Goal: Task Accomplishment & Management: Manage account settings

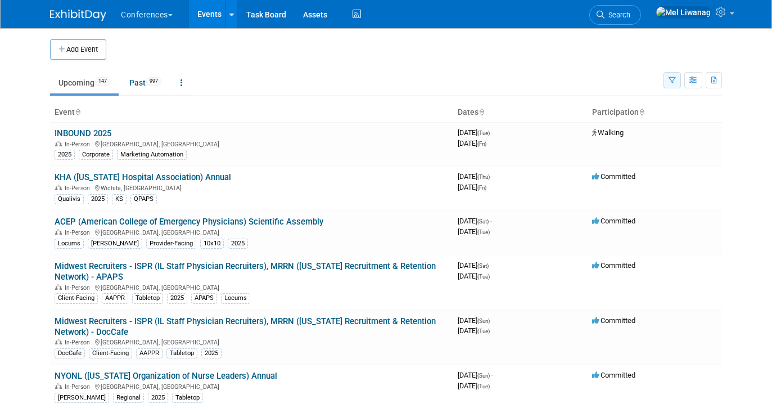
click at [668, 82] on button "button" at bounding box center [672, 80] width 17 height 16
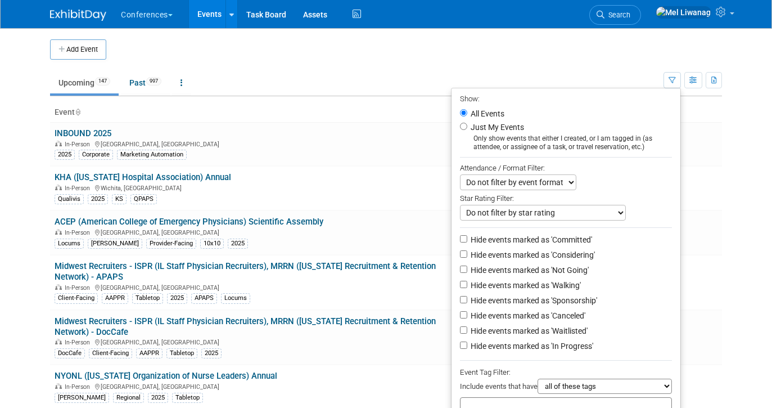
click at [506, 134] on li "Just My Events Only show events that either I created, or I am tagged in (as at…" at bounding box center [566, 135] width 229 height 31
click at [495, 128] on label "Just My Events" at bounding box center [496, 126] width 56 height 11
click at [467, 128] on input "Just My Events" at bounding box center [463, 126] width 7 height 7
radio input "true"
click at [561, 270] on label "Hide events marked as 'Not Going'" at bounding box center [528, 269] width 120 height 11
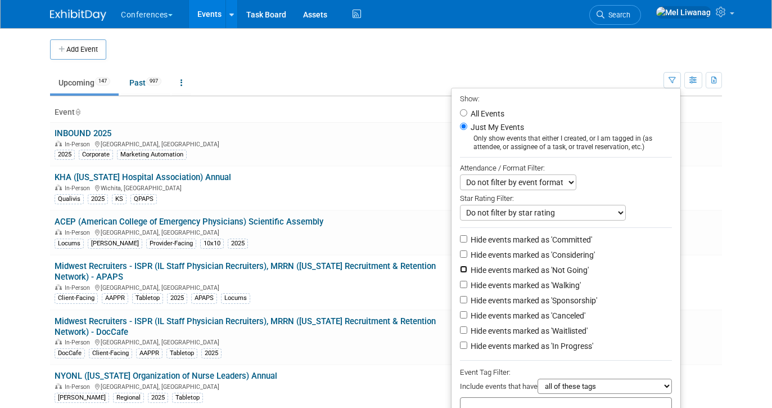
click at [467, 270] on input "Hide events marked as 'Not Going'" at bounding box center [463, 268] width 7 height 7
checkbox input "true"
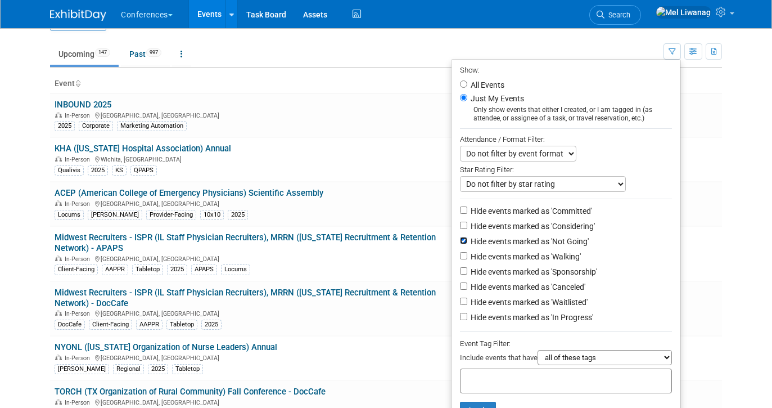
scroll to position [57, 0]
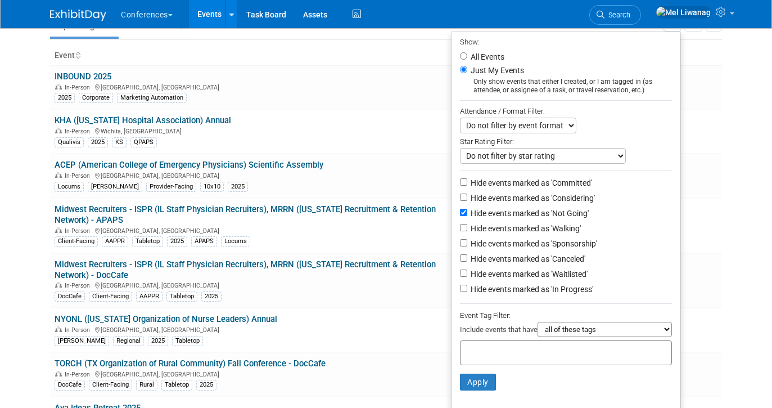
click at [562, 279] on label "Hide events marked as 'Waitlisted'" at bounding box center [527, 273] width 119 height 11
click at [467, 277] on input "Hide events marked as 'Waitlisted'" at bounding box center [463, 272] width 7 height 7
checkbox input "true"
click at [562, 264] on label "Hide events marked as 'Canceled'" at bounding box center [526, 258] width 117 height 11
click at [467, 261] on input "Hide events marked as 'Canceled'" at bounding box center [463, 257] width 7 height 7
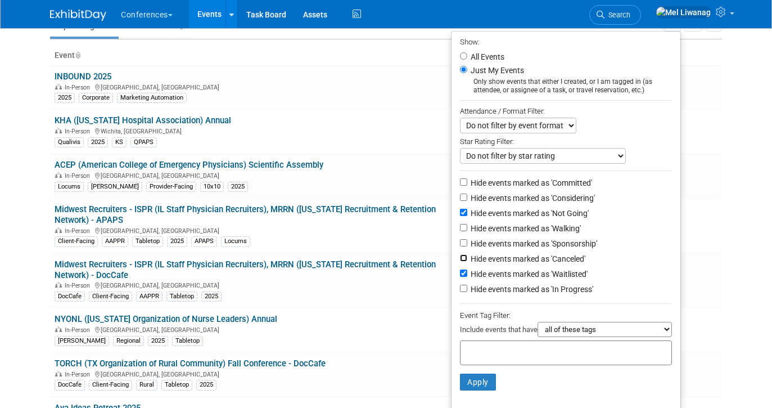
checkbox input "true"
click at [481, 384] on button "Apply" at bounding box center [478, 381] width 36 height 17
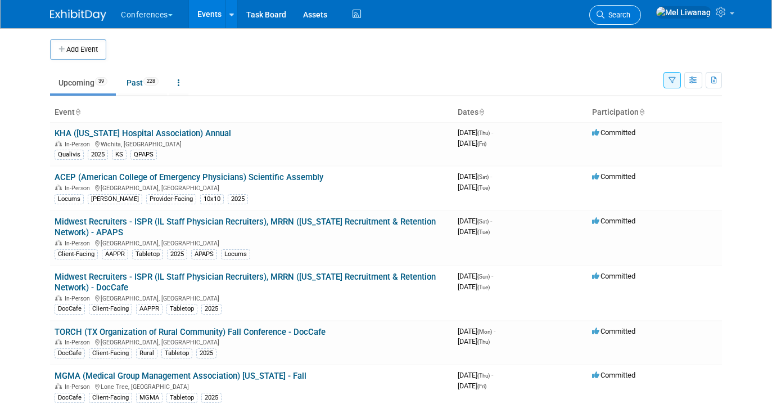
click at [630, 17] on span "Search" at bounding box center [617, 15] width 26 height 8
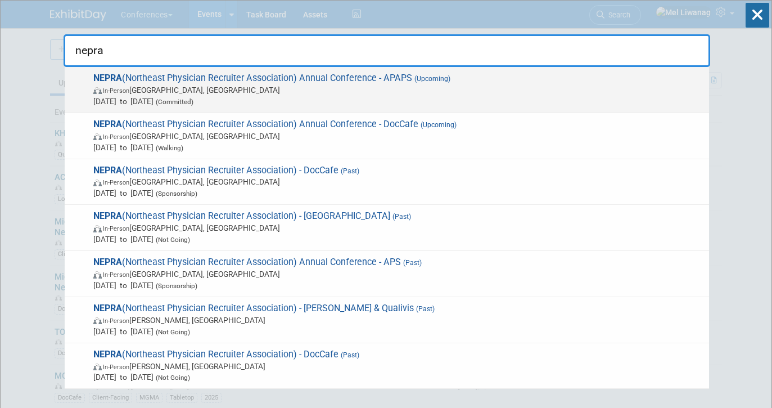
type input "nepra"
click at [391, 79] on span "NEPRA (Northeast Physician Recruiter Association) Annual Conference - APAPS (Up…" at bounding box center [396, 90] width 613 height 34
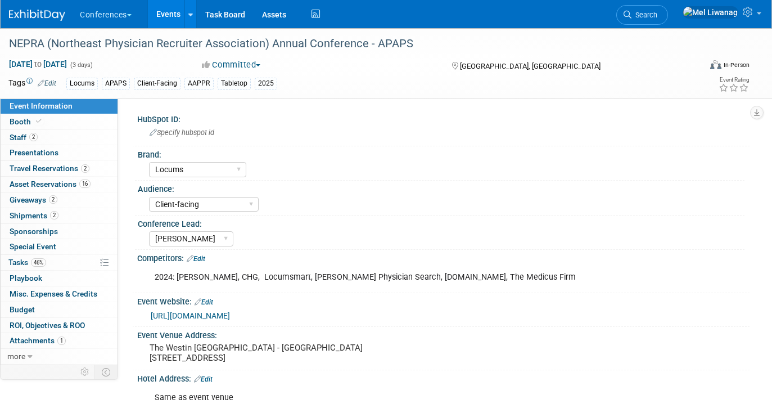
select select "Locums"
select select "Client-facing"
select select "Mel"
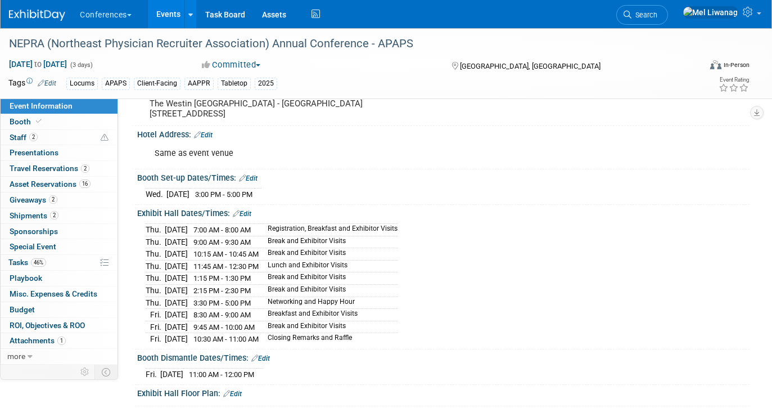
scroll to position [247, 0]
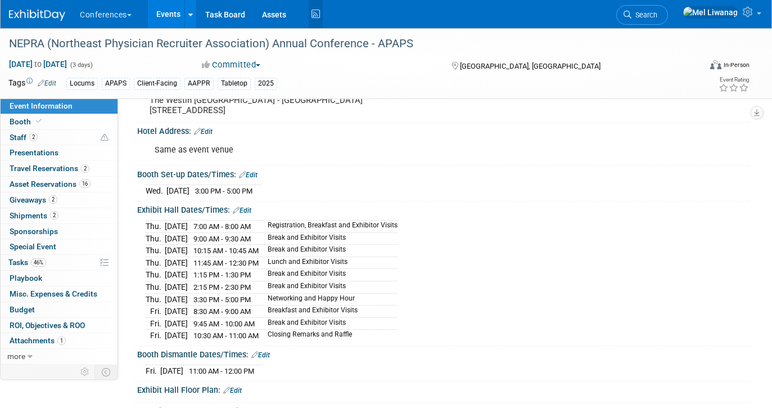
click at [319, 10] on icon at bounding box center [316, 14] width 14 height 17
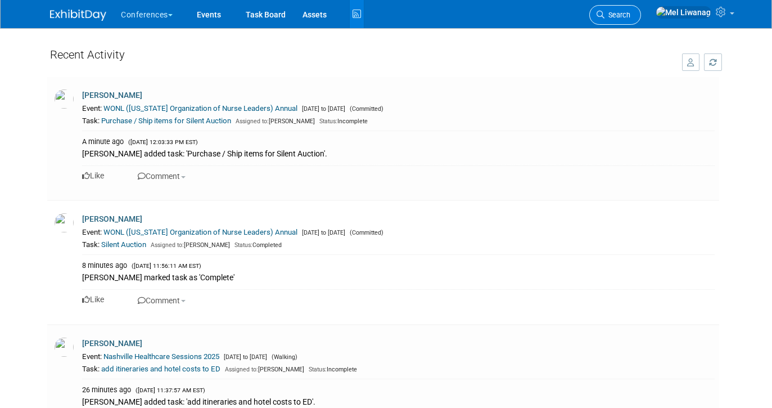
click at [631, 20] on link "Search" at bounding box center [615, 15] width 52 height 20
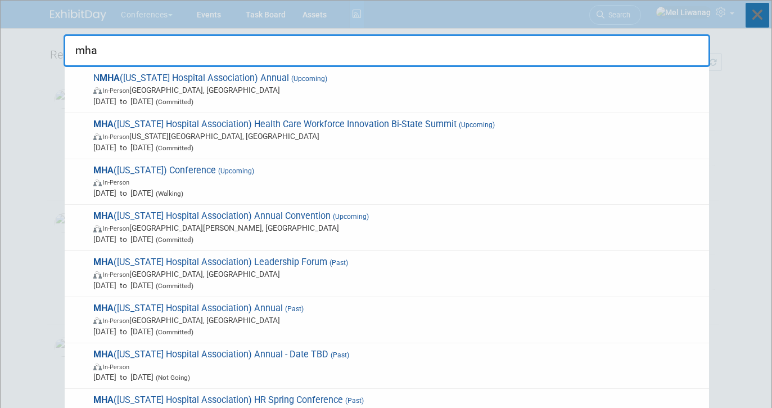
type input "mha"
click at [751, 7] on icon at bounding box center [758, 15] width 24 height 25
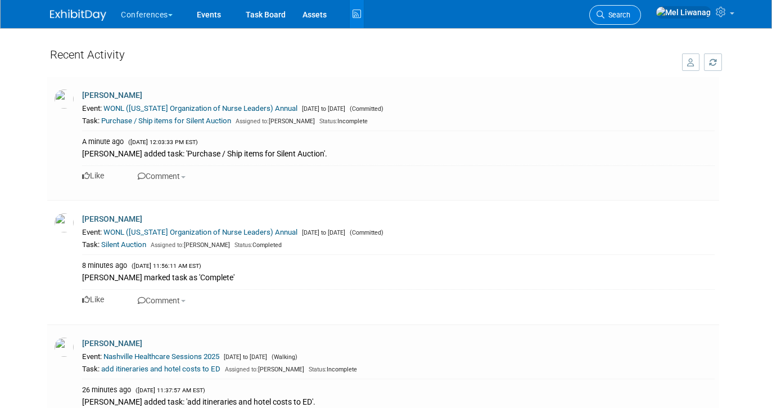
click at [641, 20] on link "Search" at bounding box center [615, 15] width 52 height 20
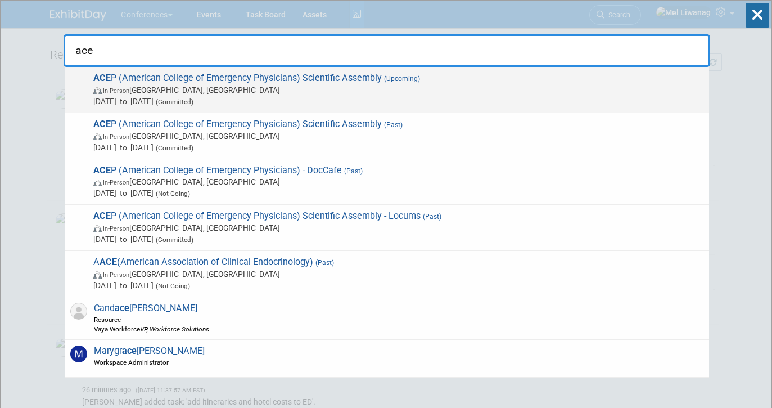
type input "ace"
click at [576, 72] on div "ACE P (American College of Emergency Physicians) Scientific Assembly (Upcoming)…" at bounding box center [387, 90] width 644 height 46
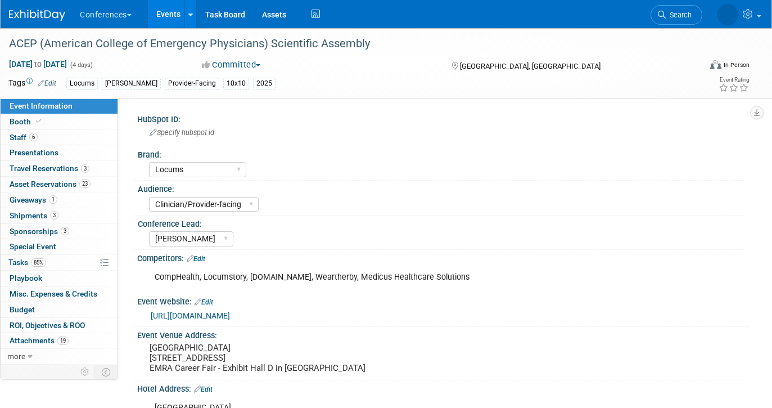
select select "Locums"
select select "Clinician/Provider-facing"
select select "Mel"
click at [314, 23] on link "Activity Feed" at bounding box center [316, 14] width 14 height 28
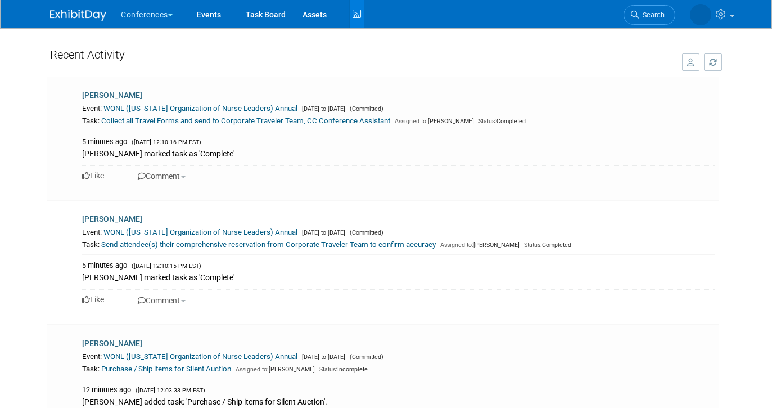
click at [74, 12] on img at bounding box center [78, 15] width 56 height 11
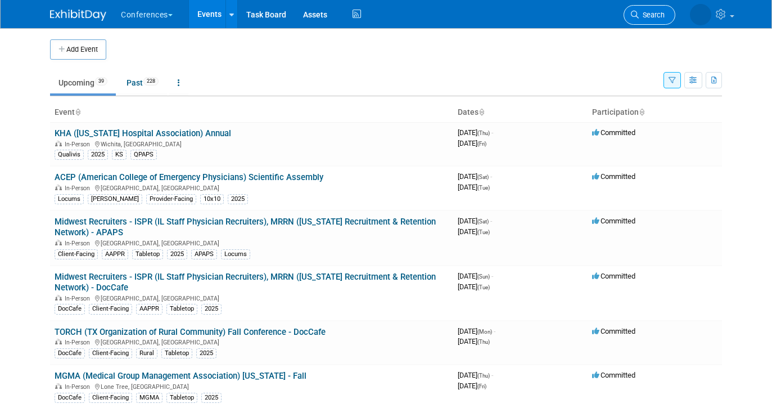
click at [647, 15] on span "Search" at bounding box center [652, 15] width 26 height 8
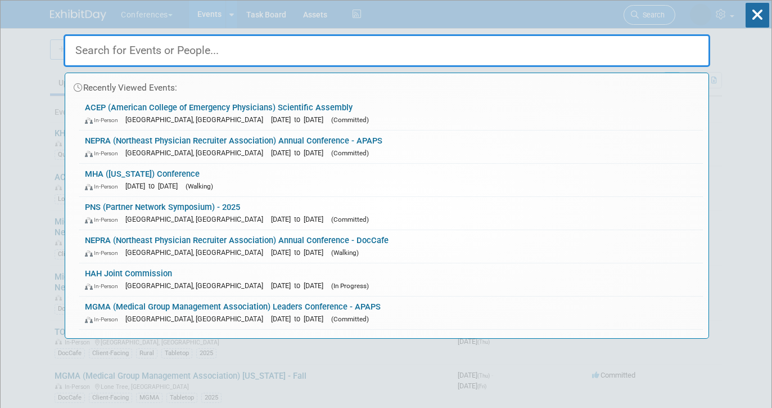
type input "a"
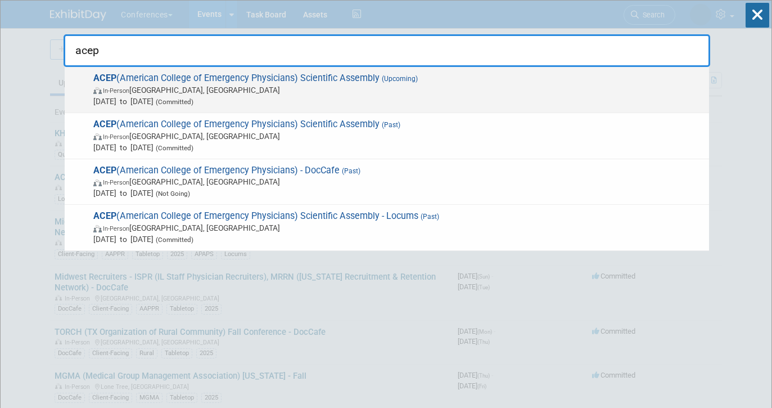
type input "acep"
click at [380, 78] on span "(Upcoming)" at bounding box center [399, 79] width 38 height 8
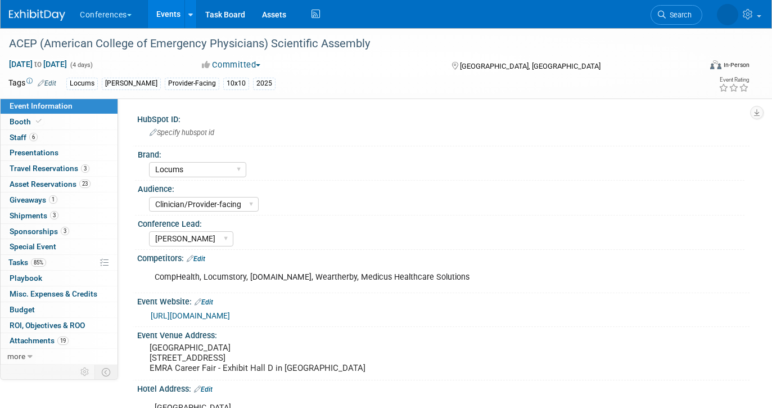
select select "Locums"
select select "Clinician/Provider-facing"
select select "[PERSON_NAME]"
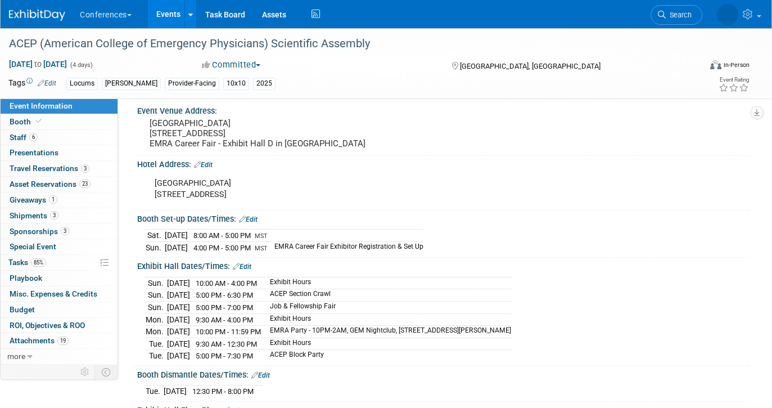
scroll to position [225, 0]
click at [51, 20] on img at bounding box center [37, 15] width 56 height 11
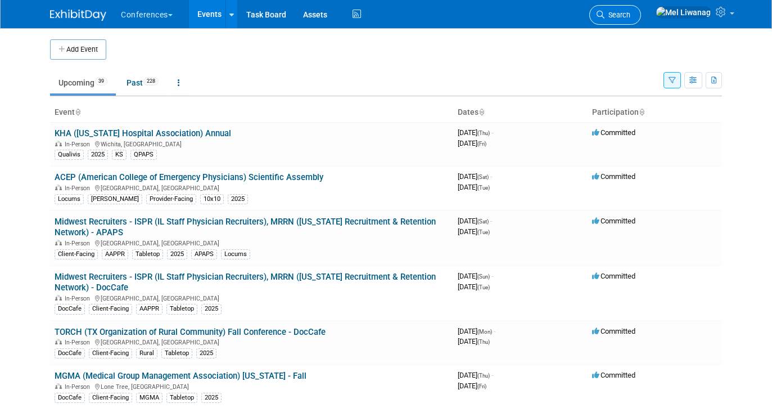
click at [630, 12] on span "Search" at bounding box center [617, 15] width 26 height 8
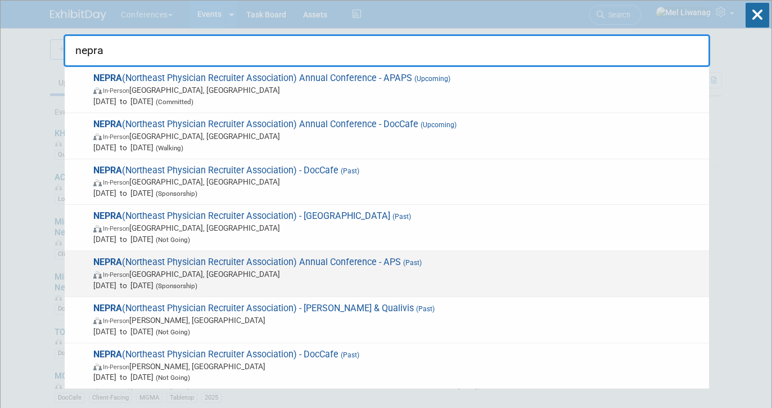
type input "nepra"
click at [414, 267] on span "NEPRA (Northeast Physician Recruiter Association) Annual Conference - APS (Past…" at bounding box center [396, 273] width 613 height 34
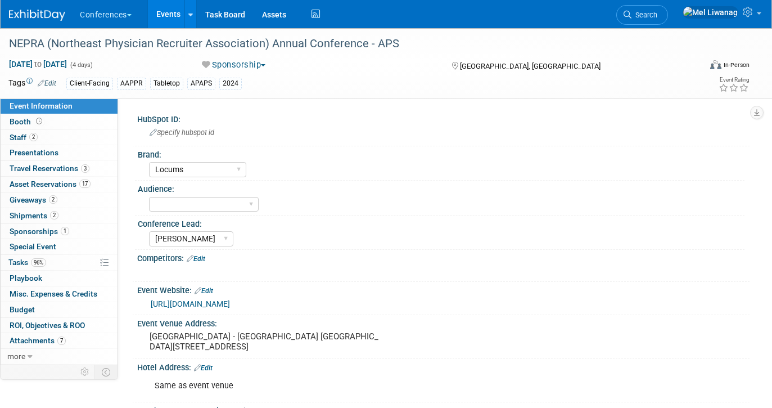
select select "Locums"
select select "[PERSON_NAME]"
click at [657, 14] on span "Search" at bounding box center [644, 15] width 26 height 8
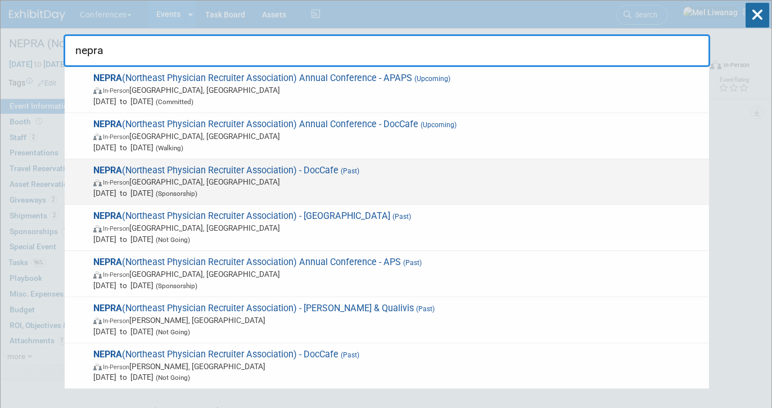
type input "nepra"
click at [459, 189] on span "Oct 13, 2024 to Oct 16, 2024 (Sponsorship)" at bounding box center [398, 192] width 610 height 11
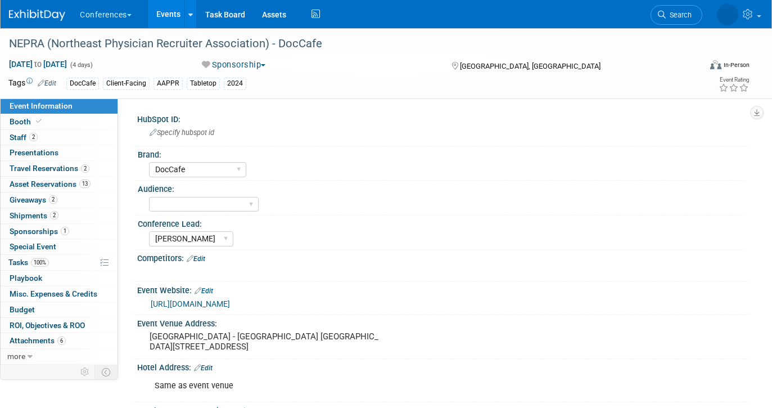
select select "DocCafe"
select select "Mel"
click at [78, 143] on link "2 Staff 2" at bounding box center [59, 137] width 117 height 15
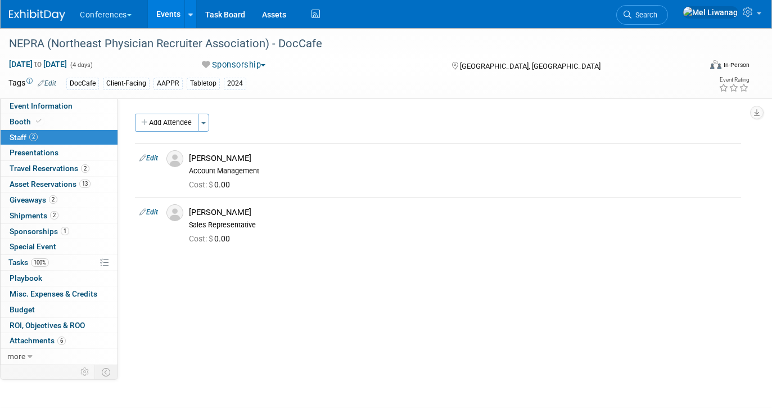
click at [13, 22] on div "Conferences Explore: My Workspaces 2 Go to Workspace: Conferences Marketing Req…" at bounding box center [379, 14] width 740 height 28
click at [30, 19] on img at bounding box center [37, 15] width 56 height 11
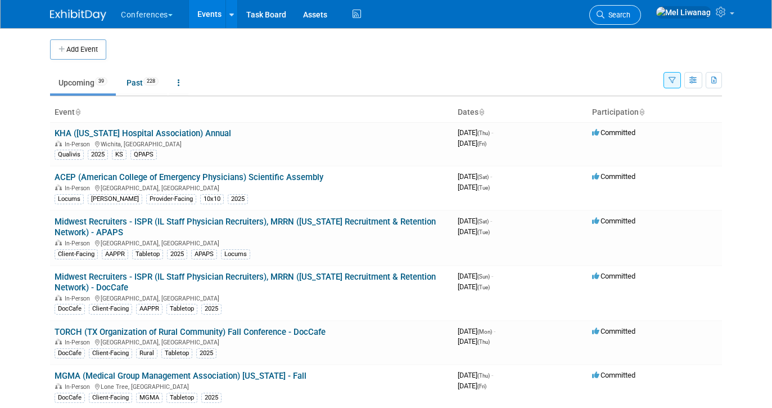
click at [641, 21] on link "Search" at bounding box center [615, 15] width 52 height 20
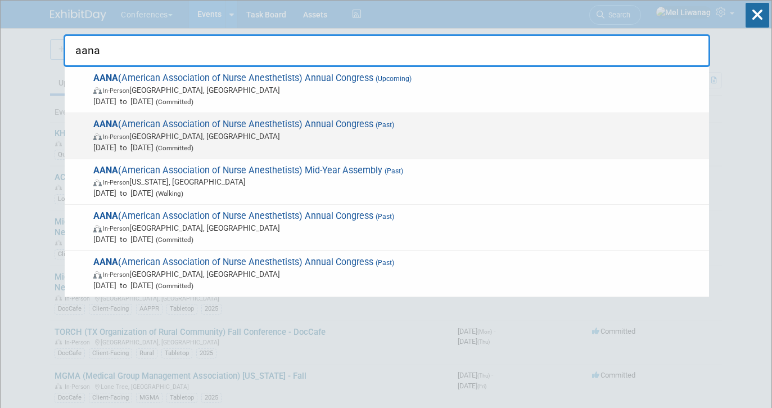
type input "aana"
click at [344, 147] on span "Aug 9, 2025 to Aug 12, 2025 (Committed)" at bounding box center [398, 147] width 610 height 11
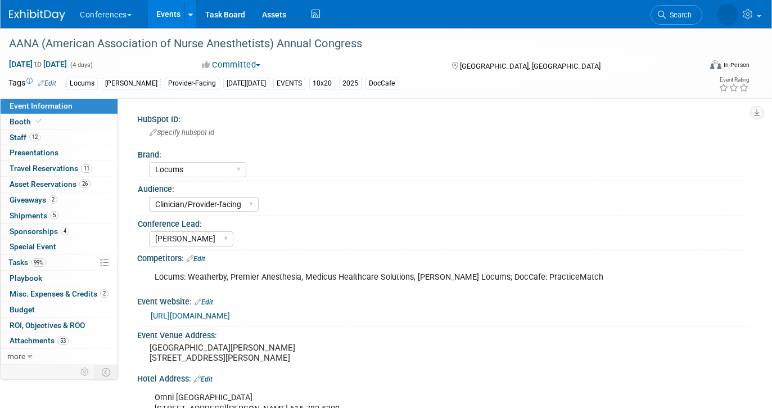
select select "Locums"
select select "Clinician/Provider-facing"
select select "[PERSON_NAME]"
click at [78, 140] on link "12 Staff 12" at bounding box center [59, 137] width 117 height 15
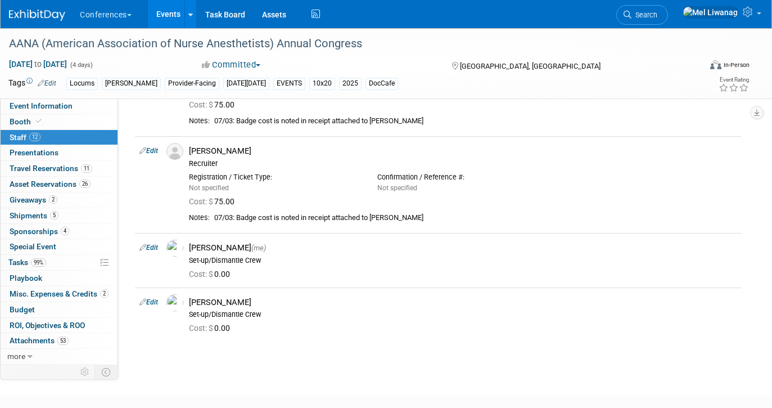
scroll to position [886, 0]
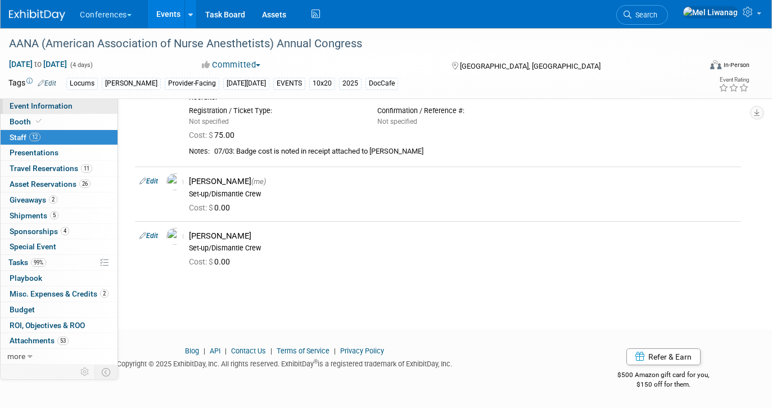
click at [71, 107] on link "Event Information" at bounding box center [59, 105] width 117 height 15
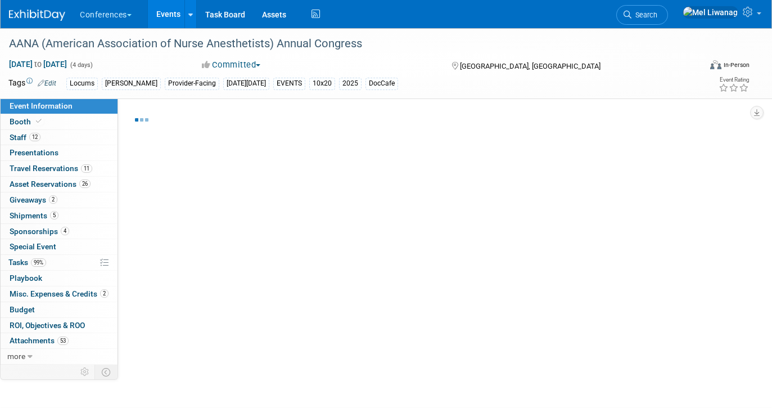
select select "Locums"
select select "Clinician/Provider-facing"
select select "Mel"
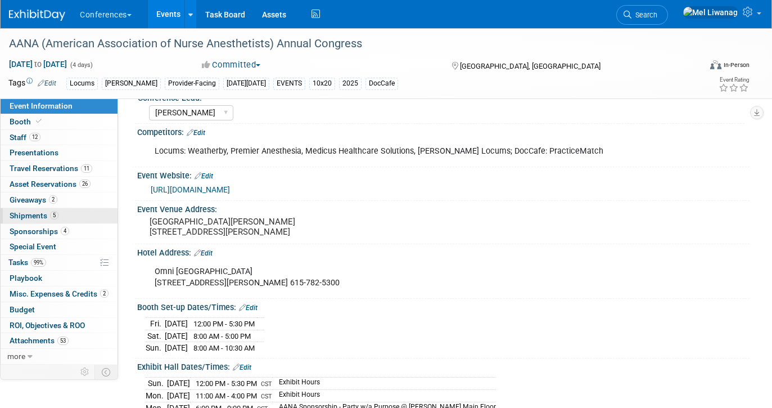
scroll to position [130, 0]
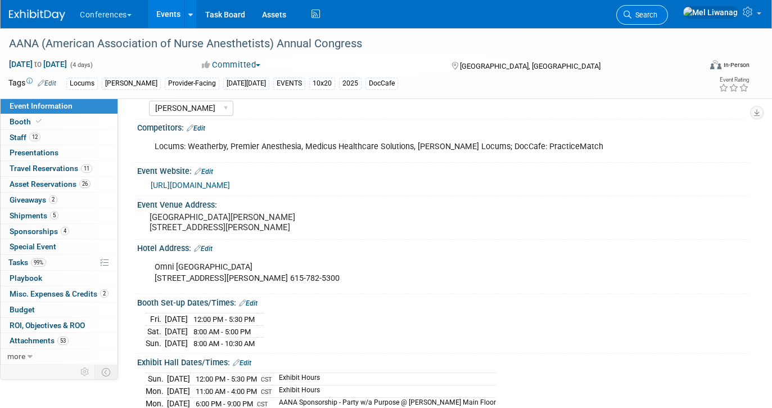
click at [668, 7] on link "Search" at bounding box center [642, 15] width 52 height 20
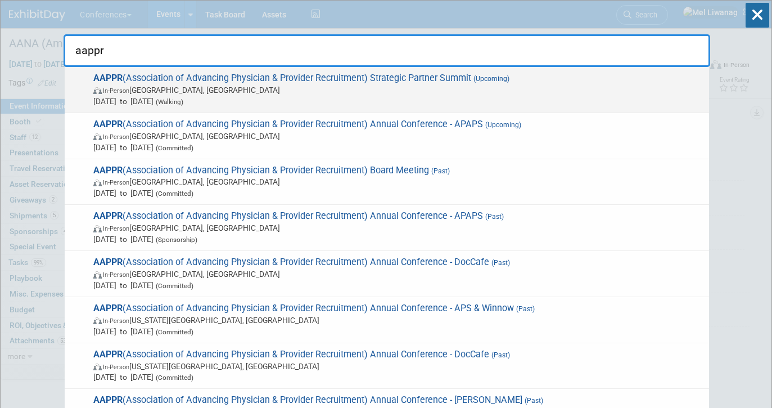
type input "aappr"
click at [270, 101] on span "Sep 24, 2025 to Sep 25, 2025 (Walking)" at bounding box center [398, 101] width 610 height 11
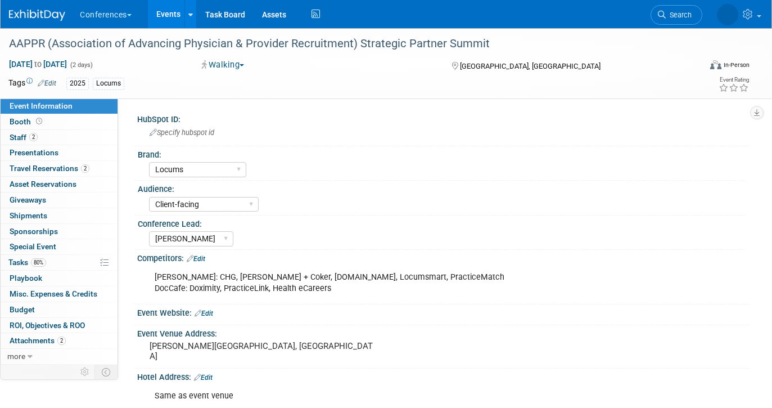
select select "Locums"
select select "Client-facing"
select select "[PERSON_NAME]"
click at [631, 12] on icon at bounding box center [628, 15] width 8 height 8
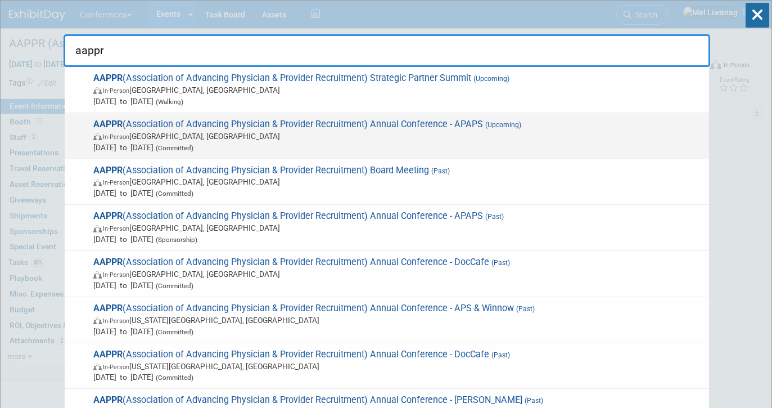
type input "aappr"
click at [569, 130] on span "In-Person Lake Buena Vista, FL" at bounding box center [398, 135] width 610 height 11
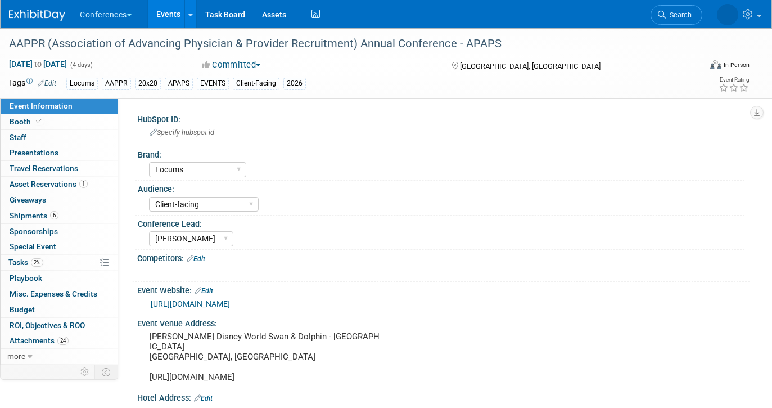
select select "Locums"
select select "Client-facing"
select select "[PERSON_NAME]"
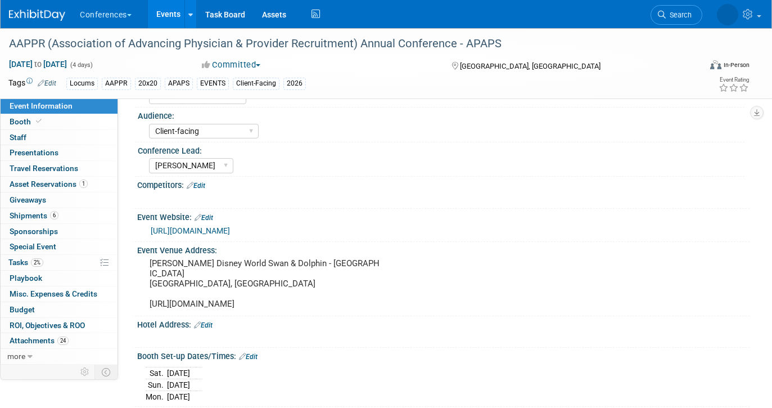
scroll to position [74, 0]
click at [377, 175] on div "Conference Lead: [PERSON_NAME] [PERSON_NAME] [PERSON_NAME] Sophie [PERSON_NAME]" at bounding box center [440, 159] width 610 height 34
click at [660, 19] on link "Search" at bounding box center [642, 15] width 52 height 20
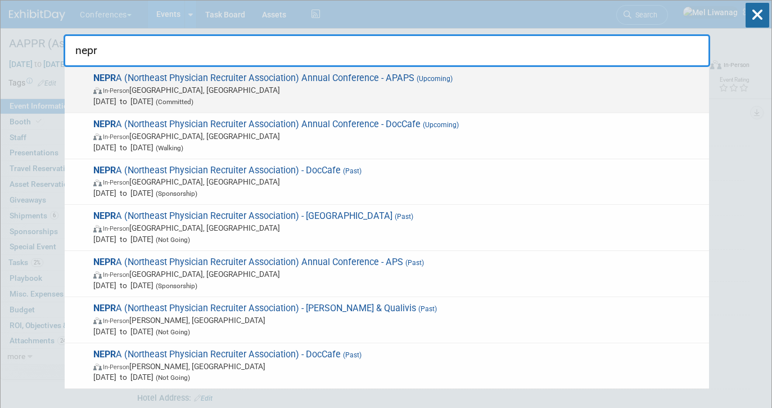
type input "nepr"
click at [251, 90] on span "In-Person [GEOGRAPHIC_DATA], [GEOGRAPHIC_DATA]" at bounding box center [398, 89] width 610 height 11
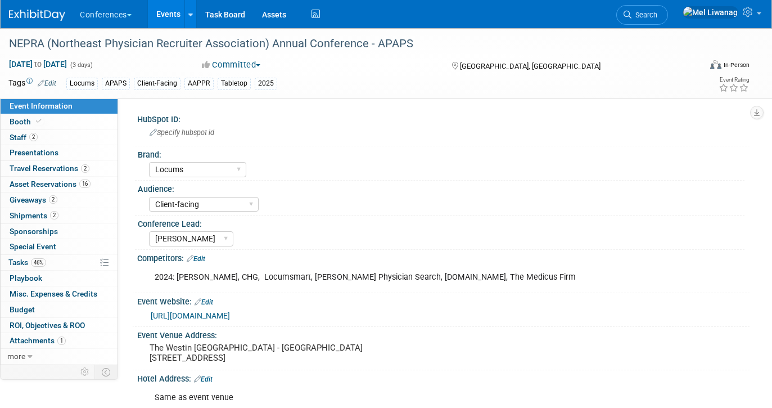
select select "Locums"
select select "Client-facing"
select select "[PERSON_NAME]"
click at [26, 65] on span "[DATE] to [DATE]" at bounding box center [37, 64] width 59 height 10
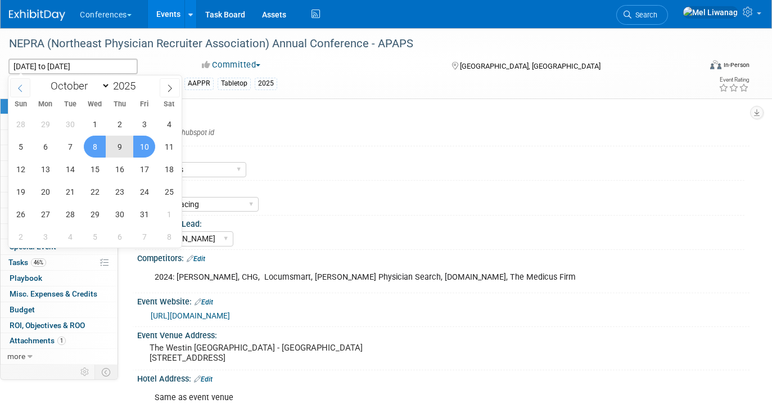
click at [19, 84] on icon at bounding box center [20, 88] width 8 height 8
select select "8"
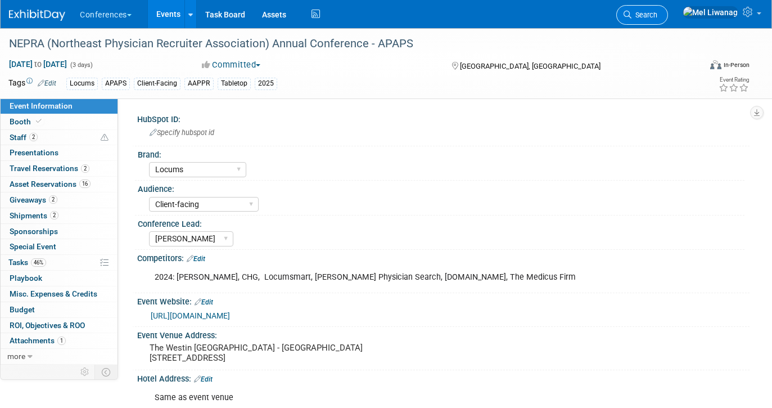
click at [657, 16] on span "Search" at bounding box center [644, 15] width 26 height 8
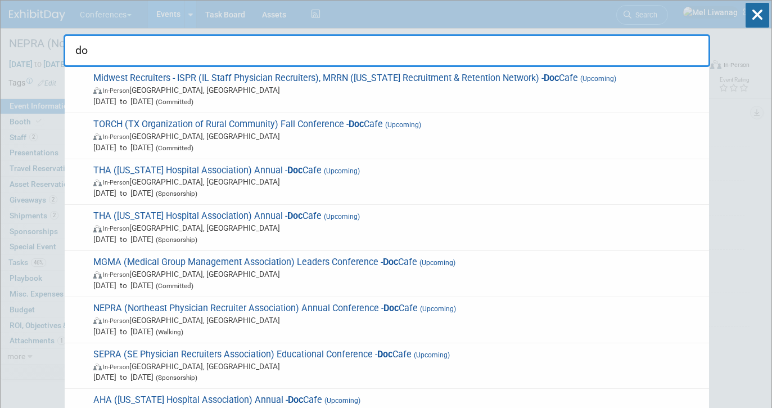
type input "d"
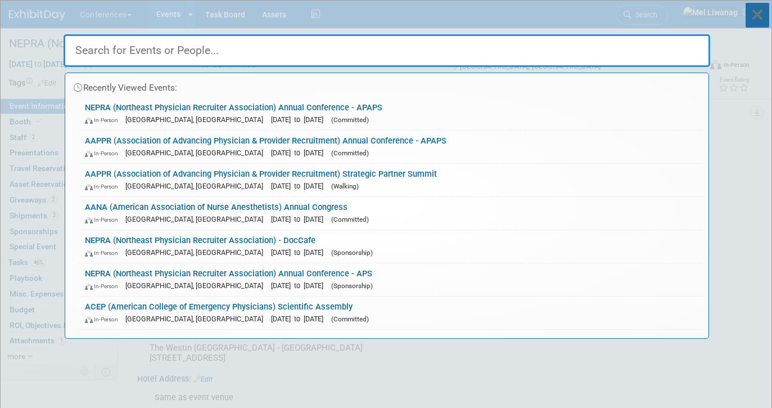
click at [763, 12] on icon at bounding box center [758, 15] width 24 height 25
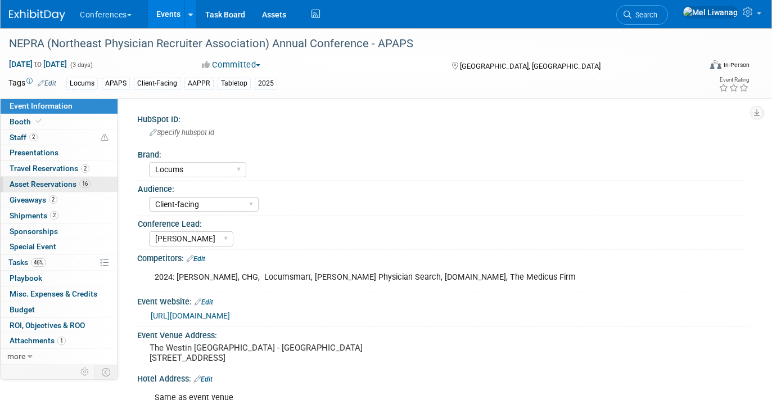
click at [62, 186] on span "Asset Reservations 16" at bounding box center [50, 183] width 81 height 9
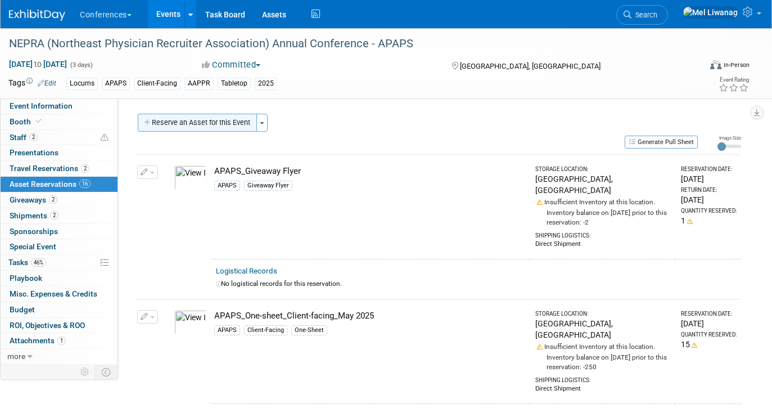
click at [207, 122] on button "Reserve an Asset for this Event" at bounding box center [197, 123] width 119 height 18
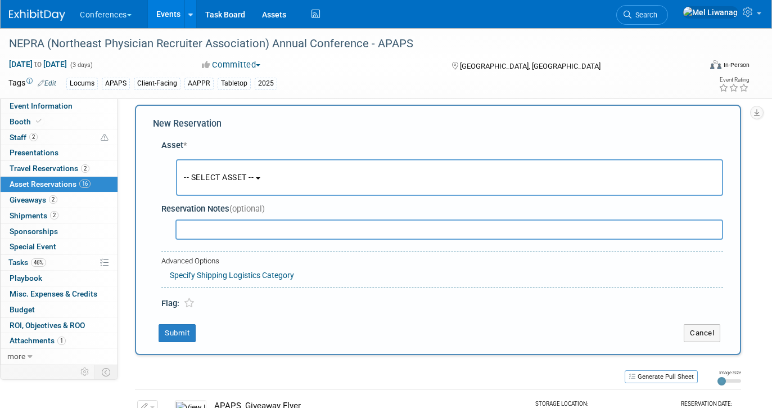
scroll to position [11, 0]
click at [282, 172] on button "-- SELECT ASSET --" at bounding box center [449, 175] width 547 height 37
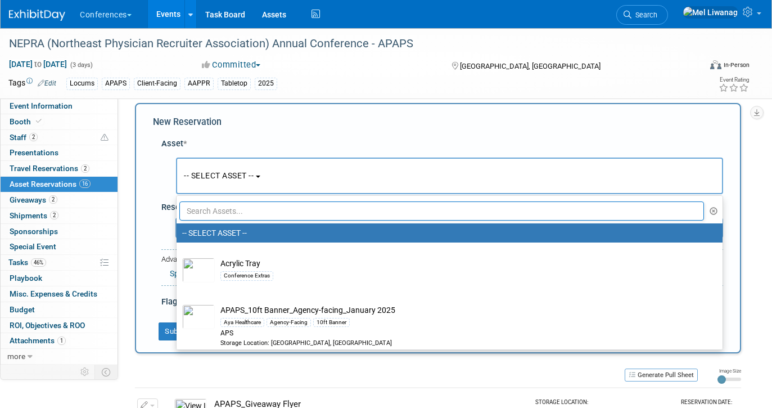
click at [251, 212] on input "text" at bounding box center [441, 210] width 525 height 19
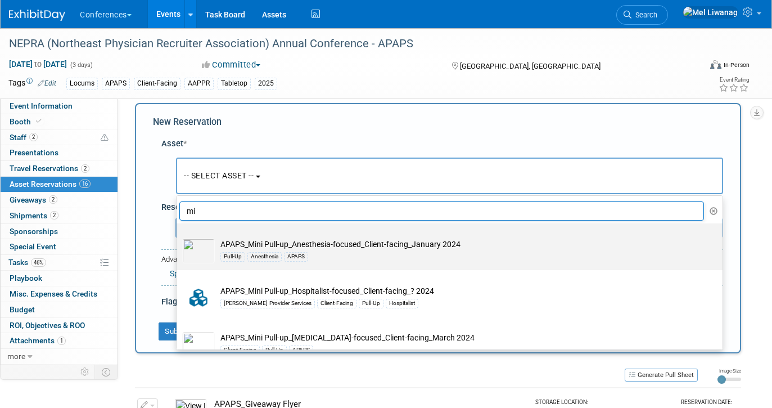
type input "m"
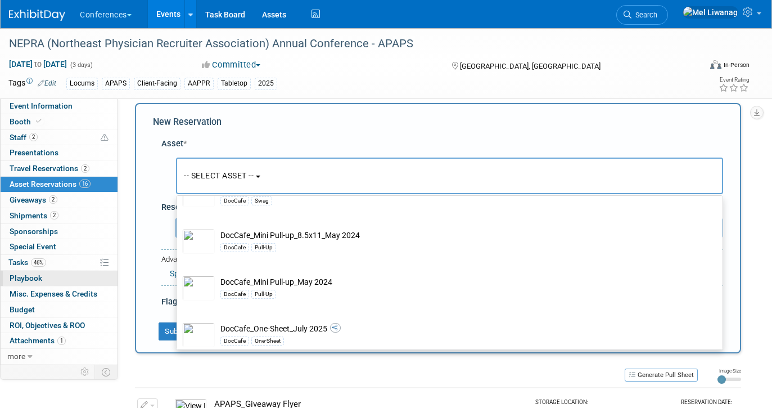
scroll to position [741, 0]
type input "doccafe"
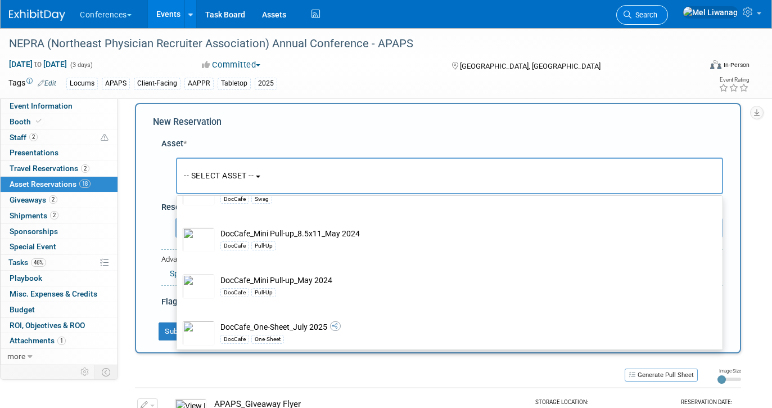
click at [657, 11] on span "Search" at bounding box center [644, 15] width 26 height 8
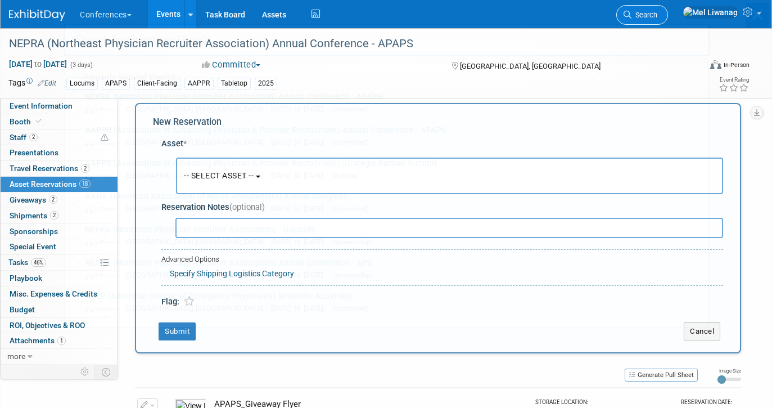
scroll to position [0, 0]
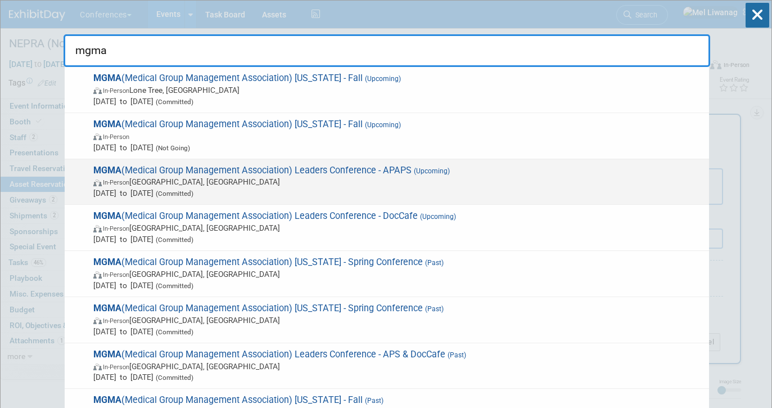
type input "mgma"
click at [421, 183] on span "In-Person Orlando, FL" at bounding box center [398, 181] width 610 height 11
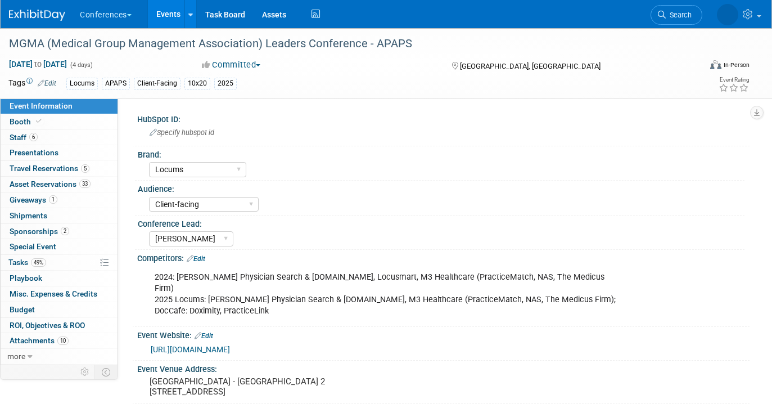
select select "Locums"
select select "Client-facing"
select select "[PERSON_NAME]"
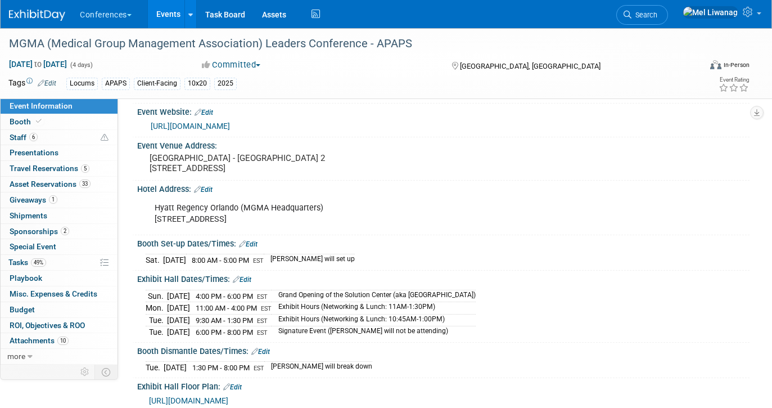
scroll to position [233, 0]
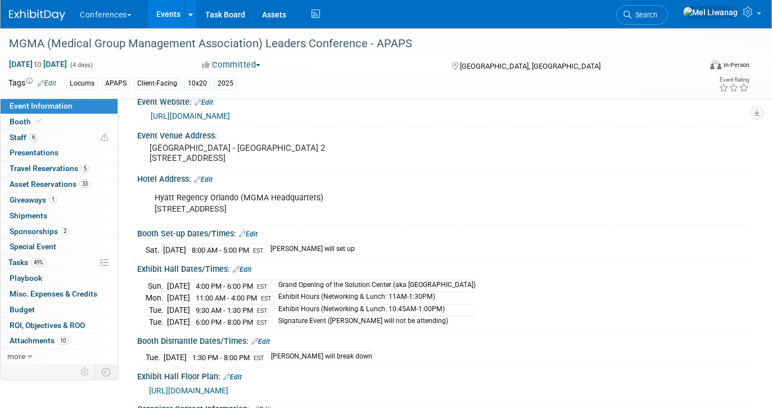
click at [122, 16] on button "Conferences" at bounding box center [112, 12] width 67 height 25
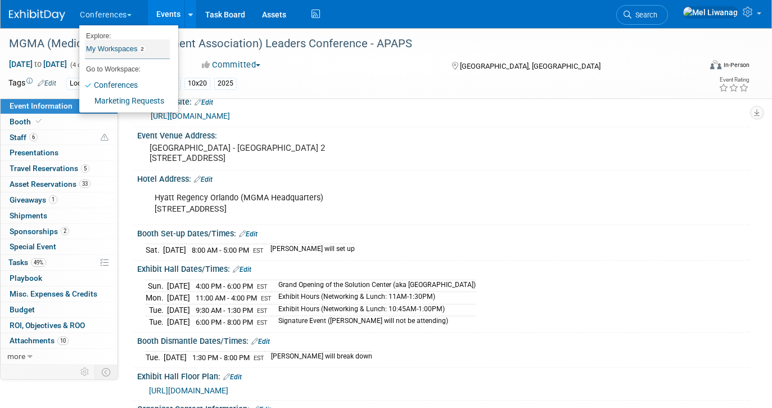
click at [125, 51] on link "My Workspaces 2" at bounding box center [127, 48] width 85 height 19
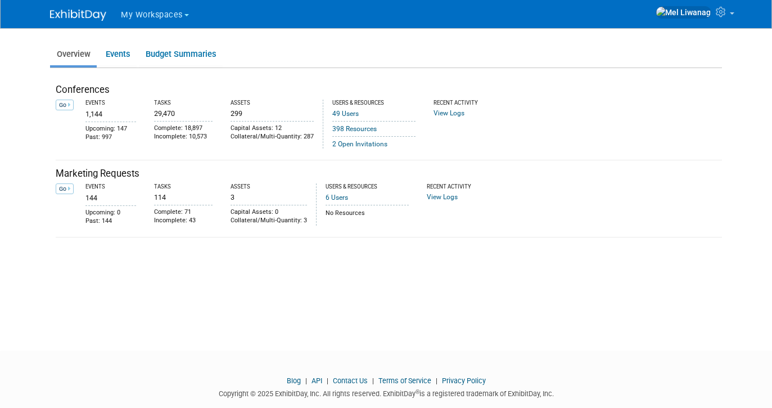
click at [160, 5] on button "My Workspaces" at bounding box center [161, 13] width 83 height 26
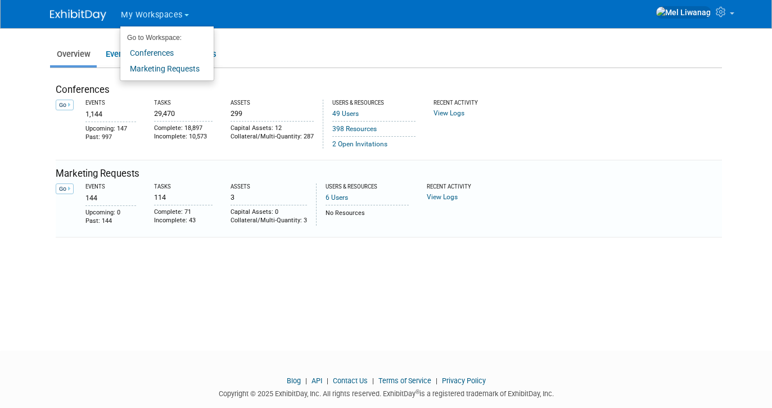
click at [82, 175] on div "Marketing Requests" at bounding box center [389, 173] width 666 height 13
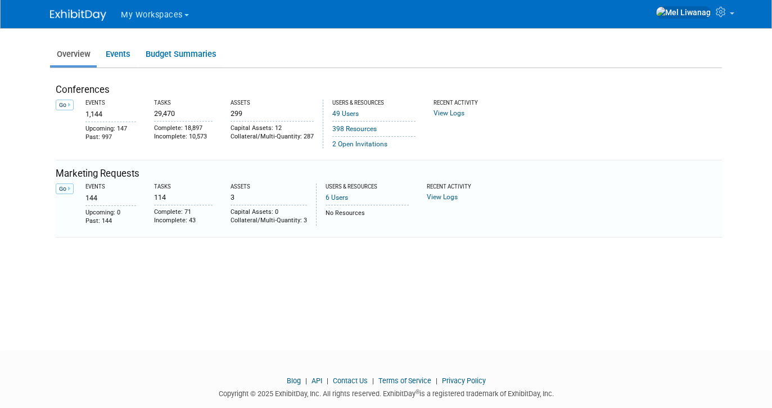
click at [70, 184] on link "Go" at bounding box center [65, 188] width 18 height 11
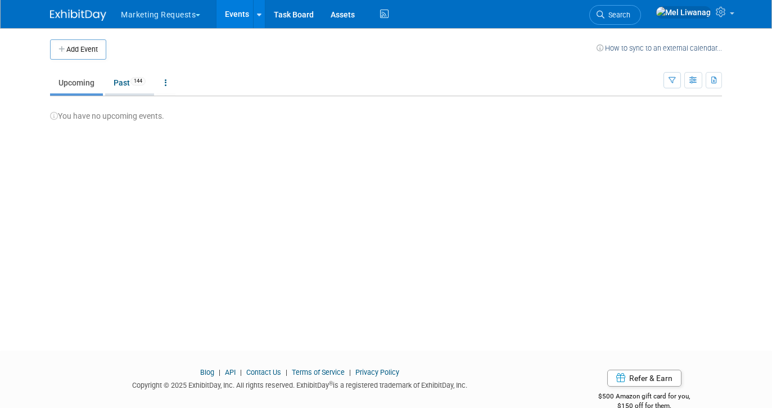
click at [118, 89] on link "Past 144" at bounding box center [129, 82] width 49 height 21
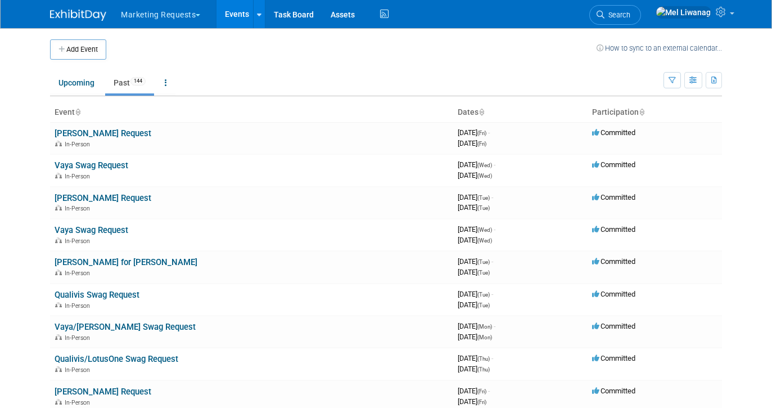
click at [742, 13] on div "Marketing Requests Explore: My Workspaces 2 Go to Workspace: Conferences Market…" at bounding box center [386, 14] width 772 height 29
click at [734, 15] on link at bounding box center [693, 14] width 89 height 28
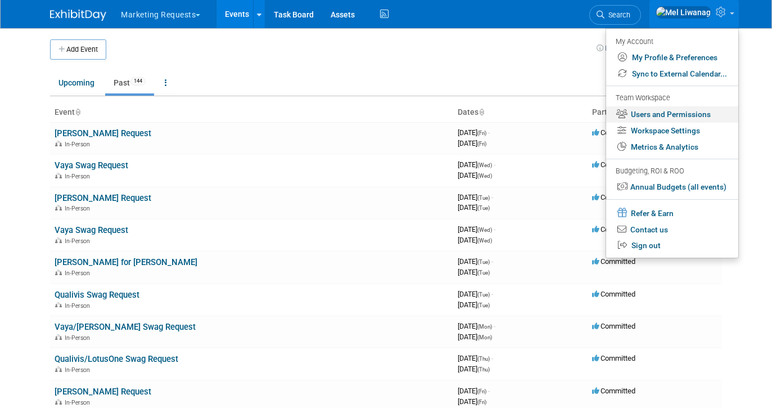
click at [663, 119] on link "Users and Permissions" at bounding box center [672, 114] width 132 height 16
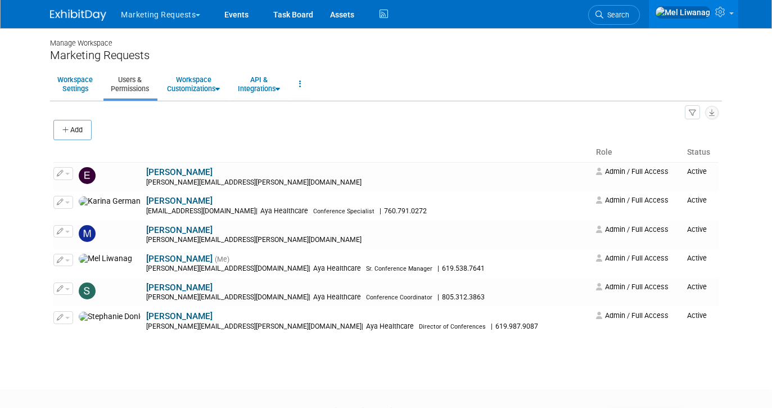
click at [143, 15] on button "Marketing Requests" at bounding box center [167, 12] width 94 height 25
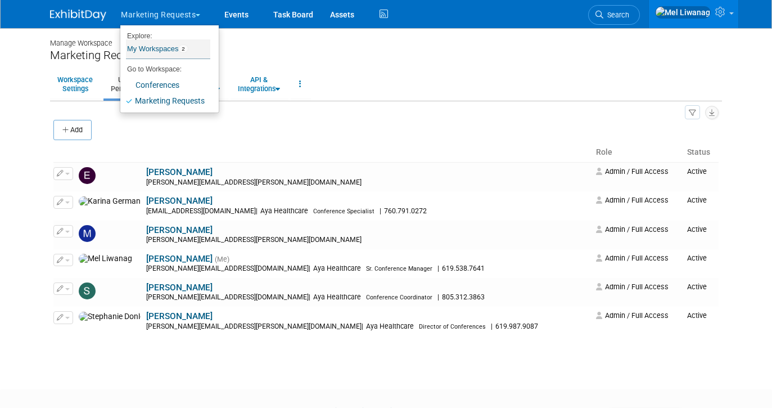
click at [155, 51] on link "My Workspaces 2" at bounding box center [168, 48] width 84 height 19
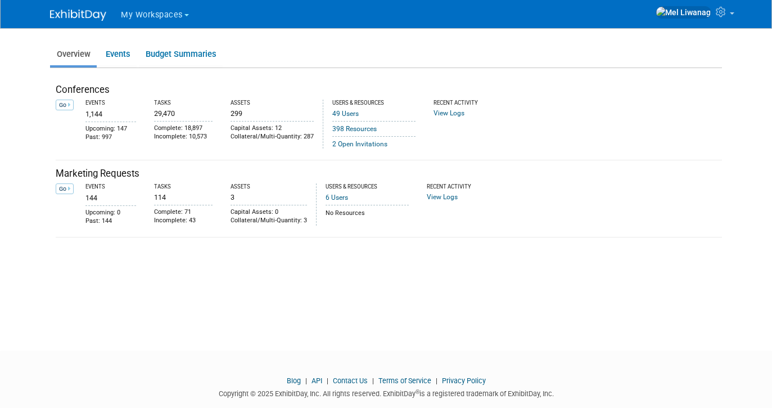
click at [189, 157] on div "Conferences Go Events 1,144 Upcoming: 147" at bounding box center [389, 118] width 666 height 84
click at [66, 190] on link "Go" at bounding box center [65, 188] width 18 height 11
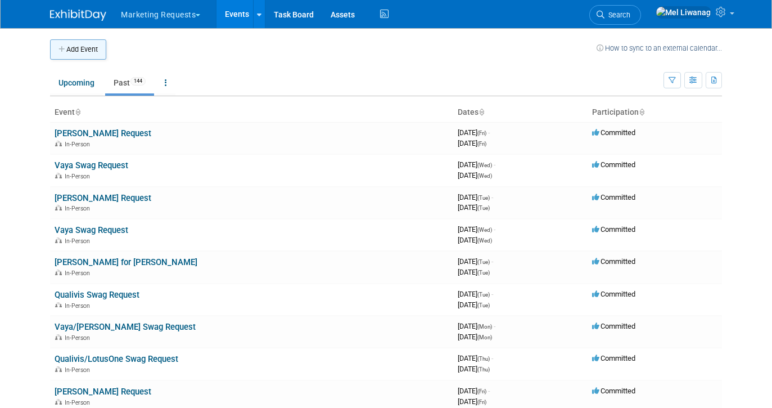
click at [88, 54] on button "Add Event" at bounding box center [78, 49] width 56 height 20
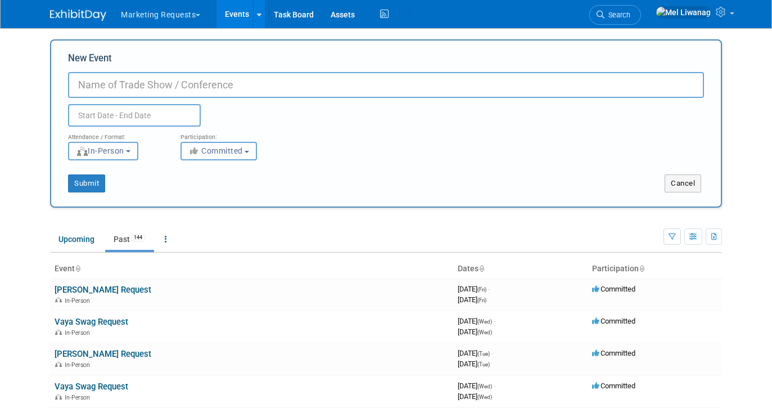
type input "A"
type input "Locums Swag Request"
click at [238, 149] on span "Committed" at bounding box center [215, 150] width 55 height 9
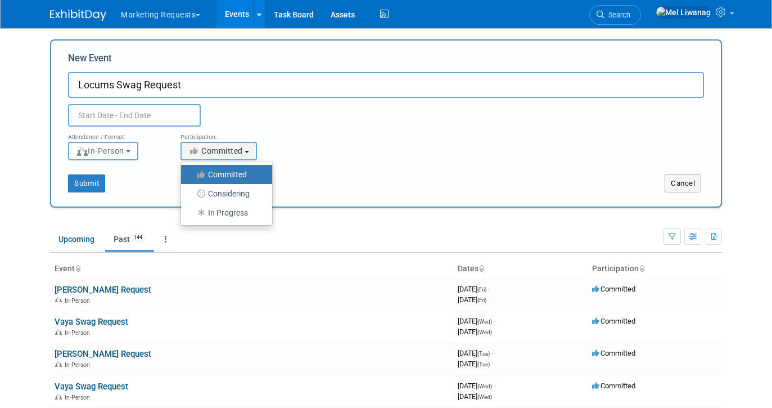
click at [176, 141] on div "Participation: <i class="fas fa-thumbs-up" style="color: #a5a5a5; padding-right…" at bounding box center [228, 144] width 112 height 34
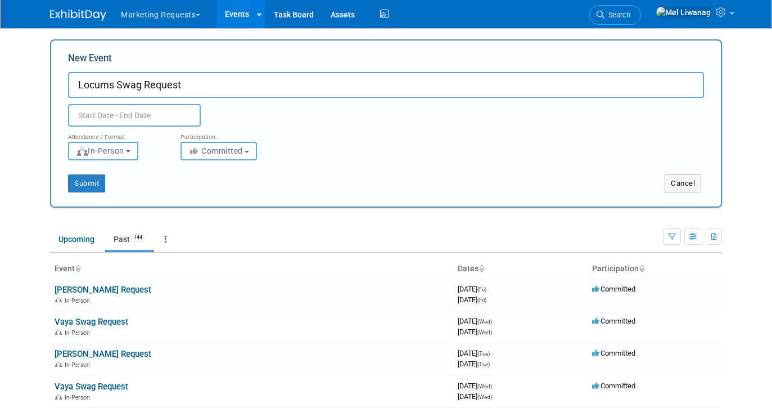
click at [104, 122] on input "text" at bounding box center [134, 115] width 133 height 22
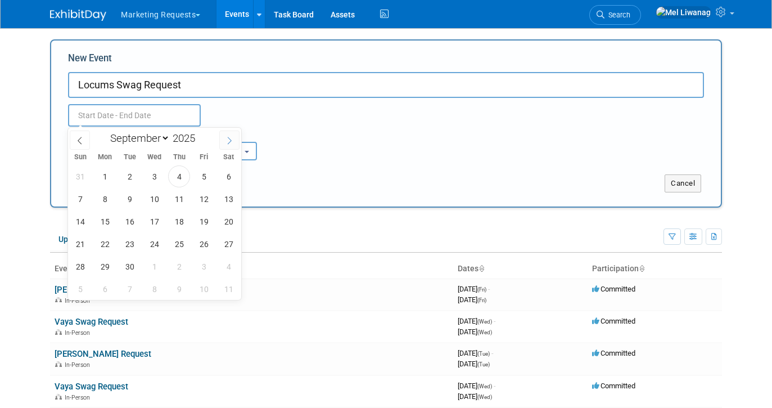
click at [227, 147] on span at bounding box center [229, 139] width 20 height 19
select select "9"
click at [183, 167] on span "2" at bounding box center [179, 176] width 22 height 22
type input "[DATE] to [DATE]"
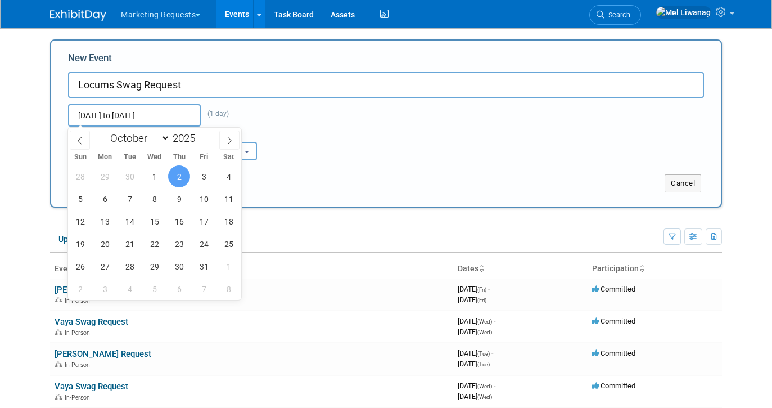
click at [351, 105] on div "Oct 2, 2025 to Oct 2, 2025 (1 day) Duplicate Event Warning" at bounding box center [386, 112] width 653 height 29
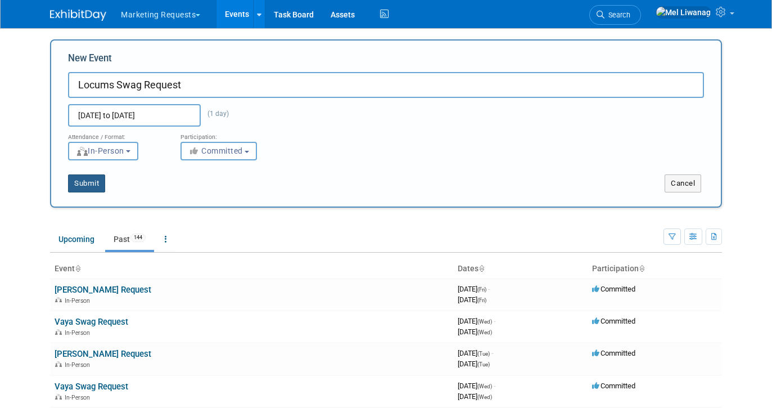
click at [92, 185] on button "Submit" at bounding box center [86, 183] width 37 height 18
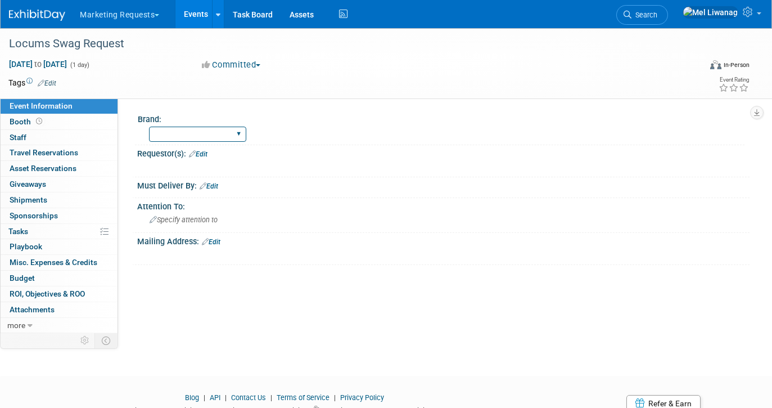
click at [213, 135] on select "Aya Qualivis Vaya Locums [PERSON_NAME] DocCafe Government Services Educational …" at bounding box center [197, 134] width 97 height 15
select select "Locums"
click at [149, 127] on select "Aya Qualivis Vaya Locums [PERSON_NAME] DocCafe Government Services Educational …" at bounding box center [197, 134] width 97 height 15
click at [327, 151] on div "Requestor(s): Edit" at bounding box center [443, 152] width 612 height 15
click at [22, 326] on span "more" at bounding box center [16, 325] width 18 height 9
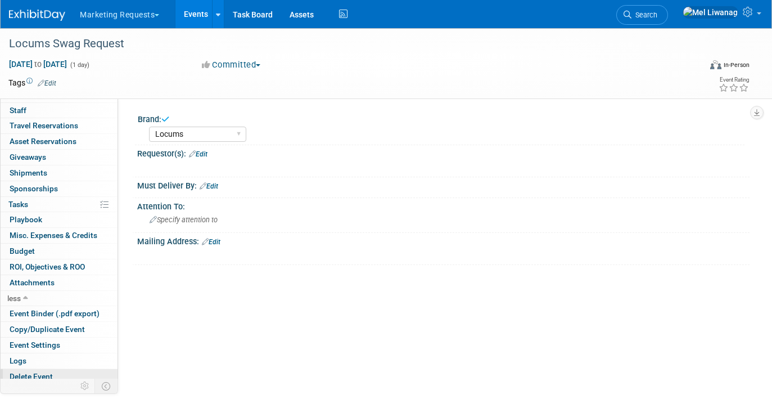
scroll to position [33, 0]
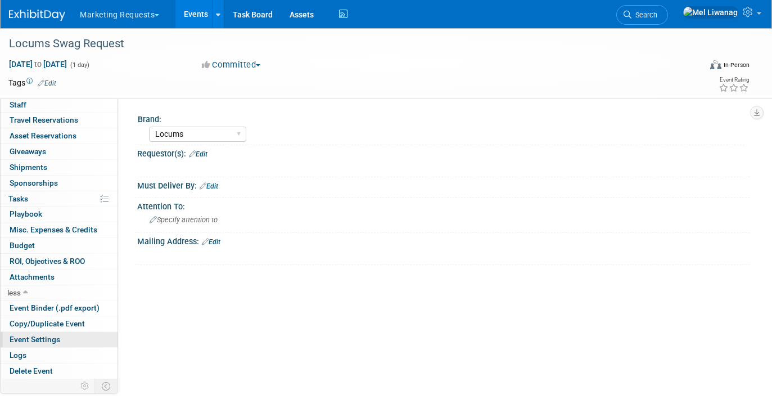
click at [35, 332] on link "Event Settings" at bounding box center [59, 339] width 117 height 15
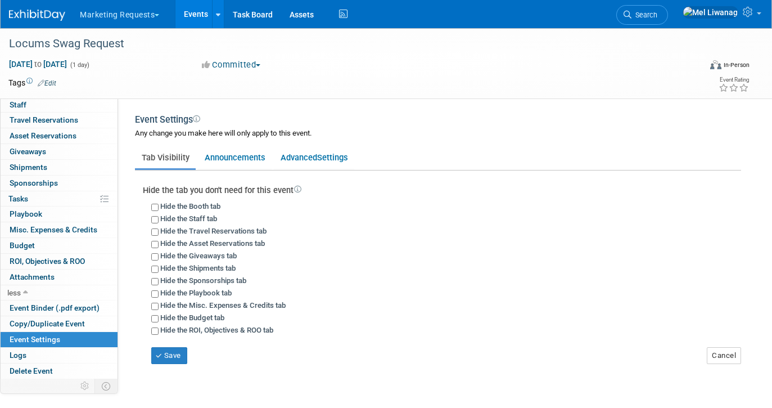
click at [212, 207] on label "Hide the Booth tab" at bounding box center [190, 206] width 60 height 8
click at [159, 207] on input "Hide the Booth tab" at bounding box center [154, 207] width 7 height 7
click at [212, 207] on label "Hide the Booth tab" at bounding box center [190, 206] width 60 height 8
click at [159, 207] on input "Hide the Booth tab" at bounding box center [154, 207] width 7 height 7
checkbox input "false"
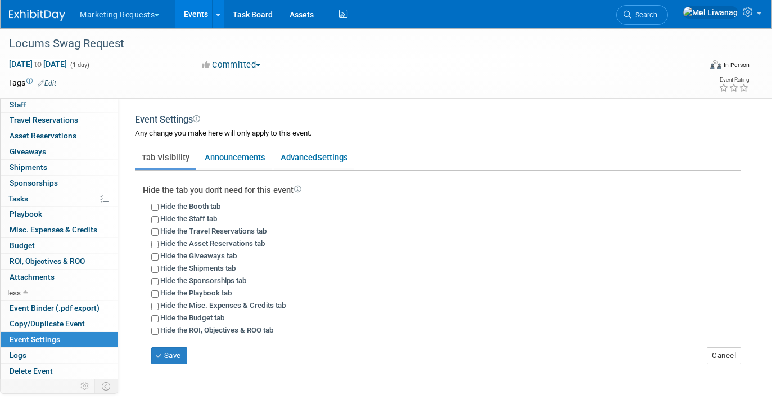
click at [205, 233] on label "Hide the Travel Reservations tab" at bounding box center [213, 231] width 106 height 8
click at [159, 233] on input "Hide the Travel Reservations tab" at bounding box center [154, 231] width 7 height 7
checkbox input "true"
click at [205, 258] on label "Hide the Giveaways tab" at bounding box center [198, 255] width 76 height 8
click at [159, 258] on input "Hide the Giveaways tab" at bounding box center [154, 256] width 7 height 7
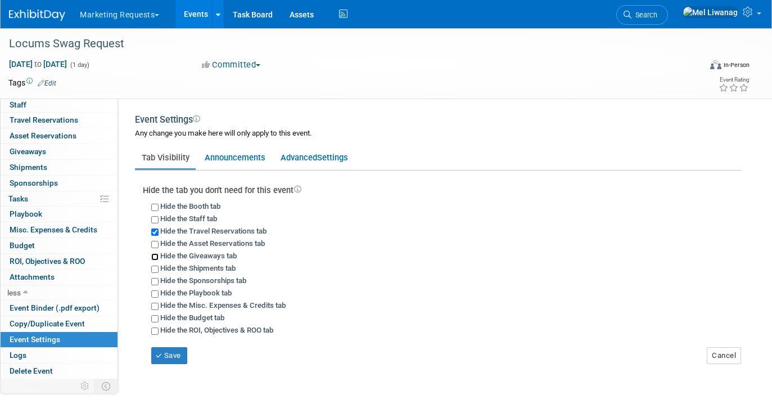
checkbox input "true"
click at [205, 270] on label "Hide the Shipments tab" at bounding box center [197, 268] width 75 height 8
click at [159, 270] on input "Hide the Shipments tab" at bounding box center [154, 268] width 7 height 7
checkbox input "true"
click at [205, 274] on div "Hide the Sponsorships tab" at bounding box center [446, 280] width 590 height 12
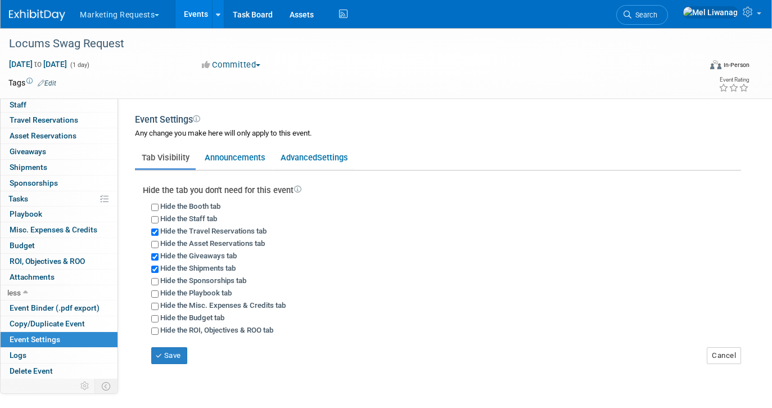
click at [204, 285] on label "Hide the Sponsorships tab" at bounding box center [203, 280] width 86 height 8
click at [159, 285] on input "Hide the Sponsorships tab" at bounding box center [154, 281] width 7 height 7
checkbox input "true"
click at [203, 293] on label "Hide the Playbook tab" at bounding box center [195, 292] width 71 height 8
click at [159, 293] on input "Hide the Playbook tab" at bounding box center [154, 293] width 7 height 7
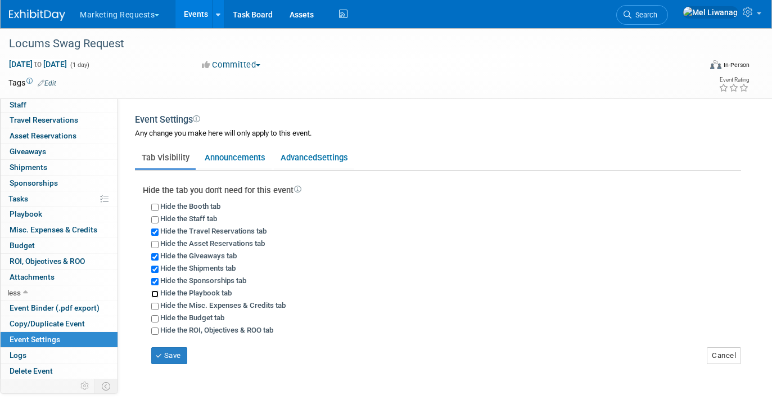
checkbox input "true"
click at [202, 305] on label "Hide the Misc. Expenses & Credits tab" at bounding box center [222, 305] width 125 height 8
click at [159, 305] on input "Hide the Misc. Expenses & Credits tab" at bounding box center [154, 306] width 7 height 7
checkbox input "true"
click at [196, 318] on label "Hide the Budget tab" at bounding box center [192, 317] width 64 height 8
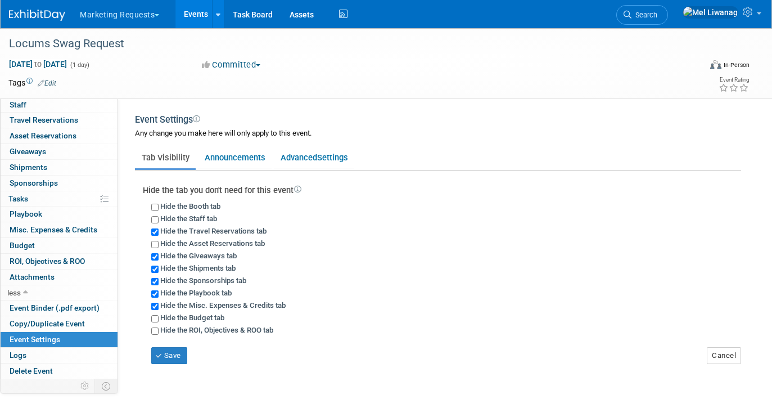
click at [159, 318] on input "Hide the Budget tab" at bounding box center [154, 318] width 7 height 7
checkbox input "true"
click at [194, 331] on label "Hide the ROI, Objectives & ROO tab" at bounding box center [216, 330] width 113 height 8
click at [159, 331] on input "Hide the ROI, Objectives & ROO tab" at bounding box center [154, 330] width 7 height 7
checkbox input "true"
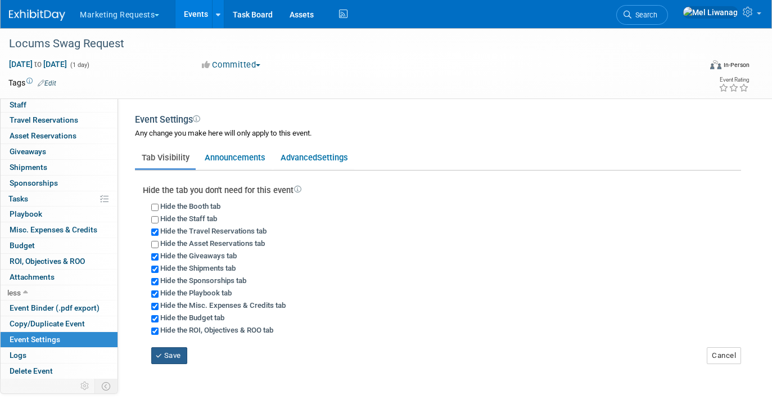
click at [177, 350] on button "Save" at bounding box center [169, 355] width 36 height 17
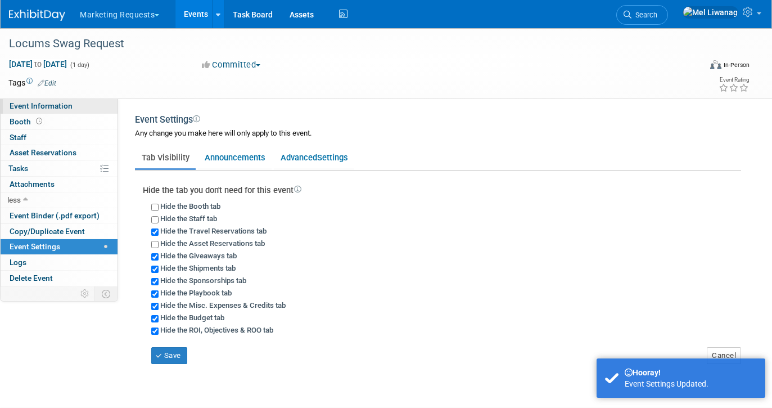
click at [97, 104] on link "Event Information" at bounding box center [59, 105] width 117 height 15
select select "Locums"
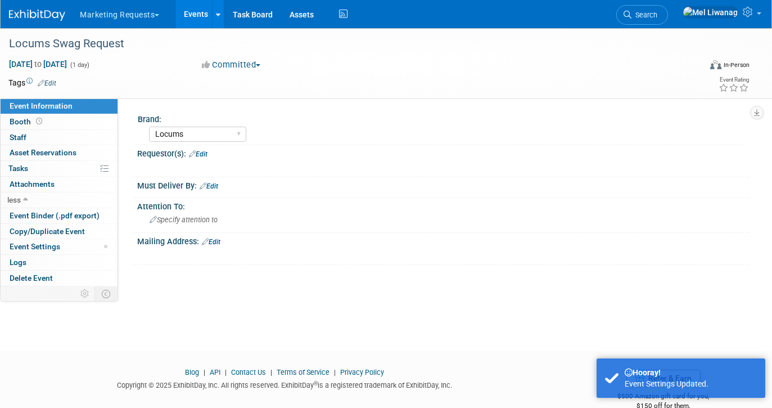
click at [207, 152] on link "Edit" at bounding box center [198, 154] width 19 height 8
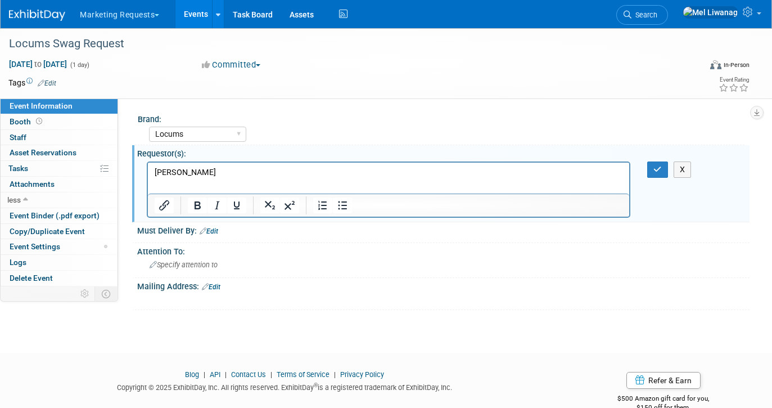
click at [214, 234] on link "Edit" at bounding box center [209, 231] width 19 height 8
select select "8"
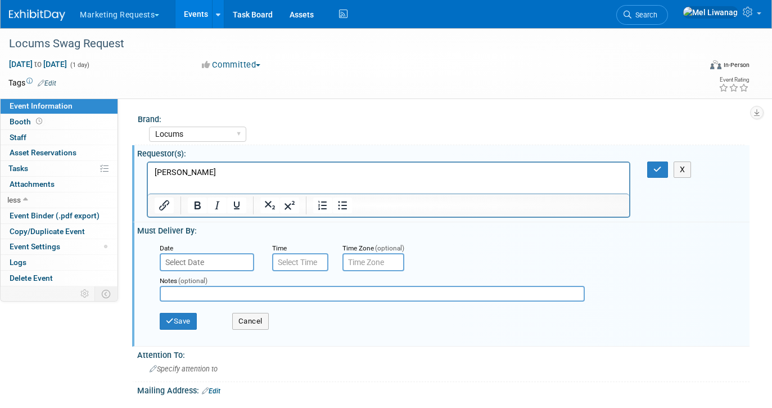
click at [230, 267] on input "text" at bounding box center [207, 262] width 94 height 18
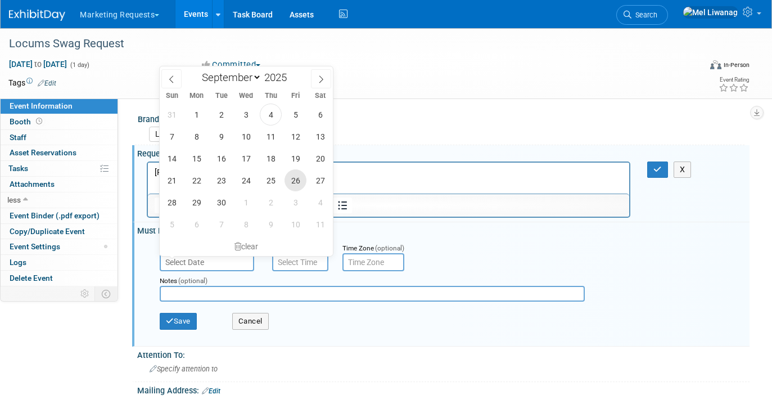
click at [286, 176] on span "26" at bounding box center [296, 180] width 22 height 22
type input "Sep 26, 2025"
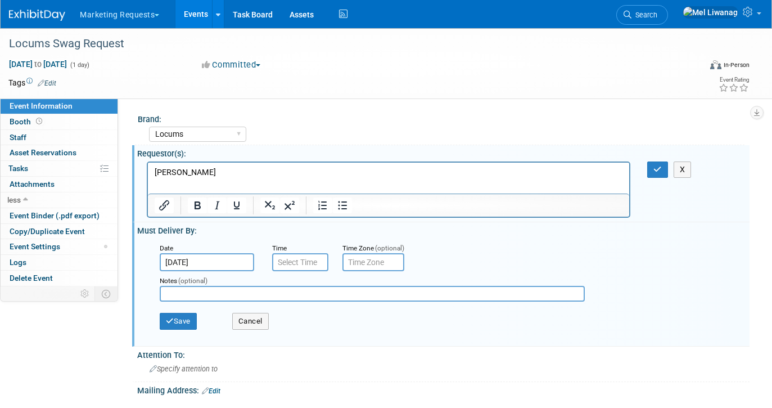
type input "7:00 AM"
click at [300, 263] on input "7:00 AM" at bounding box center [300, 262] width 56 height 18
click at [358, 267] on input "text" at bounding box center [373, 262] width 62 height 18
type input "EST"
click at [297, 259] on input "7:00 AM" at bounding box center [300, 262] width 56 height 18
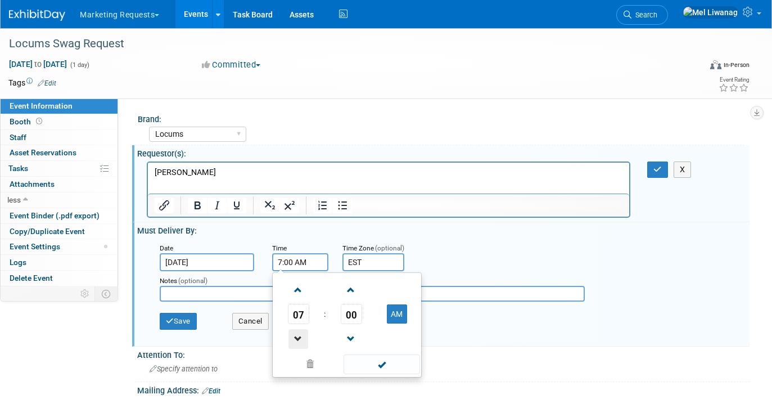
click at [294, 333] on span at bounding box center [298, 339] width 20 height 20
click at [294, 309] on span "06" at bounding box center [298, 314] width 21 height 20
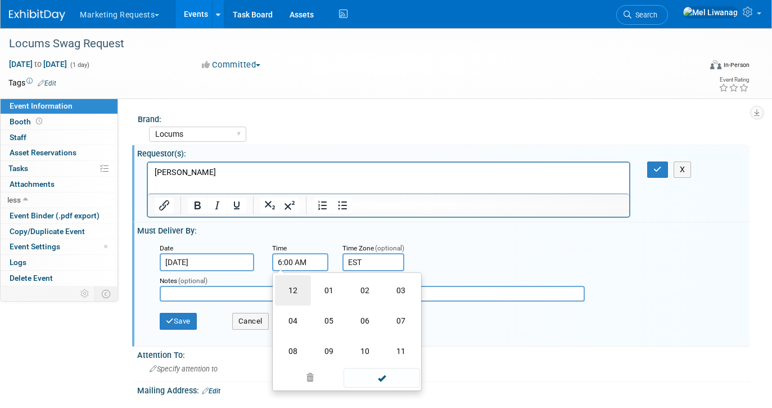
click at [287, 295] on td "12" at bounding box center [293, 290] width 36 height 30
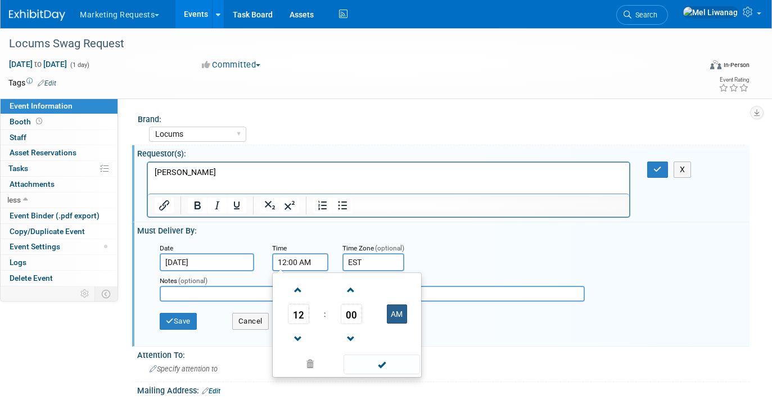
click at [395, 314] on button "AM" at bounding box center [397, 313] width 20 height 19
type input "12:00 PM"
click at [500, 302] on div "Notes (optional)" at bounding box center [372, 289] width 442 height 36
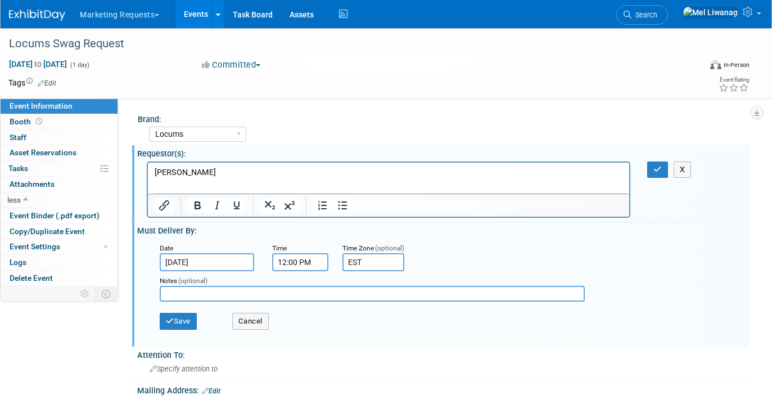
click at [186, 294] on input "text" at bounding box center [372, 294] width 425 height 16
type input "S"
click at [189, 324] on button "Save" at bounding box center [178, 321] width 37 height 17
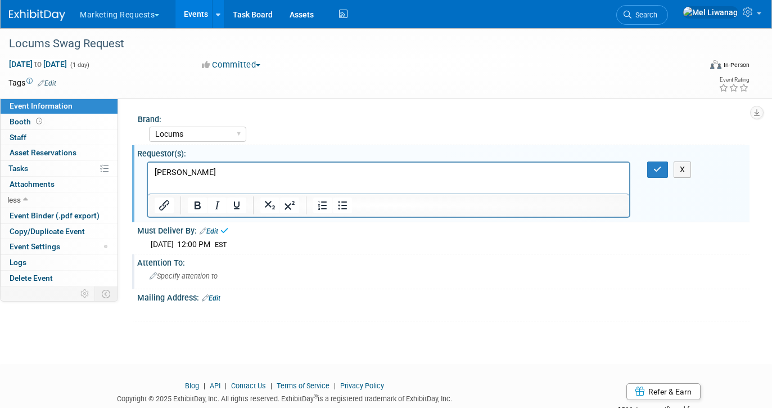
click at [198, 270] on div "Specify attention to" at bounding box center [443, 275] width 595 height 17
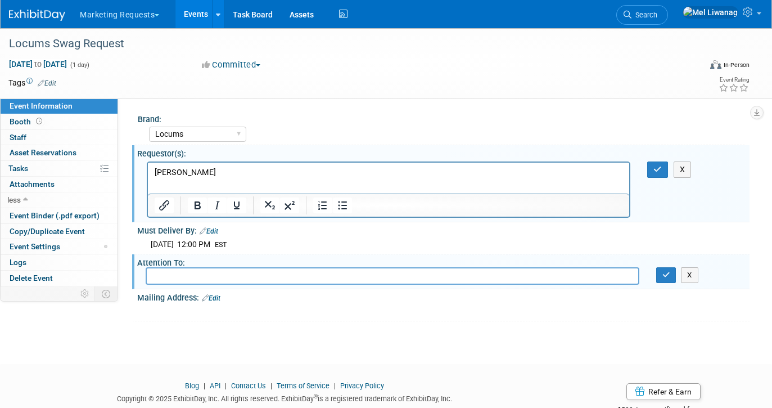
click at [225, 294] on div "Mailing Address: Edit" at bounding box center [443, 296] width 612 height 15
click at [224, 294] on div "Mailing Address: Edit" at bounding box center [443, 296] width 612 height 15
click at [218, 297] on link "Edit" at bounding box center [211, 298] width 19 height 8
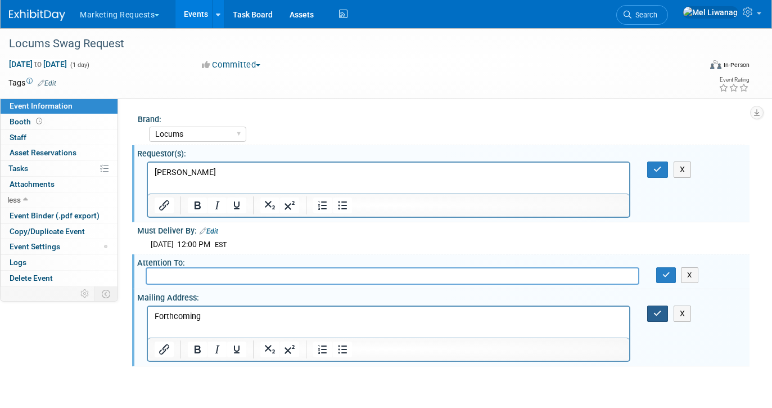
click at [652, 310] on button "button" at bounding box center [657, 313] width 21 height 16
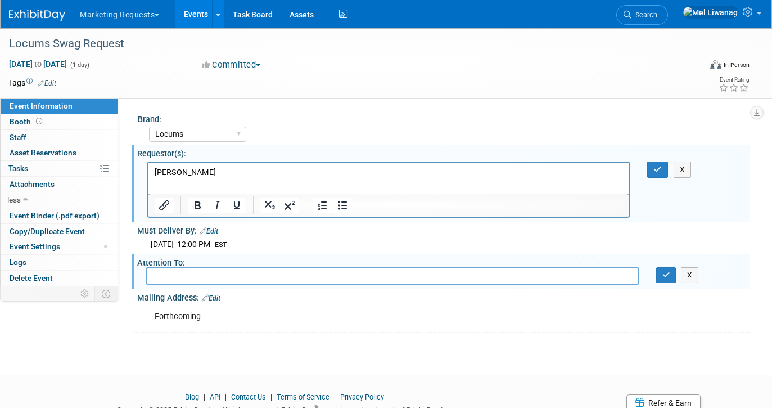
click at [242, 178] on html "[PERSON_NAME]" at bounding box center [388, 170] width 481 height 16
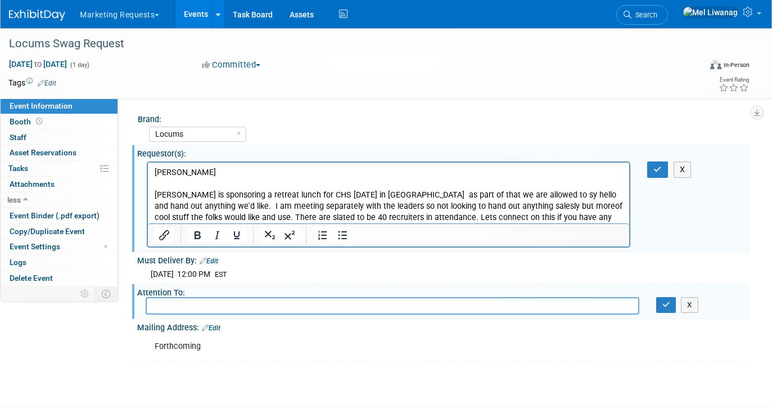
click at [154, 189] on body "Jerry Limonta Aya is sponsoring a retreat lunch for CHS Oct 2 in Nashville as p…" at bounding box center [389, 199] width 470 height 67
drag, startPoint x: 366, startPoint y: 213, endPoint x: 649, endPoint y: 209, distance: 283.4
click at [629, 209] on html "Jerry Limonta "Aya is sponsoring a retreat lunch for CHS Oct 2 in Nashville as …" at bounding box center [388, 198] width 481 height 72
click at [580, 209] on p ""Aya is sponsoring a retreat lunch for CHS Oct 2 in Nashville as part of that w…" at bounding box center [389, 211] width 468 height 45
drag, startPoint x: 575, startPoint y: 218, endPoint x: 368, endPoint y: 218, distance: 206.9
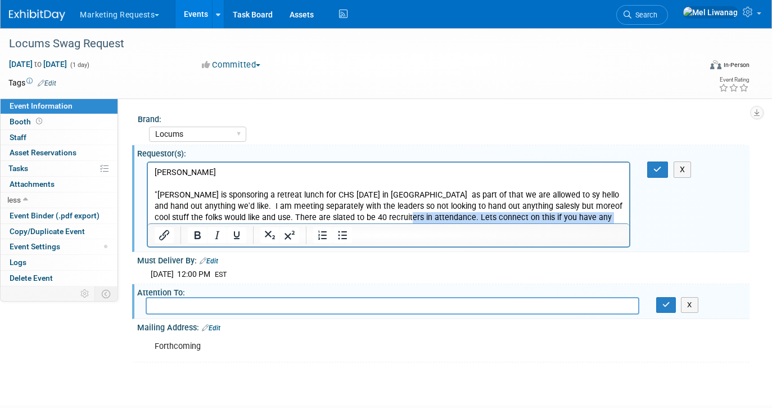
click at [368, 218] on p ""Aya is sponsoring a retreat lunch for CHS Oct 2 in Nashville as part of that w…" at bounding box center [389, 211] width 468 height 45
click at [657, 165] on icon "button" at bounding box center [657, 169] width 8 height 8
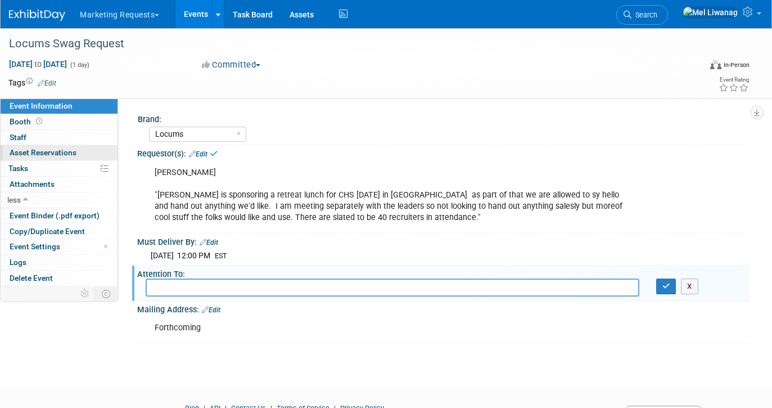
click at [65, 159] on link "0 Asset Reservations 0" at bounding box center [59, 152] width 117 height 15
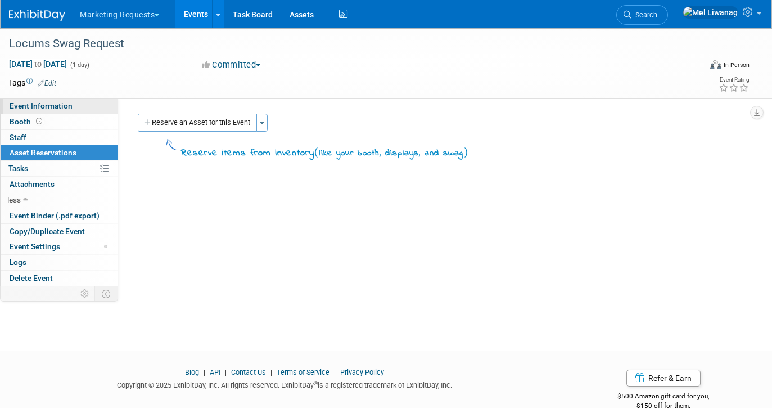
click at [53, 109] on span "Event Information" at bounding box center [41, 105] width 63 height 9
select select "Locums"
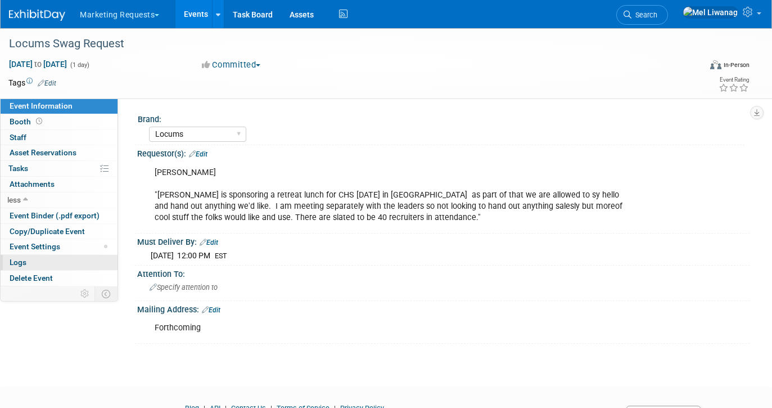
click at [49, 261] on link "Logs" at bounding box center [59, 262] width 117 height 15
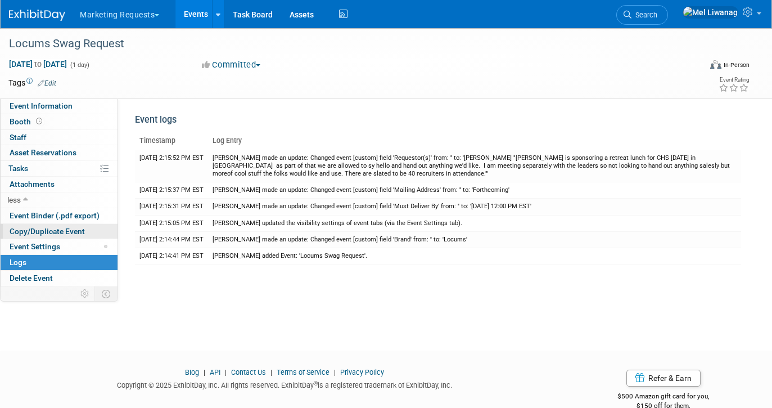
click at [53, 229] on span "Copy/Duplicate Event" at bounding box center [47, 231] width 75 height 9
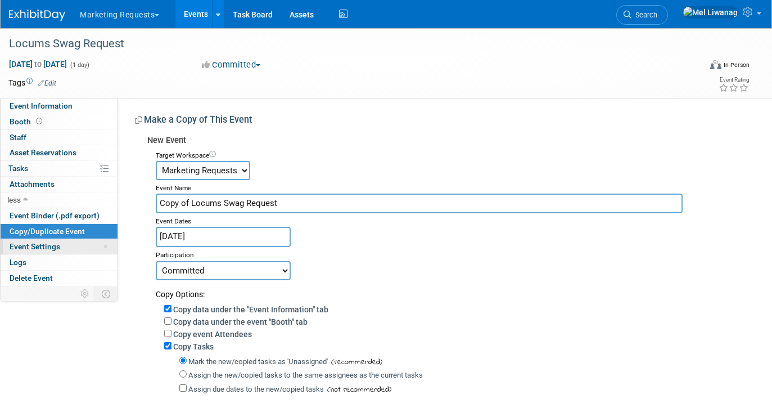
click at [69, 249] on link "Event Settings" at bounding box center [59, 246] width 117 height 15
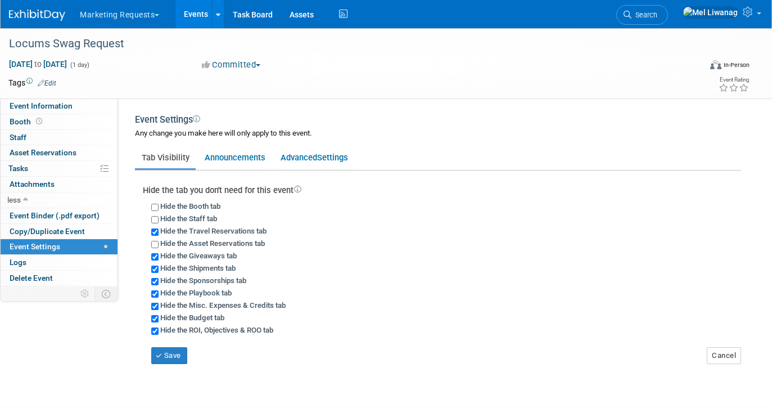
click at [303, 240] on div "Hide the Asset Reservations tab" at bounding box center [446, 243] width 590 height 12
click at [82, 172] on link "0% Tasks 0%" at bounding box center [59, 168] width 117 height 15
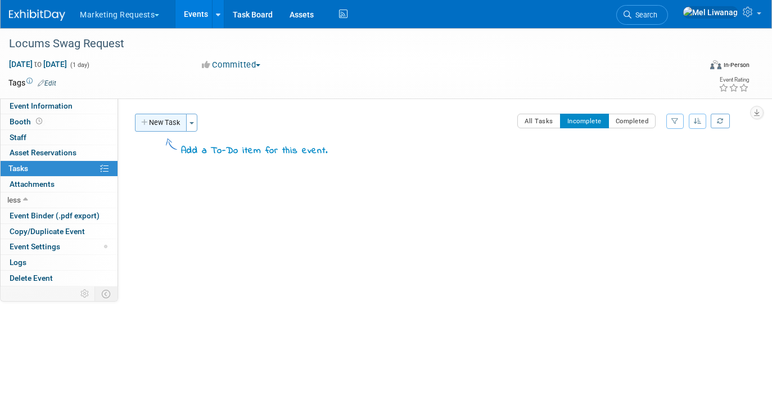
click at [156, 118] on button "New Task" at bounding box center [161, 123] width 52 height 18
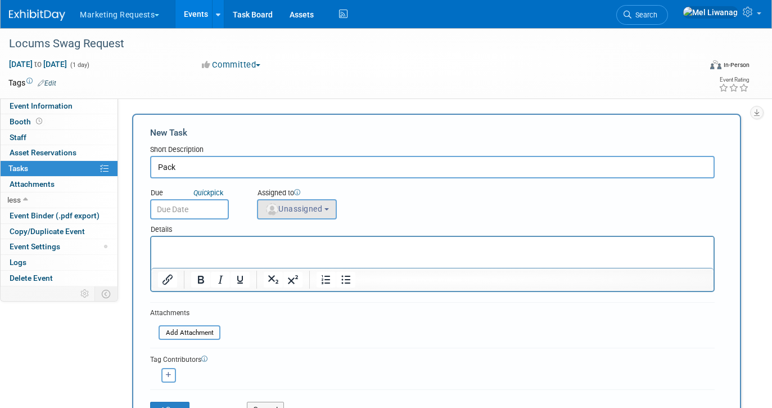
type input "Pack"
click at [270, 215] on button "Unassigned" at bounding box center [297, 209] width 80 height 20
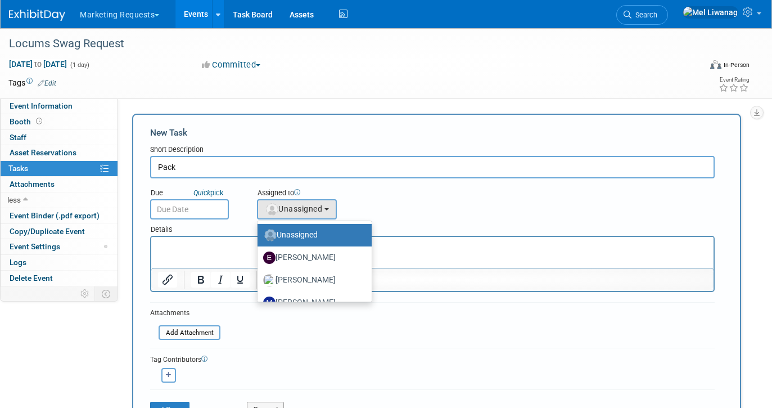
click at [273, 233] on img at bounding box center [270, 235] width 12 height 12
click at [259, 233] on input "Unassigned" at bounding box center [255, 233] width 7 height 7
click at [277, 254] on label "[PERSON_NAME]" at bounding box center [311, 258] width 97 height 18
click at [259, 254] on input "[PERSON_NAME]" at bounding box center [255, 255] width 7 height 7
select select "05738ff0-bddb-4e68-890b-b446aa749597"
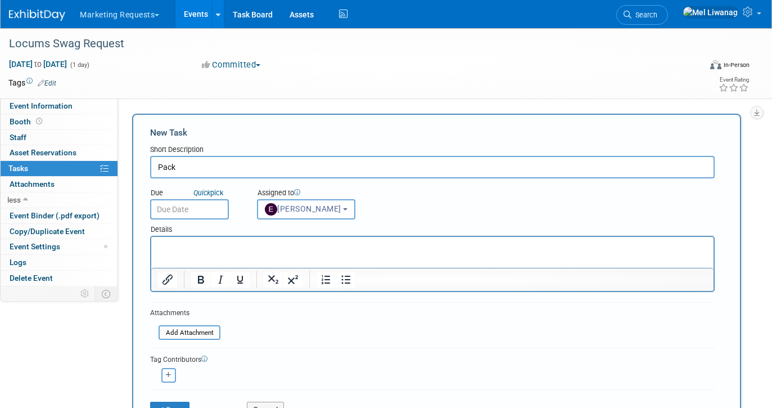
click at [166, 373] on icon "button" at bounding box center [169, 375] width 6 height 6
select select
click at [182, 400] on input "text" at bounding box center [212, 404] width 112 height 19
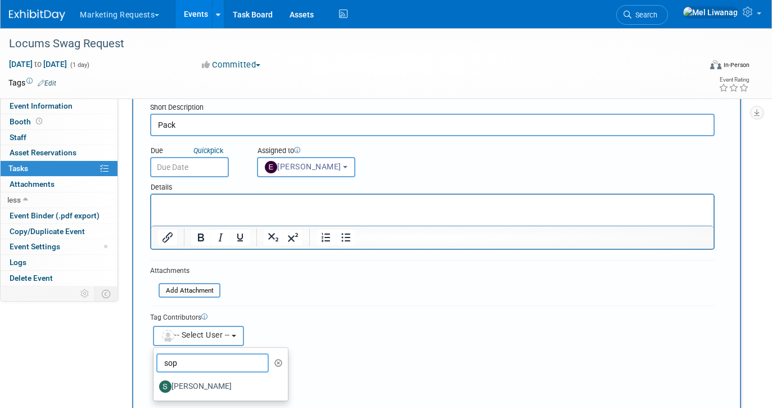
scroll to position [82, 0]
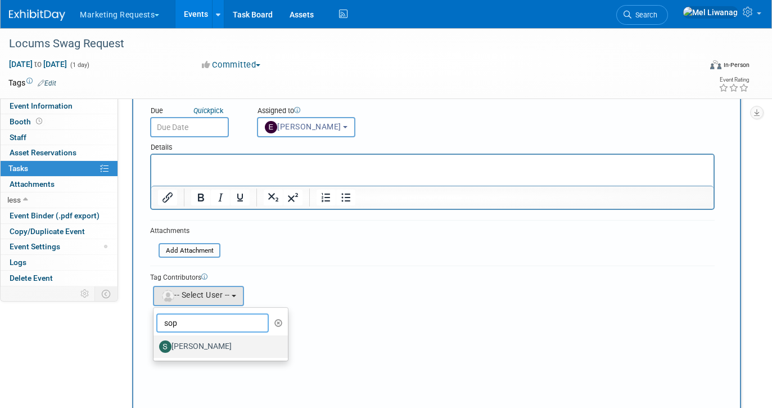
type input "sop"
click at [204, 351] on label "Sophie Buffo" at bounding box center [218, 346] width 118 height 18
click at [155, 349] on input "Sophie Buffo" at bounding box center [151, 344] width 7 height 7
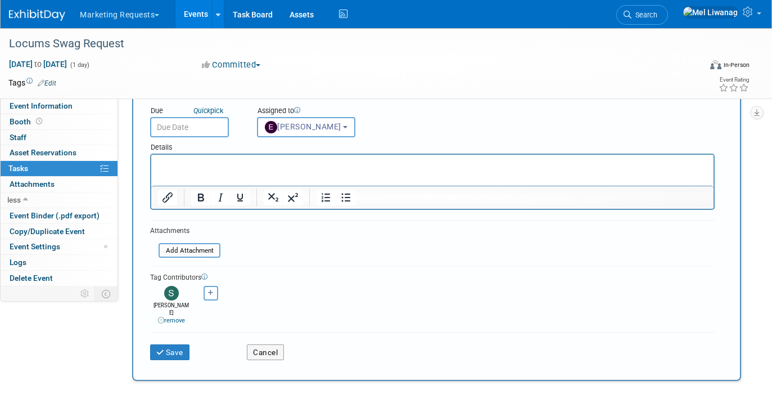
click at [207, 137] on div "Details" at bounding box center [432, 145] width 565 height 16
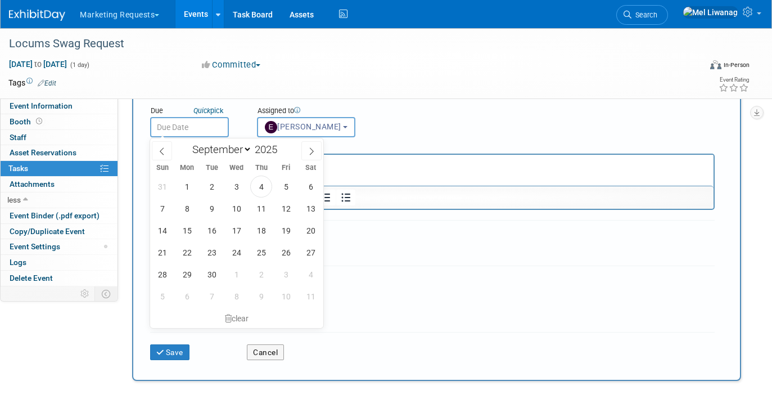
click at [206, 130] on input "text" at bounding box center [189, 127] width 79 height 20
click at [243, 250] on span "24" at bounding box center [236, 252] width 22 height 22
type input "Sep 24, 2025"
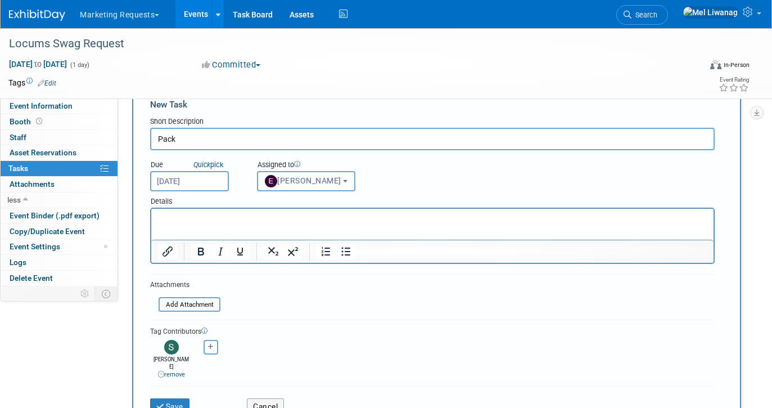
scroll to position [20, 0]
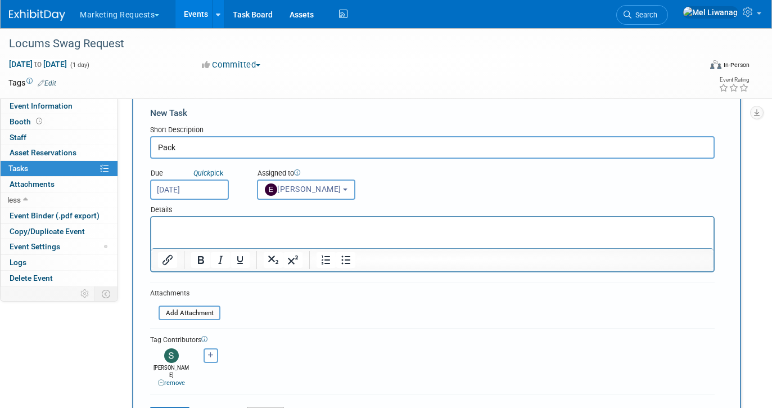
click at [219, 148] on input "Pack" at bounding box center [432, 147] width 565 height 22
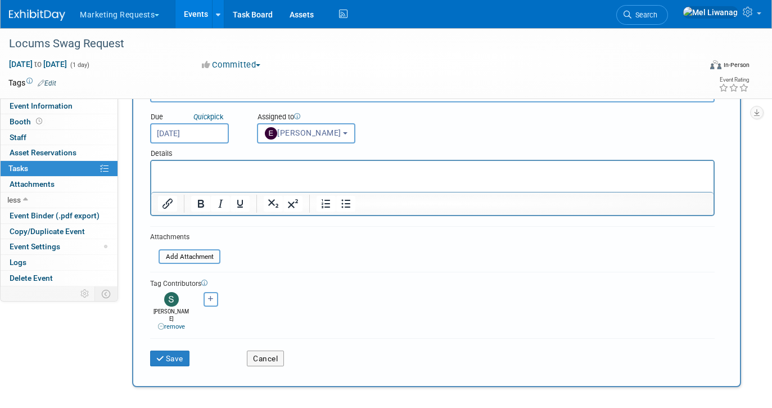
scroll to position [77, 0]
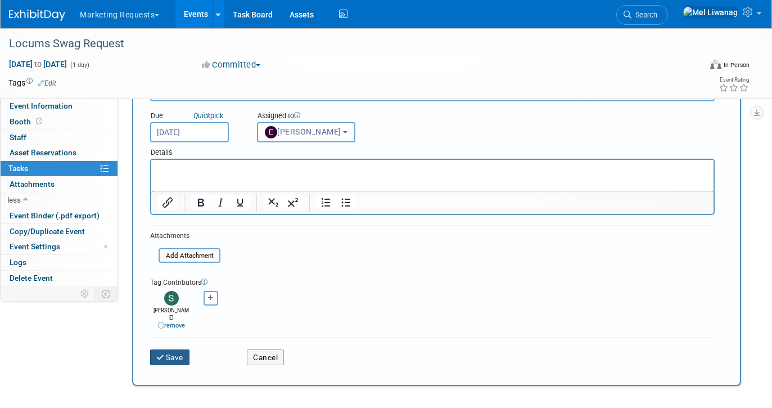
type input "Pack and ship"
click at [170, 351] on button "Save" at bounding box center [169, 357] width 39 height 16
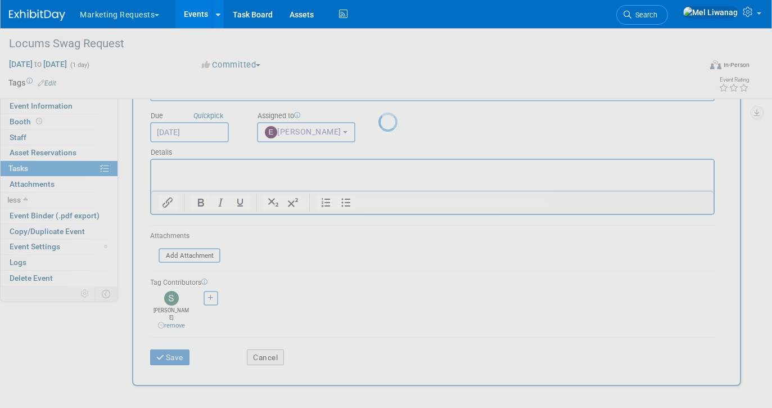
scroll to position [0, 0]
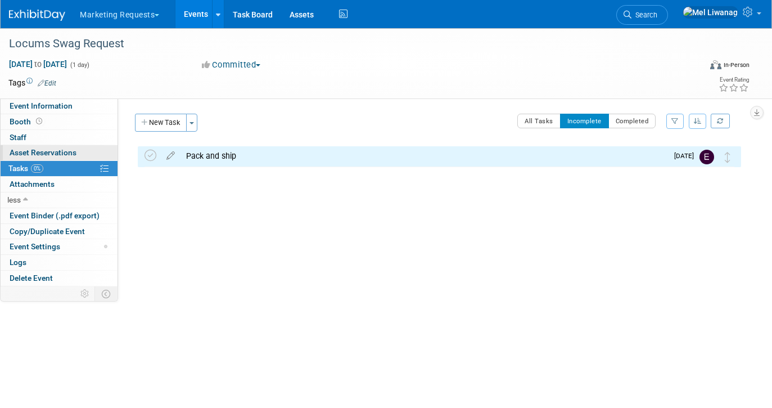
click at [58, 155] on span "Asset Reservations 0" at bounding box center [43, 152] width 67 height 9
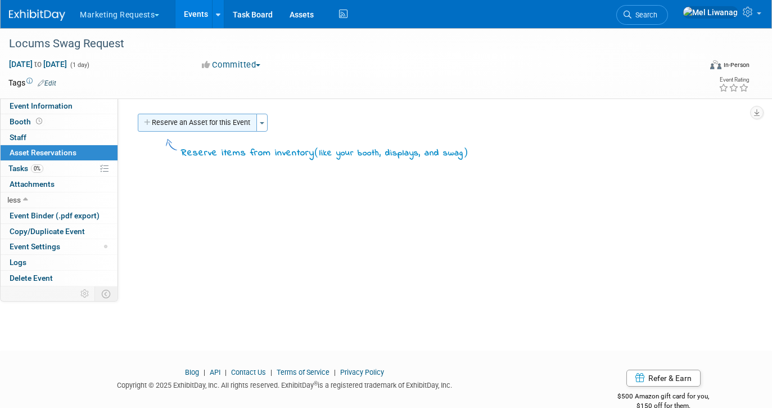
click at [200, 130] on button "Reserve an Asset for this Event" at bounding box center [197, 123] width 119 height 18
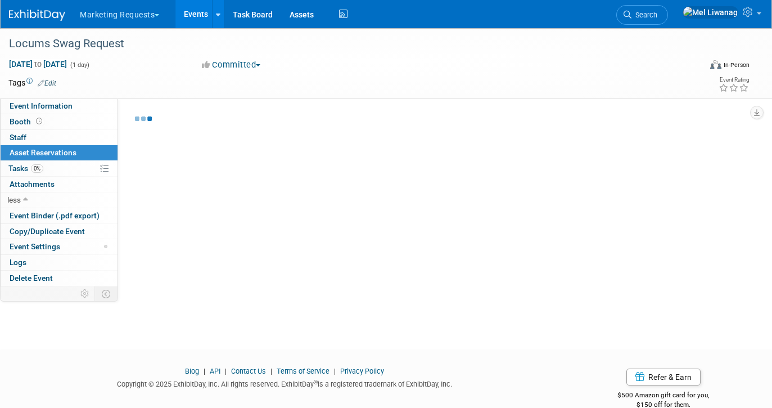
scroll to position [11, 0]
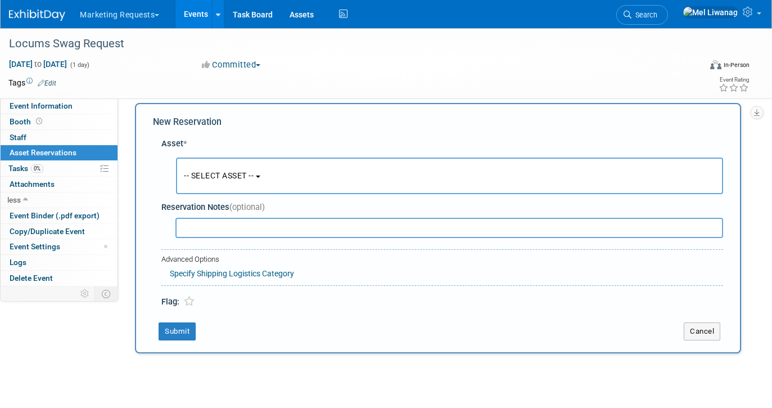
click at [200, 173] on span "-- SELECT ASSET --" at bounding box center [219, 175] width 70 height 9
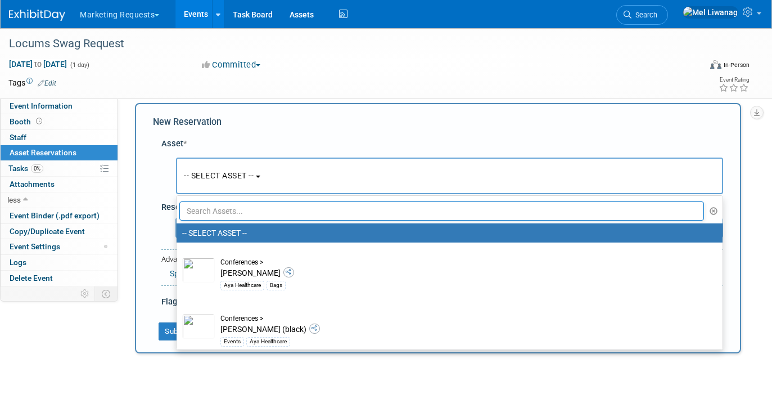
click at [204, 211] on input "text" at bounding box center [441, 210] width 525 height 19
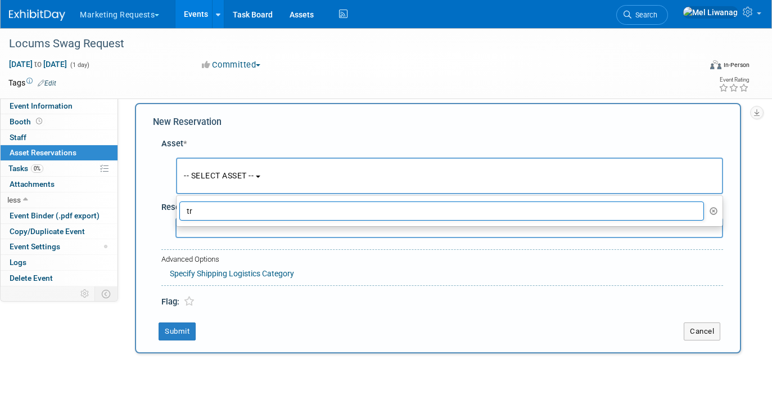
type input "t"
type input "hat"
click at [137, 12] on button "Marketing Requests" at bounding box center [126, 12] width 94 height 25
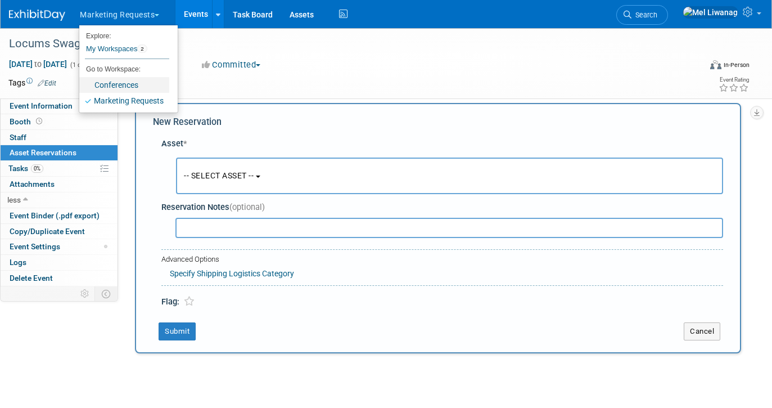
click at [119, 89] on link "Conferences" at bounding box center [124, 85] width 90 height 16
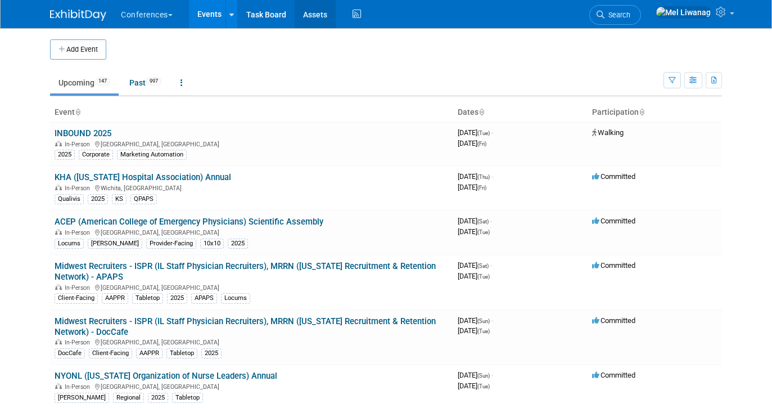
click at [318, 17] on link "Assets" at bounding box center [315, 14] width 41 height 28
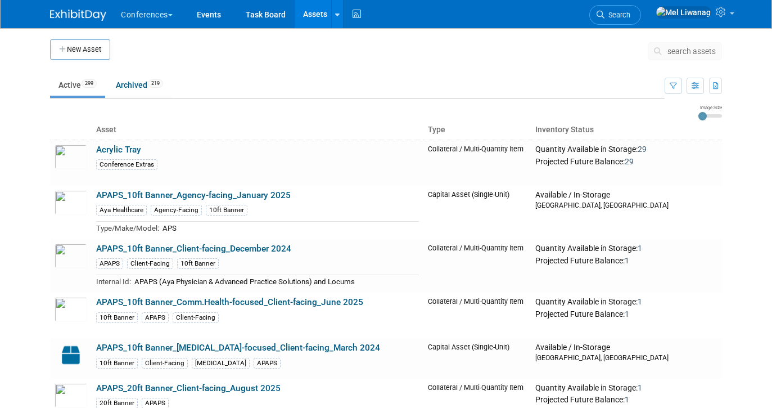
click at [662, 53] on icon at bounding box center [660, 51] width 12 height 8
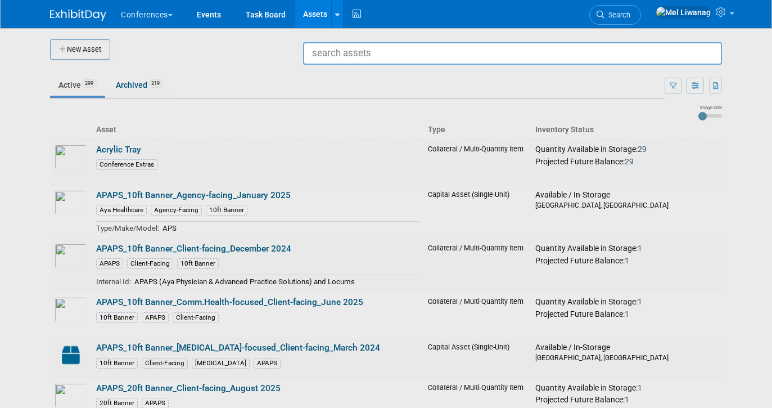
type input "t"
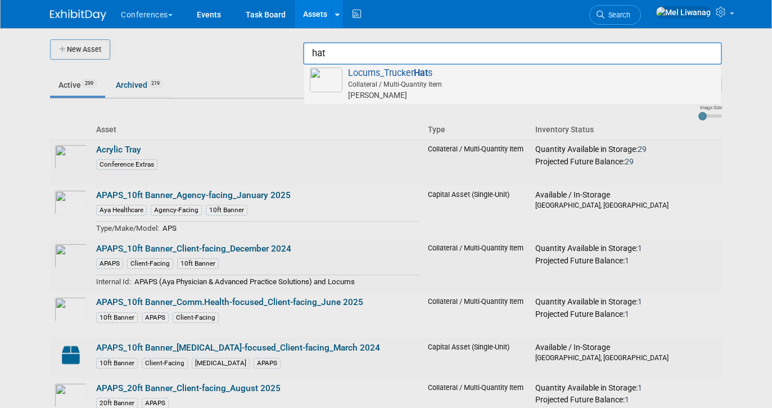
click at [544, 79] on span "Locums_Trucker Hat s Collateral / Multi-Quantity Item Aya Locums" at bounding box center [512, 83] width 405 height 33
type input "Locums_Trucker Hats"
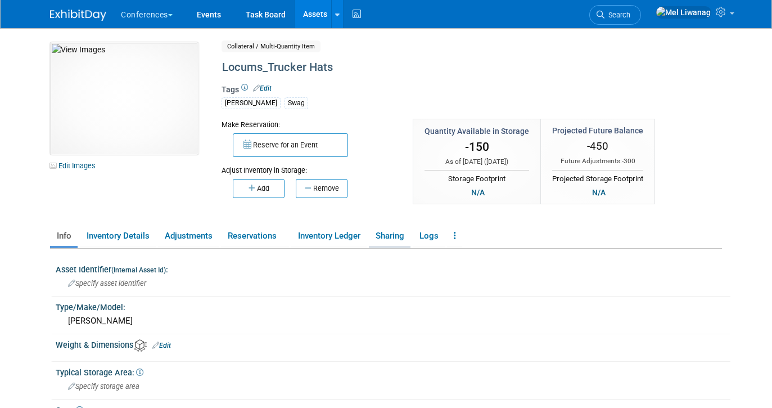
click at [393, 236] on link "Sharing" at bounding box center [390, 236] width 42 height 20
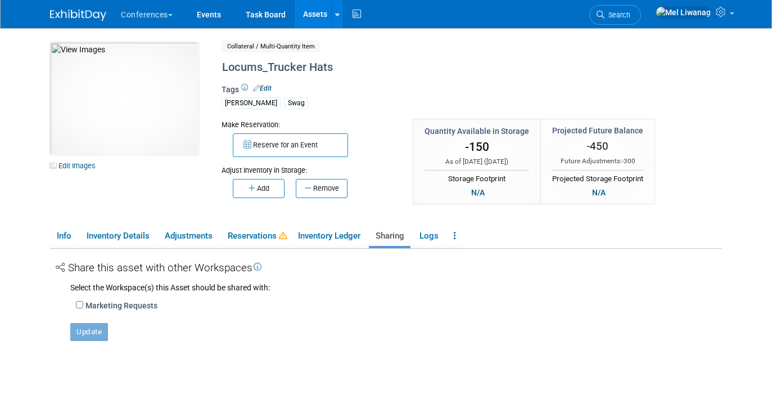
click at [97, 304] on label "Marketing Requests" at bounding box center [121, 305] width 72 height 11
click at [83, 304] on input "Marketing Requests" at bounding box center [79, 304] width 7 height 7
checkbox input "true"
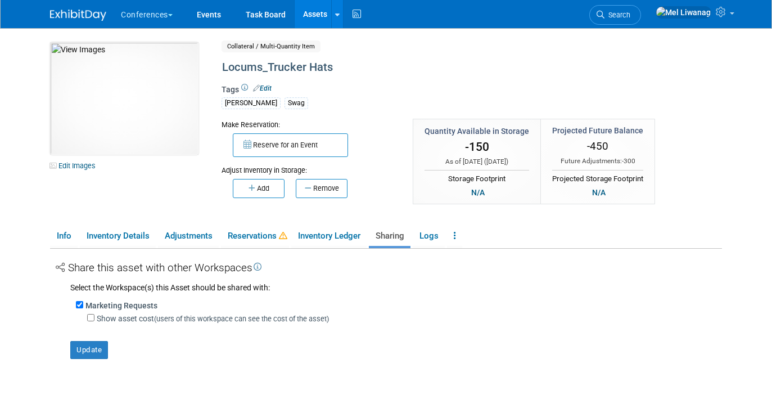
click at [112, 318] on label "Show asset cost (users of this workspace can see the cost of the asset)" at bounding box center [213, 318] width 232 height 11
click at [94, 318] on input "Show asset cost (users of this workspace can see the cost of the asset)" at bounding box center [90, 317] width 7 height 7
checkbox input "true"
click at [105, 339] on div "Select the Workspace(s) this Asset should be shared with: Marketing Requests Sh…" at bounding box center [389, 320] width 666 height 76
click at [102, 342] on button "Update" at bounding box center [89, 350] width 38 height 18
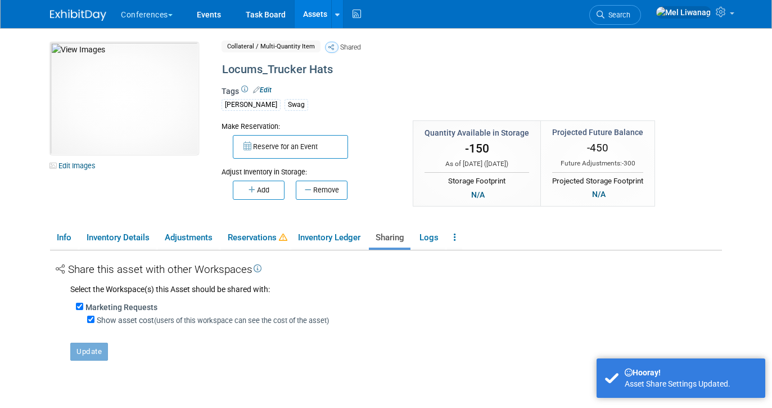
click at [180, 11] on button "Conferences" at bounding box center [153, 12] width 67 height 25
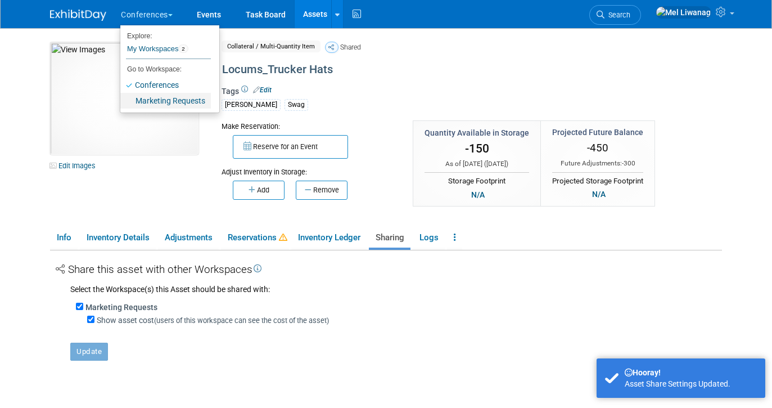
click at [163, 105] on link "Marketing Requests" at bounding box center [165, 101] width 91 height 16
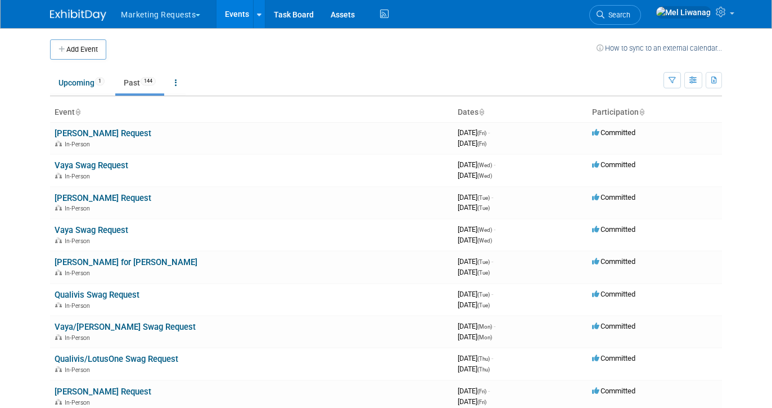
click at [177, 66] on td "Upcoming 1 Past 144 All Events 145 Past and Upcoming Grouped Annually Events gr…" at bounding box center [356, 78] width 613 height 37
click at [630, 13] on span "Search" at bounding box center [617, 15] width 26 height 8
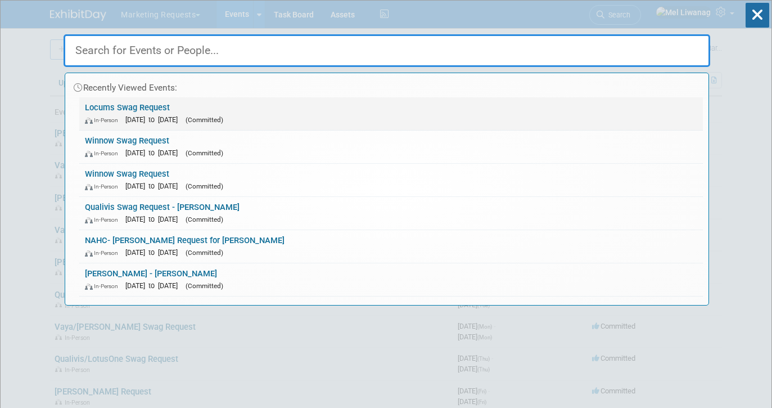
click at [223, 120] on span "(Committed)" at bounding box center [205, 120] width 38 height 8
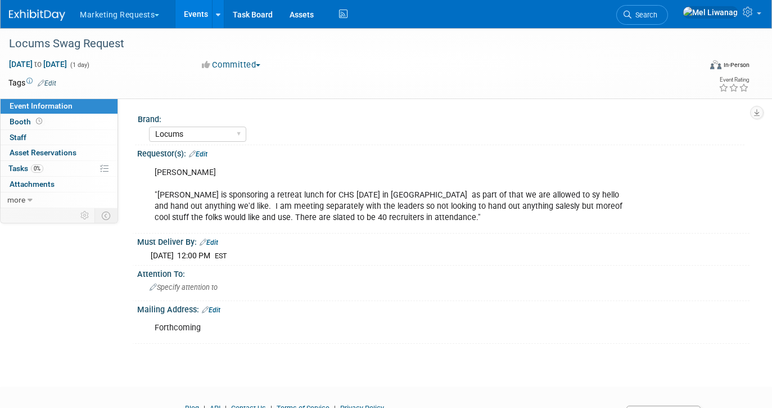
select select "Locums"
click at [46, 151] on span "Asset Reservations 0" at bounding box center [43, 152] width 67 height 9
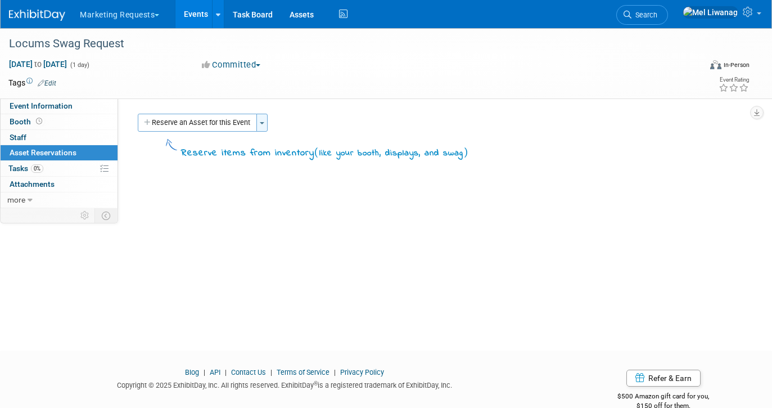
click at [259, 120] on button "Toggle Dropdown" at bounding box center [261, 123] width 11 height 18
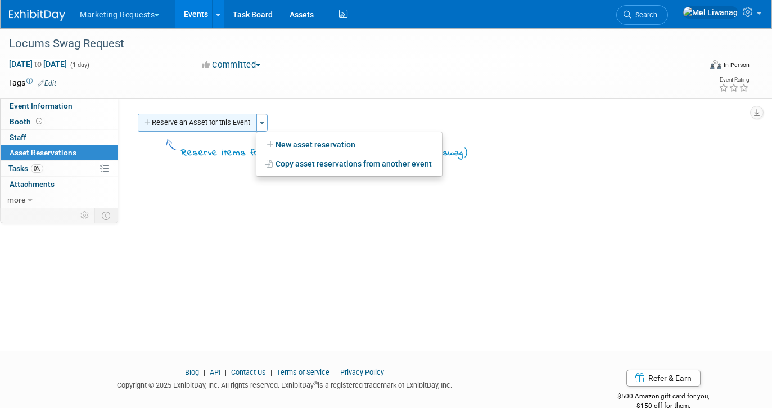
click at [185, 115] on button "Reserve an Asset for this Event" at bounding box center [197, 123] width 119 height 18
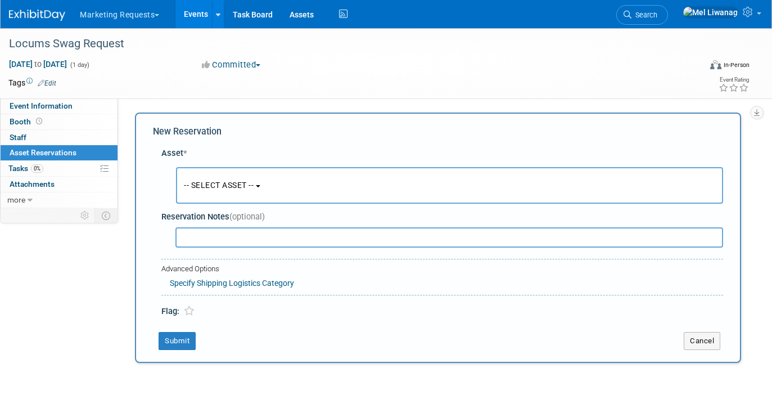
scroll to position [11, 0]
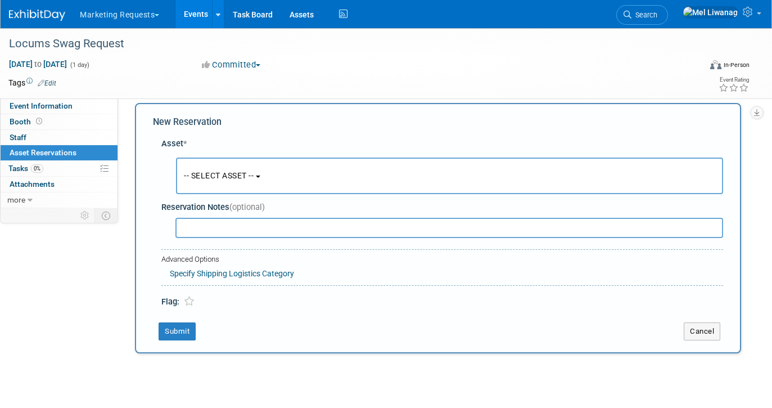
click at [201, 169] on button "-- SELECT ASSET --" at bounding box center [449, 175] width 547 height 37
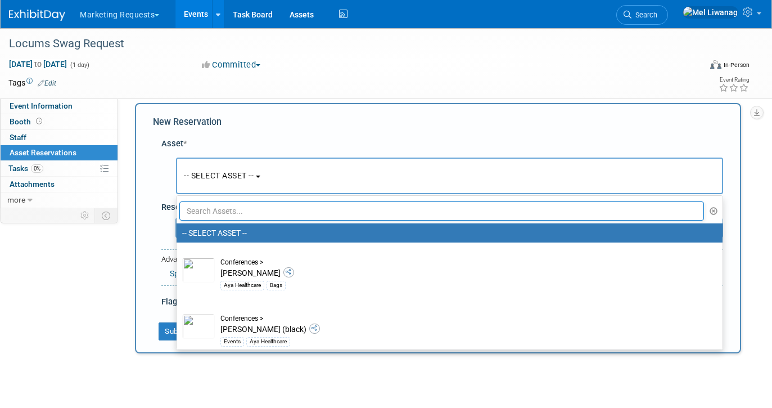
click at [204, 210] on input "text" at bounding box center [441, 210] width 525 height 19
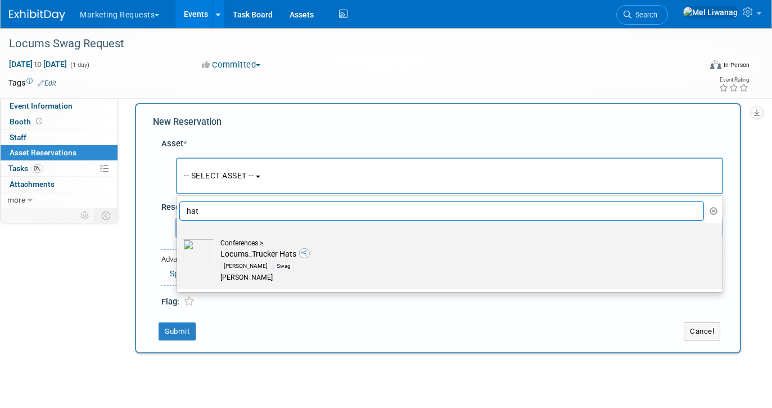
type input "hat"
click at [234, 258] on td "Conferences > Locums_Trucker Hats Aya Locums Swag Aya Locums" at bounding box center [457, 260] width 485 height 44
click at [178, 237] on input "Conferences > Locums_Trucker Hats Aya Locums Swag Aya Locums" at bounding box center [174, 232] width 7 height 7
select select "10729001"
select select "9"
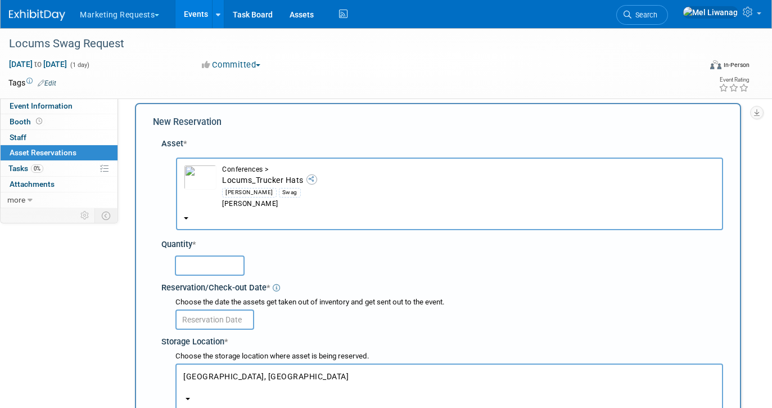
click at [208, 267] on input "text" at bounding box center [210, 265] width 70 height 20
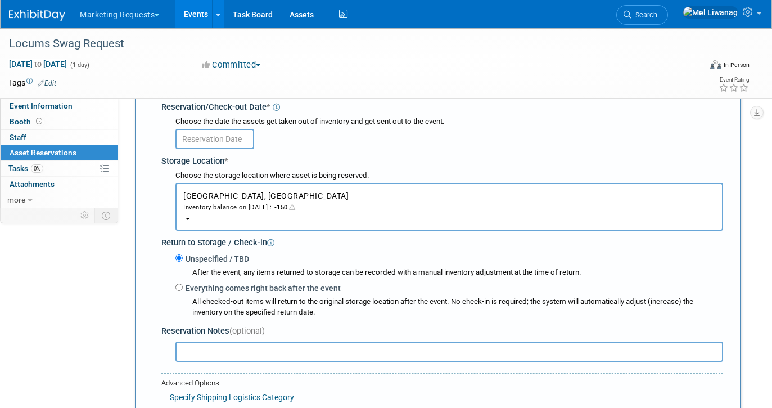
scroll to position [215, 0]
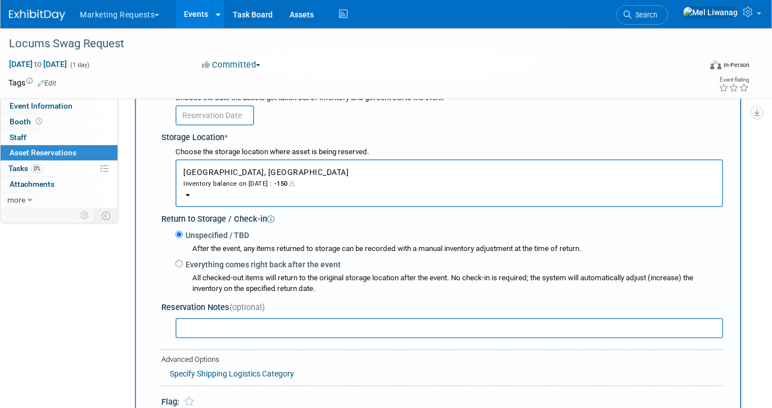
type input "40"
click at [234, 107] on input "text" at bounding box center [214, 115] width 79 height 20
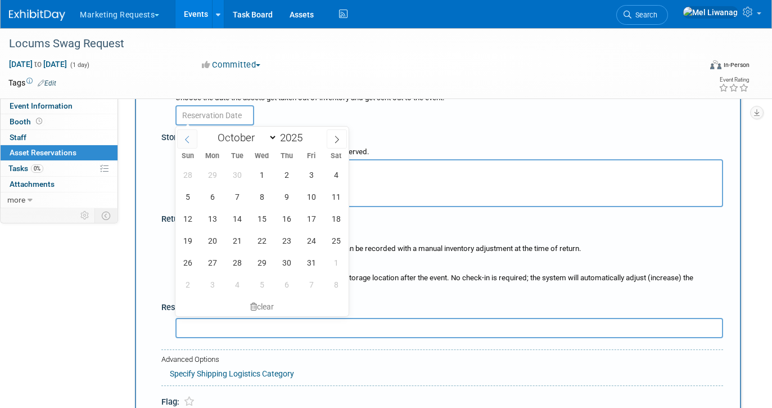
click at [188, 144] on span at bounding box center [187, 138] width 20 height 19
select select "8"
click at [259, 241] on span "24" at bounding box center [262, 240] width 22 height 22
type input "[DATE]"
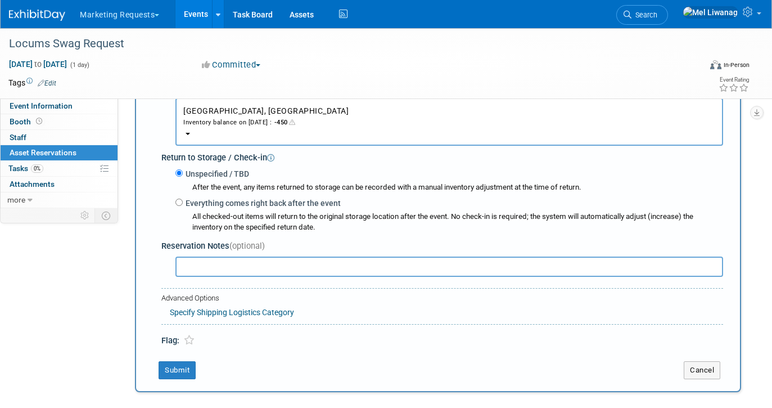
scroll to position [267, 0]
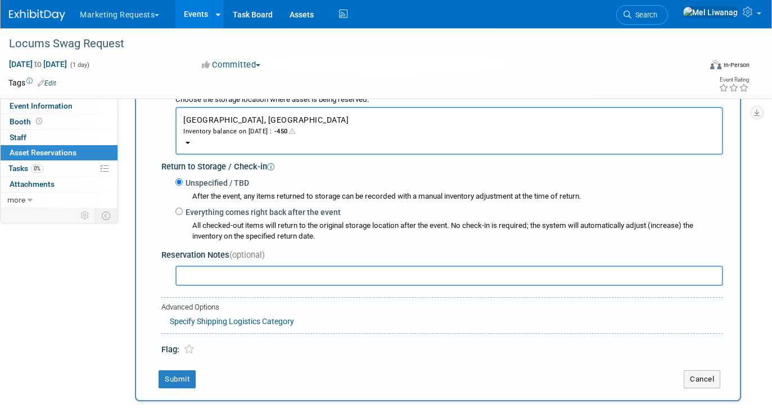
click at [201, 281] on input "text" at bounding box center [449, 275] width 548 height 20
type input "Send 40, any color"
click at [243, 320] on link "Specify Shipping Logistics Category" at bounding box center [232, 321] width 124 height 9
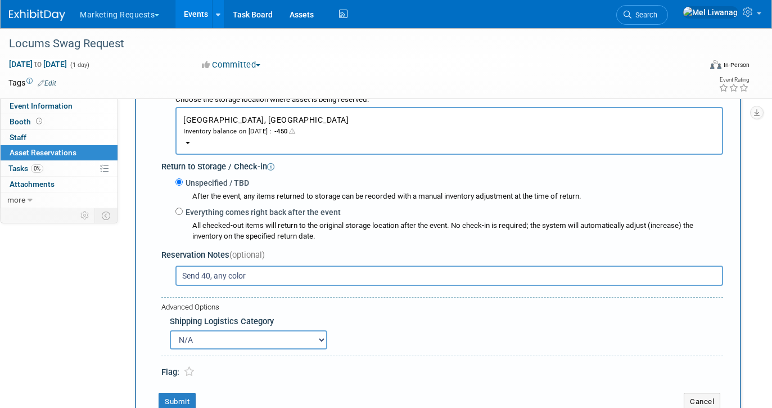
click at [218, 341] on select "N/A Advance Warehouse Direct Shipment Other" at bounding box center [248, 339] width 157 height 19
select select "3"
click at [170, 331] on select "N/A Advance Warehouse Direct Shipment Other" at bounding box center [248, 339] width 157 height 19
click at [183, 394] on button "Submit" at bounding box center [177, 401] width 37 height 18
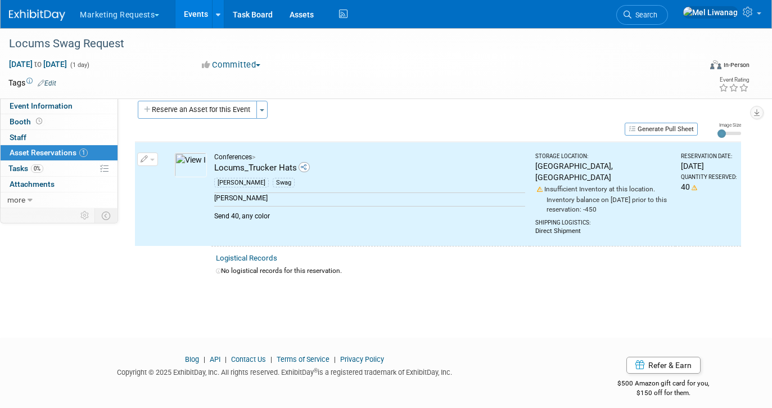
scroll to position [0, 0]
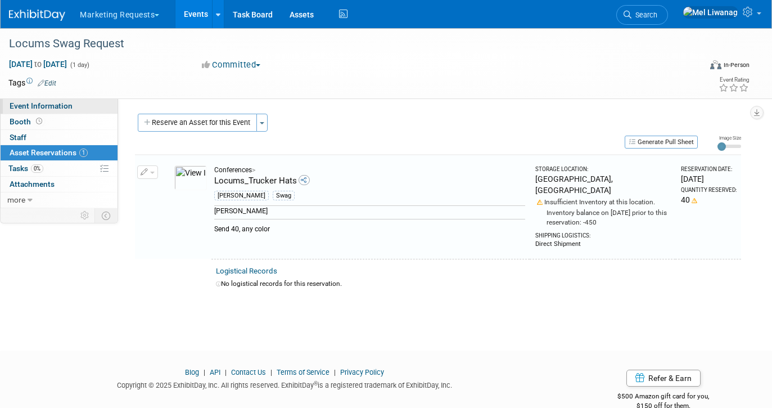
click at [47, 103] on span "Event Information" at bounding box center [41, 105] width 63 height 9
select select "Locums"
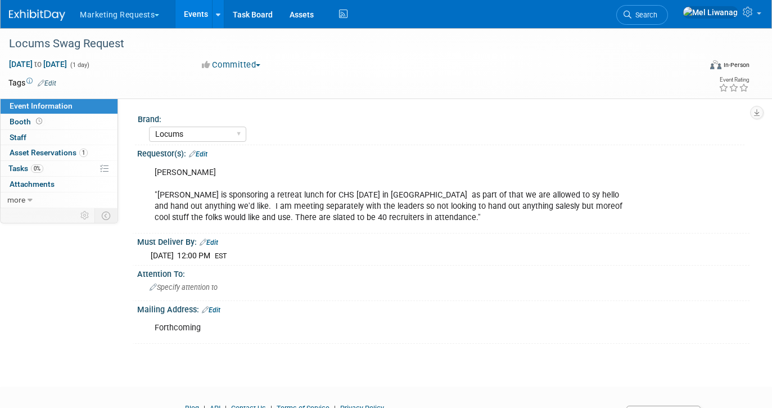
click at [234, 179] on div "[PERSON_NAME] "[PERSON_NAME] is sponsoring a retreat lunch for CHS [DATE] in [G…" at bounding box center [389, 194] width 484 height 67
click at [183, 286] on span "Specify attention to" at bounding box center [184, 287] width 68 height 8
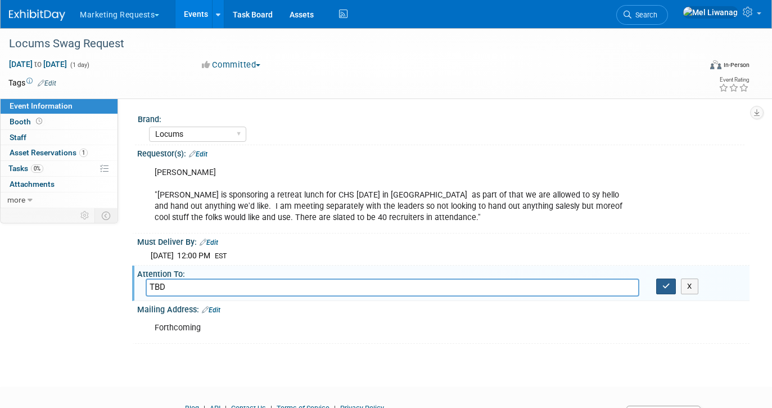
type input "TBD"
click at [663, 288] on icon "button" at bounding box center [666, 285] width 8 height 7
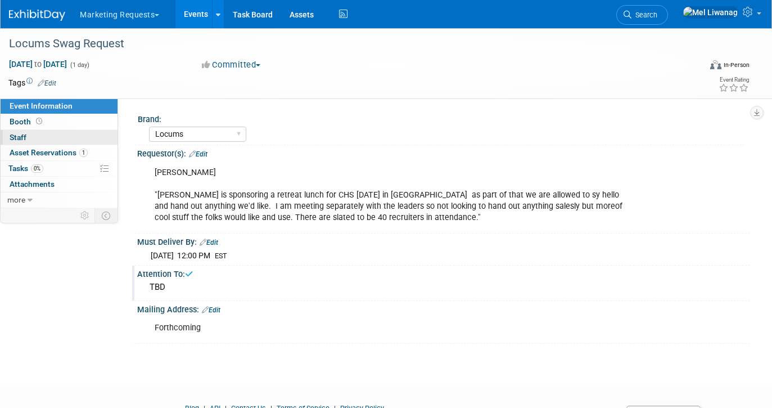
click at [60, 131] on link "0 Staff 0" at bounding box center [59, 137] width 117 height 15
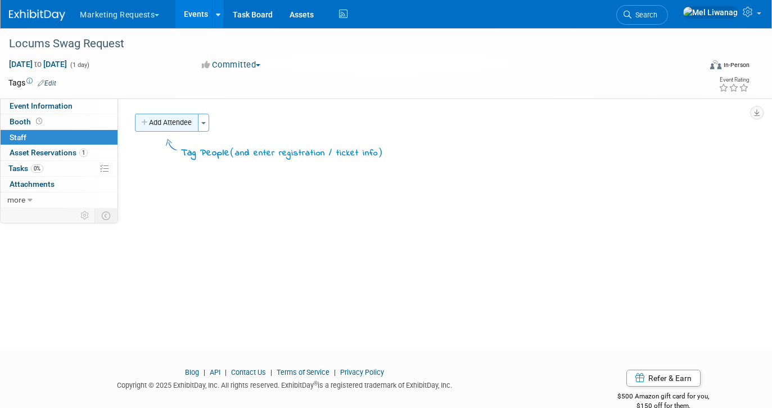
click at [181, 129] on button "Add Attendee" at bounding box center [167, 123] width 64 height 18
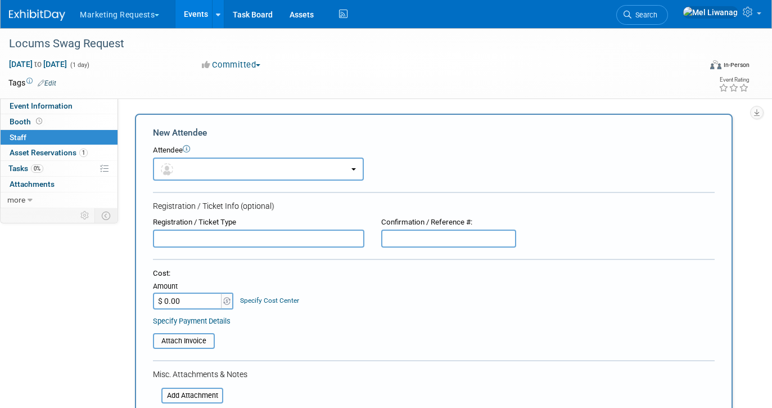
click at [214, 153] on div "Attendee" at bounding box center [434, 150] width 562 height 11
click at [213, 164] on button "button" at bounding box center [258, 168] width 211 height 23
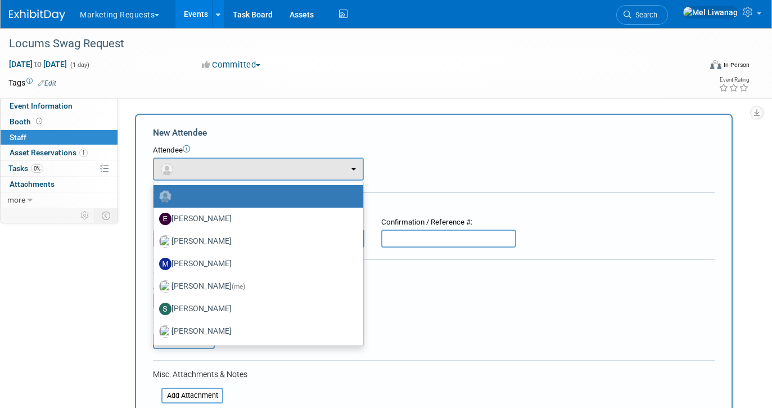
click at [212, 195] on label at bounding box center [255, 196] width 193 height 18
click at [155, 195] on input "radio" at bounding box center [151, 194] width 7 height 7
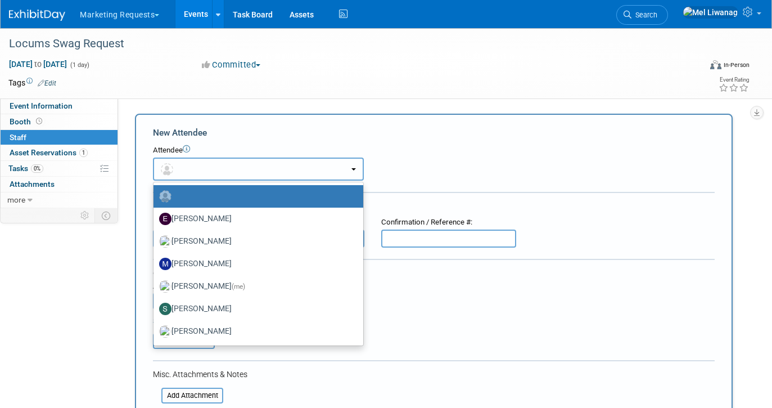
click at [210, 172] on button "button" at bounding box center [258, 168] width 211 height 23
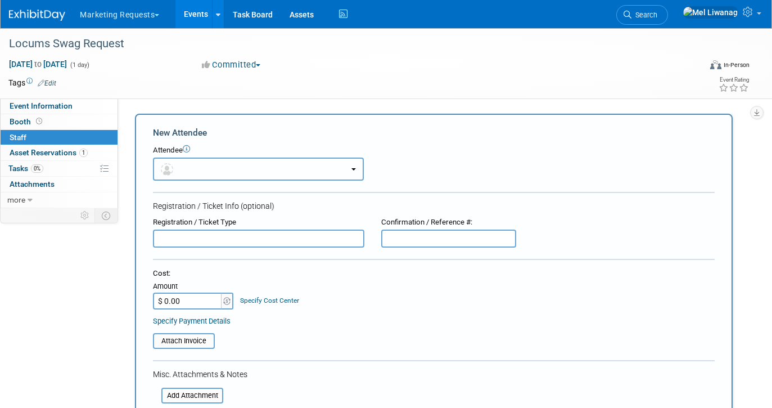
click at [210, 172] on button "button" at bounding box center [258, 168] width 211 height 23
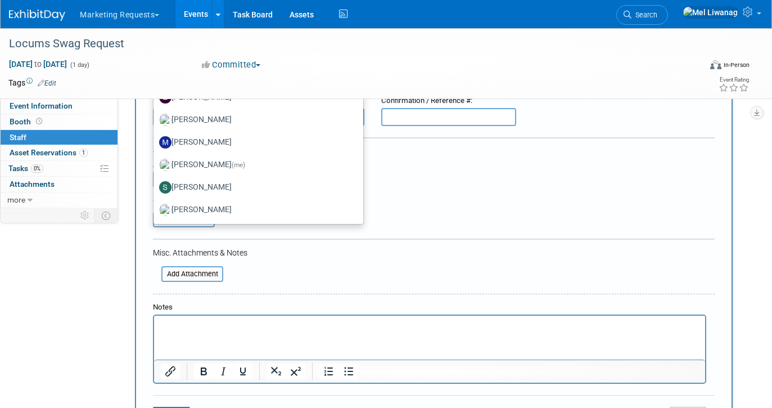
scroll to position [123, 0]
click at [317, 234] on form "New Attendee Attendee <img src="https://www.exhibitday.com/Images/Unassigned-Us…" at bounding box center [434, 217] width 562 height 426
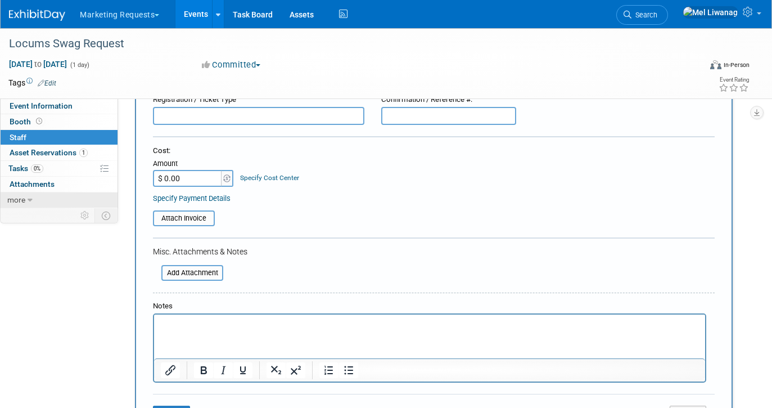
click at [20, 199] on span "more" at bounding box center [16, 199] width 18 height 9
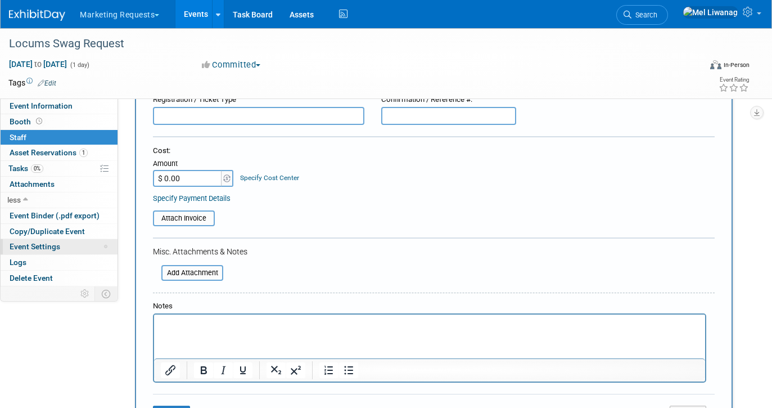
click at [61, 246] on link "Event Settings" at bounding box center [59, 246] width 117 height 15
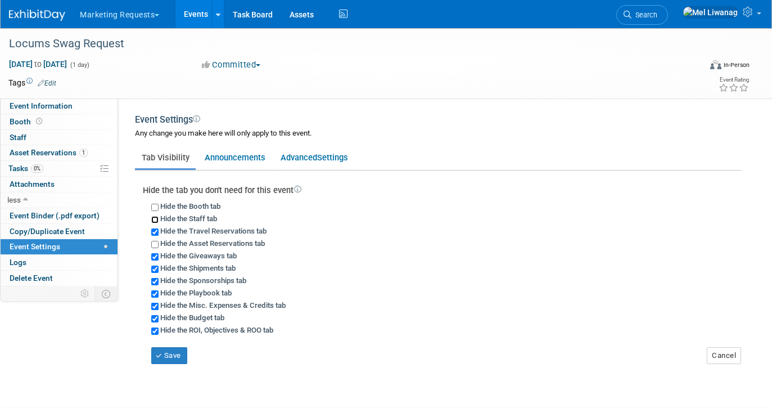
click at [153, 222] on input "Hide the Staff tab" at bounding box center [154, 219] width 7 height 7
checkbox input "true"
click at [168, 354] on button "Save" at bounding box center [169, 355] width 36 height 17
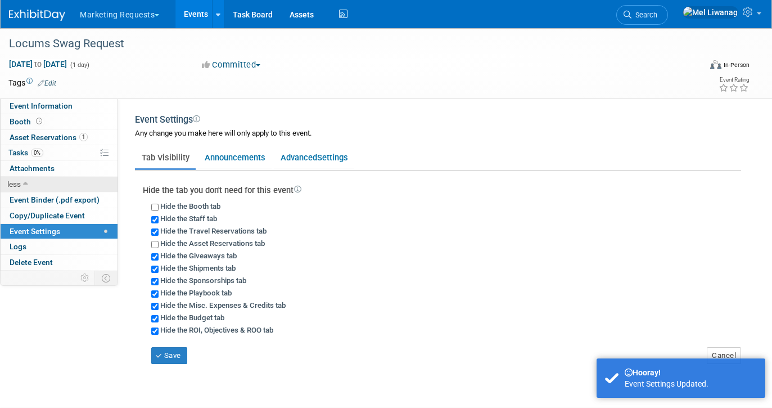
click at [24, 184] on icon at bounding box center [25, 185] width 5 height 8
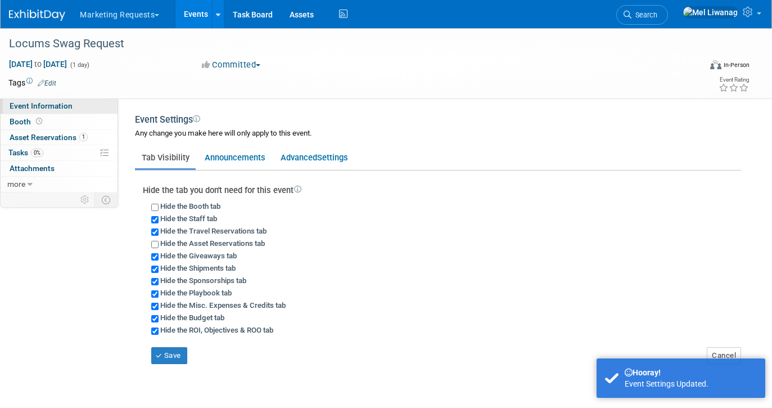
click at [44, 103] on span "Event Information" at bounding box center [41, 105] width 63 height 9
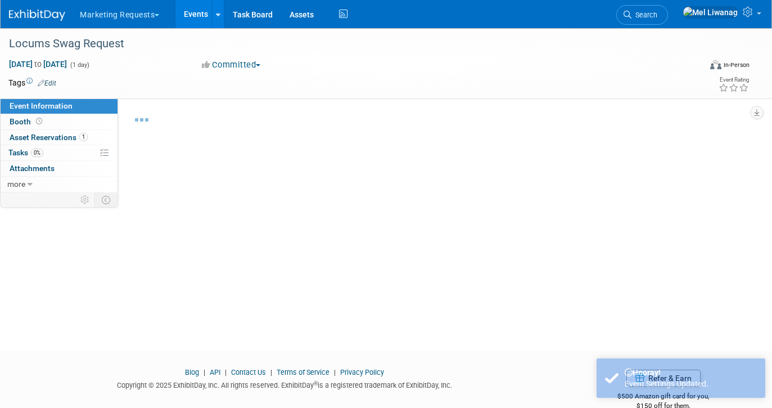
select select "Locums"
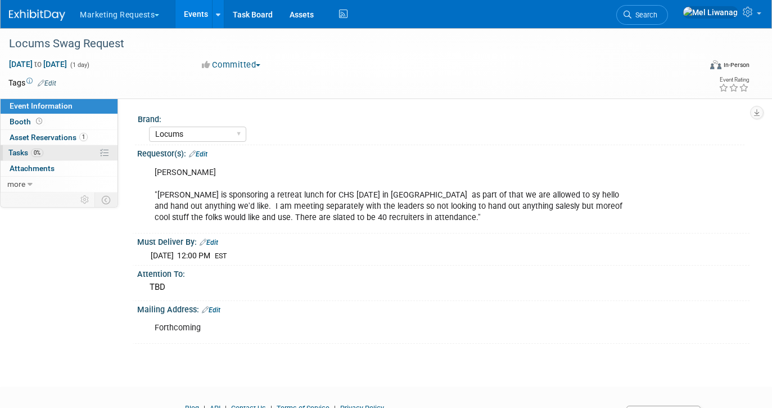
click at [58, 149] on link "0% Tasks 0%" at bounding box center [59, 152] width 117 height 15
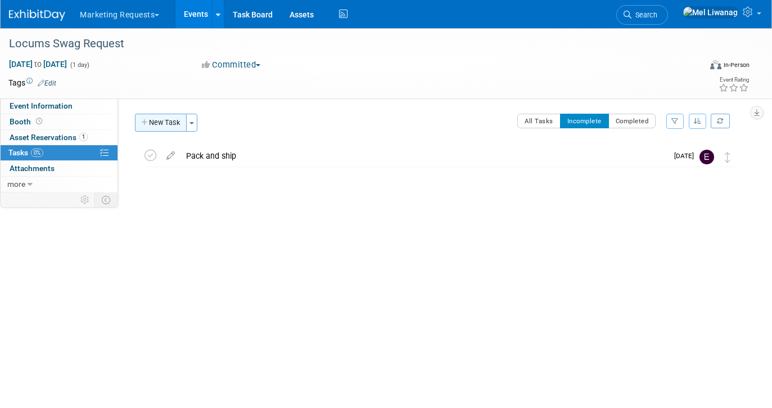
click at [181, 126] on button "New Task" at bounding box center [161, 123] width 52 height 18
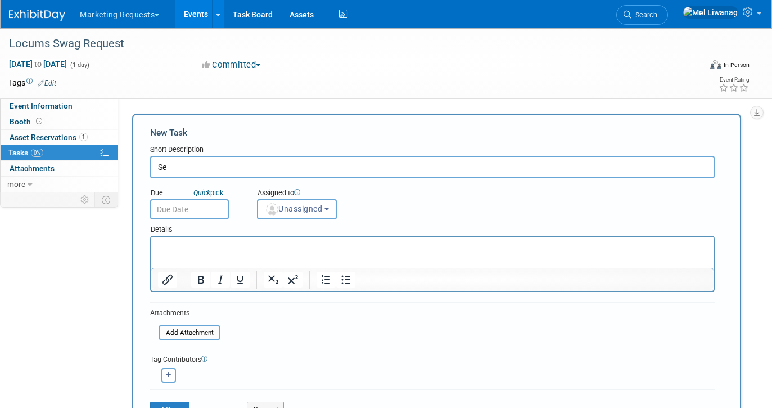
type input "S"
type input "Note shipping address"
click at [328, 197] on div "Assigned to" at bounding box center [321, 193] width 129 height 11
click at [317, 208] on span "Unassigned" at bounding box center [293, 208] width 57 height 9
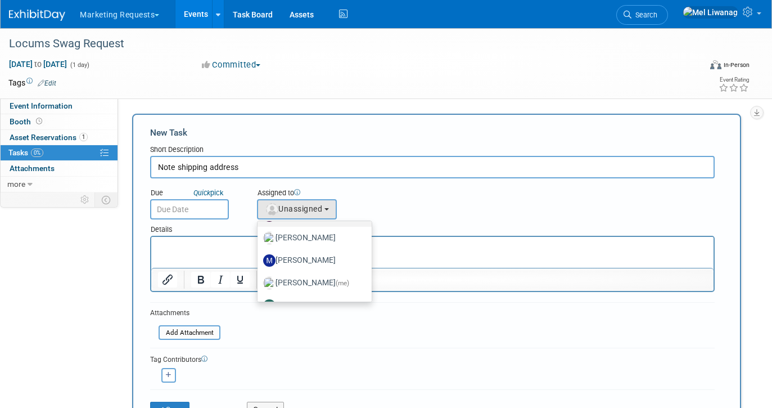
scroll to position [83, 0]
click at [314, 242] on label "Mel Liwanag (me)" at bounding box center [311, 242] width 97 height 18
click at [259, 242] on input "Mel Liwanag (me)" at bounding box center [255, 240] width 7 height 7
select select "1669af0c-0251-4a15-8b2b-80baaaf13d1b"
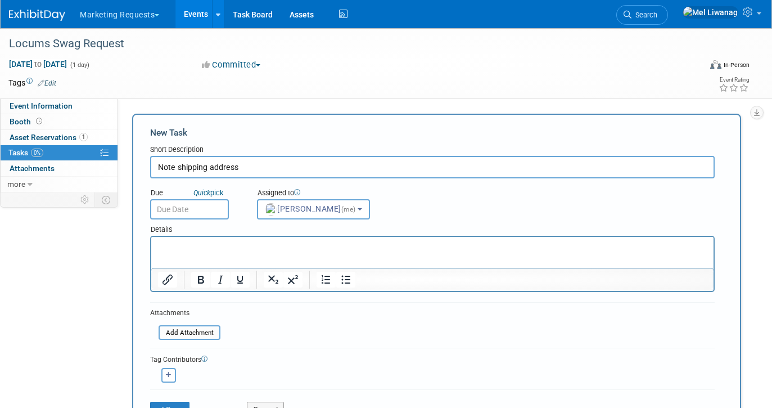
click at [164, 210] on input "text" at bounding box center [189, 209] width 79 height 20
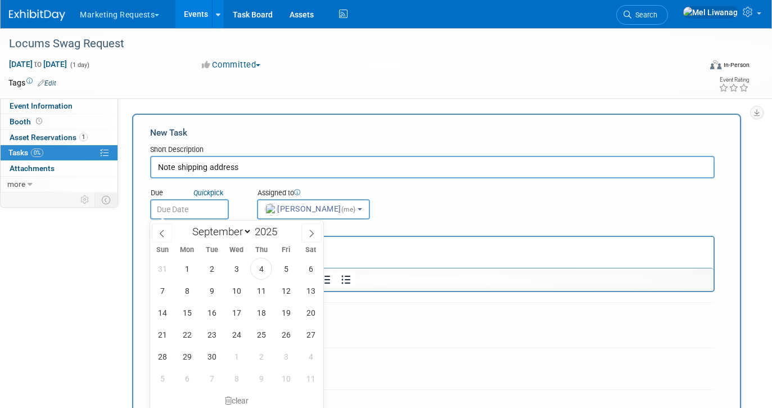
click at [165, 222] on div "January February March April May June July August September October November De…" at bounding box center [236, 229] width 173 height 19
click at [159, 233] on icon at bounding box center [162, 233] width 8 height 8
select select "7"
click at [192, 359] on span "25" at bounding box center [187, 356] width 22 height 22
type input "Aug 25, 2025"
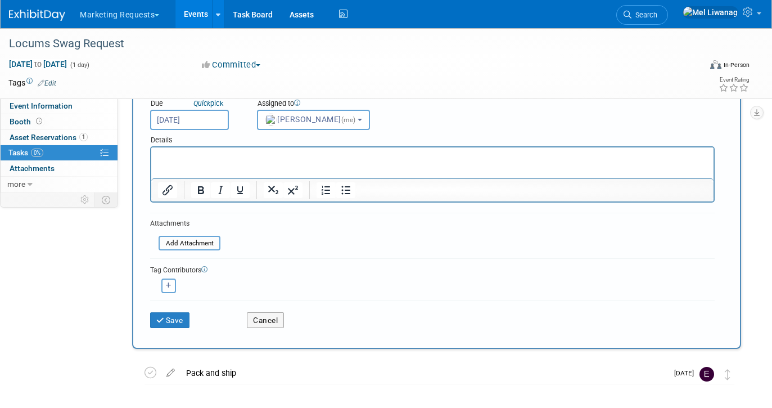
scroll to position [84, 0]
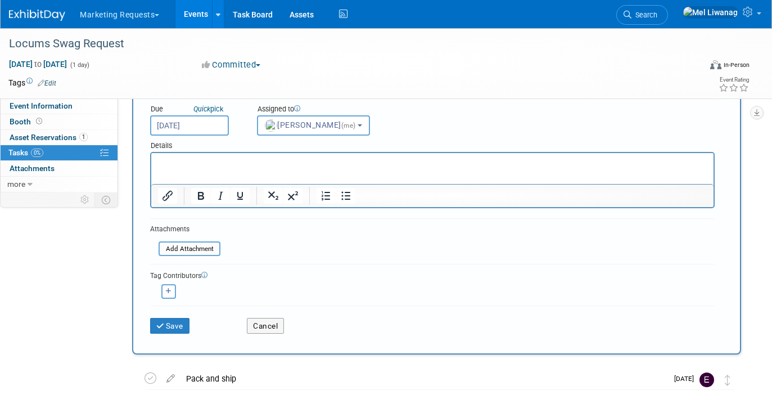
click at [221, 128] on input "Aug 25, 2025" at bounding box center [189, 125] width 79 height 20
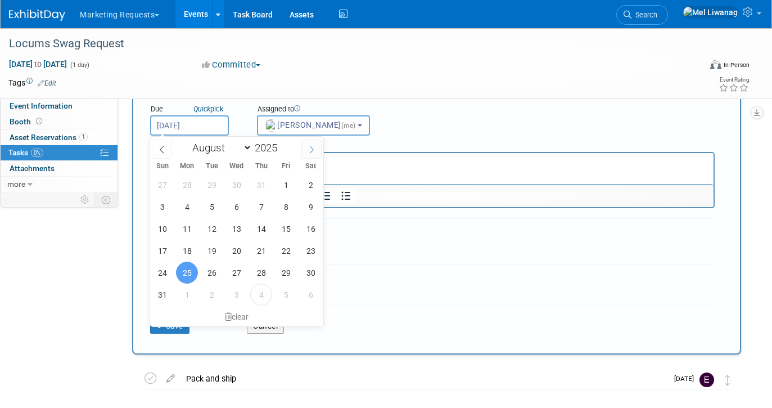
click at [312, 147] on icon at bounding box center [312, 150] width 8 height 8
select select "8"
click at [192, 247] on span "22" at bounding box center [187, 251] width 22 height 22
type input "Sep 22, 2025"
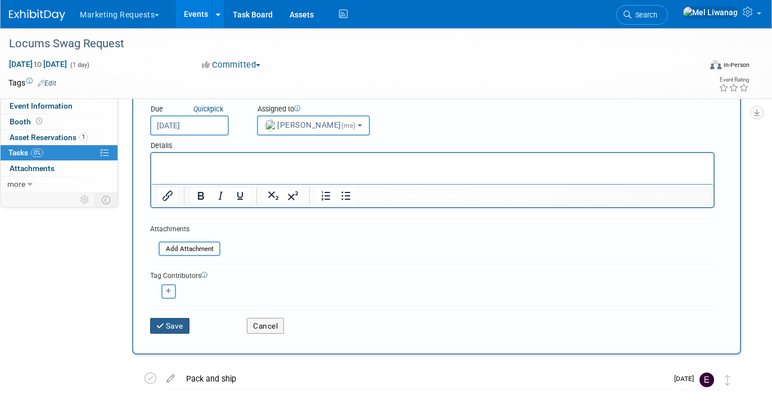
click at [186, 332] on button "Save" at bounding box center [169, 326] width 39 height 16
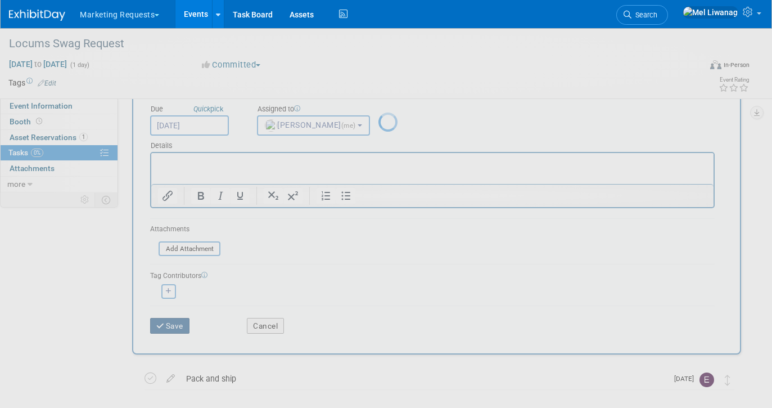
scroll to position [0, 0]
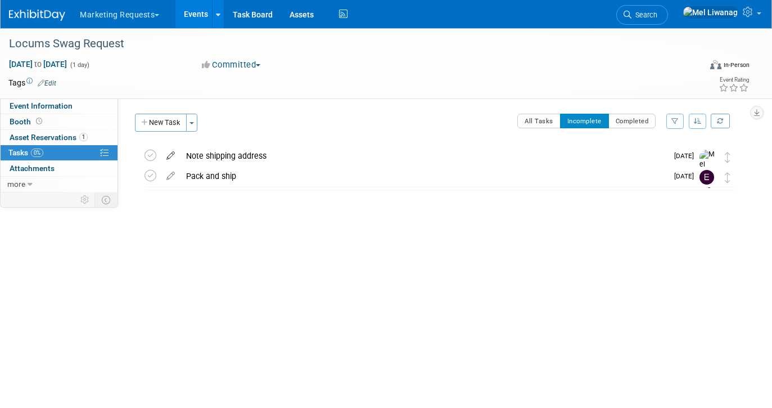
click at [172, 156] on icon at bounding box center [171, 153] width 20 height 14
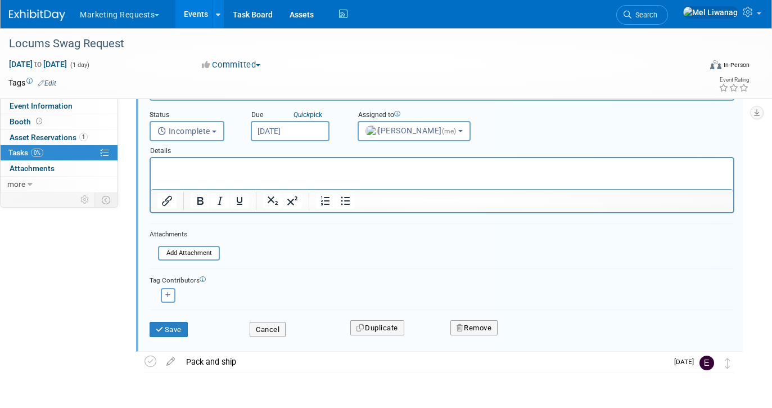
scroll to position [92, 0]
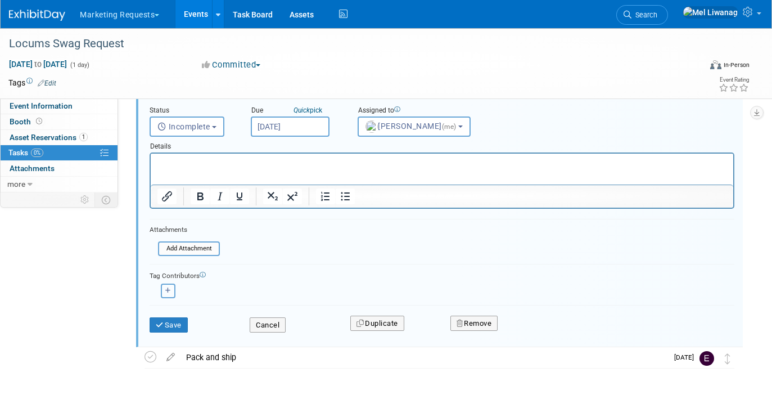
click at [172, 287] on button "button" at bounding box center [168, 290] width 15 height 15
select select
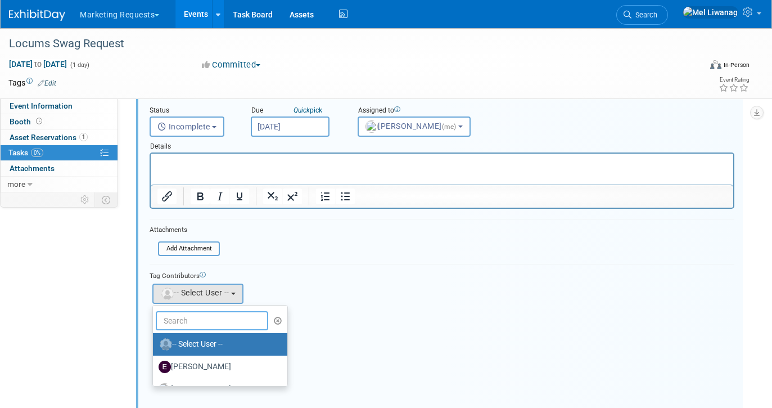
click at [182, 319] on input "text" at bounding box center [212, 320] width 112 height 19
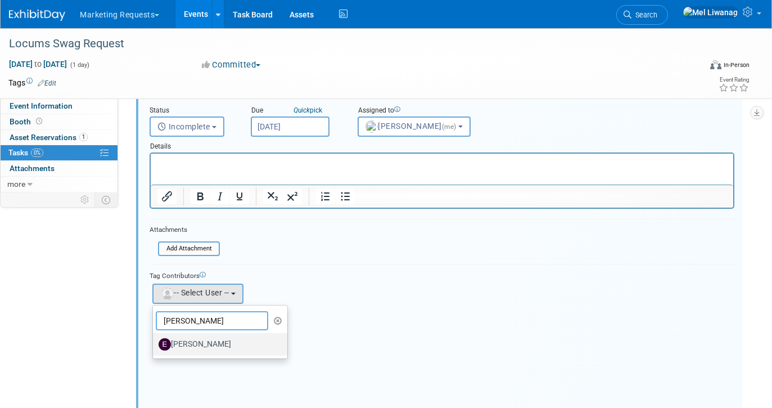
type input "erin"
click at [188, 341] on label "Erin Anderson" at bounding box center [218, 344] width 118 height 18
click at [155, 341] on input "Erin Anderson" at bounding box center [150, 342] width 7 height 7
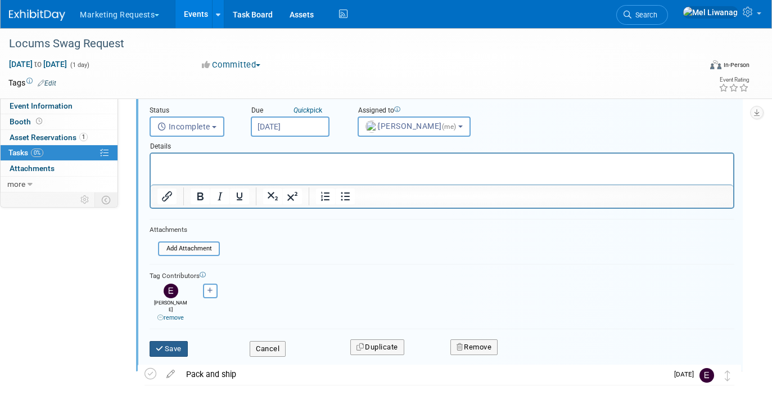
click at [184, 341] on button "Save" at bounding box center [169, 349] width 38 height 16
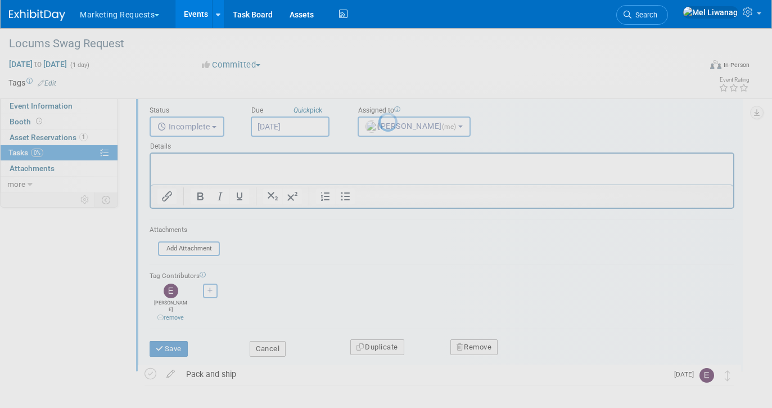
scroll to position [0, 0]
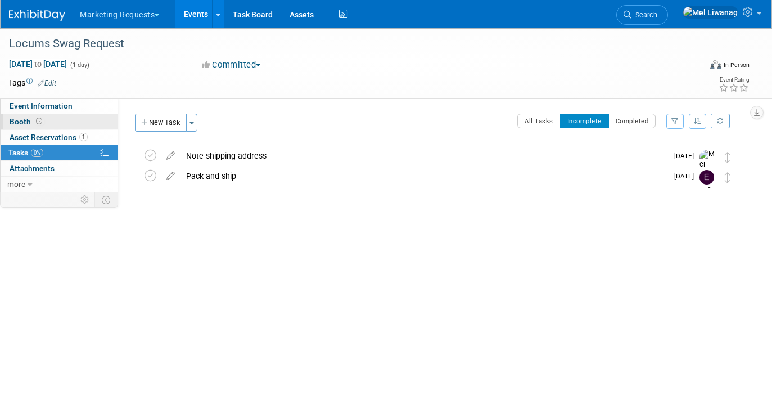
click at [73, 114] on div "Event Information Event Info Booth Booth 1 Asset Reservations 1 Asset Reservati…" at bounding box center [59, 145] width 118 height 94
click at [80, 107] on link "Event Information" at bounding box center [59, 105] width 117 height 15
select select "Locums"
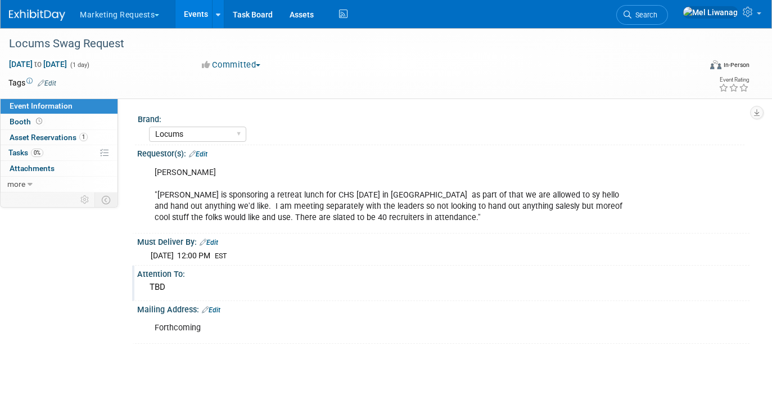
click at [182, 292] on div "TBD" at bounding box center [443, 286] width 595 height 17
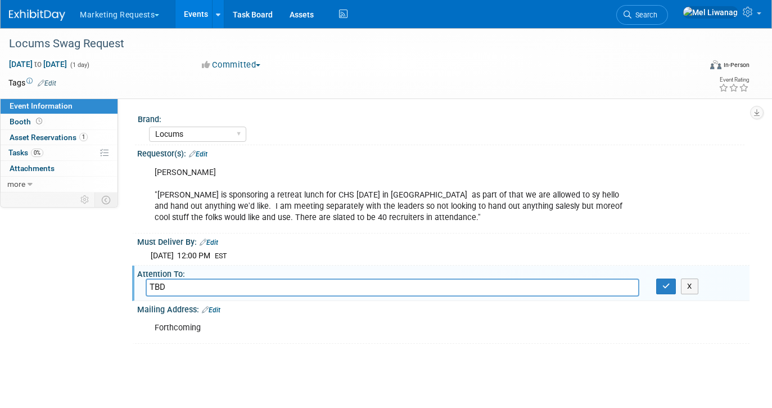
drag, startPoint x: 182, startPoint y: 292, endPoint x: 139, endPoint y: 286, distance: 43.3
click at [139, 286] on div "TBD" at bounding box center [392, 286] width 511 height 17
type input "Jerry Limonta"
click at [219, 315] on div "Forthcoming X" at bounding box center [442, 317] width 598 height 6
click at [219, 309] on link "Edit" at bounding box center [211, 310] width 19 height 8
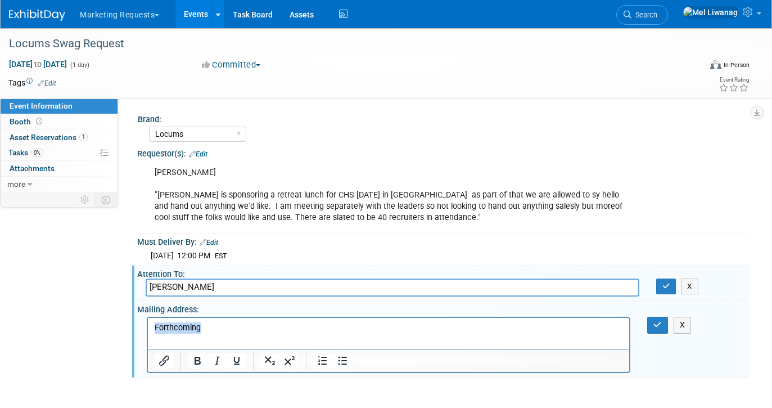
drag, startPoint x: 211, startPoint y: 330, endPoint x: 95, endPoint y: 328, distance: 115.8
click at [148, 328] on html "Forthcoming" at bounding box center [388, 326] width 481 height 16
click at [661, 326] on icon "button" at bounding box center [657, 325] width 8 height 8
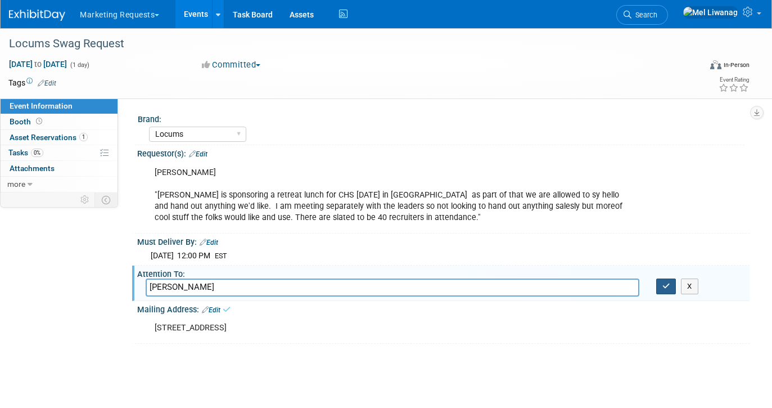
click at [662, 292] on button "button" at bounding box center [666, 286] width 20 height 16
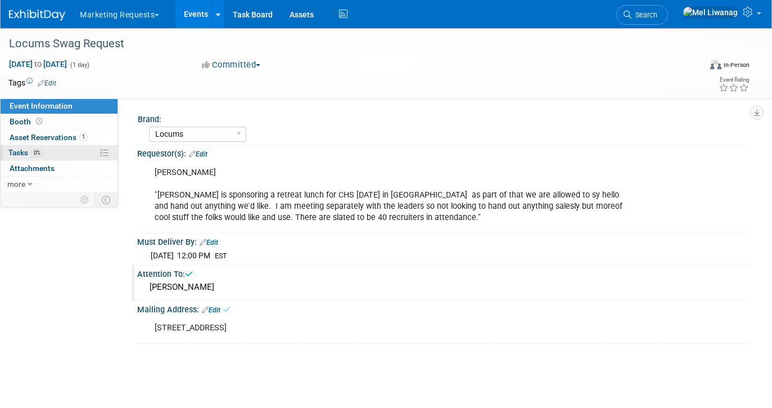
click at [64, 155] on link "0% Tasks 0%" at bounding box center [59, 152] width 117 height 15
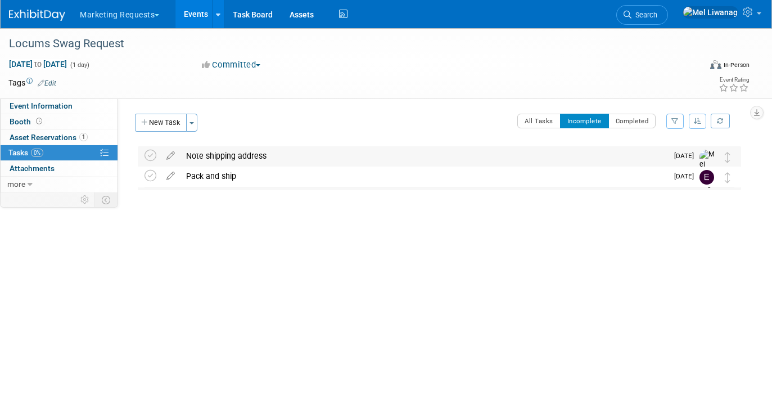
click at [251, 150] on div "Note shipping address" at bounding box center [424, 155] width 487 height 19
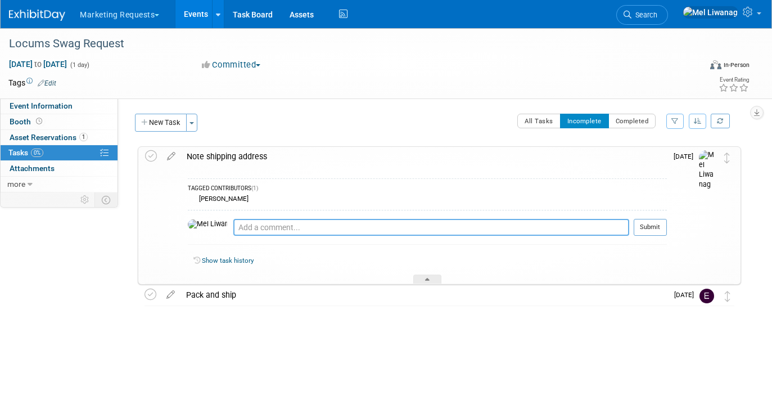
click at [254, 227] on textarea at bounding box center [431, 227] width 396 height 17
paste textarea "3467 hilltop circle Bradenton FL 34211"
type textarea "3467 hilltop circle Bradenton FL 34211"
click at [641, 228] on button "Submit" at bounding box center [650, 227] width 33 height 17
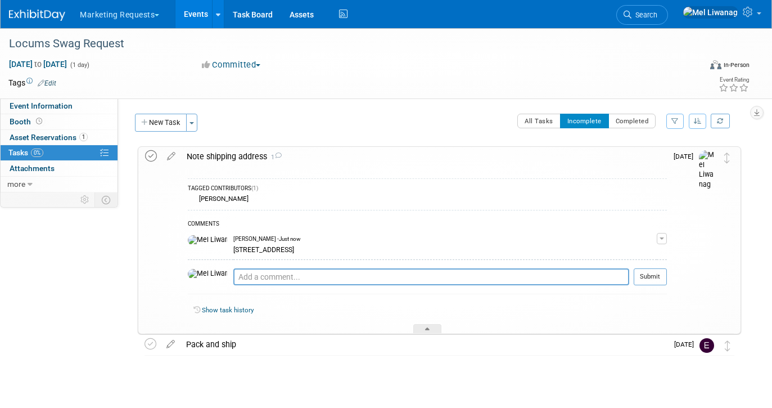
click at [155, 157] on icon at bounding box center [151, 156] width 12 height 12
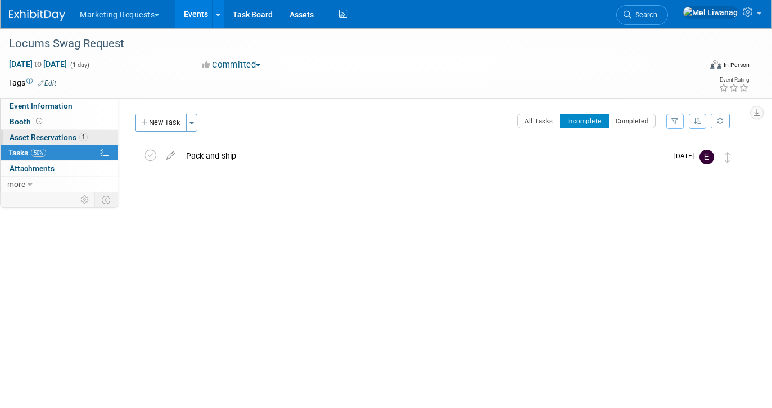
click at [63, 133] on span "Asset Reservations 1" at bounding box center [49, 137] width 78 height 9
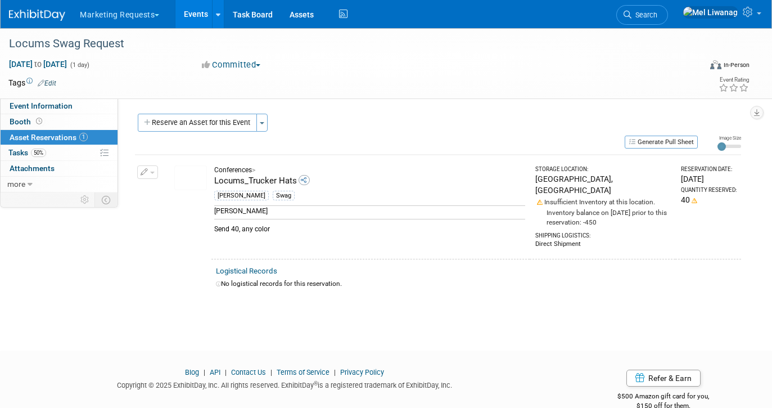
click at [153, 175] on button "button" at bounding box center [147, 171] width 21 height 13
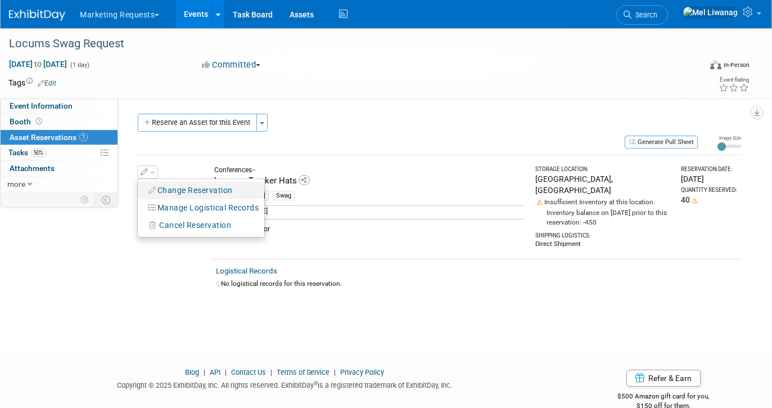
click at [162, 190] on button "Change Reservation" at bounding box center [190, 190] width 95 height 15
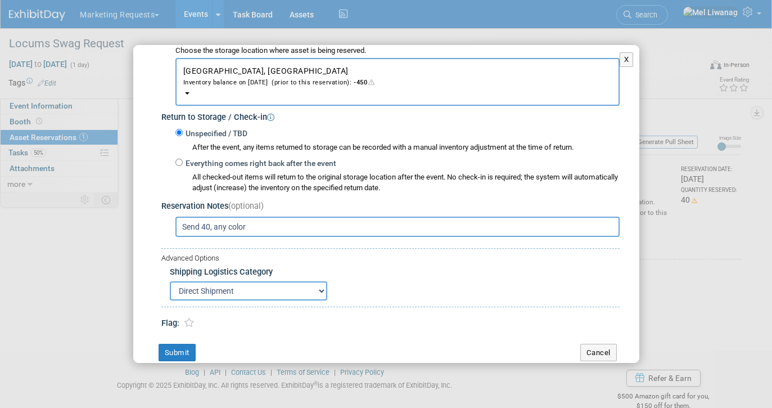
scroll to position [234, 0]
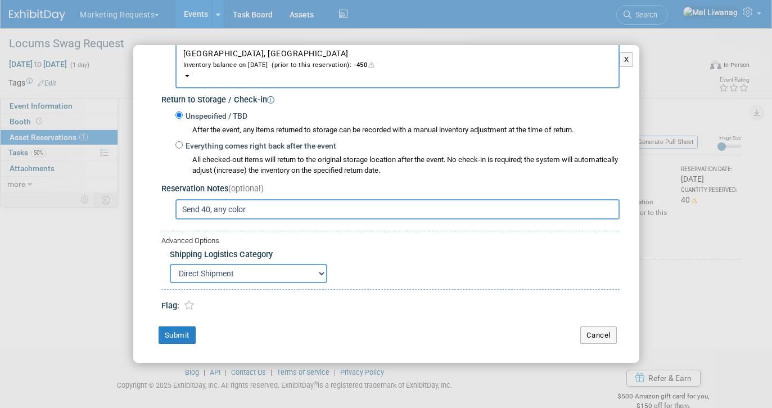
click at [245, 205] on input "Send 40, any color" at bounding box center [397, 209] width 444 height 20
drag, startPoint x: 233, startPoint y: 211, endPoint x: 183, endPoint y: 209, distance: 49.5
click at [183, 209] on input "Send 40, any color" at bounding box center [397, 209] width 444 height 20
click at [187, 210] on input "Send 40, any color" at bounding box center [397, 209] width 444 height 20
drag, startPoint x: 267, startPoint y: 204, endPoint x: 113, endPoint y: 204, distance: 154.1
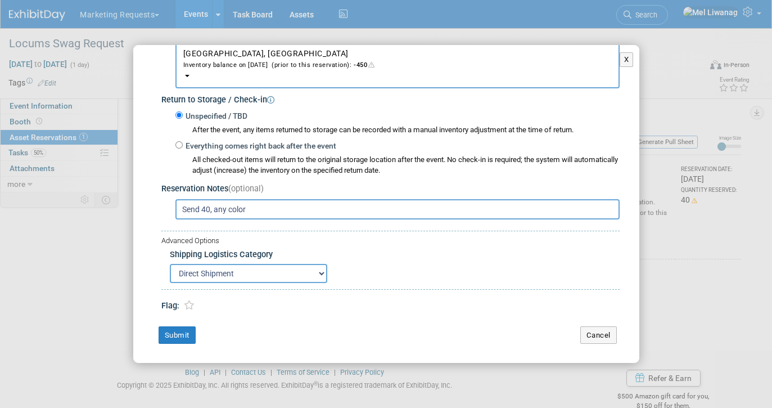
click at [113, 204] on div "X Change Reservation > *" at bounding box center [386, 204] width 772 height 408
type input "20 white, 10 black, 10 grey"
click at [168, 337] on button "Submit" at bounding box center [177, 335] width 37 height 18
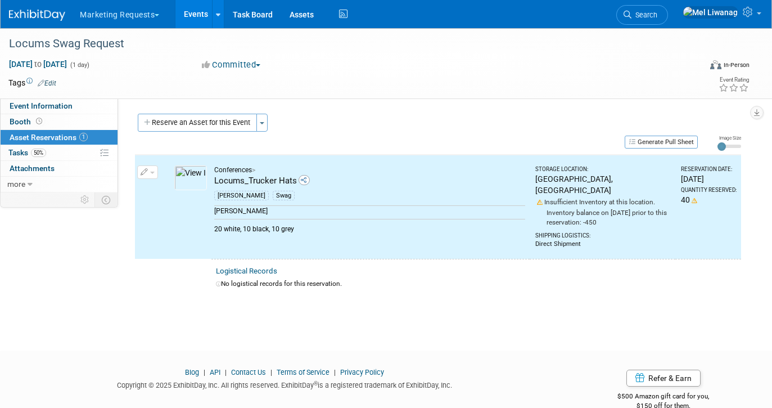
click at [151, 169] on button "button" at bounding box center [147, 171] width 21 height 13
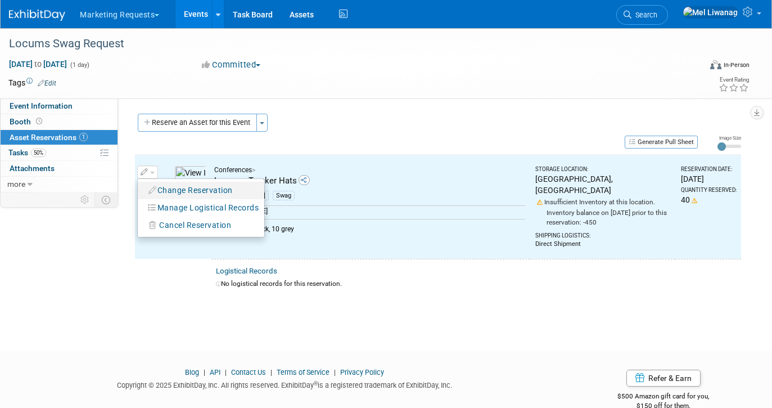
click at [165, 187] on button "Change Reservation" at bounding box center [190, 190] width 95 height 15
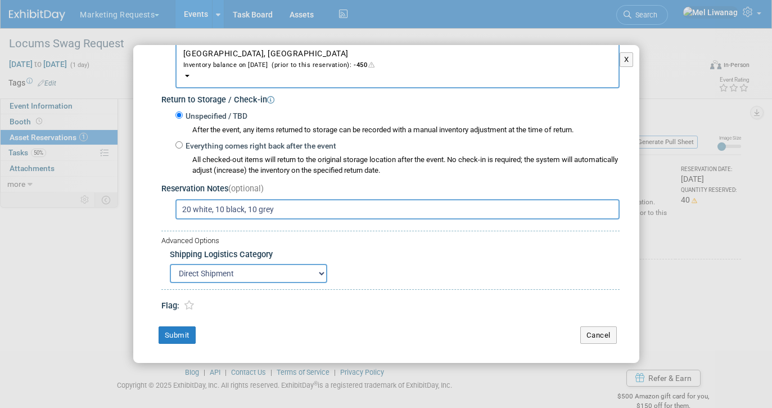
click at [321, 211] on input "20 white, 10 black, 10 grey" at bounding box center [397, 209] width 444 height 20
click at [182, 205] on input "20 white, 10 black, 10 grey" at bounding box center [397, 209] width 444 height 20
type input "40 total: 20 white, 10 black, 10 grey"
click at [189, 333] on button "Submit" at bounding box center [177, 335] width 37 height 18
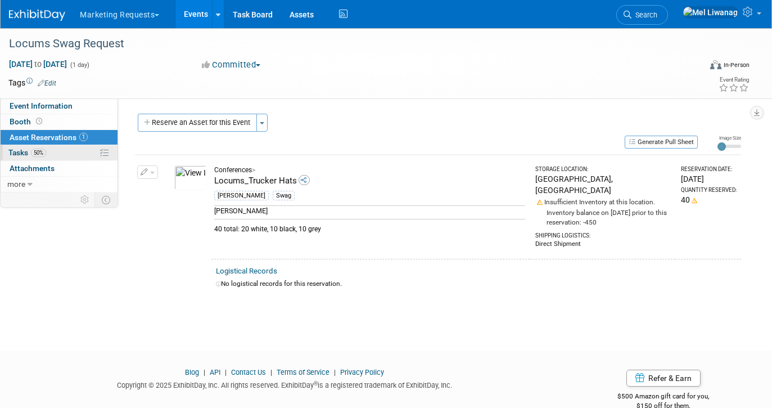
click at [48, 151] on link "50% Tasks 50%" at bounding box center [59, 152] width 117 height 15
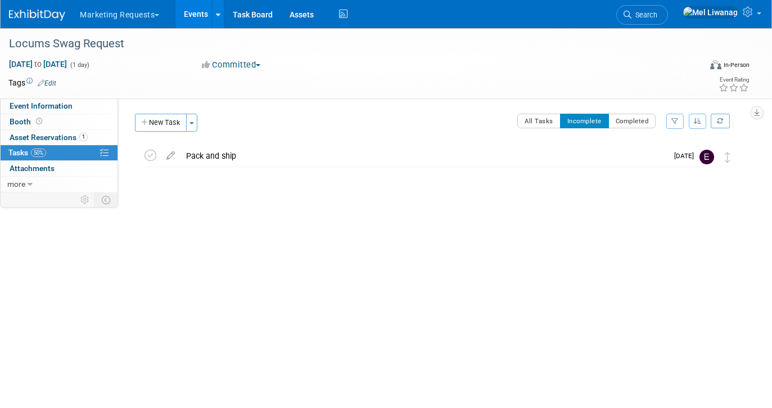
click at [243, 214] on div at bounding box center [436, 210] width 609 height 22
click at [166, 126] on button "New Task" at bounding box center [161, 123] width 52 height 18
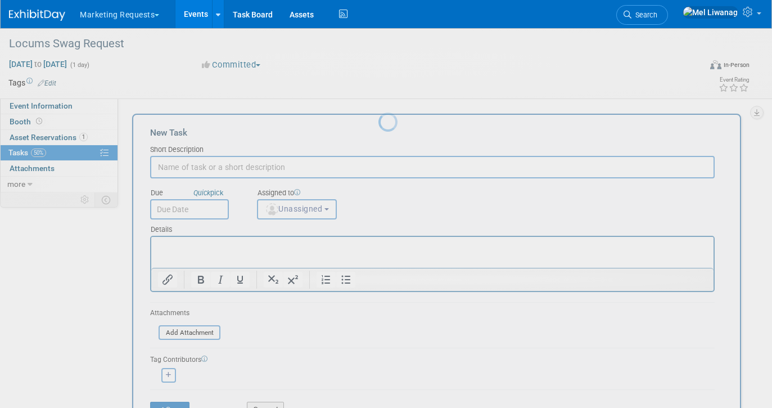
scroll to position [0, 0]
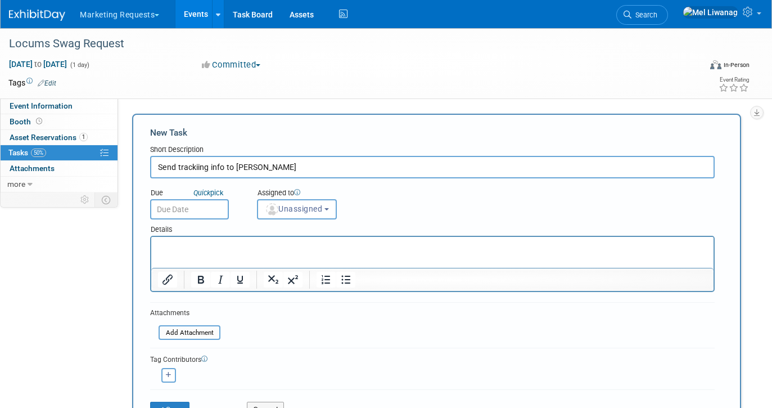
type input "Send trackiing info to Jerry Limonta"
click at [281, 219] on div "Details" at bounding box center [432, 227] width 565 height 16
click at [286, 217] on button "Unassigned" at bounding box center [297, 209] width 80 height 20
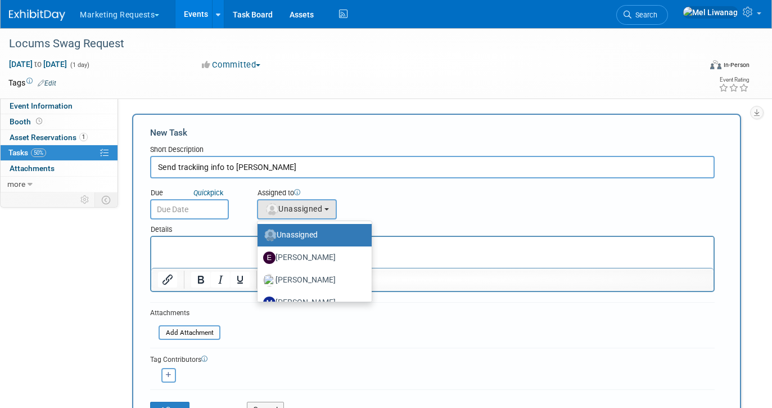
click at [286, 229] on label "Unassigned" at bounding box center [311, 235] width 97 height 18
click at [259, 230] on input "Unassigned" at bounding box center [255, 233] width 7 height 7
drag, startPoint x: 286, startPoint y: 229, endPoint x: 281, endPoint y: 195, distance: 35.2
click at [282, 195] on div "Assigned to <img src="https://www.exhibitday.com/Images/Unassigned-User-Icon.pn…" at bounding box center [322, 201] width 146 height 37
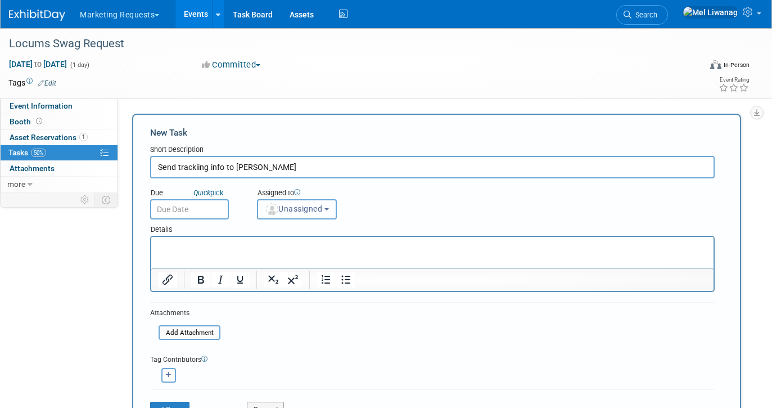
click at [284, 204] on span "Unassigned" at bounding box center [293, 208] width 57 height 9
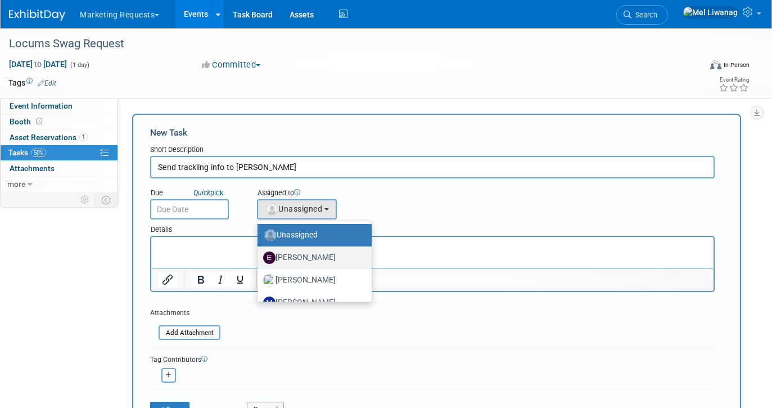
click at [288, 259] on label "Erin Anderson" at bounding box center [311, 258] width 97 height 18
click at [259, 259] on input "Erin Anderson" at bounding box center [255, 255] width 7 height 7
select select "05738ff0-bddb-4e68-890b-b446aa749597"
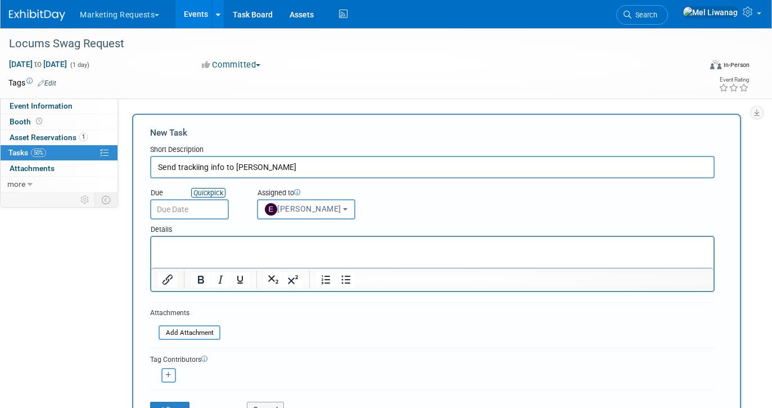
click at [195, 197] on link "Quick pick" at bounding box center [208, 193] width 34 height 10
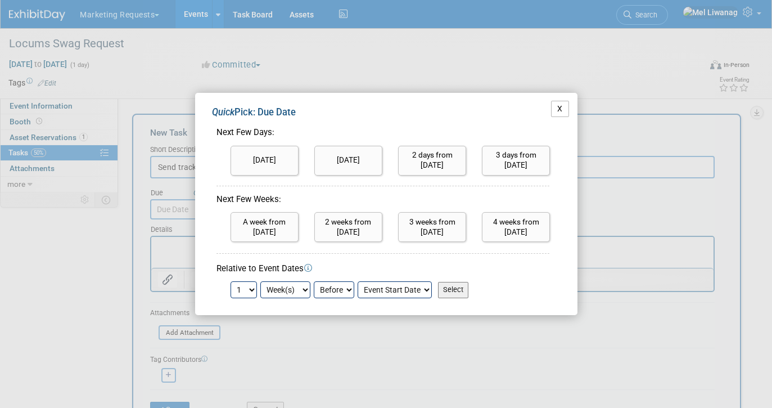
click at [556, 107] on button "X" at bounding box center [560, 109] width 18 height 16
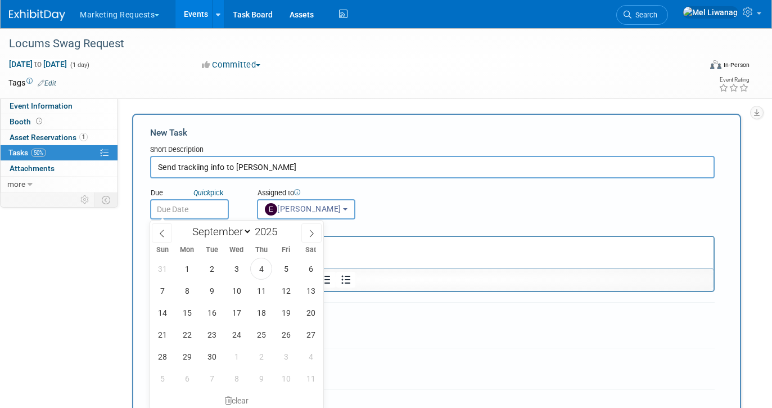
click at [215, 209] on input "text" at bounding box center [189, 209] width 79 height 20
click at [302, 224] on span at bounding box center [311, 232] width 20 height 19
click at [165, 234] on icon at bounding box center [162, 233] width 8 height 8
select select "8"
click at [245, 335] on span "24" at bounding box center [236, 334] width 22 height 22
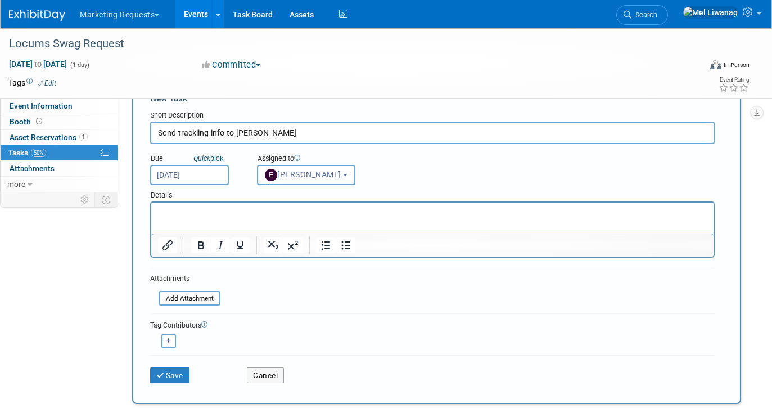
scroll to position [30, 0]
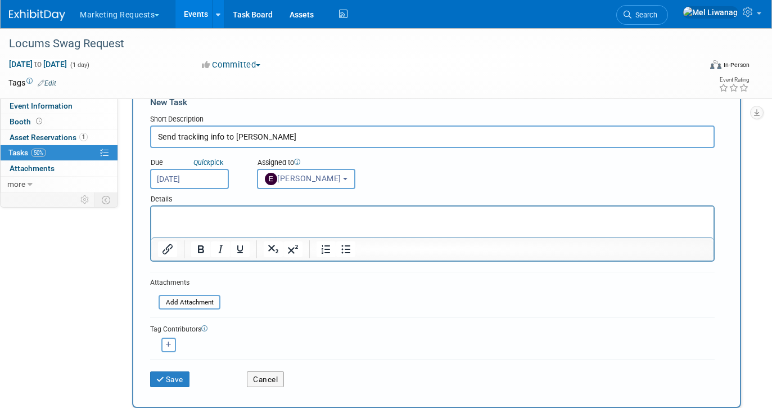
click at [192, 184] on input "Sep 24, 2025" at bounding box center [189, 179] width 79 height 20
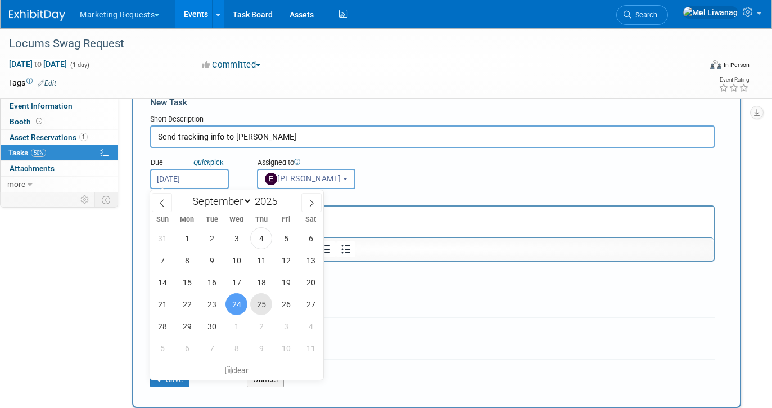
click at [255, 297] on span "25" at bounding box center [261, 304] width 22 height 22
type input "Sep 25, 2025"
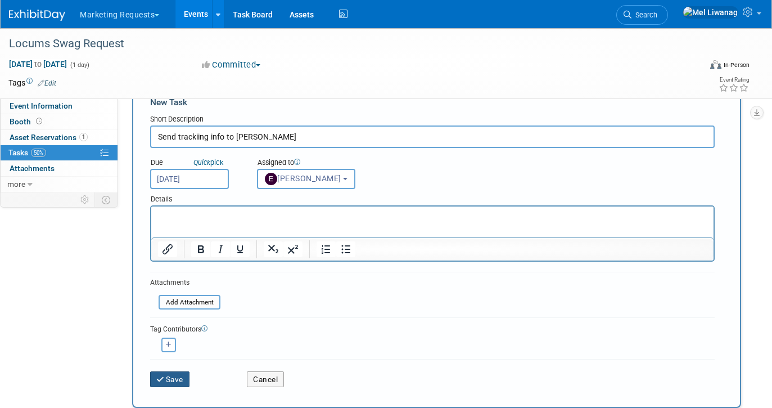
click at [184, 373] on button "Save" at bounding box center [169, 379] width 39 height 16
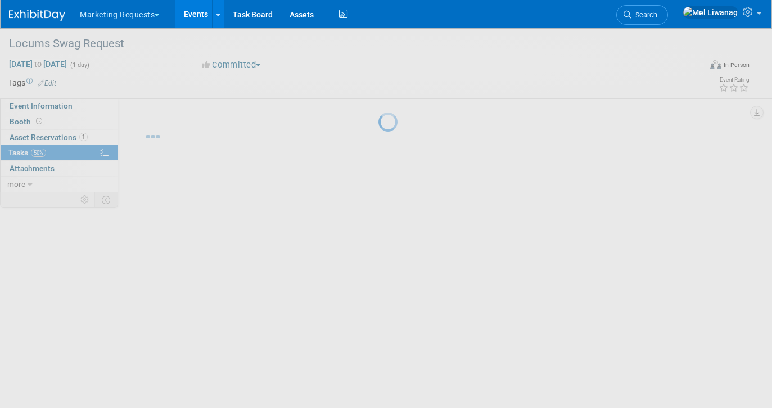
scroll to position [0, 0]
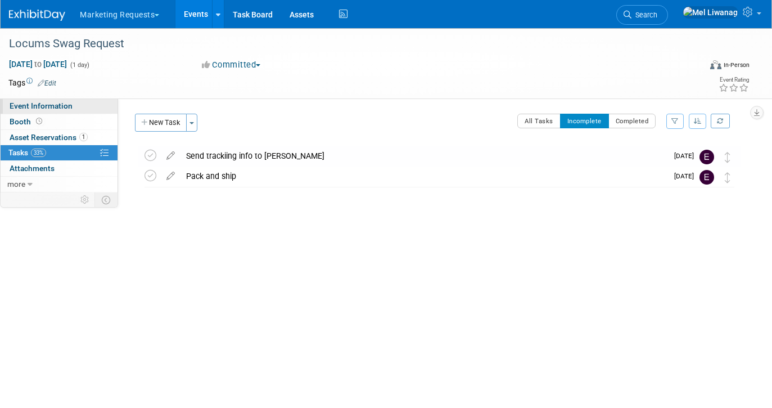
click at [61, 102] on span "Event Information" at bounding box center [41, 105] width 63 height 9
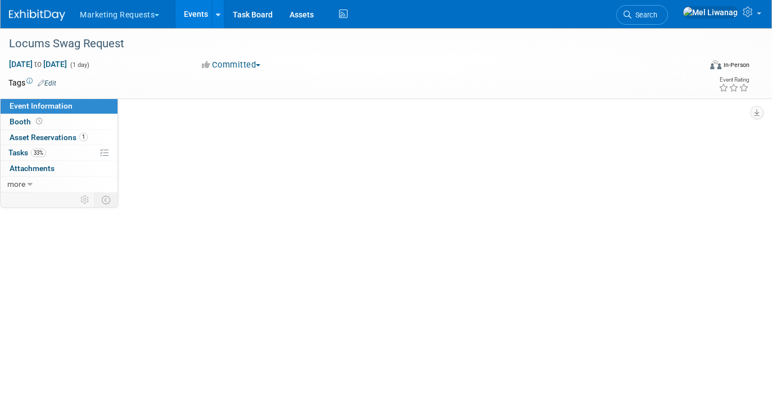
select select "Locums"
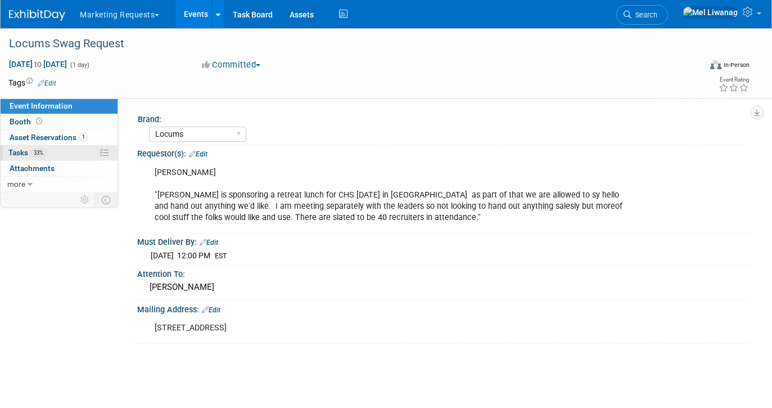
click at [70, 151] on link "33% Tasks 33%" at bounding box center [59, 152] width 117 height 15
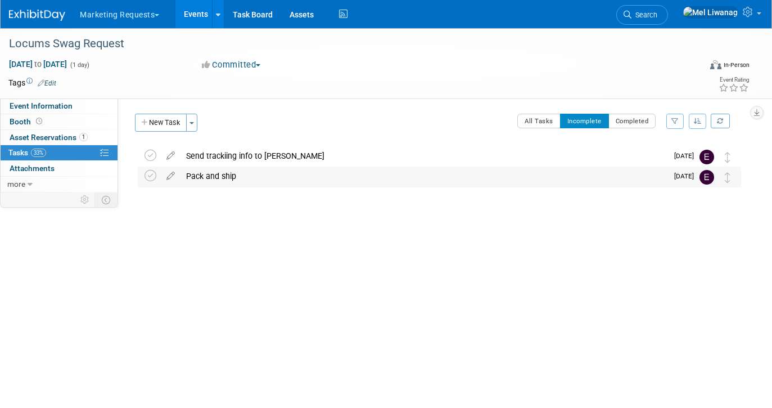
click at [373, 179] on div "Pack and ship" at bounding box center [424, 175] width 487 height 19
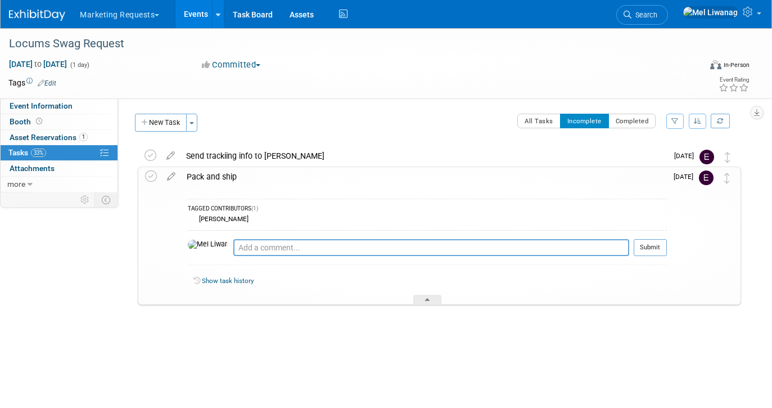
click at [373, 179] on div "Pack and ship" at bounding box center [424, 176] width 486 height 19
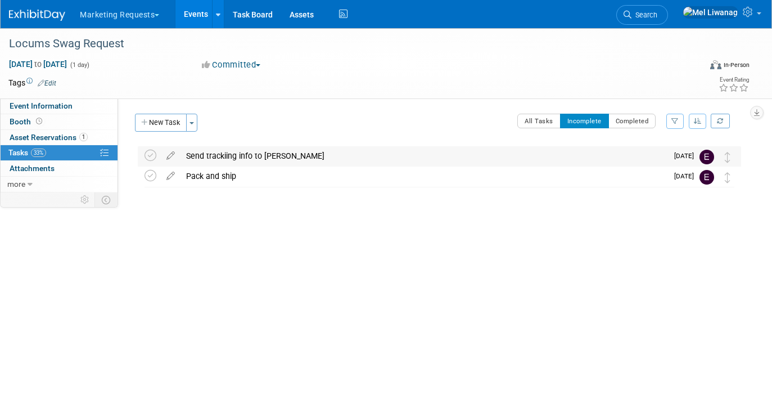
click at [365, 149] on div "Send trackiing info to Jerry Limonta" at bounding box center [424, 155] width 487 height 19
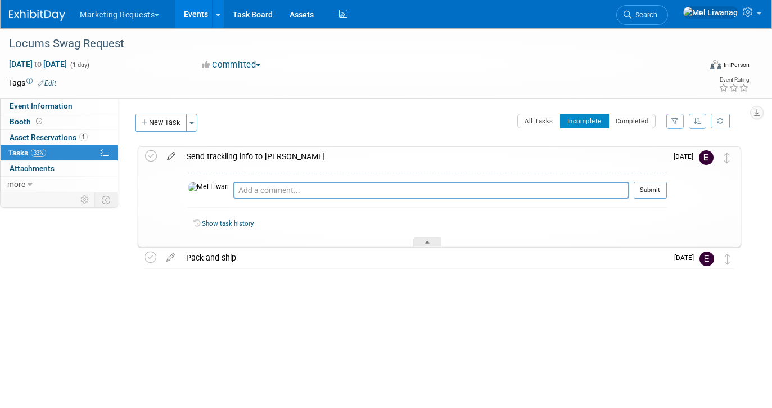
click at [174, 155] on icon at bounding box center [171, 154] width 20 height 14
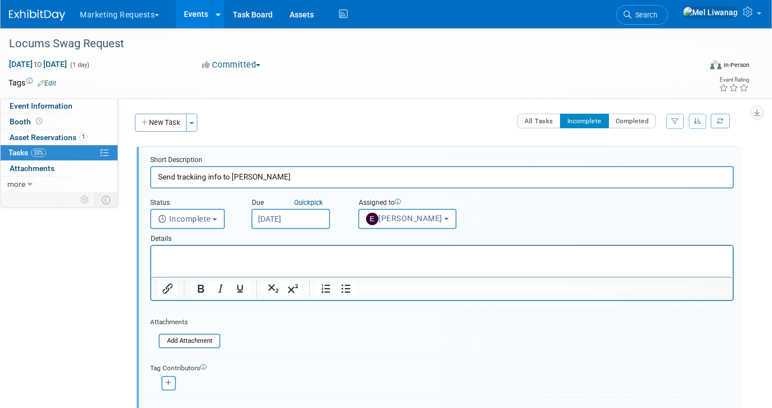
click at [200, 175] on input "Send trackiing info to Jerry Limonta" at bounding box center [442, 177] width 584 height 22
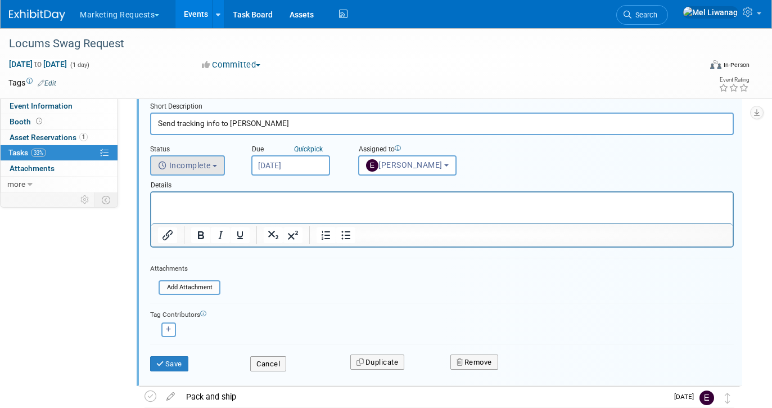
scroll to position [121, 0]
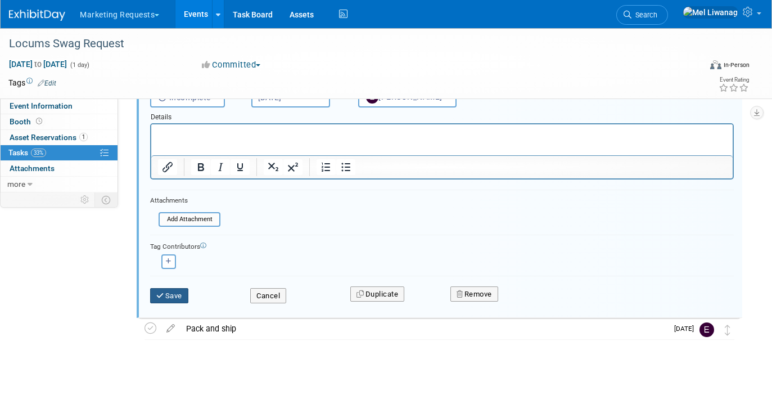
type input "Send tracking info to Jerry Limonta"
click at [184, 299] on button "Save" at bounding box center [169, 296] width 38 height 16
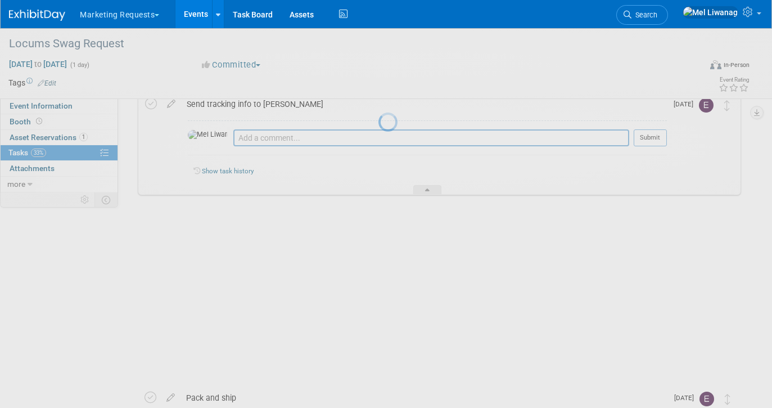
scroll to position [0, 0]
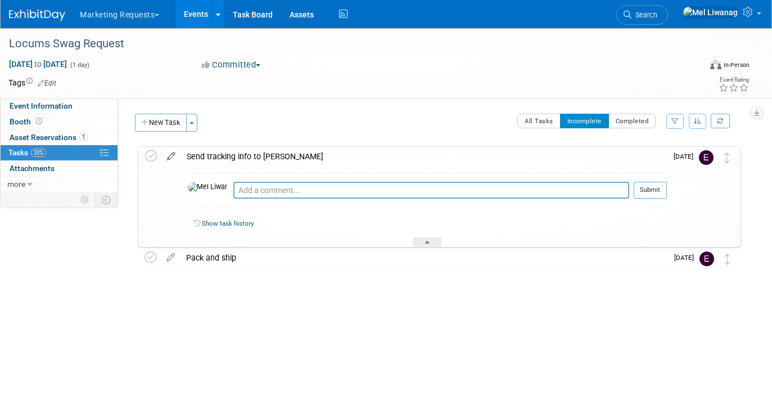
click at [170, 155] on icon at bounding box center [171, 154] width 20 height 14
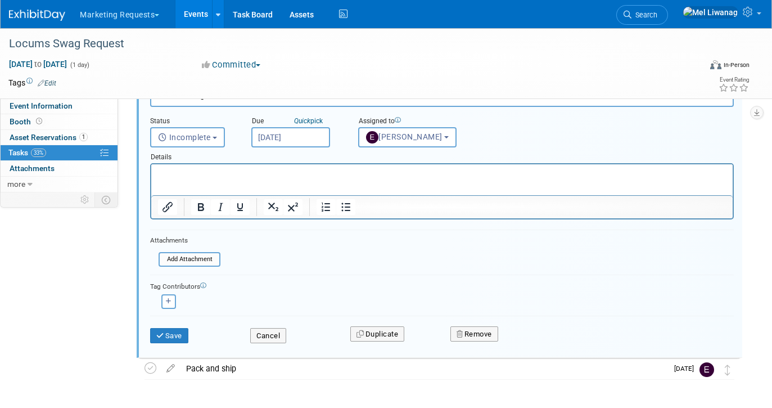
scroll to position [93, 0]
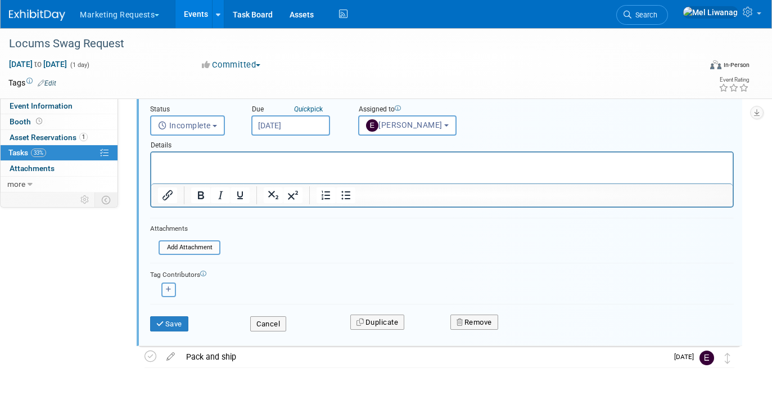
click at [172, 290] on button "button" at bounding box center [168, 289] width 15 height 15
select select
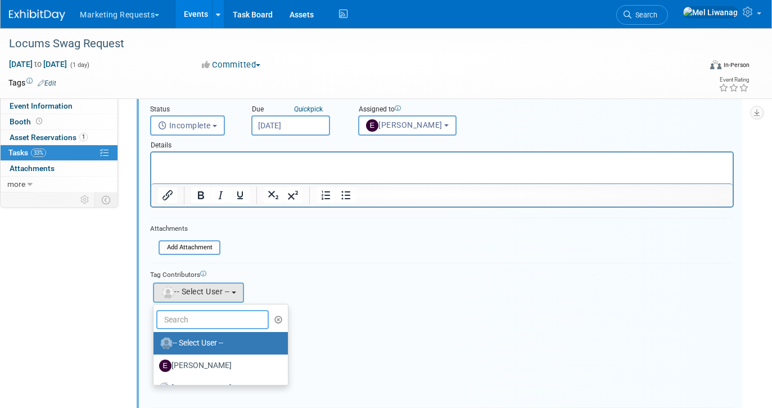
click at [195, 321] on input "text" at bounding box center [212, 319] width 112 height 19
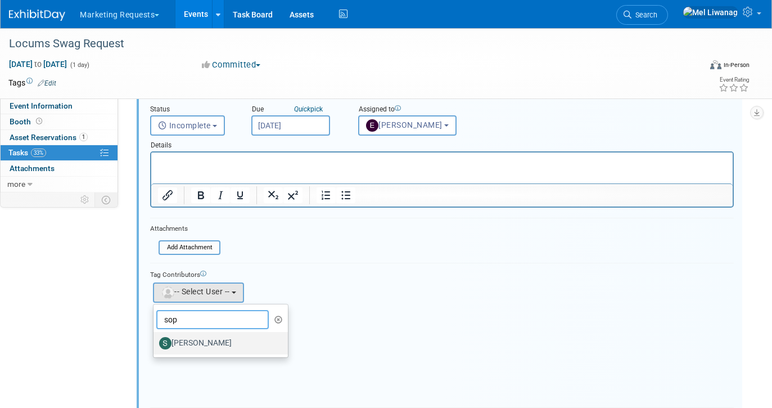
type input "sop"
click at [207, 342] on label "[PERSON_NAME]" at bounding box center [218, 343] width 118 height 18
click at [155, 342] on input "[PERSON_NAME]" at bounding box center [151, 341] width 7 height 7
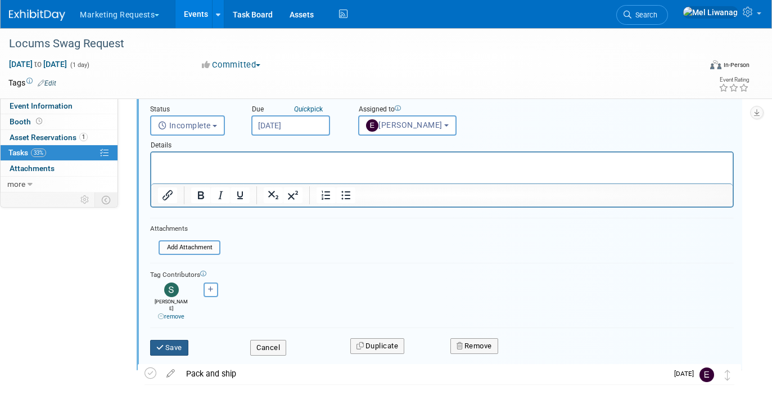
click at [178, 344] on button "Save" at bounding box center [169, 348] width 38 height 16
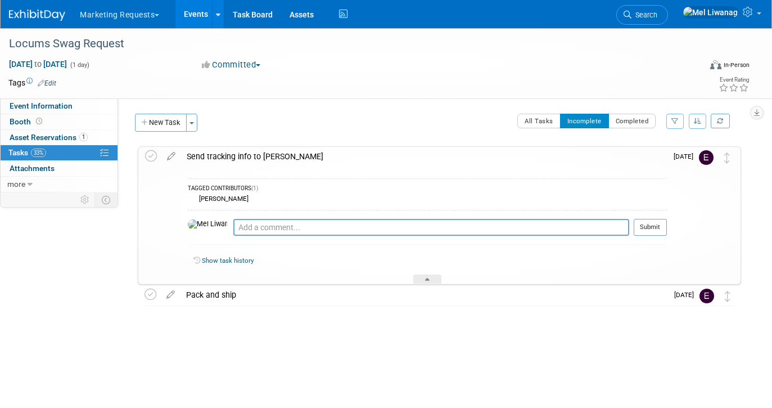
scroll to position [0, 0]
click at [288, 161] on div "Send tracking info to Jerry Limonta" at bounding box center [424, 156] width 486 height 19
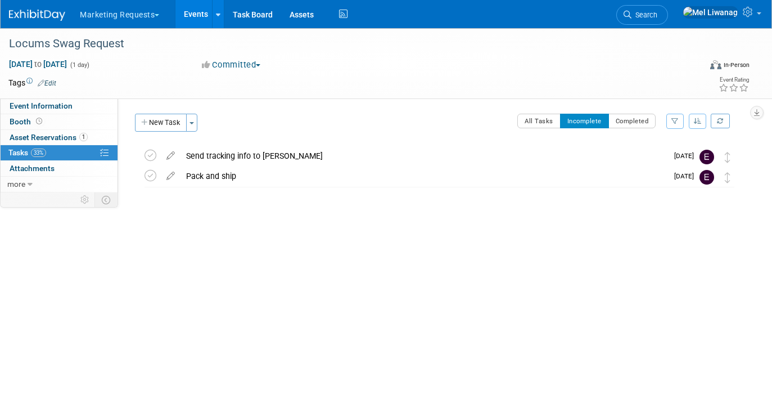
click at [159, 19] on button "Marketing Requests" at bounding box center [126, 12] width 94 height 25
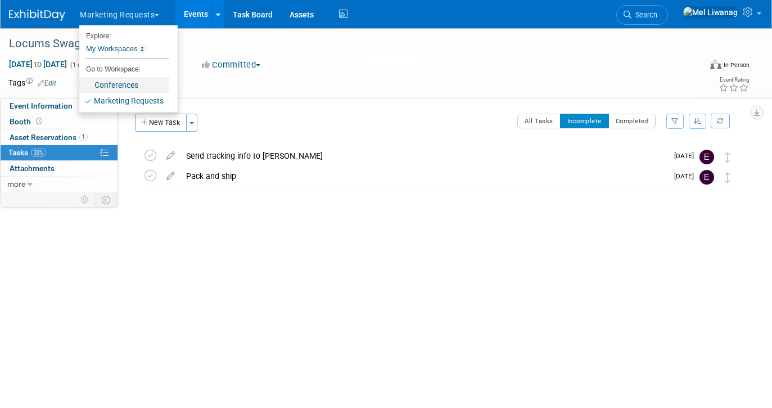
click at [129, 79] on link "Conferences" at bounding box center [124, 85] width 90 height 16
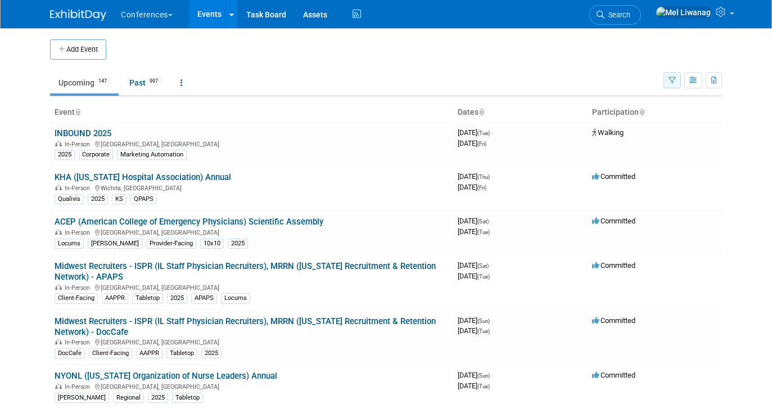
click at [673, 85] on button "button" at bounding box center [672, 80] width 17 height 16
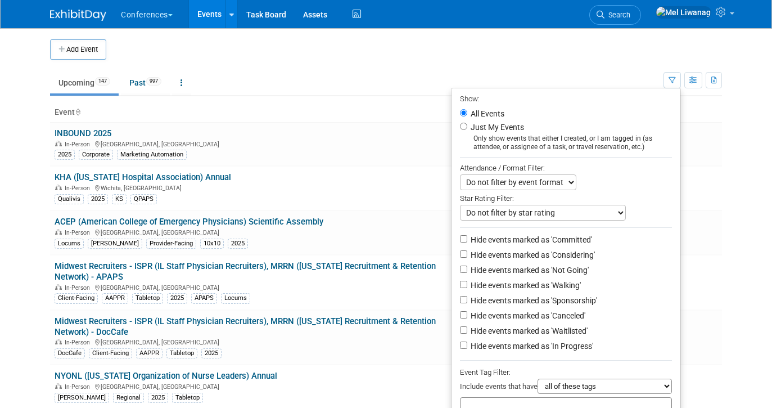
click at [507, 129] on label "Just My Events" at bounding box center [496, 126] width 56 height 11
click at [467, 129] on input "Just My Events" at bounding box center [463, 126] width 7 height 7
radio input "true"
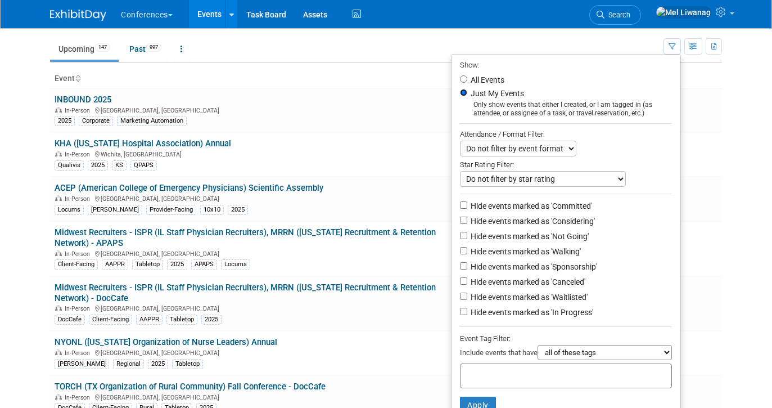
scroll to position [43, 0]
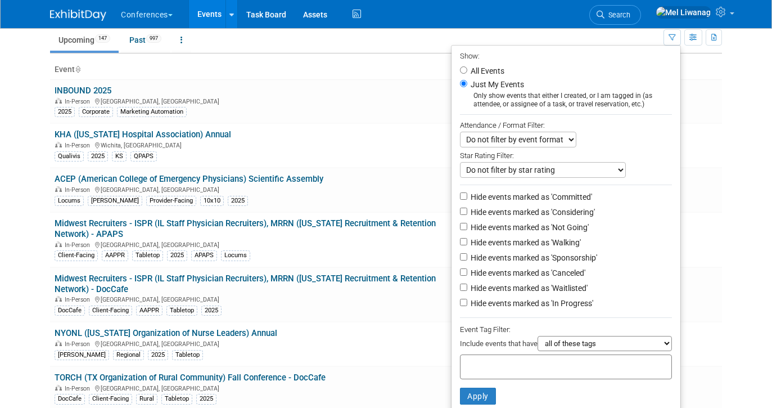
click at [539, 220] on li "Hide events marked as 'Considering'" at bounding box center [566, 212] width 229 height 15
click at [539, 225] on label "Hide events marked as 'Not Going'" at bounding box center [528, 227] width 120 height 11
click at [467, 225] on input "Hide events marked as 'Not Going'" at bounding box center [463, 226] width 7 height 7
checkbox input "true"
click at [538, 286] on label "Hide events marked as 'Waitlisted'" at bounding box center [527, 287] width 119 height 11
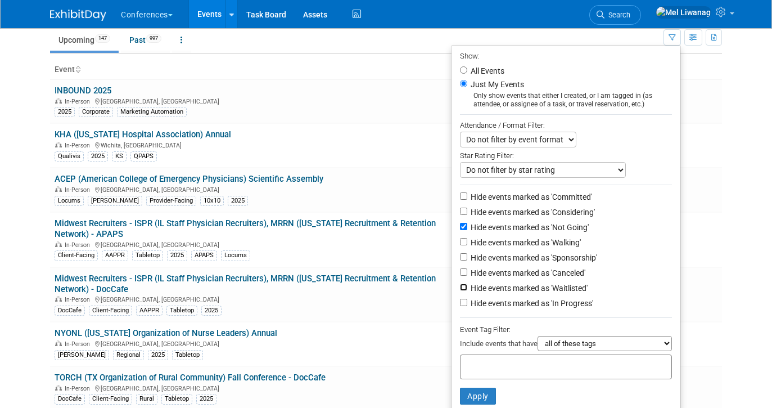
click at [467, 286] on input "Hide events marked as 'Waitlisted'" at bounding box center [463, 286] width 7 height 7
checkbox input "true"
click at [538, 278] on label "Hide events marked as 'Canceled'" at bounding box center [526, 272] width 117 height 11
click at [467, 276] on input "Hide events marked as 'Canceled'" at bounding box center [463, 271] width 7 height 7
checkbox input "true"
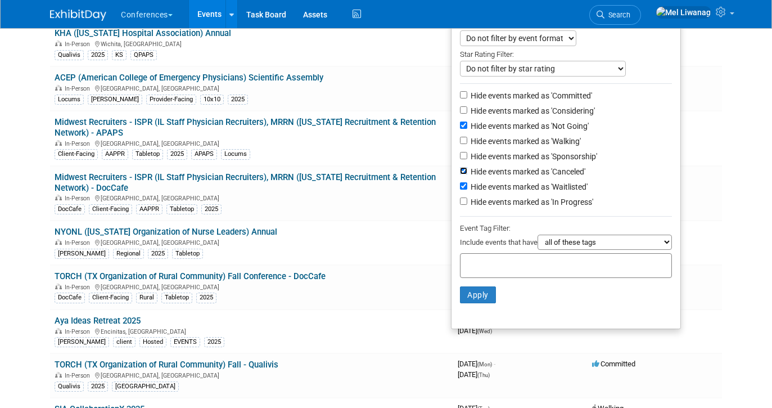
scroll to position [151, 0]
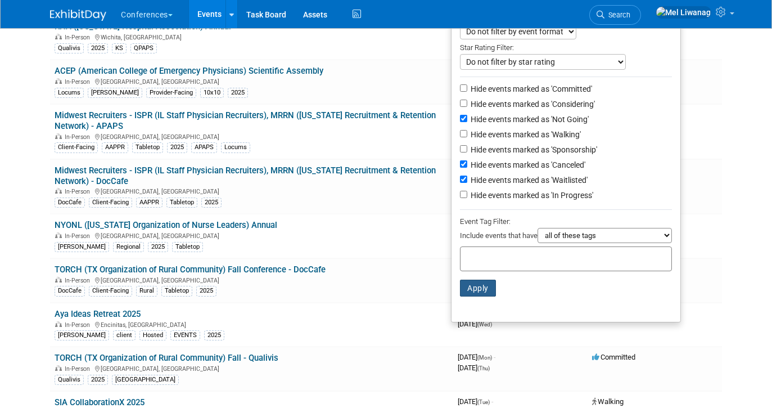
click at [488, 287] on button "Apply" at bounding box center [478, 287] width 36 height 17
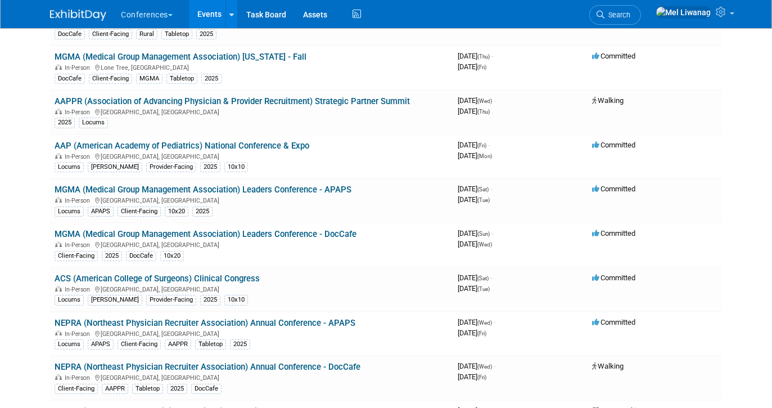
scroll to position [320, 0]
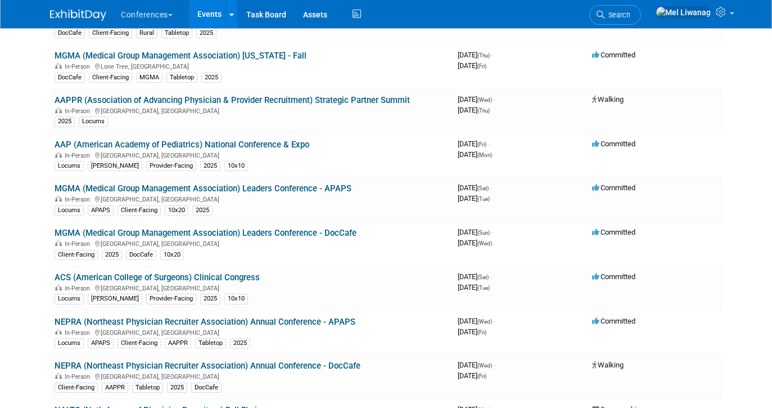
click at [173, 20] on button "Conferences" at bounding box center [153, 12] width 67 height 25
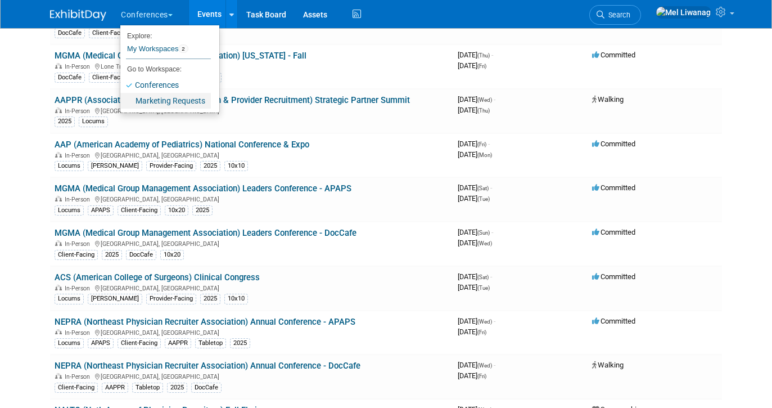
click at [166, 98] on link "Marketing Requests" at bounding box center [165, 101] width 91 height 16
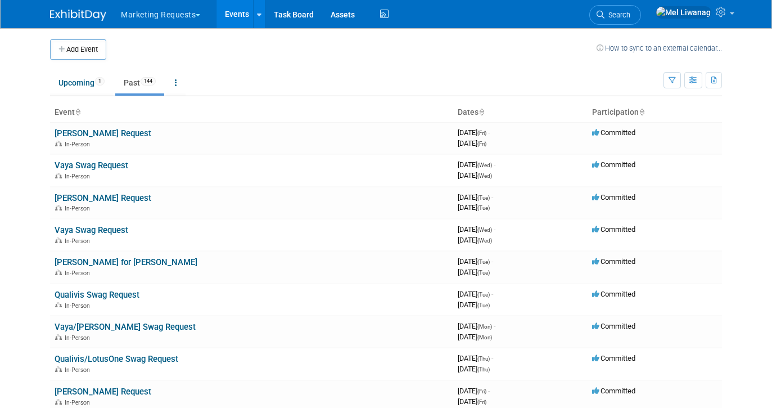
click at [462, 111] on th "Dates" at bounding box center [520, 112] width 134 height 19
click at [481, 115] on icon at bounding box center [482, 112] width 6 height 7
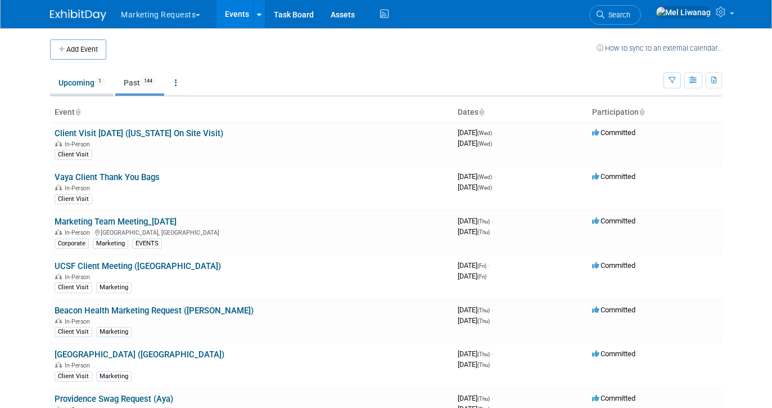
click at [73, 88] on link "Upcoming 1" at bounding box center [81, 82] width 63 height 21
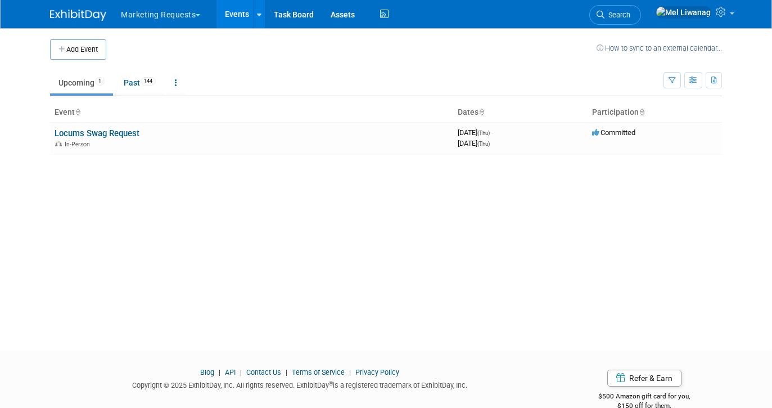
click at [232, 188] on div "Add Event How to sync to an external calendar... New Event Duplicate Event Warn…" at bounding box center [386, 179] width 689 height 302
click at [117, 77] on link "Past 144" at bounding box center [139, 82] width 49 height 21
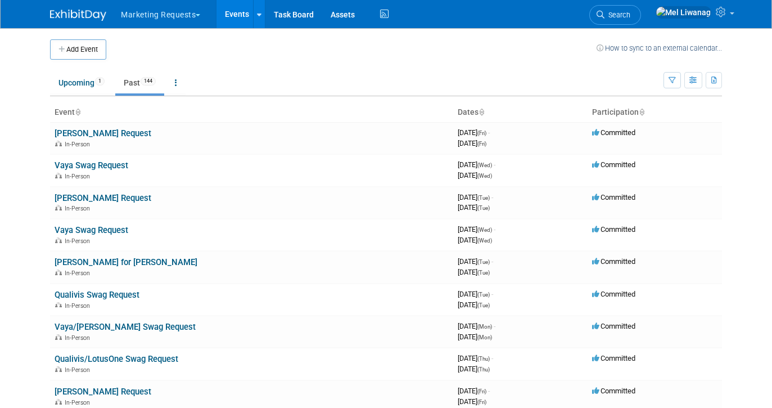
click at [117, 77] on link "Past 144" at bounding box center [139, 82] width 49 height 21
click at [97, 78] on link "Upcoming 1" at bounding box center [81, 82] width 63 height 21
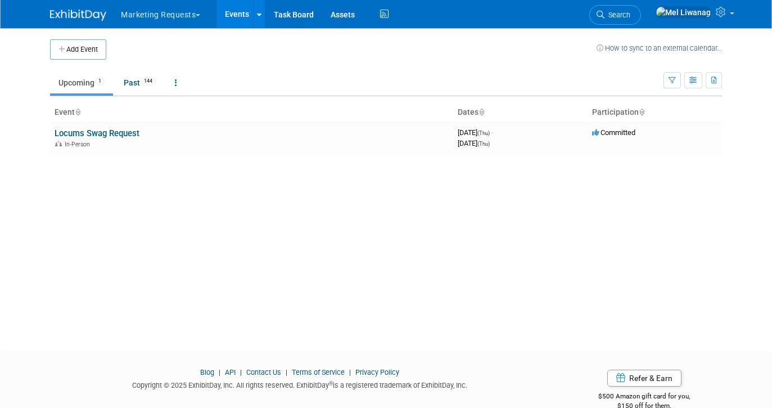
click at [199, 11] on button "Marketing Requests" at bounding box center [167, 12] width 94 height 25
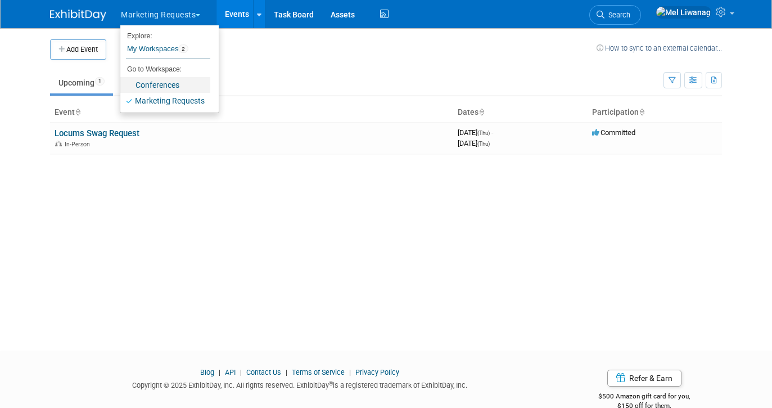
click at [161, 83] on link "Conferences" at bounding box center [165, 85] width 90 height 16
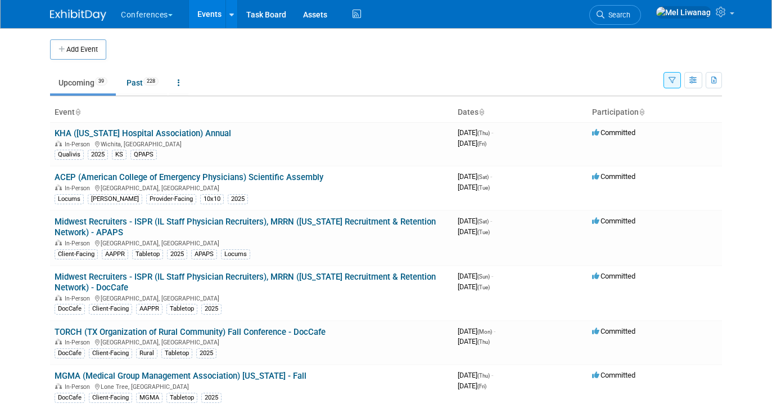
click at [641, 4] on li "Search" at bounding box center [615, 14] width 52 height 28
click at [630, 17] on span "Search" at bounding box center [617, 15] width 26 height 8
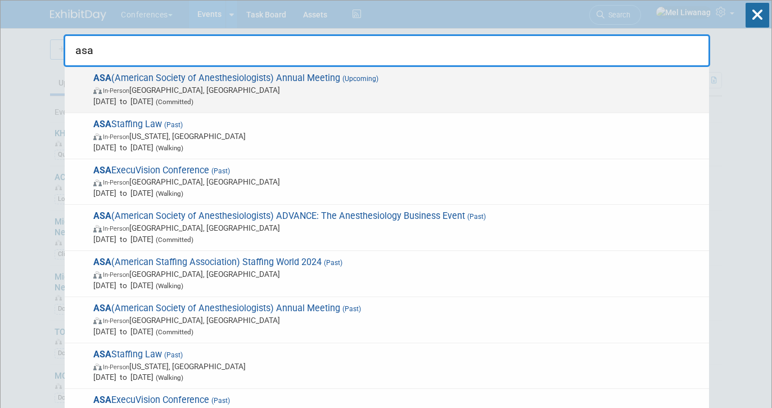
type input "asa"
click at [391, 87] on span "In-Person San Antonio, TX" at bounding box center [398, 89] width 610 height 11
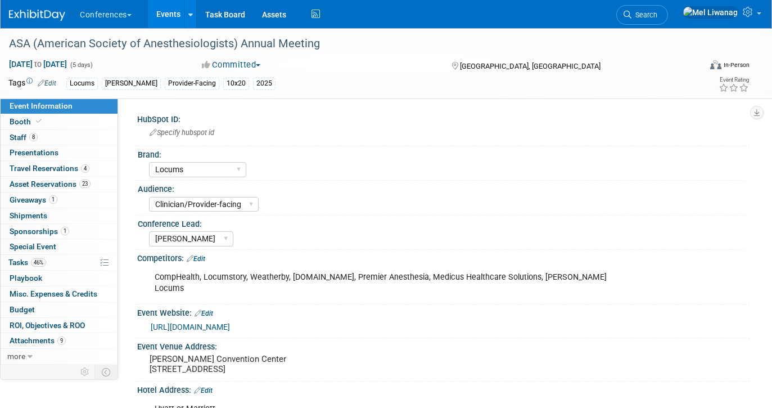
select select "Locums"
select select "Clinician/Provider-facing"
select select "[PERSON_NAME]"
click at [56, 139] on link "8 Staff 8" at bounding box center [59, 137] width 117 height 15
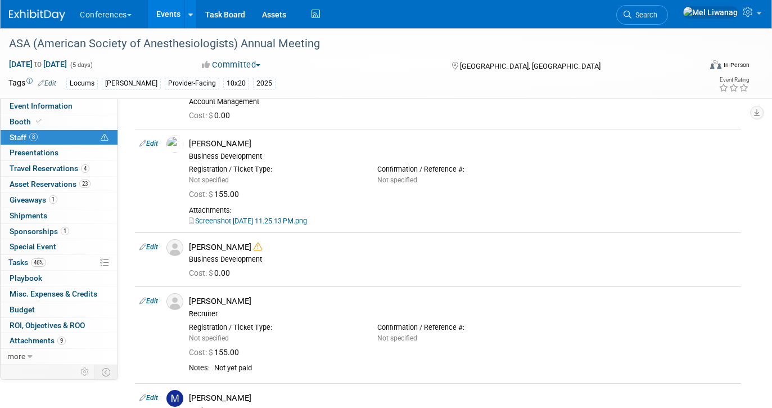
scroll to position [124, 0]
click at [657, 11] on span "Search" at bounding box center [644, 15] width 26 height 8
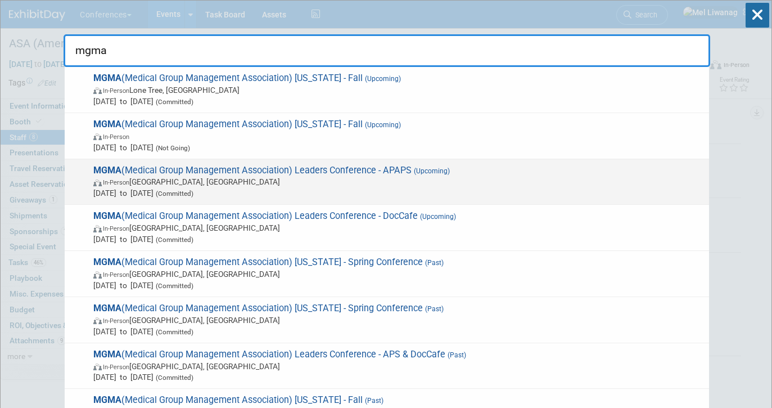
type input "mgma"
click at [504, 193] on span "Sep 27, 2025 to Sep 30, 2025 (Committed)" at bounding box center [398, 192] width 610 height 11
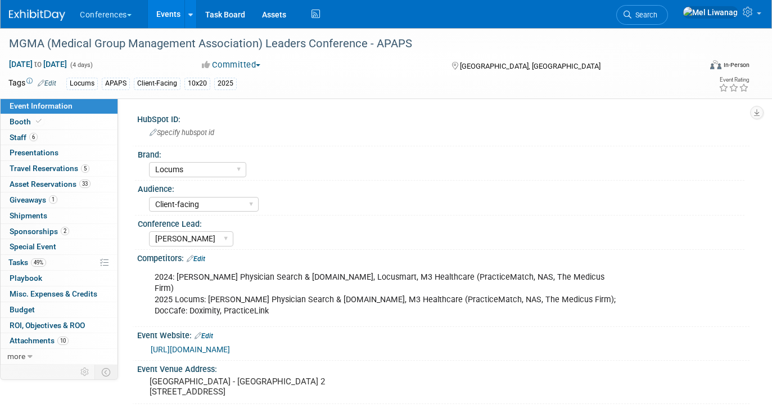
select select "Locums"
select select "Client-facing"
select select "[PERSON_NAME]"
click at [60, 260] on link "49% Tasks 49%" at bounding box center [59, 262] width 117 height 15
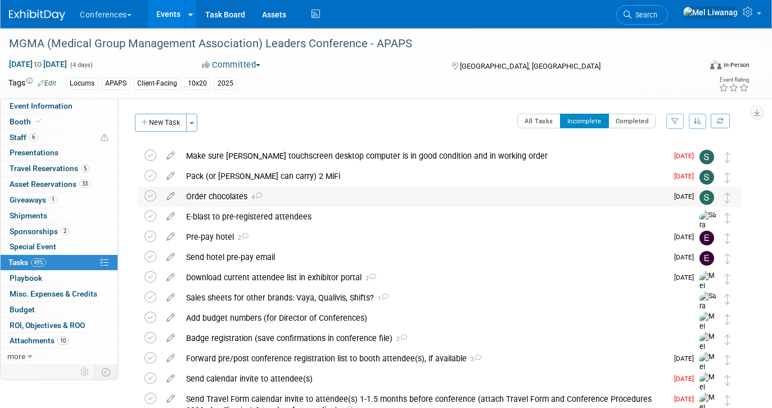
click at [253, 205] on div "Order chocolates 4" at bounding box center [424, 196] width 487 height 19
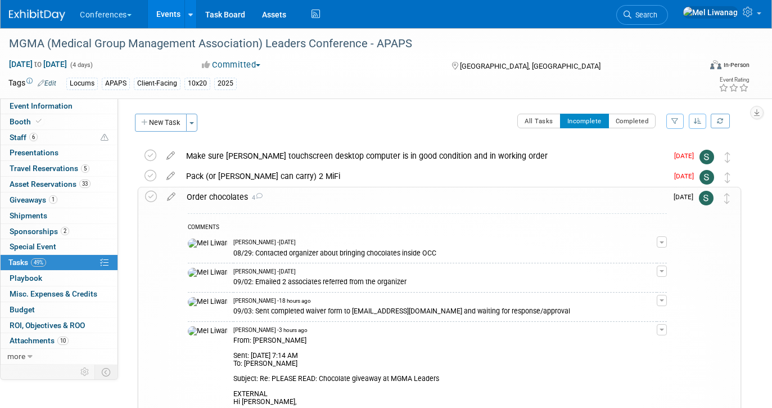
click at [250, 200] on span "4" at bounding box center [255, 197] width 15 height 7
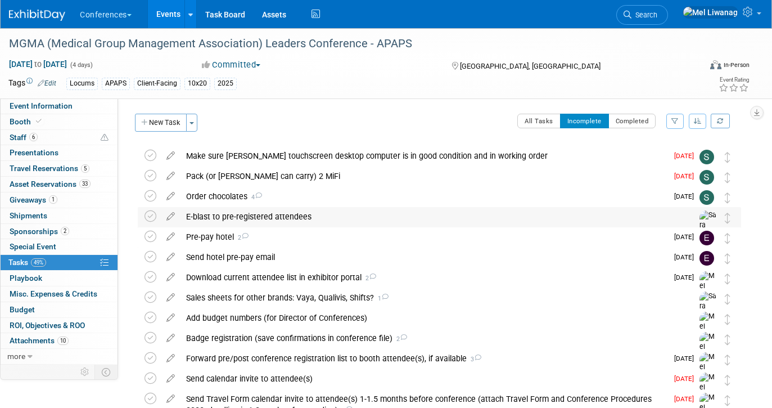
click at [250, 214] on div "E-blast to pre-registered attendees" at bounding box center [429, 216] width 497 height 19
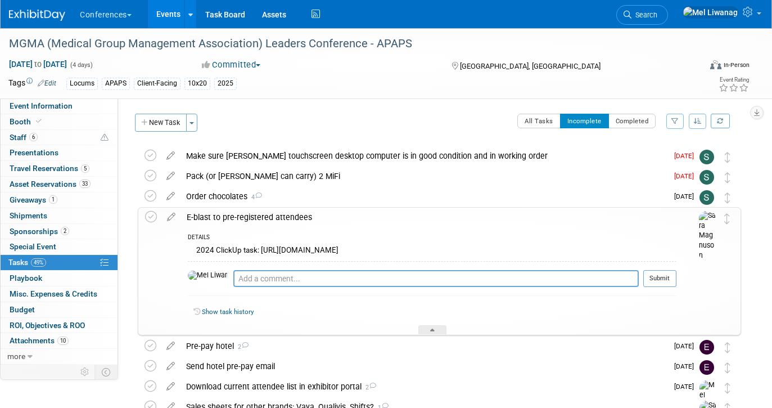
click at [173, 222] on td at bounding box center [171, 270] width 20 height 127
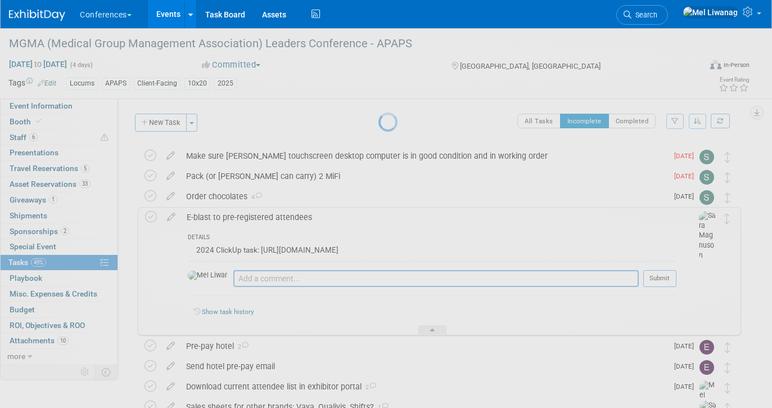
click at [378, 218] on div at bounding box center [386, 204] width 16 height 408
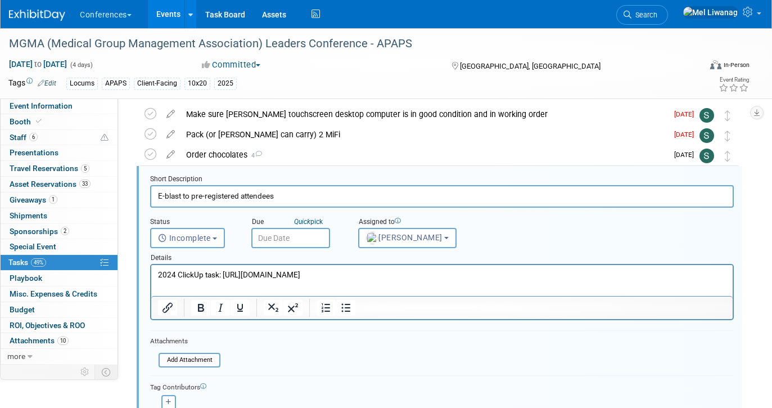
scroll to position [43, 0]
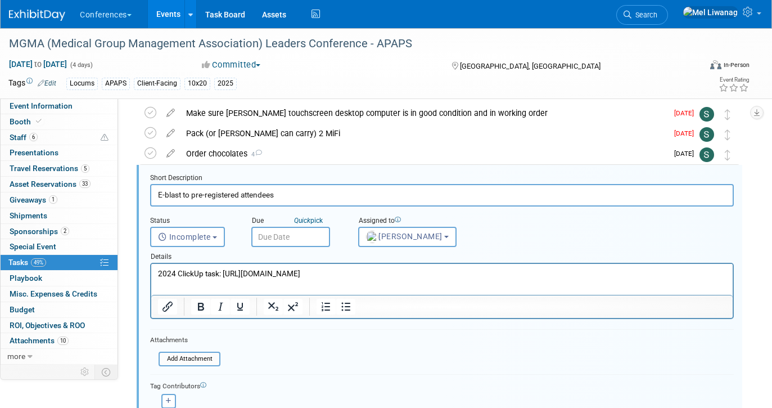
click at [281, 233] on input "text" at bounding box center [290, 237] width 79 height 20
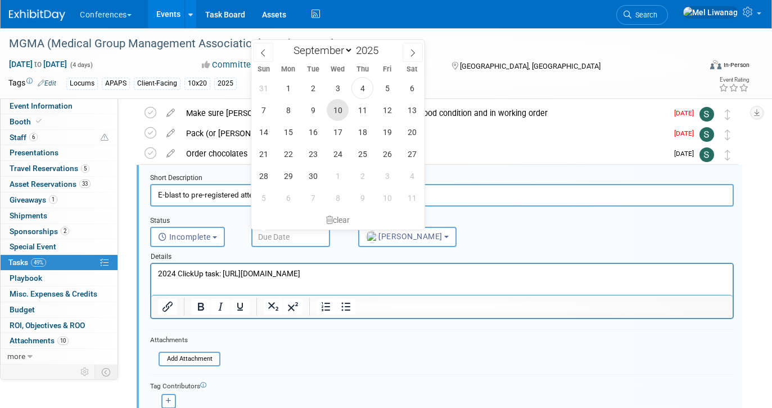
click at [345, 106] on span "10" at bounding box center [338, 110] width 22 height 22
type input "Sep 10, 2025"
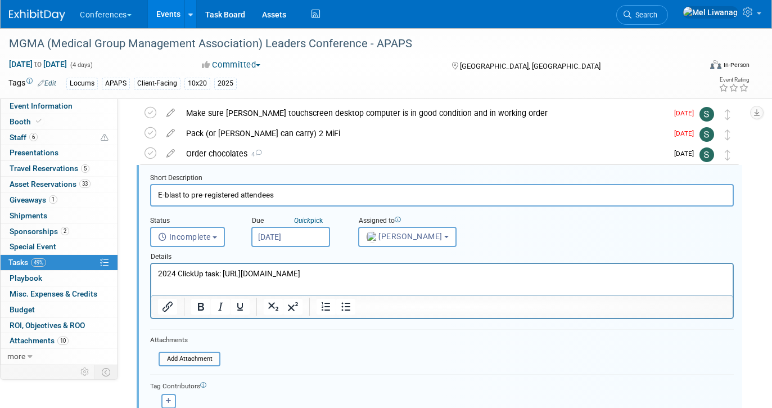
click at [323, 279] on html "2024 ClickUp task: https://app.clickup.com/t/86a4tnvcn" at bounding box center [441, 271] width 581 height 15
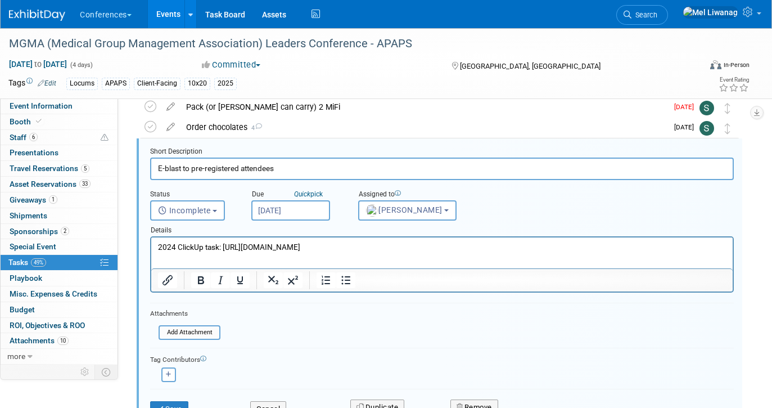
scroll to position [120, 0]
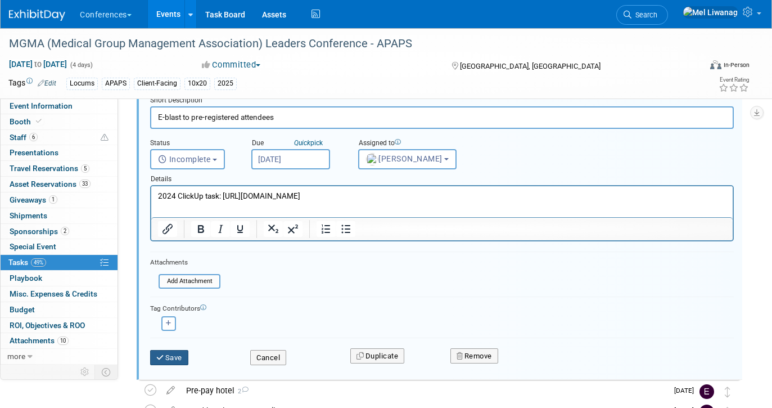
click at [179, 357] on button "Save" at bounding box center [169, 358] width 38 height 16
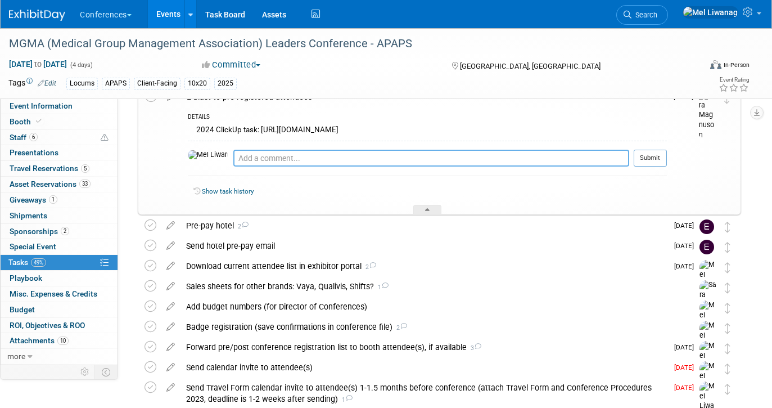
click at [236, 161] on textarea at bounding box center [431, 158] width 396 height 17
paste textarea "From: Karoline Corbett, CMP <kcorbett@mgma.com> Date: Thursday, September 4, 20…"
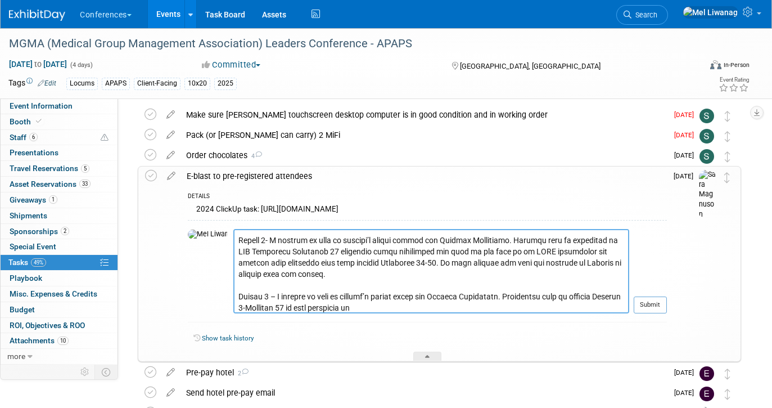
scroll to position [157, 0]
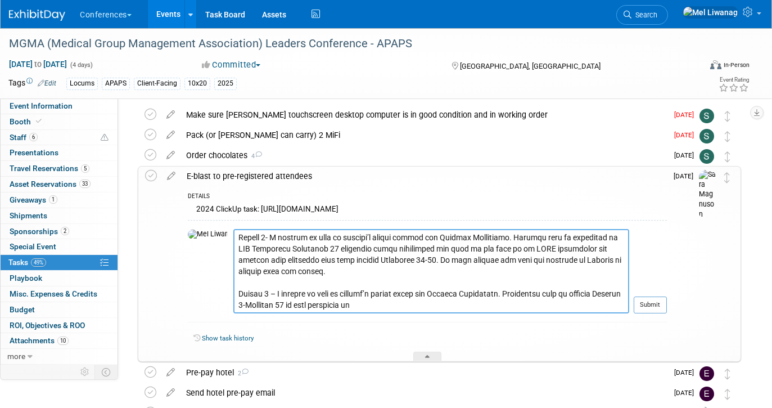
drag, startPoint x: 354, startPoint y: 309, endPoint x: 209, endPoint y: 295, distance: 145.8
click at [233, 295] on textarea at bounding box center [431, 271] width 396 height 84
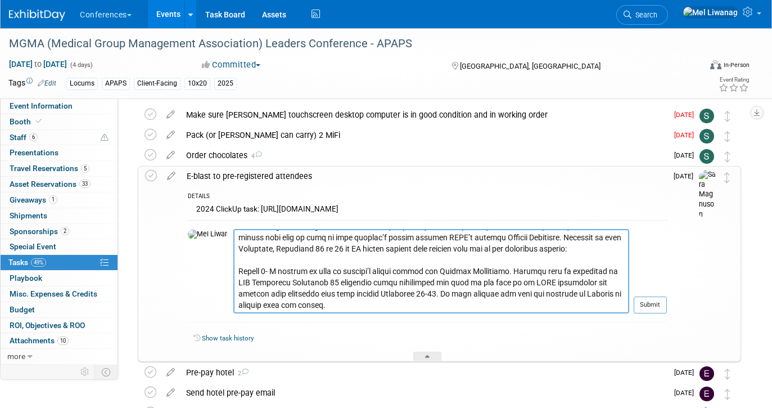
scroll to position [146, 0]
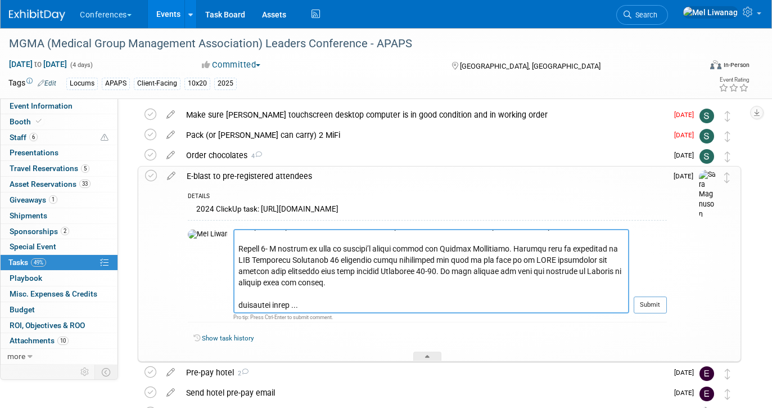
type textarea "From: Karoline Corbett, CMP <kcorbett@mgma.com> Date: Thursday, September 4, 20…"
click at [656, 314] on div at bounding box center [650, 317] width 33 height 8
click at [653, 308] on button "Submit" at bounding box center [650, 304] width 33 height 17
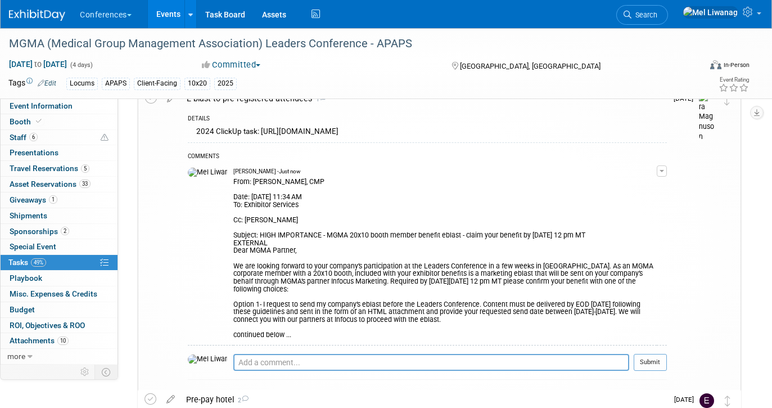
scroll to position [132, 0]
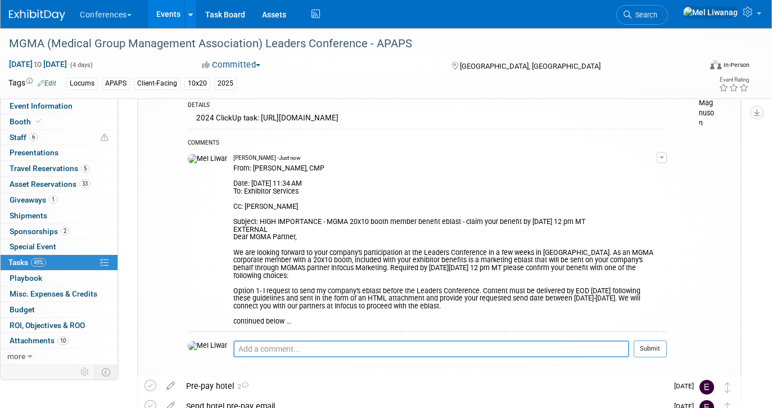
click at [238, 340] on textarea at bounding box center [431, 348] width 396 height 17
paste textarea "Option 2 – I request to send my company’s eblast after the Leaders Conference. …"
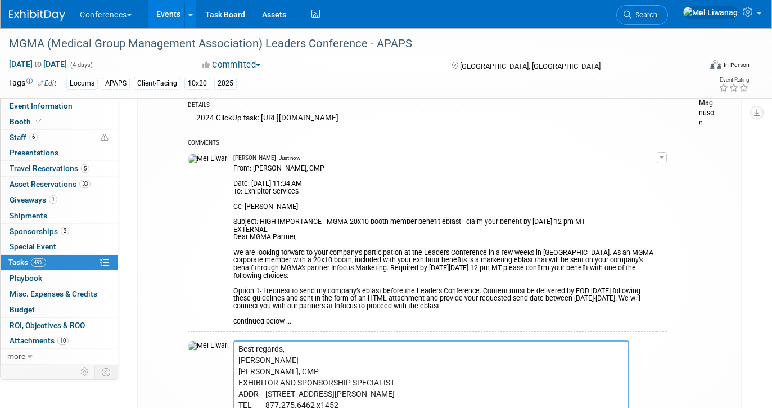
scroll to position [112, 0]
type textarea "Option 2 – I request to send my company’s eblast after the Leaders Conference. …"
click at [657, 407] on button "Submit" at bounding box center [650, 416] width 33 height 17
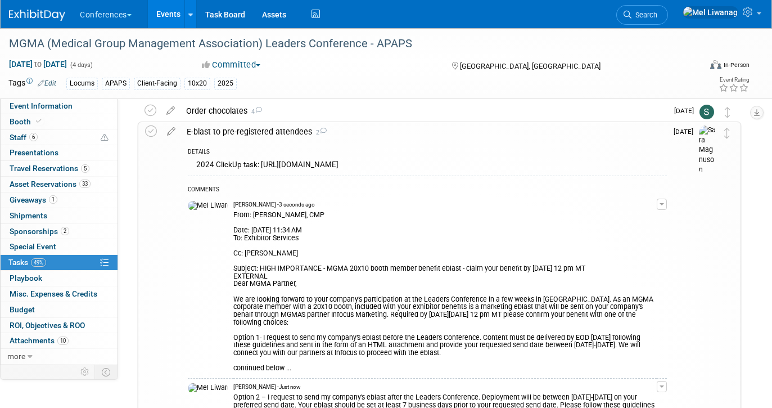
scroll to position [0, 0]
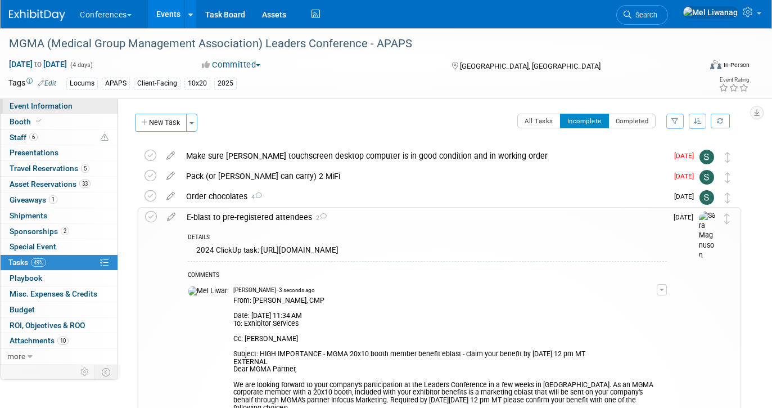
click at [59, 111] on link "Event Information" at bounding box center [59, 105] width 117 height 15
select select "Locums"
select select "Client-facing"
select select "[PERSON_NAME]"
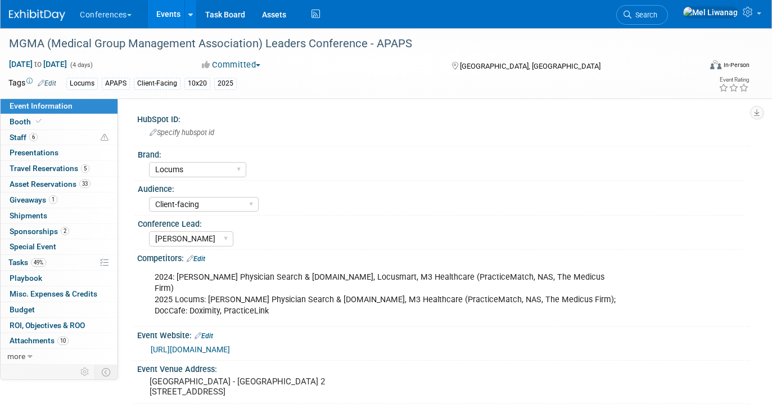
click at [53, 18] on img at bounding box center [37, 15] width 56 height 11
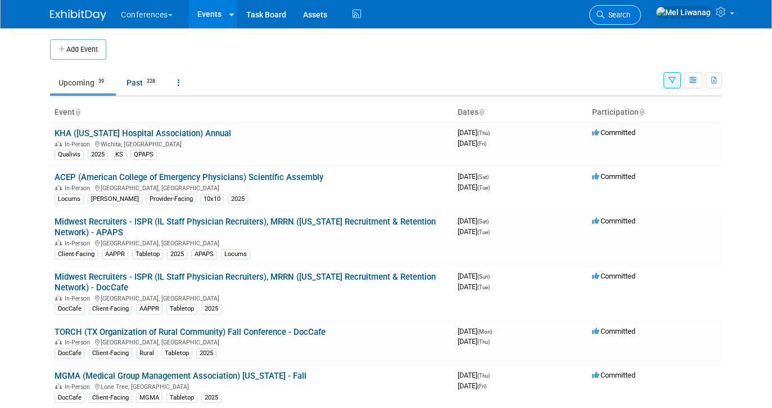
click at [641, 13] on link "Search" at bounding box center [615, 15] width 52 height 20
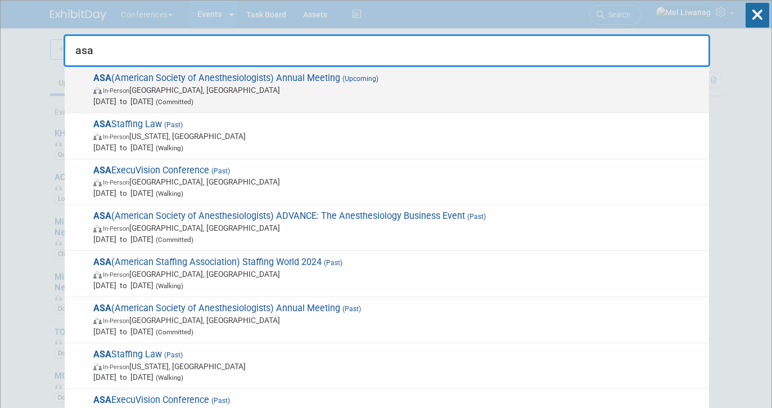
type input "asa"
click at [141, 98] on span "[DATE] to [DATE] (Committed)" at bounding box center [398, 101] width 610 height 11
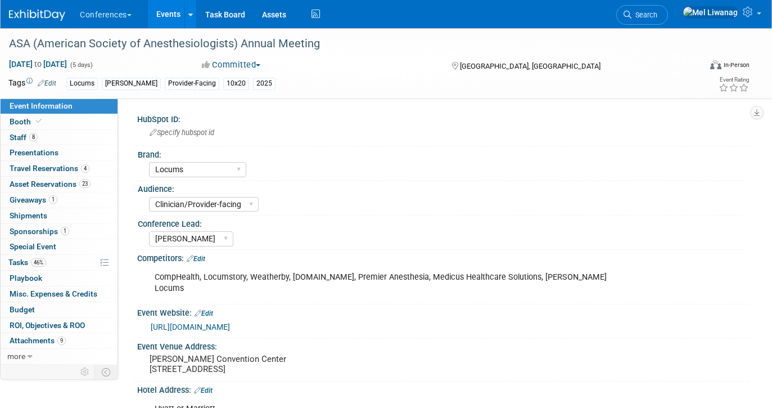
select select "Locums"
select select "Clinician/Provider-facing"
select select "[PERSON_NAME]"
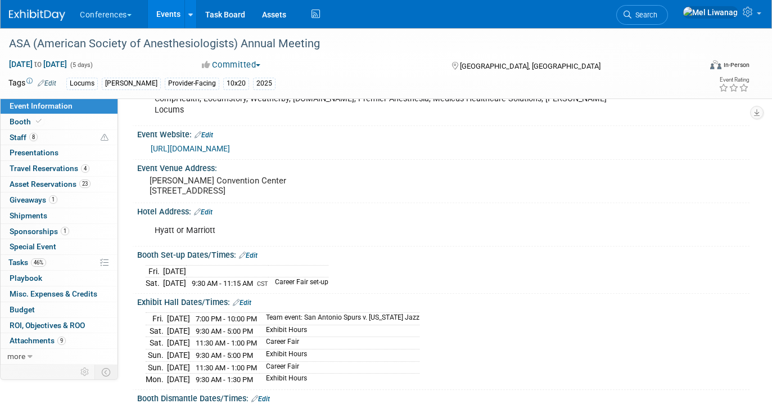
scroll to position [181, 0]
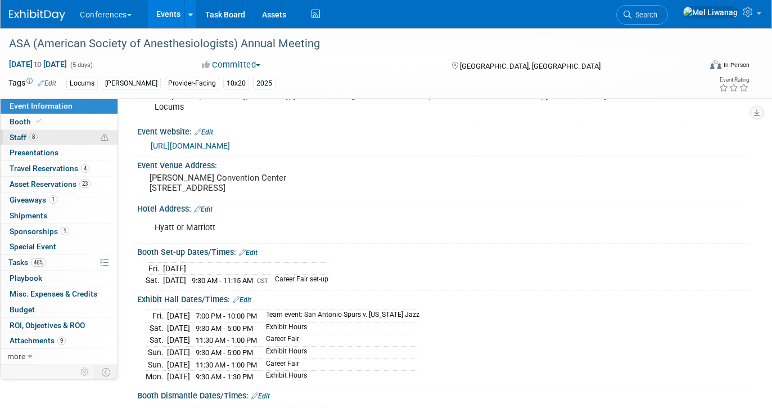
click at [69, 143] on link "8 Staff 8" at bounding box center [59, 137] width 117 height 15
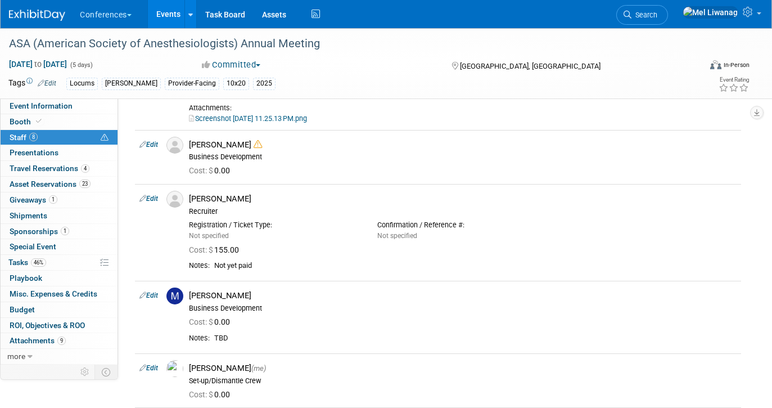
scroll to position [249, 0]
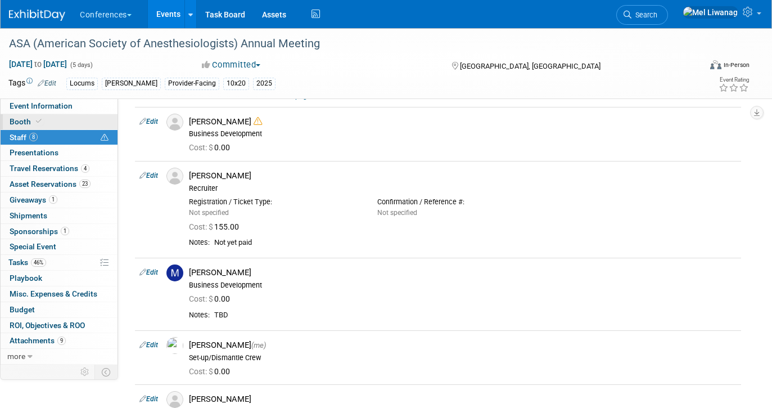
click at [71, 125] on link "Booth" at bounding box center [59, 121] width 117 height 15
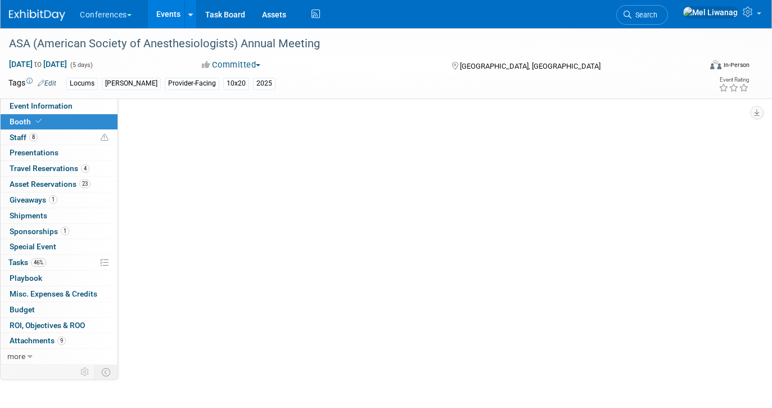
scroll to position [0, 0]
select select "10'x20'"
select select "Yes"
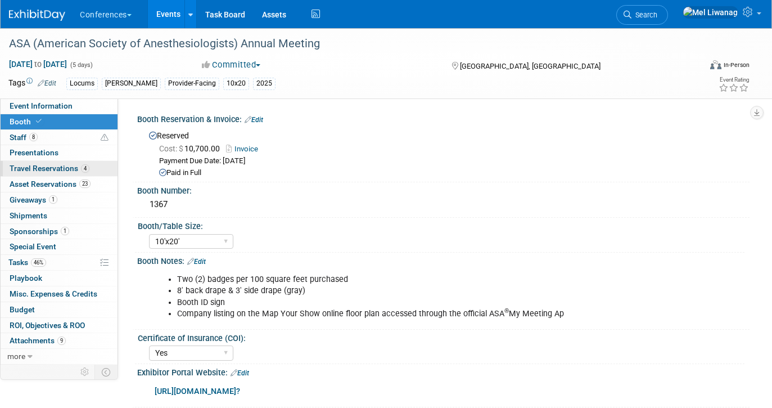
click at [85, 163] on link "4 Travel Reservations 4" at bounding box center [59, 168] width 117 height 15
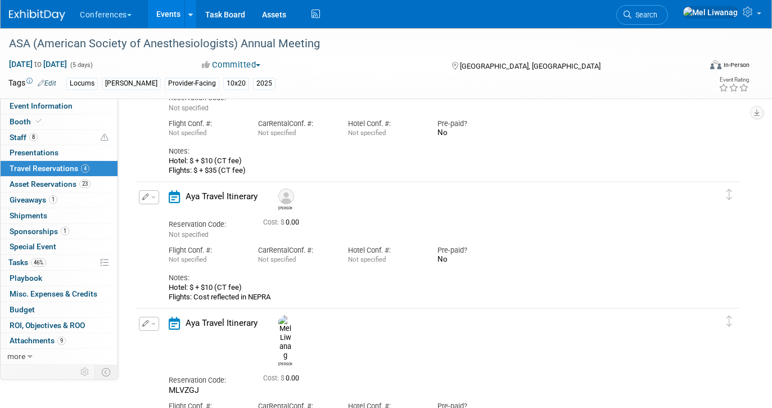
scroll to position [245, 0]
click at [148, 193] on icon "button" at bounding box center [145, 195] width 7 height 7
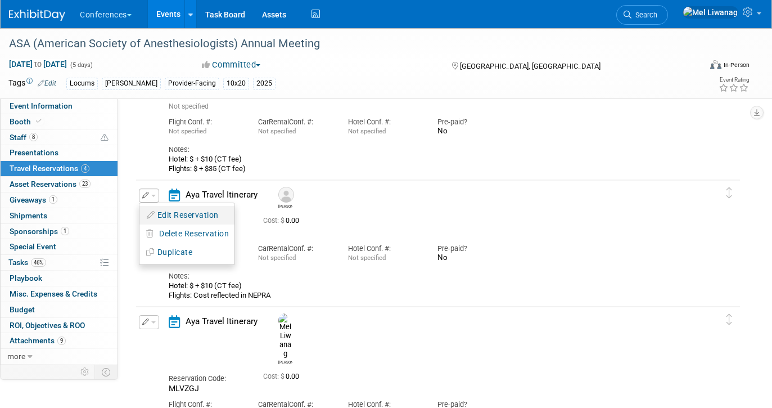
click at [157, 209] on button "Edit Reservation" at bounding box center [186, 215] width 95 height 16
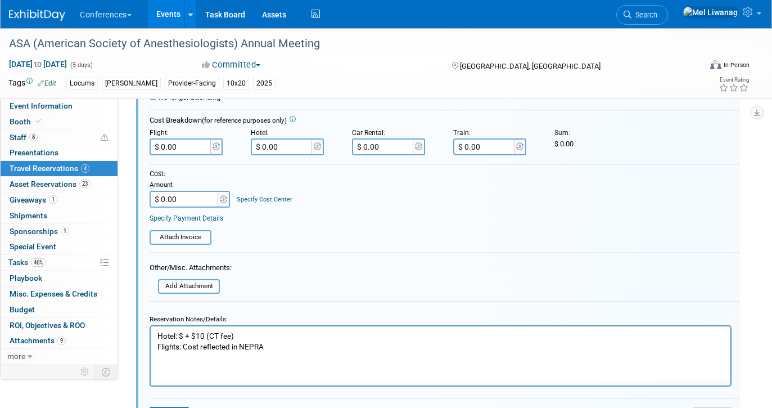
scroll to position [549, 0]
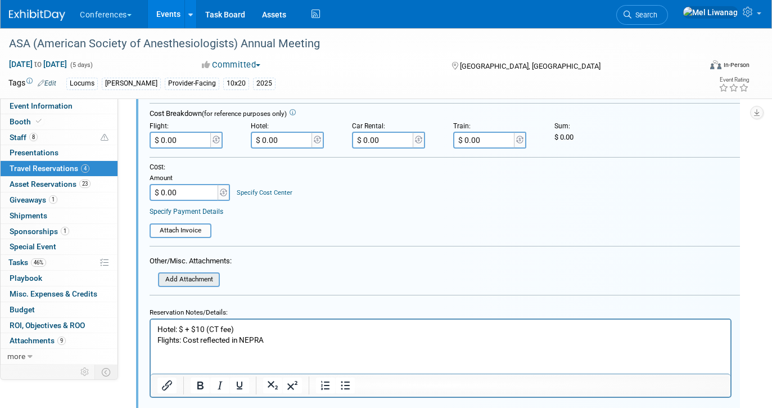
click at [209, 286] on div "Add Attachment" at bounding box center [189, 279] width 62 height 15
click at [203, 282] on input "file" at bounding box center [152, 279] width 134 height 12
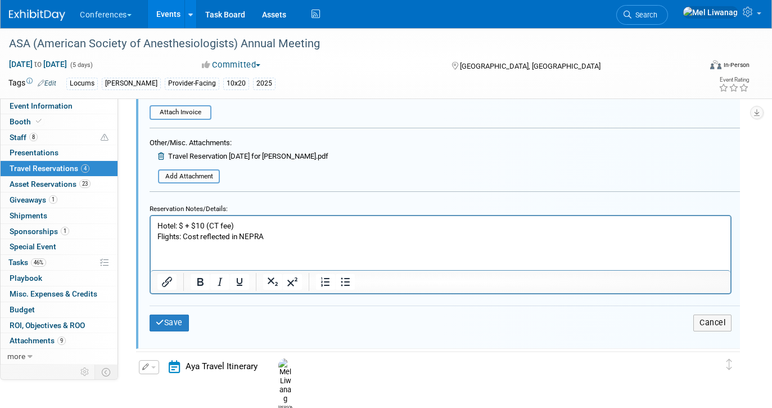
scroll to position [765, 0]
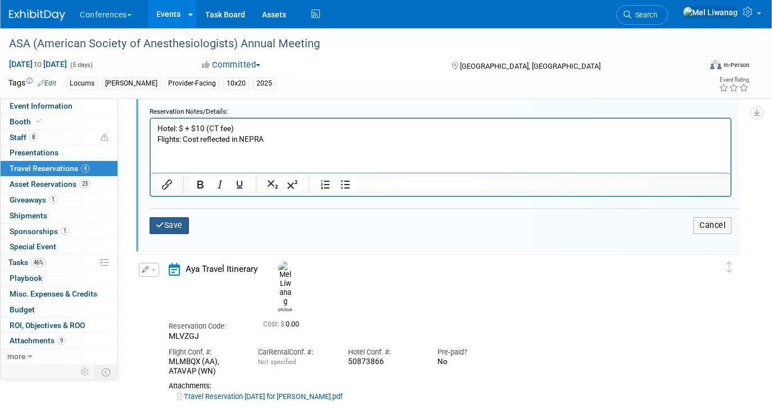
click at [180, 232] on button "Save" at bounding box center [169, 225] width 39 height 16
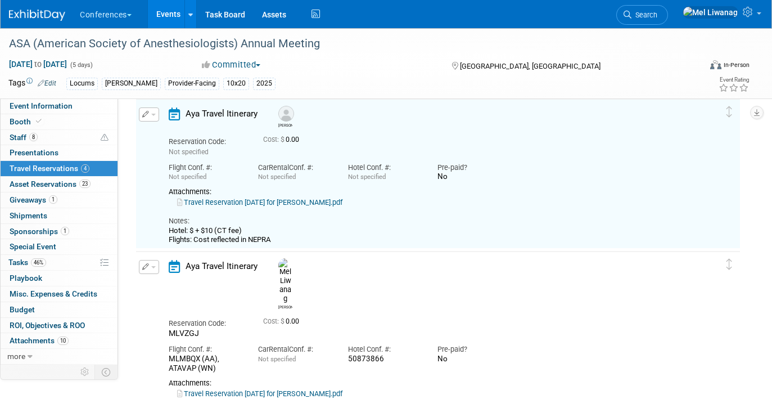
scroll to position [298, 0]
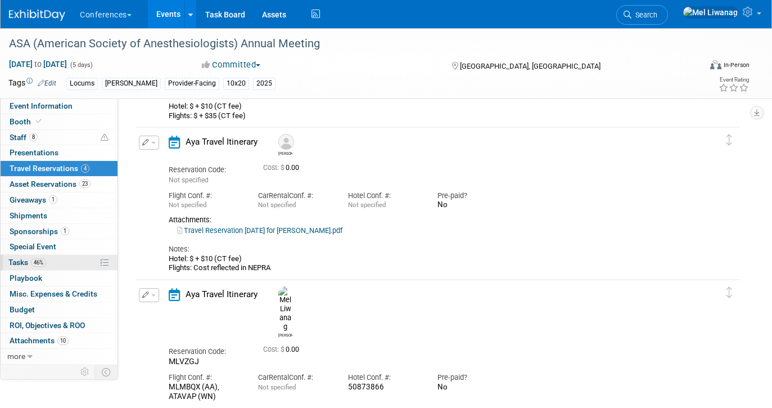
click at [41, 258] on span "46%" at bounding box center [38, 262] width 15 height 8
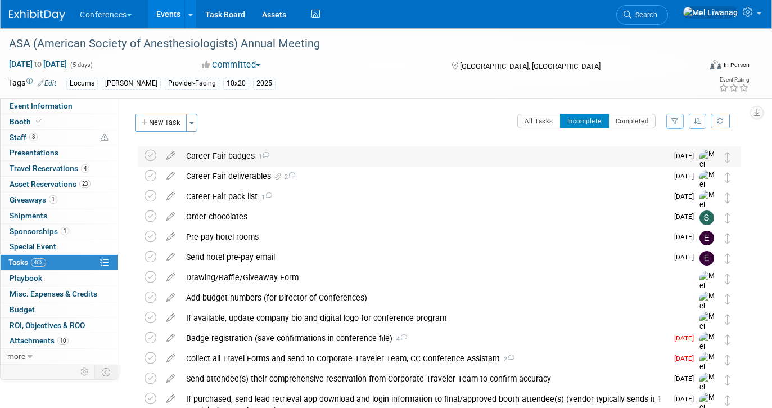
click at [337, 164] on div "Career Fair badges 1" at bounding box center [424, 155] width 487 height 19
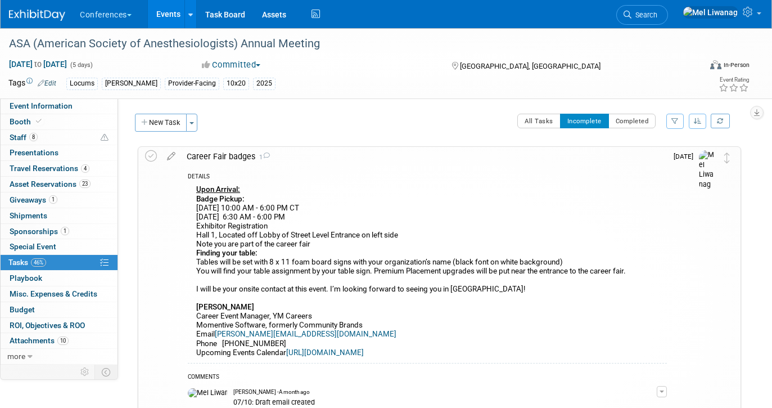
click at [337, 164] on div "Career Fair badges 1" at bounding box center [424, 156] width 486 height 19
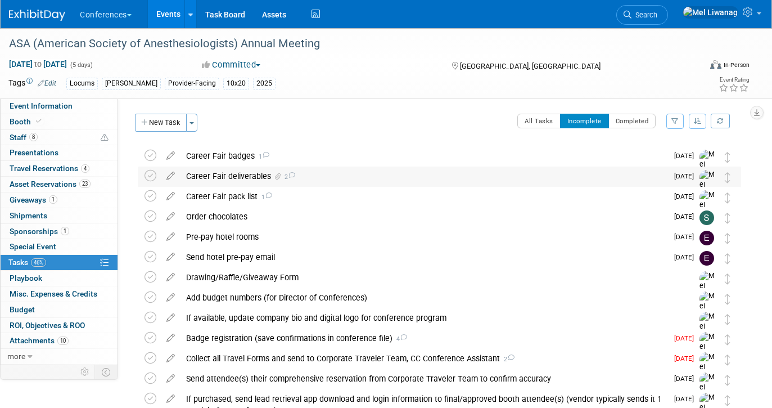
click at [314, 178] on div "Career Fair deliverables 2" at bounding box center [424, 175] width 487 height 19
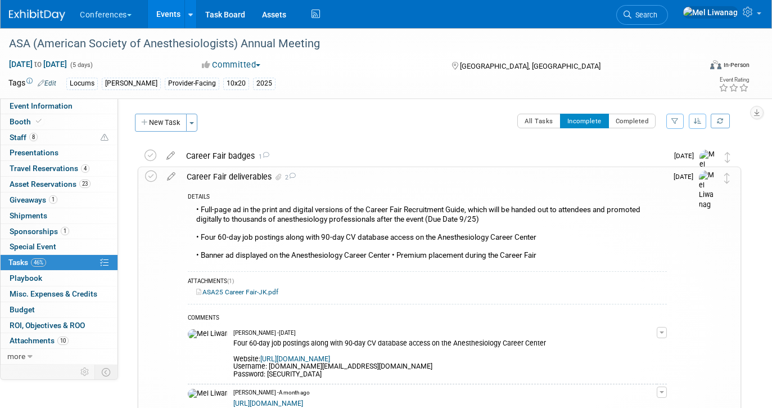
click at [314, 178] on div "Career Fair deliverables 2" at bounding box center [424, 176] width 486 height 19
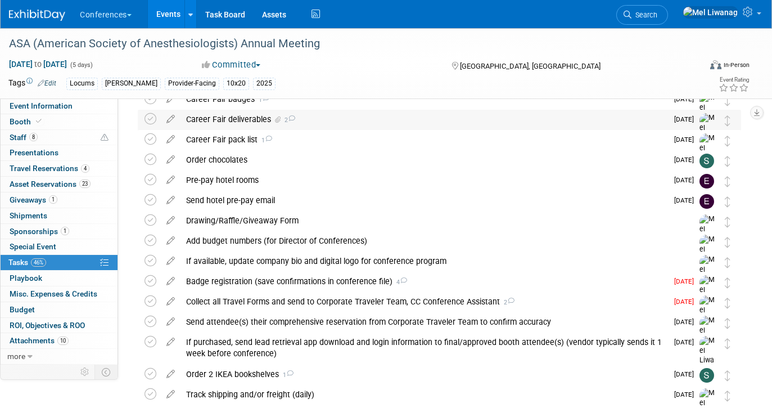
scroll to position [65, 0]
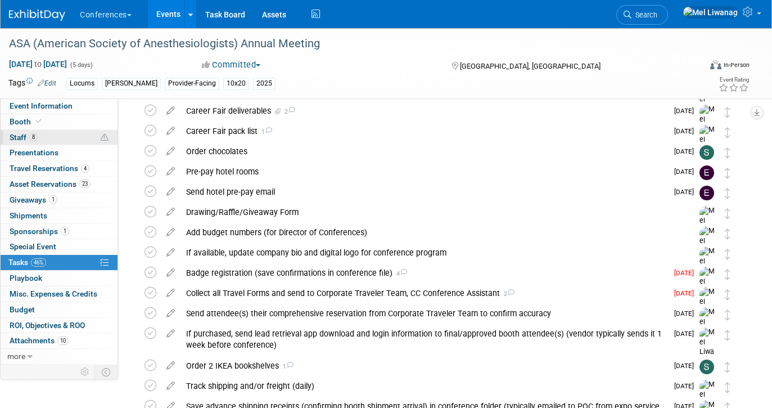
click at [61, 142] on link "8 Staff 8" at bounding box center [59, 137] width 117 height 15
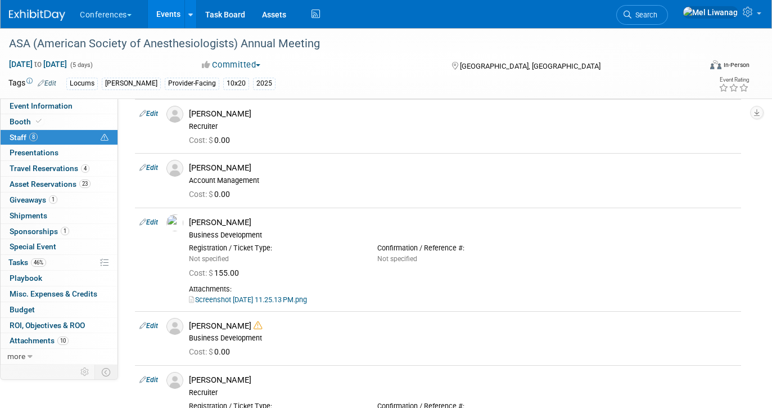
scroll to position [0, 0]
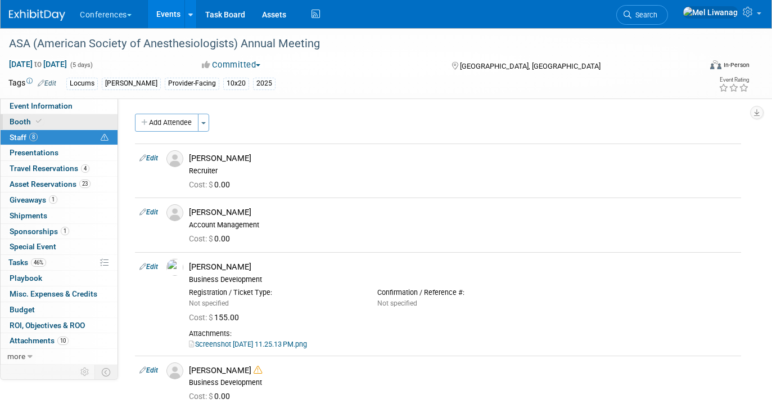
click at [83, 125] on link "Booth" at bounding box center [59, 121] width 117 height 15
select select "10'x20'"
select select "Yes"
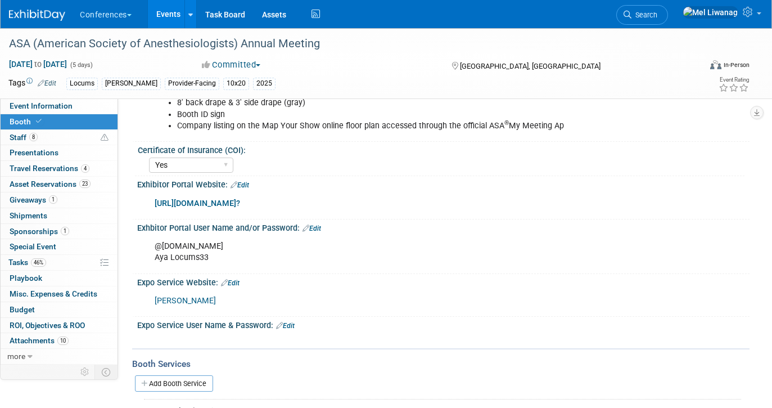
scroll to position [189, 0]
click at [240, 200] on link "https://anes2025.exh.mapyourshow.com/7_0/main/login?" at bounding box center [197, 202] width 85 height 10
click at [69, 138] on link "8 Staff 8" at bounding box center [59, 137] width 117 height 15
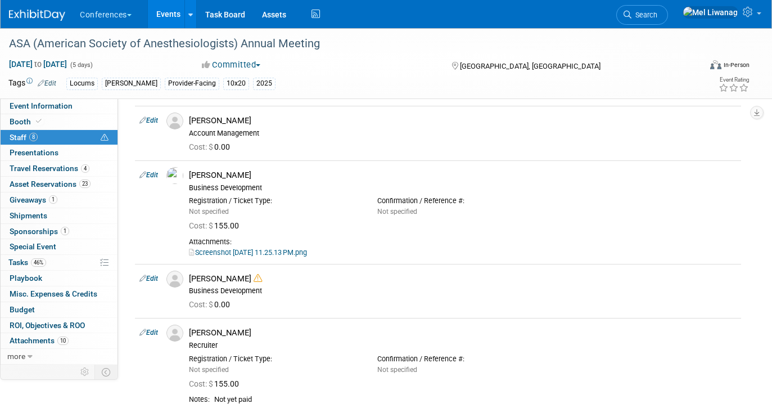
scroll to position [0, 0]
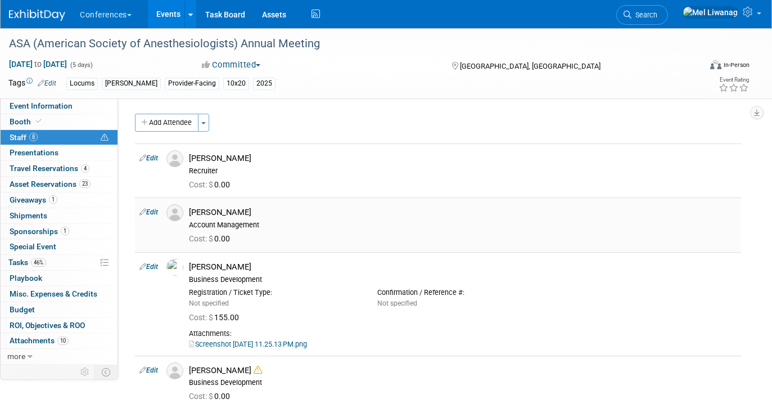
click at [150, 212] on link "Edit" at bounding box center [148, 212] width 19 height 8
select select "2f5fca28-7a8e-49a6-ace6-045d2913e0e8"
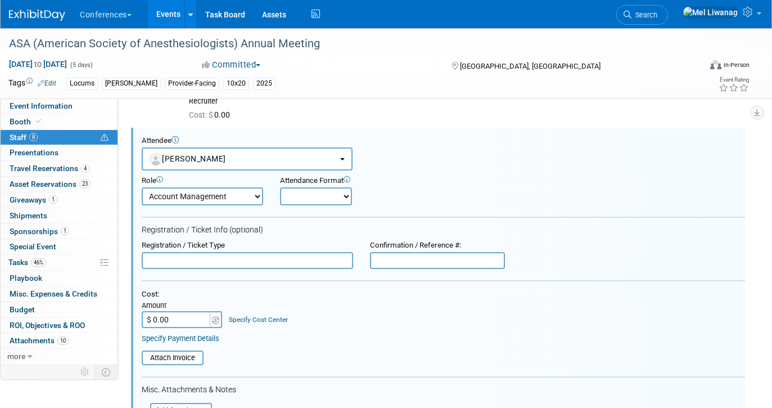
click at [174, 315] on input "$ 0.00" at bounding box center [177, 319] width 70 height 17
type input "$ 155.00"
click at [274, 321] on link "Specify Cost Center" at bounding box center [258, 319] width 59 height 8
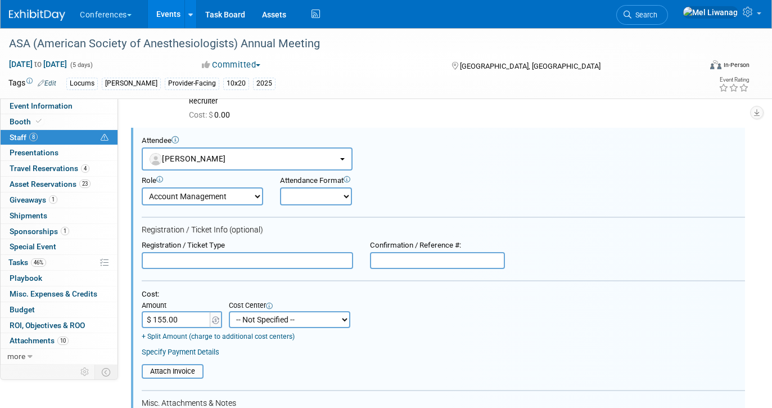
click at [274, 321] on select "-- Not Specified -- Aya Education Aya Healthcare Aya Locums Bespoke Corporate D…" at bounding box center [289, 319] width 121 height 17
select select "18965873"
click at [229, 311] on select "-- Not Specified -- Aya Education Aya Healthcare Aya Locums Bespoke Corporate D…" at bounding box center [289, 319] width 121 height 17
click at [335, 350] on div "Specify Payment Details" at bounding box center [443, 352] width 603 height 10
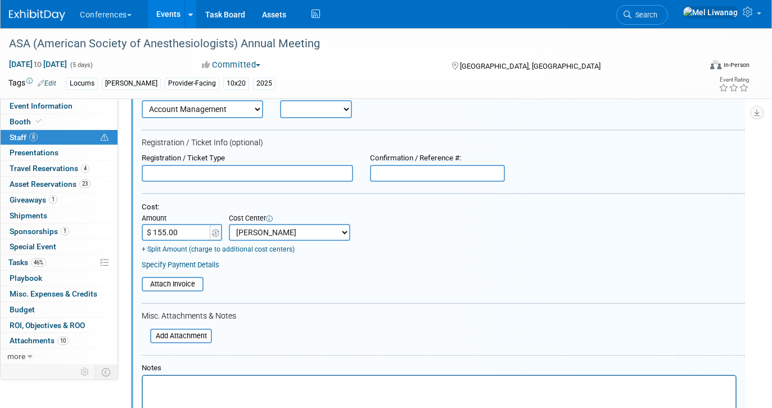
scroll to position [161, 0]
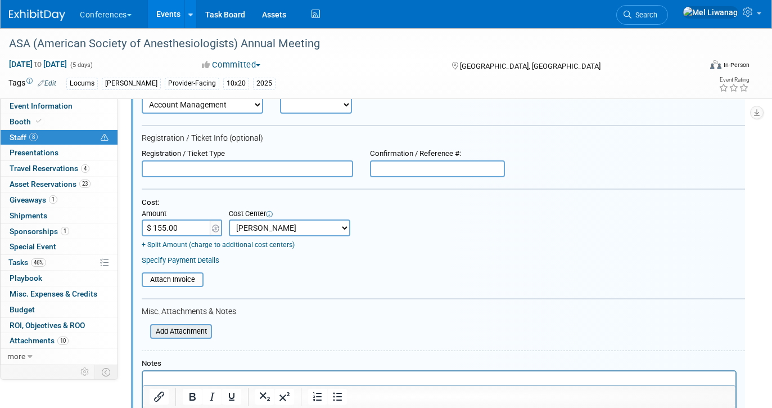
click at [177, 331] on input "file" at bounding box center [144, 331] width 134 height 12
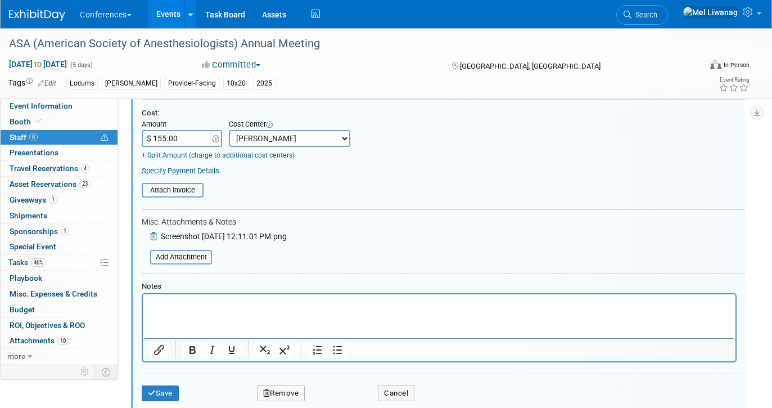
scroll to position [304, 0]
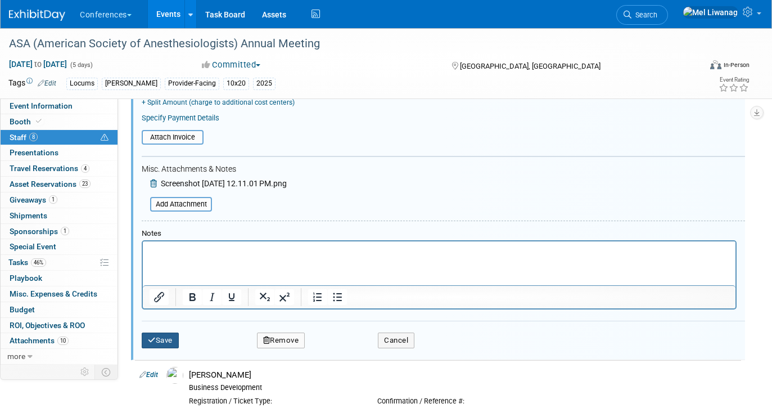
click at [156, 344] on button "Save" at bounding box center [160, 340] width 37 height 16
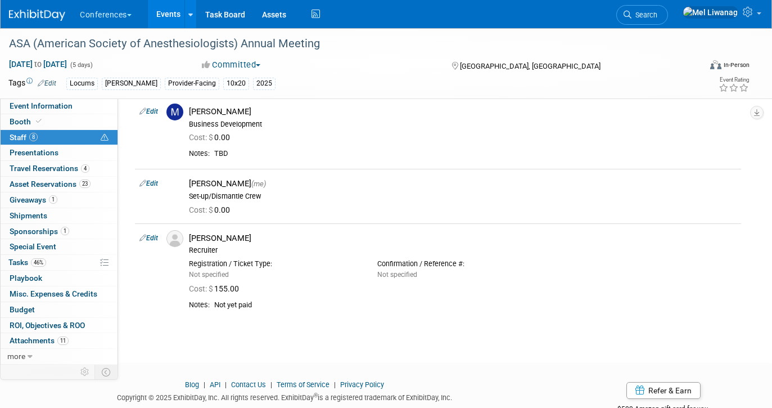
scroll to position [459, 0]
click at [154, 238] on link "Edit" at bounding box center [148, 237] width 19 height 8
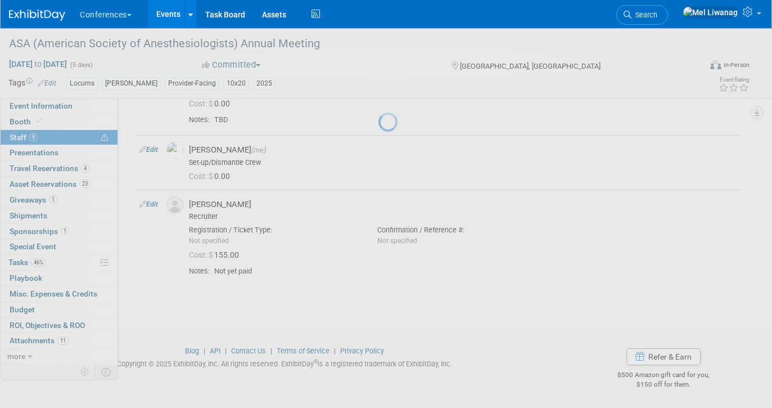
select select "6254cc63-a9d0-4888-b1dd-2d2374931cba"
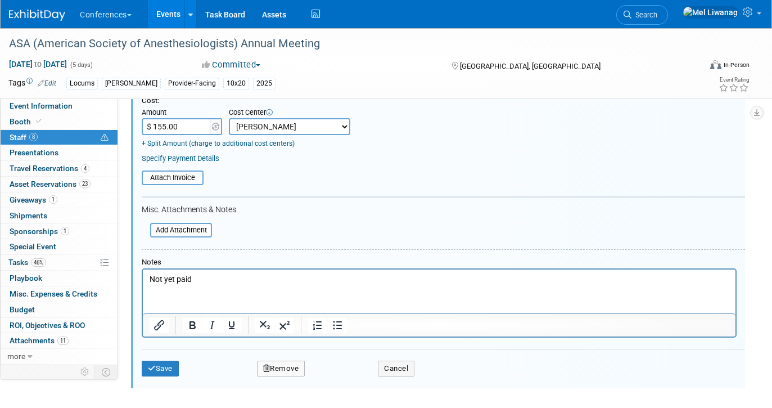
scroll to position [748, 0]
drag, startPoint x: 208, startPoint y: 276, endPoint x: 85, endPoint y: 268, distance: 122.8
click at [143, 268] on html "Not yet paid" at bounding box center [439, 276] width 593 height 16
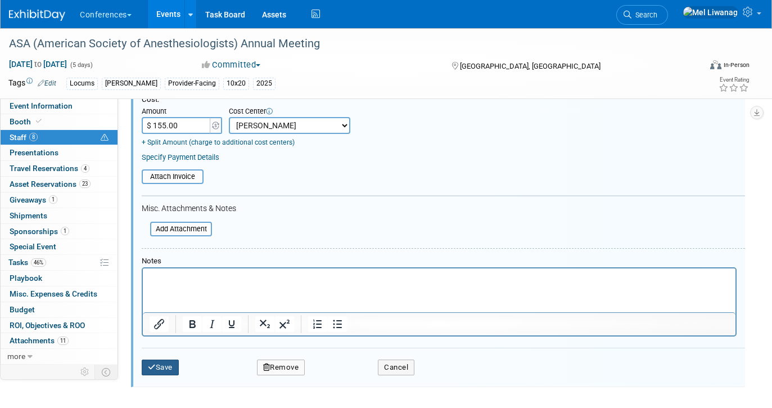
click at [169, 370] on button "Save" at bounding box center [160, 367] width 37 height 16
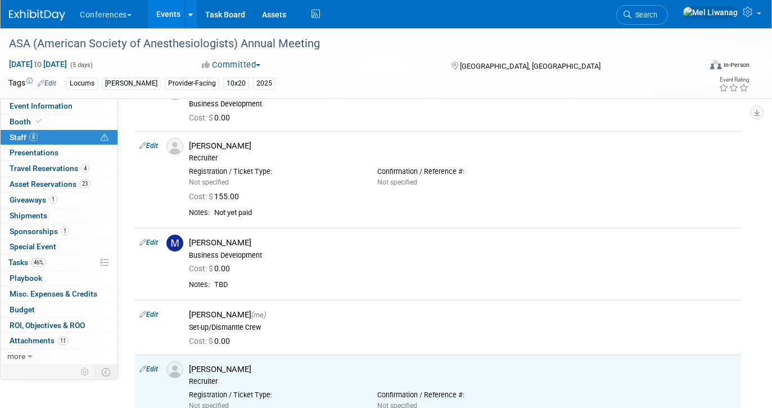
scroll to position [319, 0]
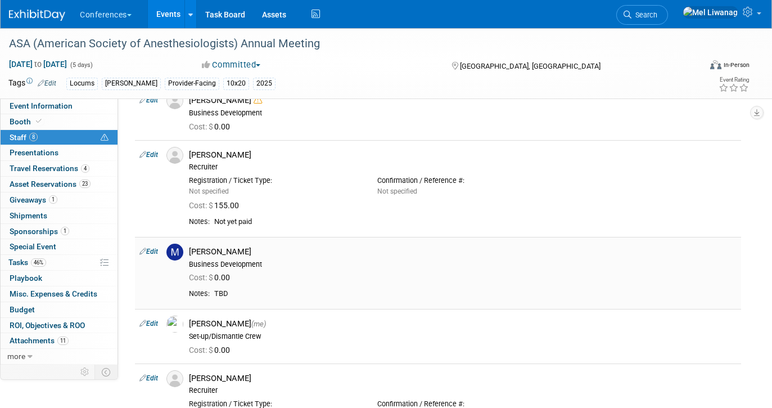
click at [152, 254] on link "Edit" at bounding box center [148, 251] width 19 height 8
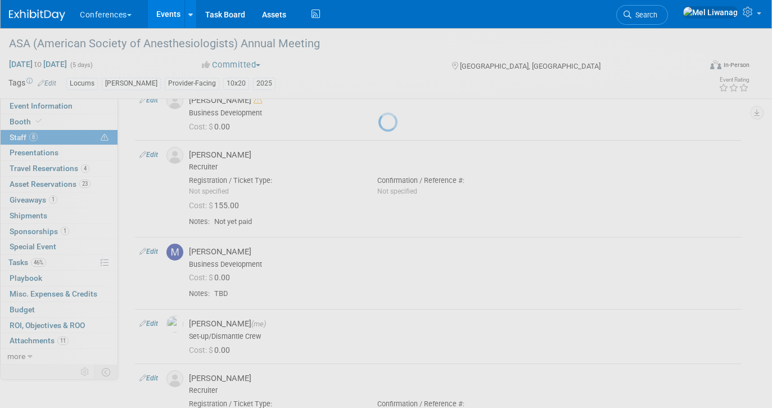
select select "1b2649cb-313e-4264-b46b-7ec0d05f8772"
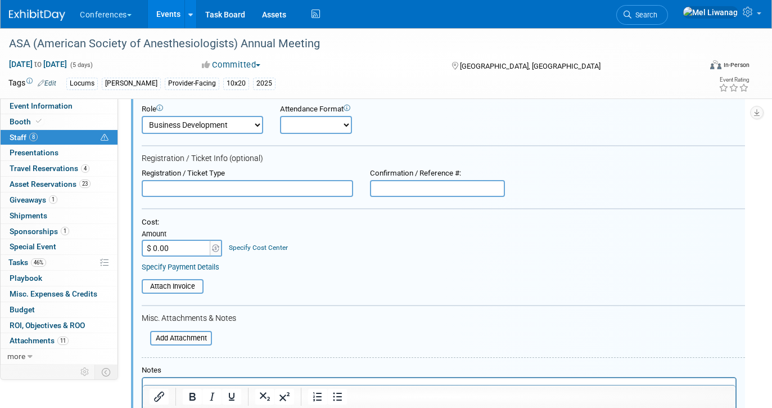
scroll to position [503, 0]
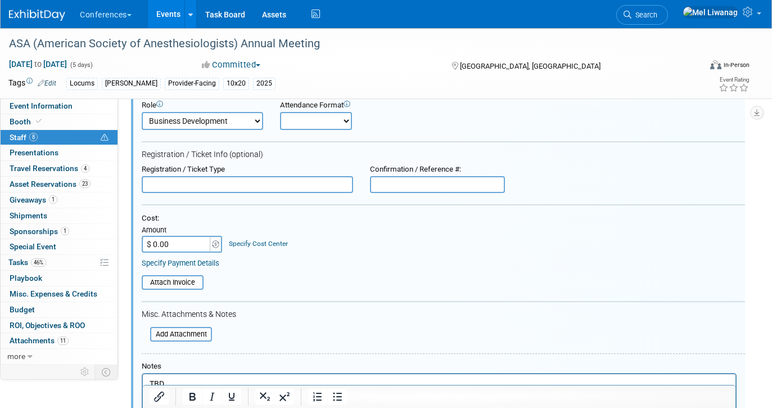
click at [171, 375] on html "TBD" at bounding box center [439, 381] width 593 height 16
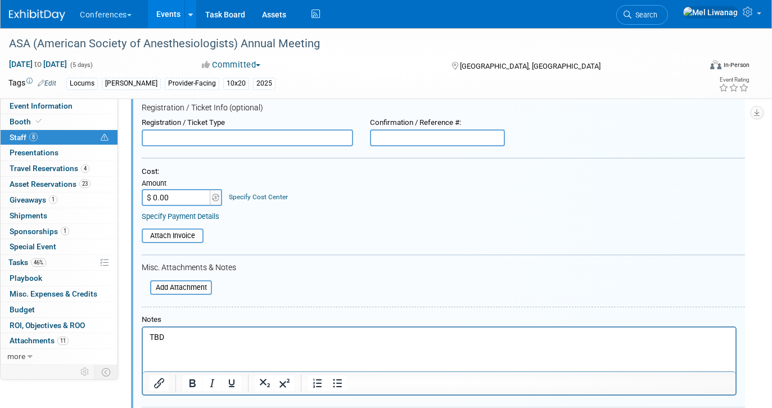
scroll to position [562, 0]
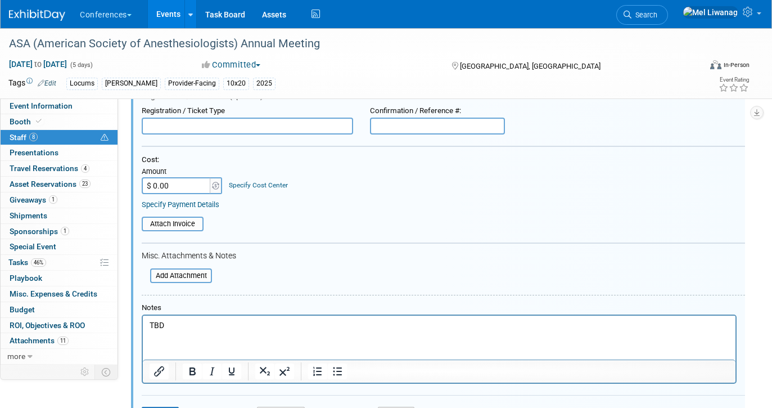
drag, startPoint x: 165, startPoint y: 332, endPoint x: 119, endPoint y: 321, distance: 47.3
click at [143, 321] on html "TBD" at bounding box center [439, 323] width 593 height 16
drag, startPoint x: 165, startPoint y: 320, endPoint x: 127, endPoint y: 314, distance: 39.2
click at [143, 315] on html "TBD" at bounding box center [439, 323] width 593 height 16
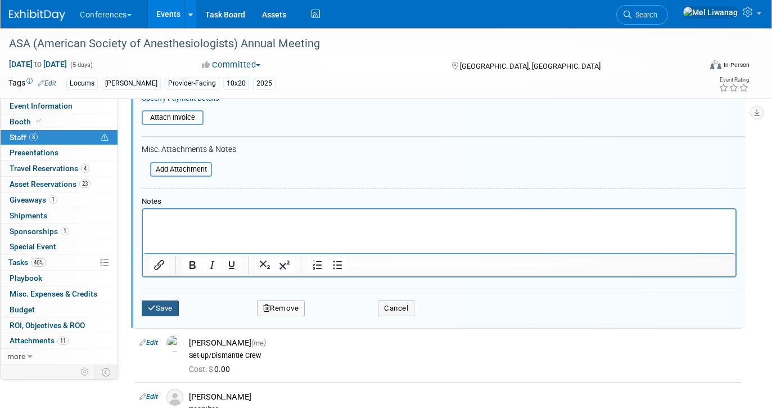
click at [168, 308] on button "Save" at bounding box center [160, 308] width 37 height 16
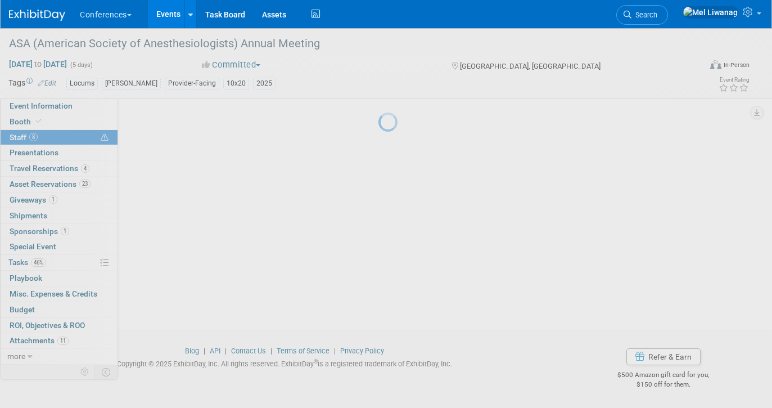
scroll to position [493, 0]
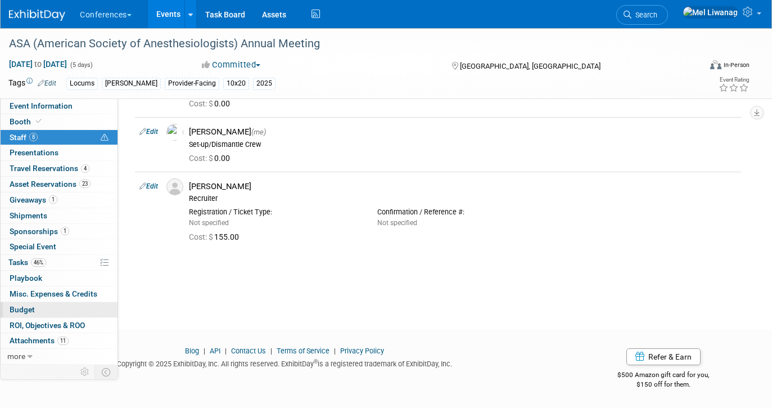
click at [44, 304] on link "Budget" at bounding box center [59, 309] width 117 height 15
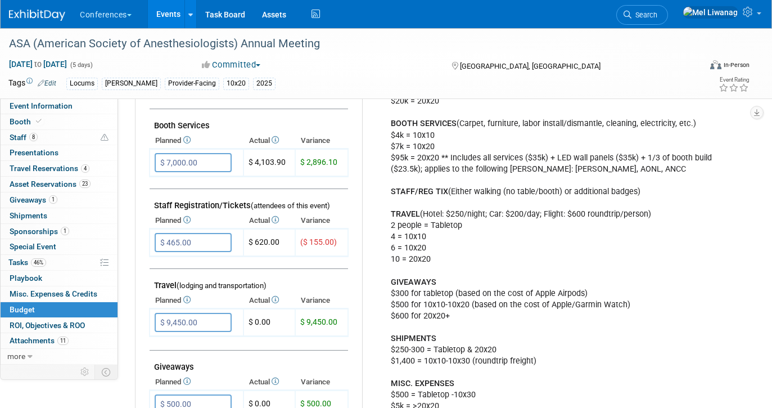
scroll to position [289, 0]
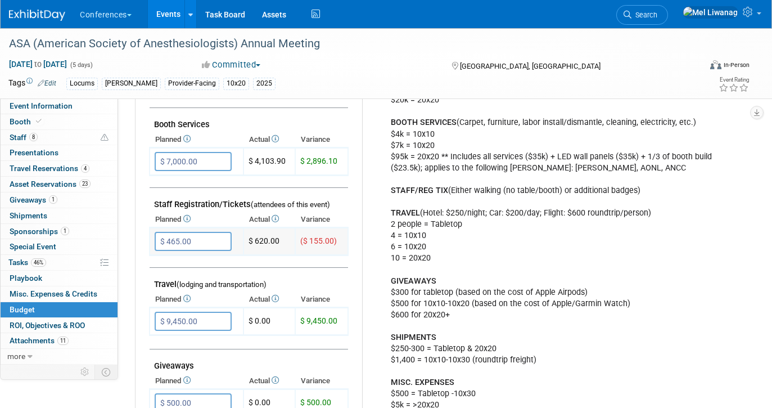
click at [205, 242] on input "$ 465.00" at bounding box center [193, 241] width 77 height 19
click at [220, 239] on input "$ 610.00" at bounding box center [193, 241] width 77 height 19
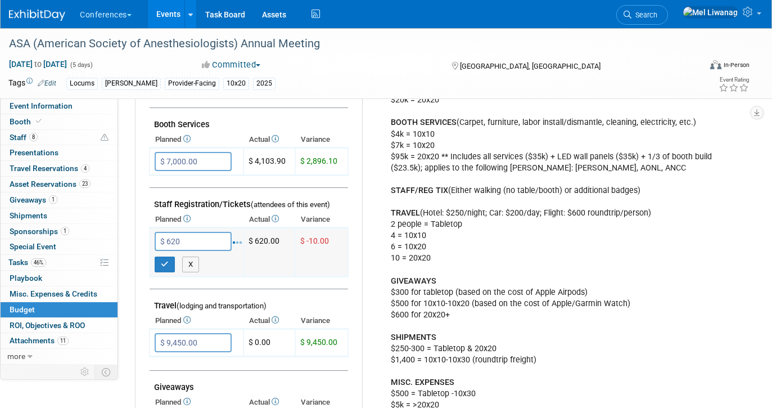
type input "$ 620.00"
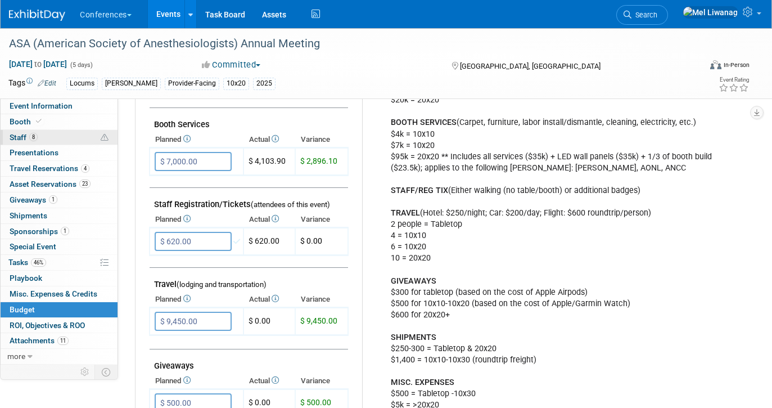
click at [69, 136] on link "8 Staff 8" at bounding box center [59, 137] width 117 height 15
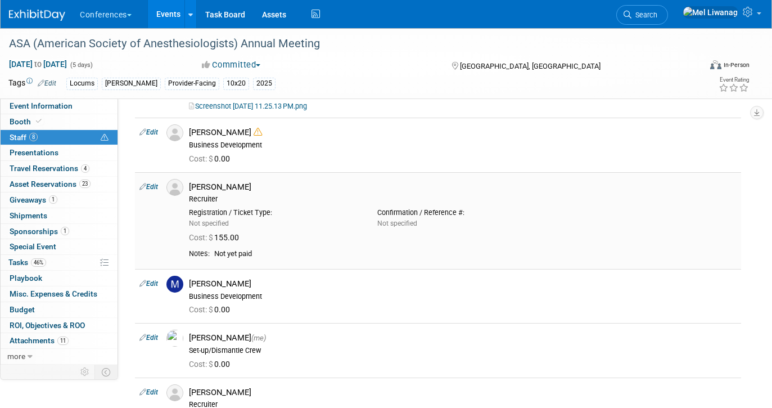
scroll to position [286, 0]
click at [152, 187] on link "Edit" at bounding box center [148, 187] width 19 height 8
select select "6ff96be1-291c-445c-b80e-bb9e22d54e9b"
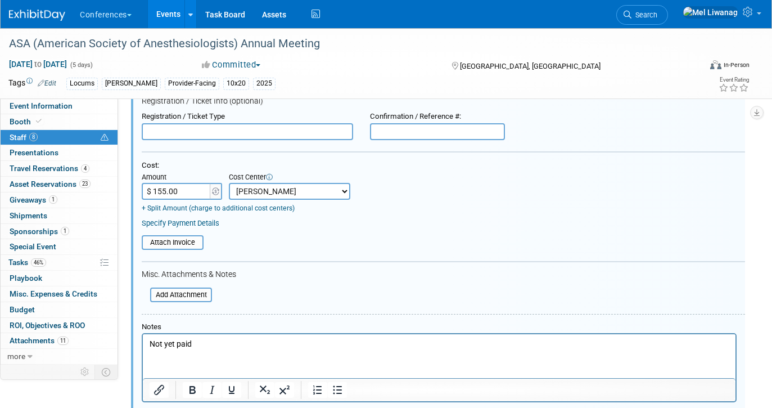
scroll to position [464, 0]
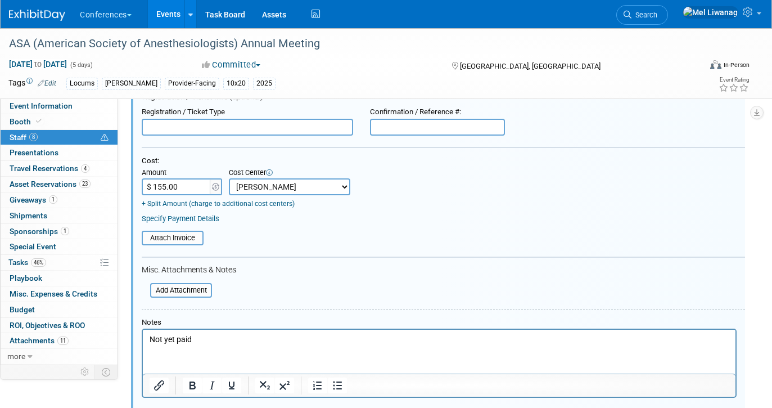
click at [179, 344] on html "Not yet paid" at bounding box center [439, 338] width 593 height 16
drag, startPoint x: 200, startPoint y: 344, endPoint x: 112, endPoint y: 331, distance: 89.2
click at [143, 331] on html "Not yet paid" at bounding box center [439, 338] width 593 height 16
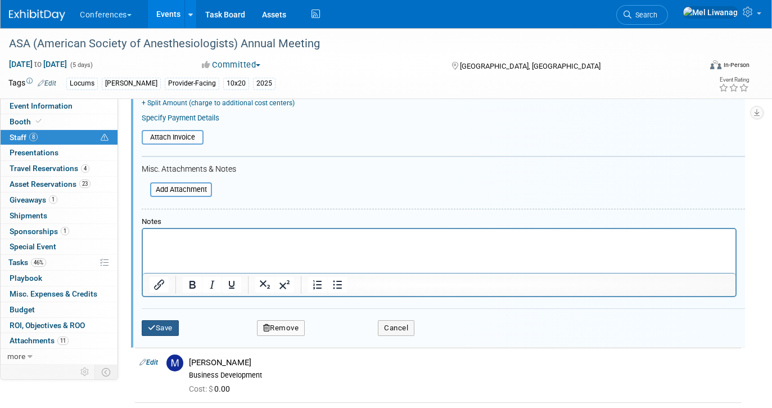
click at [179, 329] on button "Save" at bounding box center [160, 328] width 37 height 16
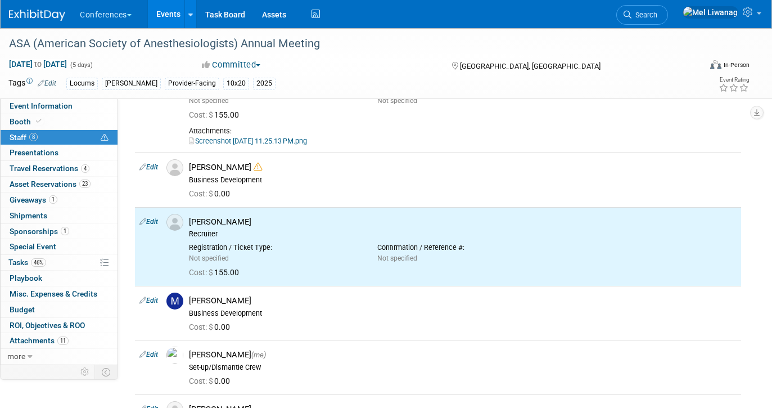
scroll to position [250, 0]
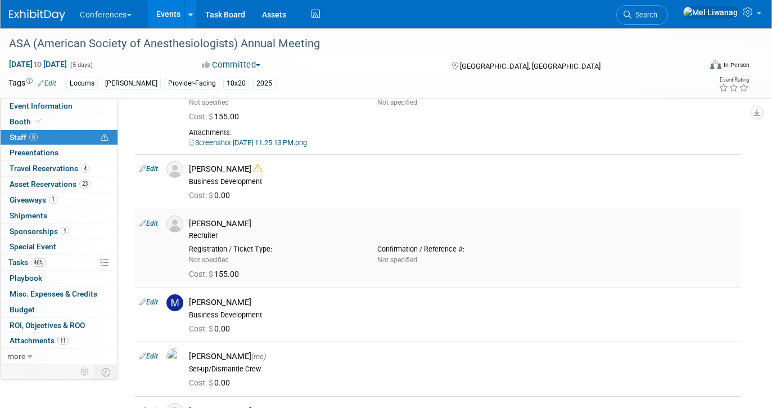
click at [147, 225] on link "Edit" at bounding box center [148, 223] width 19 height 8
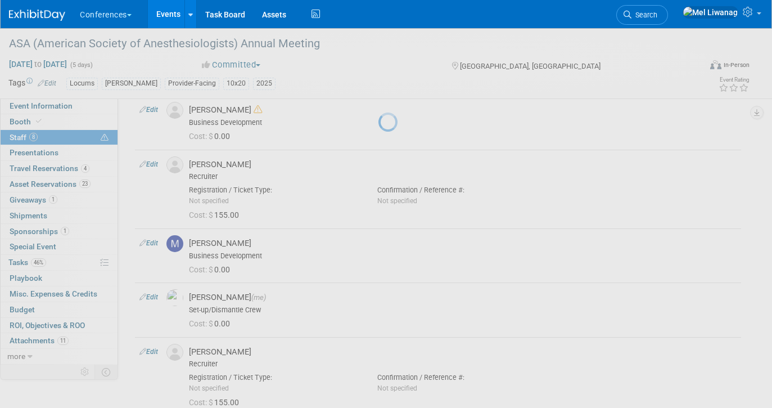
select select "6ff96be1-291c-445c-b80e-bb9e22d54e9b"
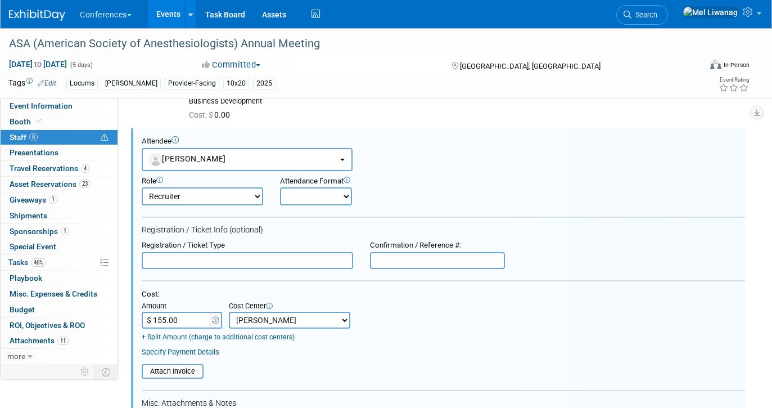
scroll to position [0, 0]
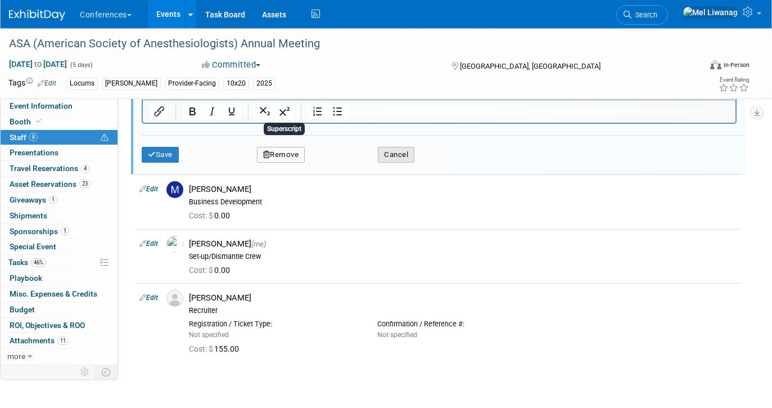
click at [387, 160] on button "Cancel" at bounding box center [396, 155] width 37 height 16
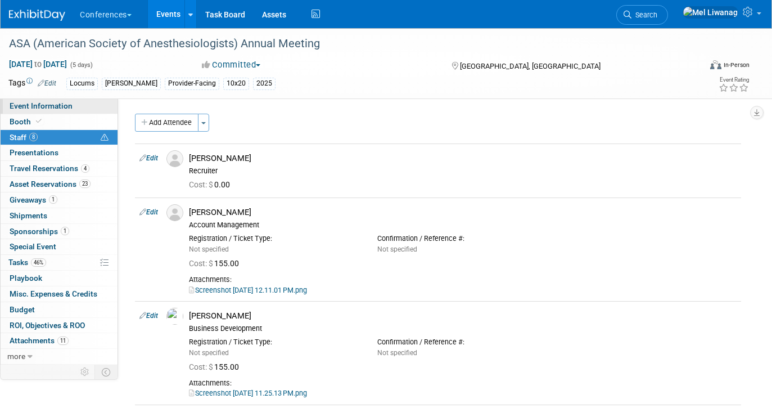
click at [50, 105] on span "Event Information" at bounding box center [41, 105] width 63 height 9
select select "Locums"
select select "Clinician/Provider-facing"
select select "Mel"
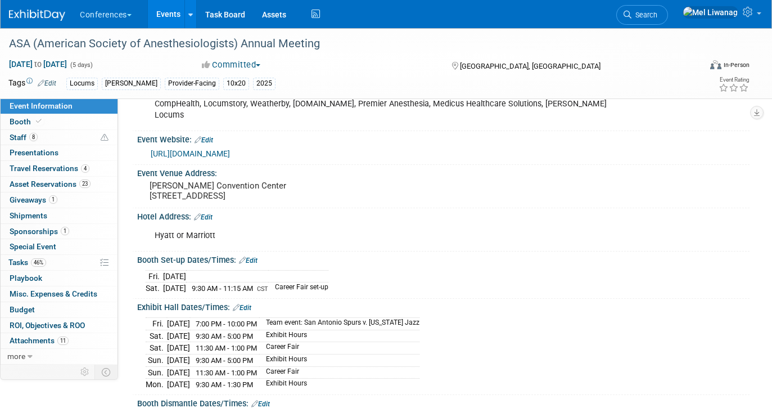
scroll to position [177, 0]
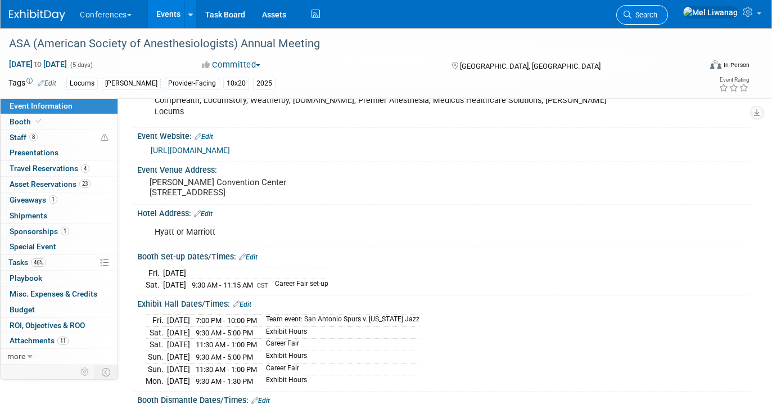
click at [668, 20] on link "Search" at bounding box center [642, 15] width 52 height 20
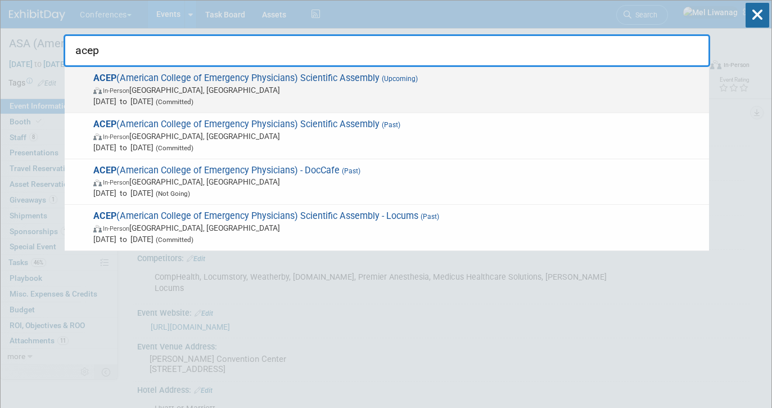
type input "acep"
click at [373, 75] on span "ACEP (American College of Emergency Physicians) Scientific Assembly (Upcoming) …" at bounding box center [396, 90] width 613 height 34
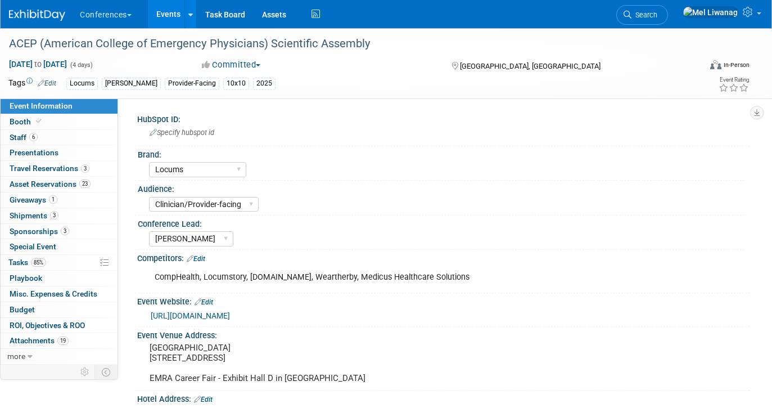
select select "Locums"
select select "Clinician/Provider-facing"
select select "[PERSON_NAME]"
click at [56, 260] on link "85% Tasks 85%" at bounding box center [59, 262] width 117 height 15
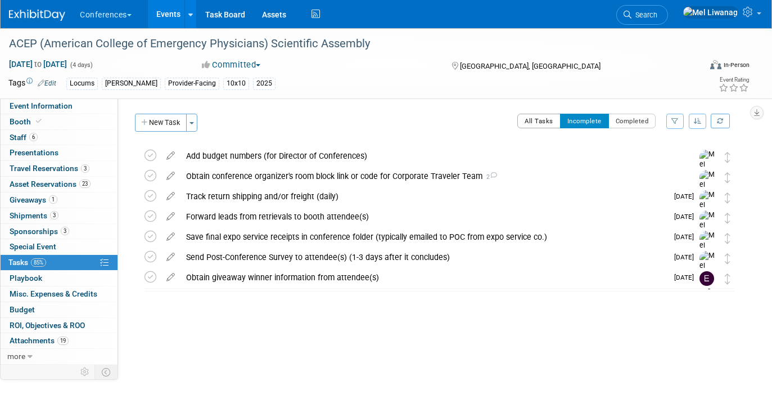
click at [527, 126] on button "All Tasks" at bounding box center [538, 121] width 43 height 15
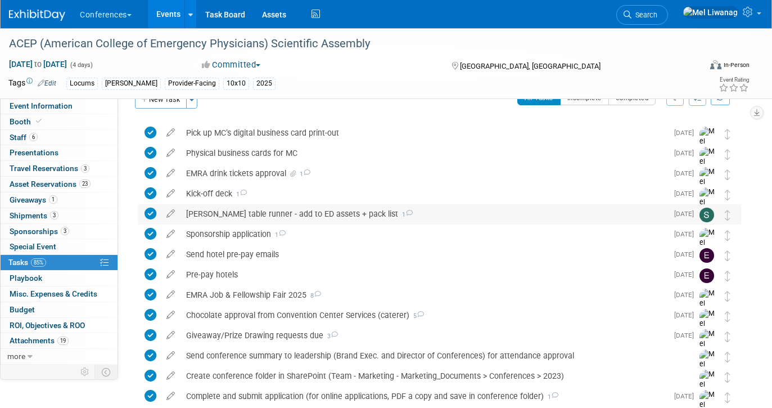
scroll to position [571, 0]
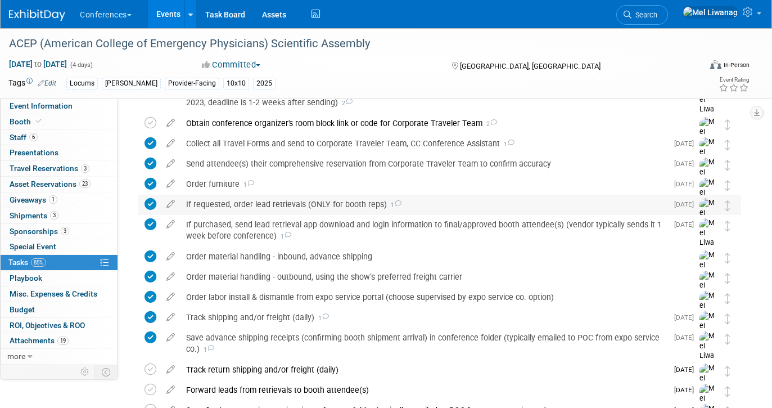
click at [284, 206] on div "If requested, order lead retrievals (ONLY for booth reps) 1" at bounding box center [424, 204] width 487 height 19
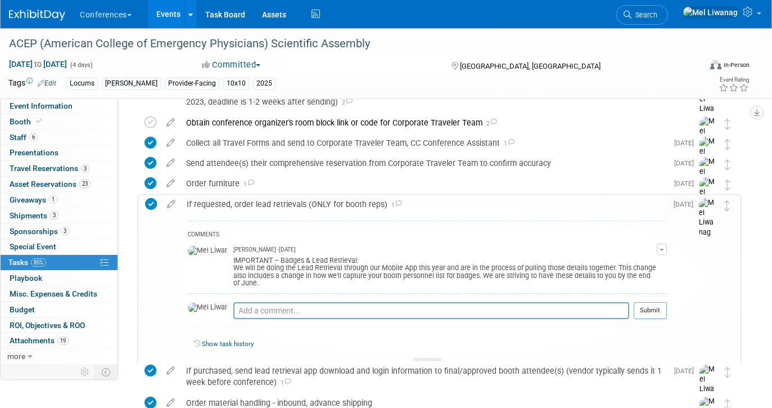
click at [315, 265] on div "IMPORTANT – Badges & Lead Retrieval: We will be doing the Lead Retrieval throug…" at bounding box center [444, 271] width 423 height 34
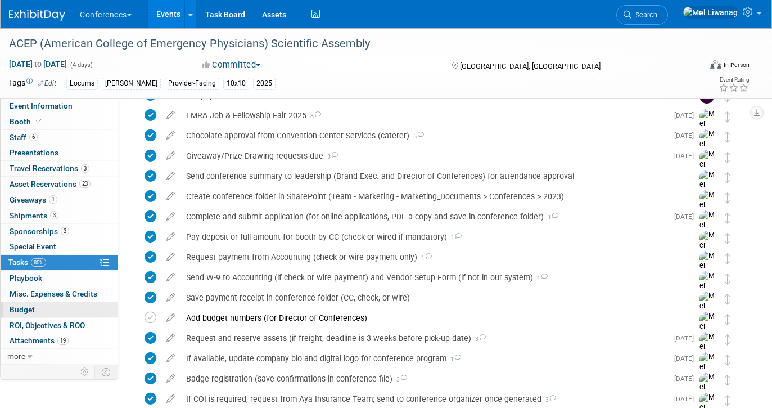
scroll to position [0, 0]
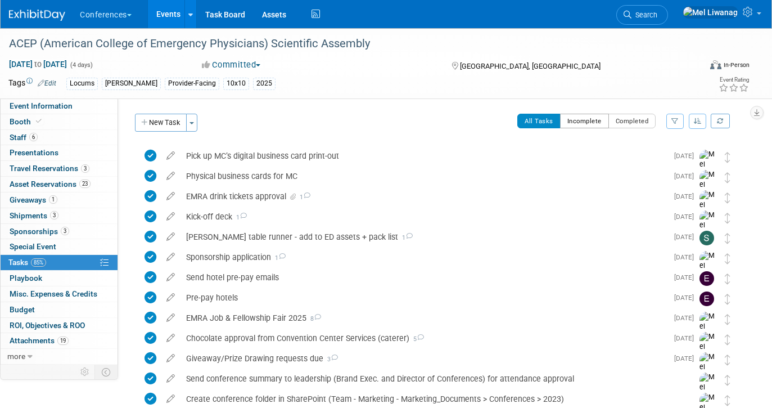
click at [581, 121] on button "Incomplete" at bounding box center [584, 121] width 49 height 15
click at [0, 0] on div at bounding box center [0, 0] width 0 height 0
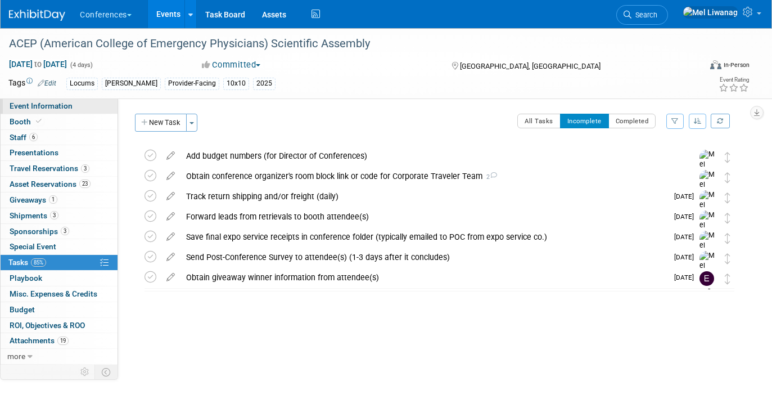
click at [55, 113] on link "Event Information" at bounding box center [59, 105] width 117 height 15
select select "Locums"
select select "Clinician/Provider-facing"
select select "[PERSON_NAME]"
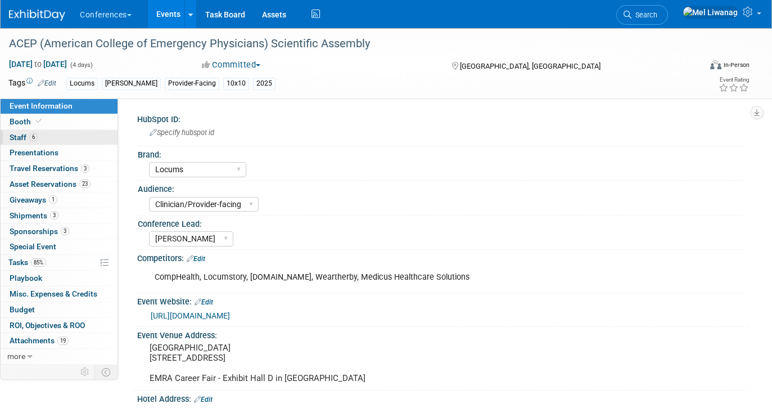
click at [31, 139] on span "6" at bounding box center [33, 137] width 8 height 8
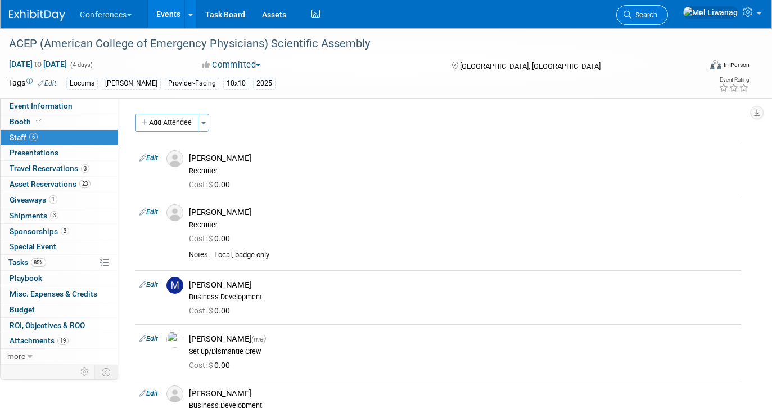
click at [668, 20] on link "Search" at bounding box center [642, 15] width 52 height 20
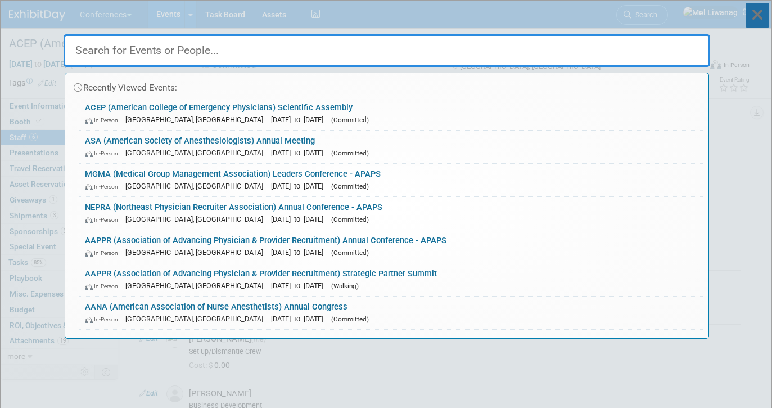
click at [746, 19] on icon at bounding box center [758, 15] width 24 height 25
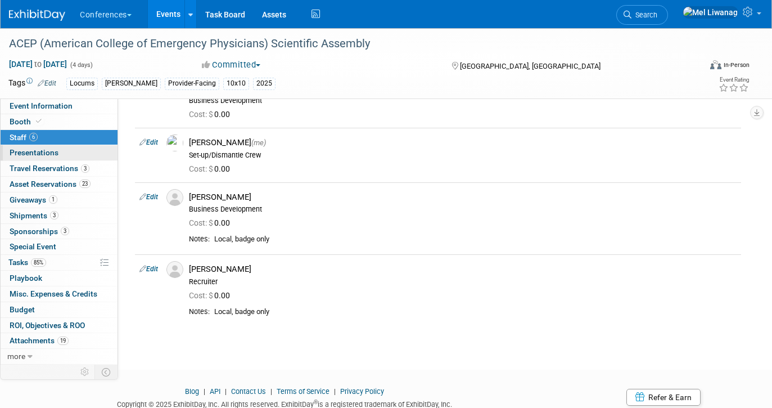
scroll to position [198, 0]
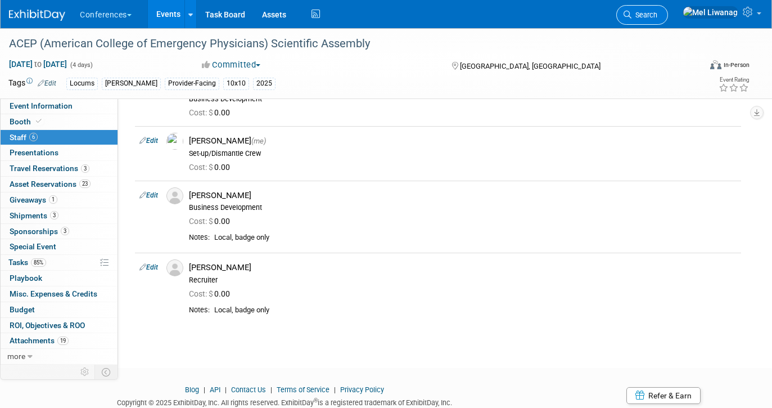
click at [655, 7] on link "Search" at bounding box center [642, 15] width 52 height 20
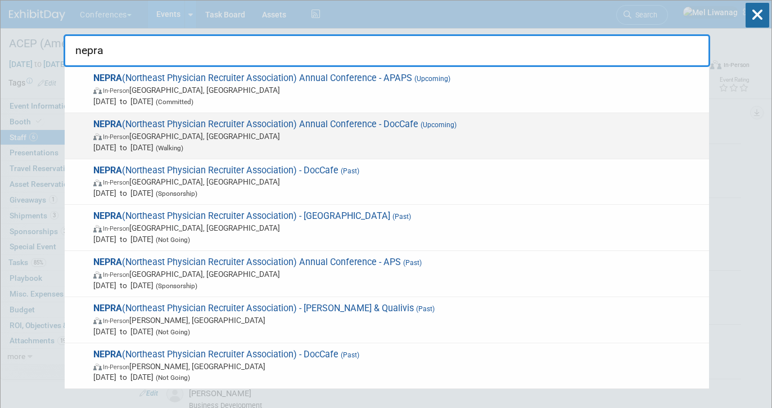
type input "nepra"
click at [453, 136] on span "In-Person Portland, ME" at bounding box center [398, 135] width 610 height 11
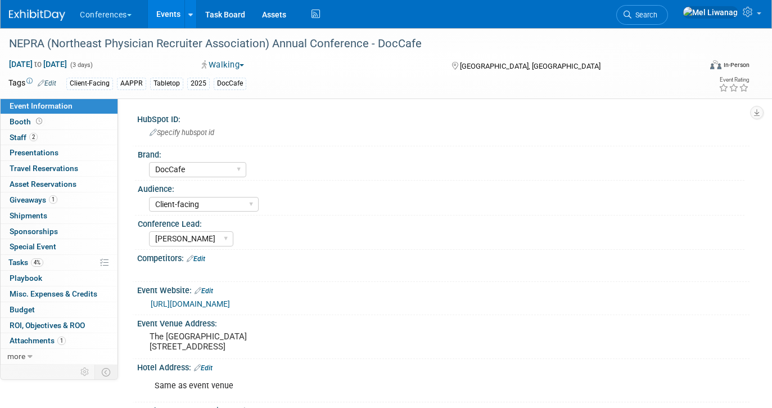
select select "DocCafe"
select select "Client-facing"
select select "[PERSON_NAME]"
click at [332, 172] on div "Aya Bespoke Corporate [PERSON_NAME] DocCafe Education Government Services Locum…" at bounding box center [446, 168] width 595 height 18
click at [668, 20] on link "Search" at bounding box center [642, 15] width 52 height 20
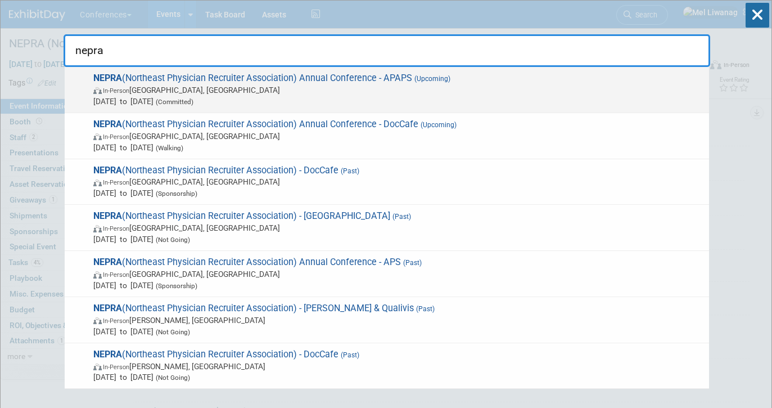
type input "nepra"
click at [264, 77] on span "NEPRA (Northeast Physician Recruiter Association) Annual Conference - APAPS (Up…" at bounding box center [396, 90] width 613 height 34
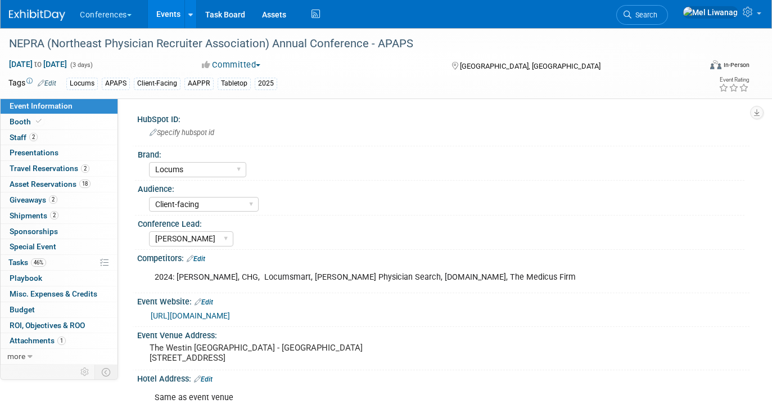
select select "Locums"
select select "Client-facing"
select select "[PERSON_NAME]"
click at [55, 138] on link "2 Staff 2" at bounding box center [59, 137] width 117 height 15
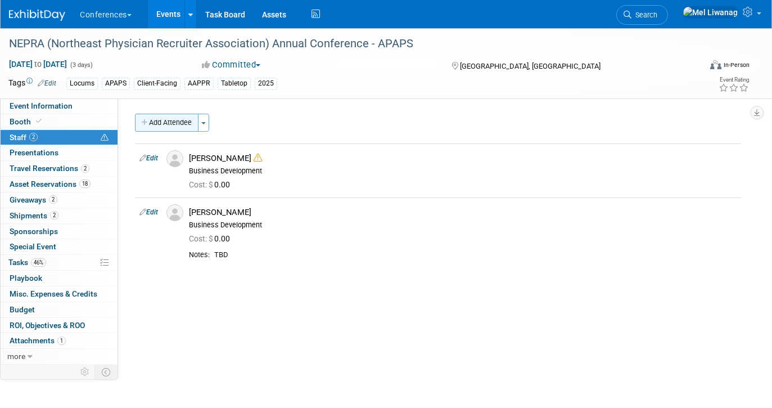
click at [162, 127] on button "Add Attendee" at bounding box center [167, 123] width 64 height 18
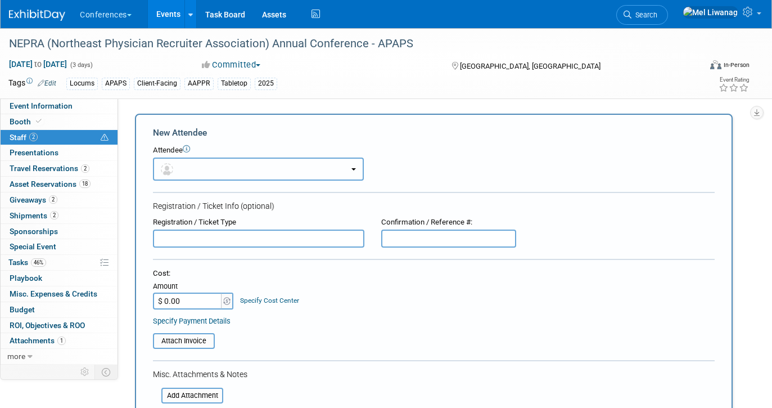
click at [206, 173] on button "button" at bounding box center [258, 168] width 211 height 23
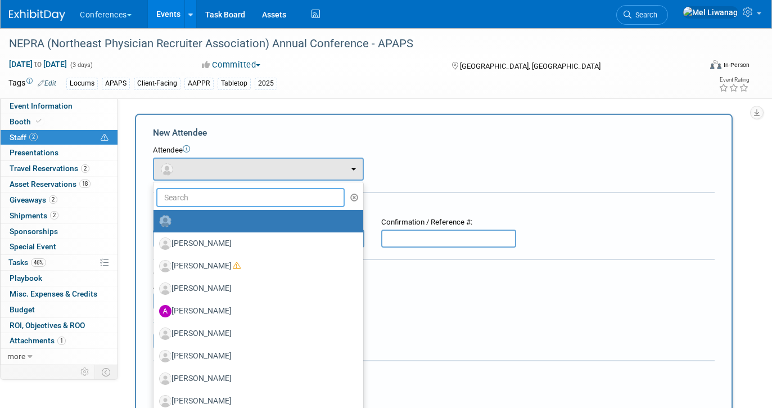
click at [205, 200] on input "text" at bounding box center [250, 197] width 188 height 19
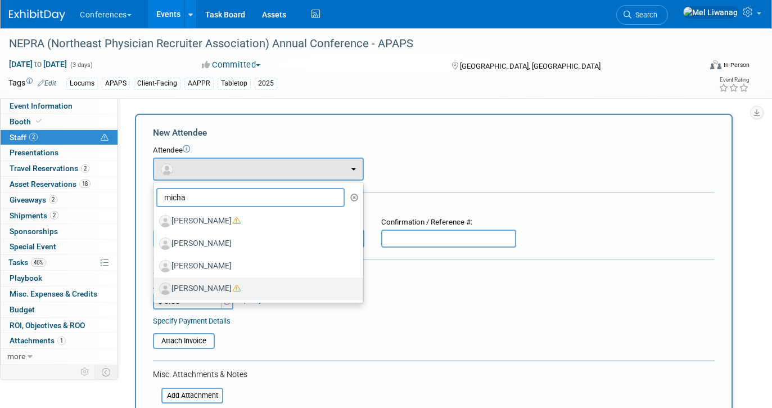
type input "micha"
click at [219, 287] on label "[PERSON_NAME]" at bounding box center [255, 288] width 193 height 18
click at [155, 287] on input "[PERSON_NAME]" at bounding box center [151, 286] width 7 height 7
select select "e3b764ae-b429-46db-957f-8d511d79a75f"
select select "4"
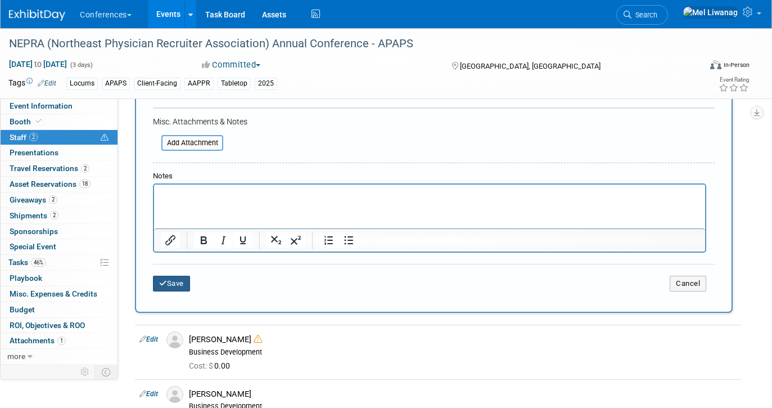
click at [188, 282] on button "Save" at bounding box center [171, 284] width 37 height 16
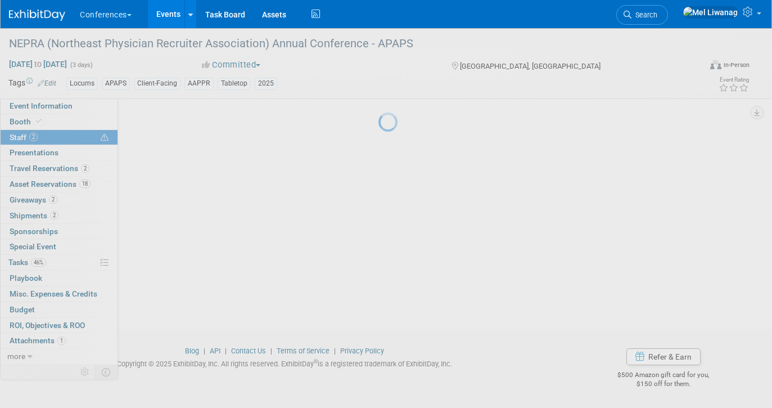
scroll to position [78, 0]
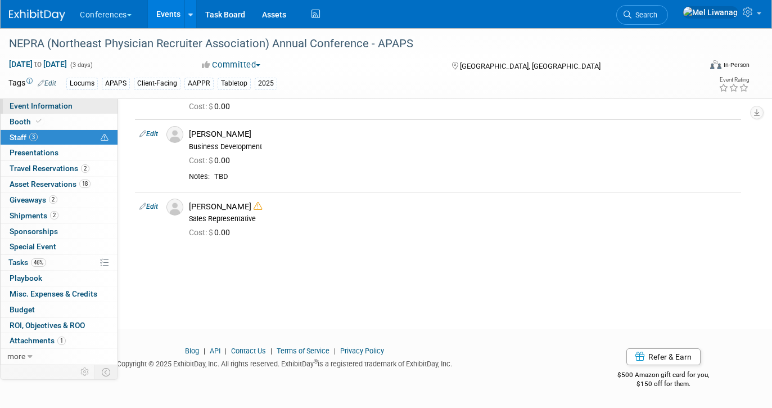
click at [65, 106] on span "Event Information" at bounding box center [41, 105] width 63 height 9
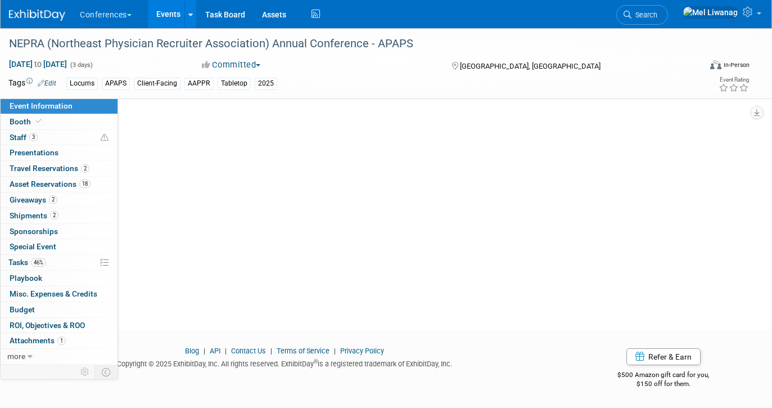
scroll to position [0, 0]
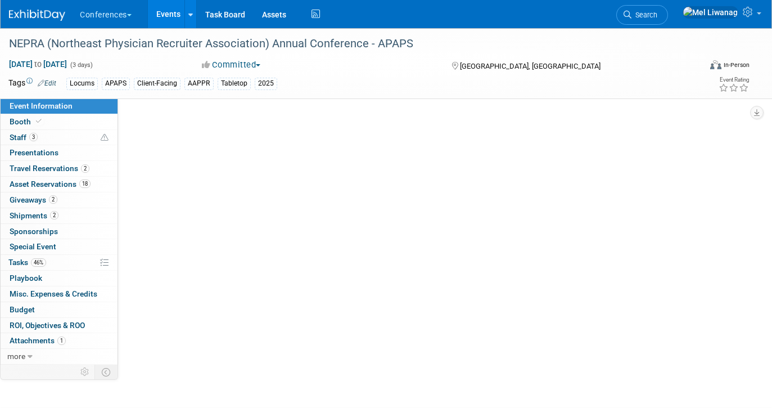
select select "Locums"
select select "Client-facing"
select select "Mel"
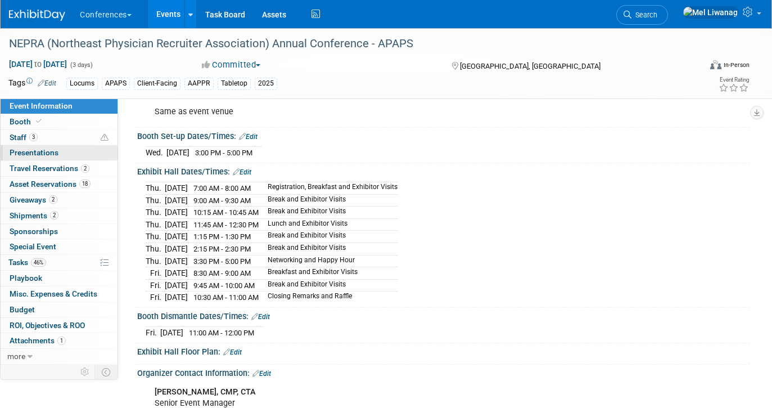
scroll to position [272, 0]
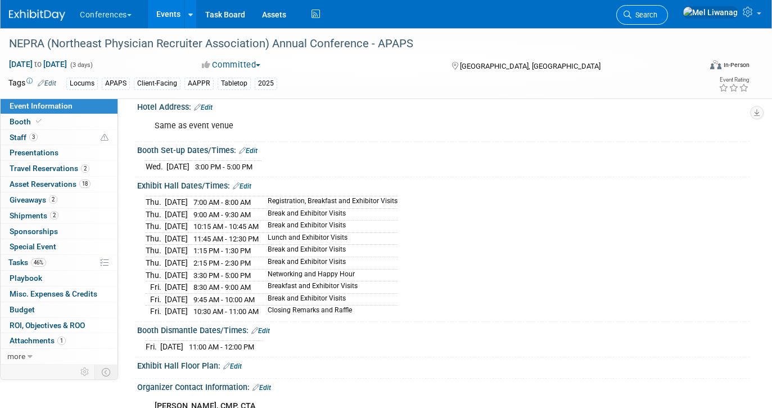
click at [657, 16] on span "Search" at bounding box center [644, 15] width 26 height 8
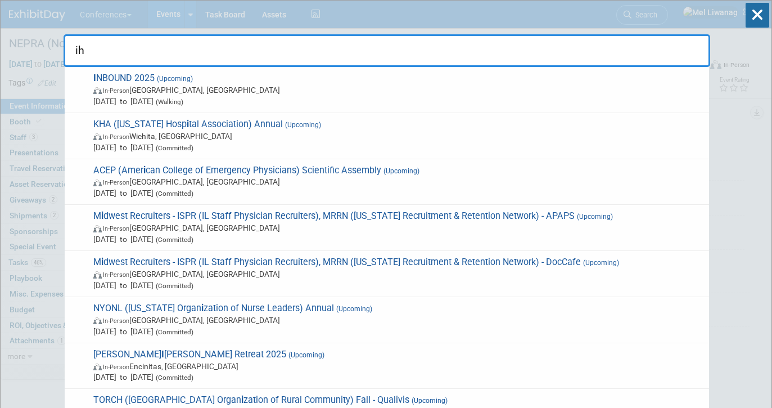
type input "iha"
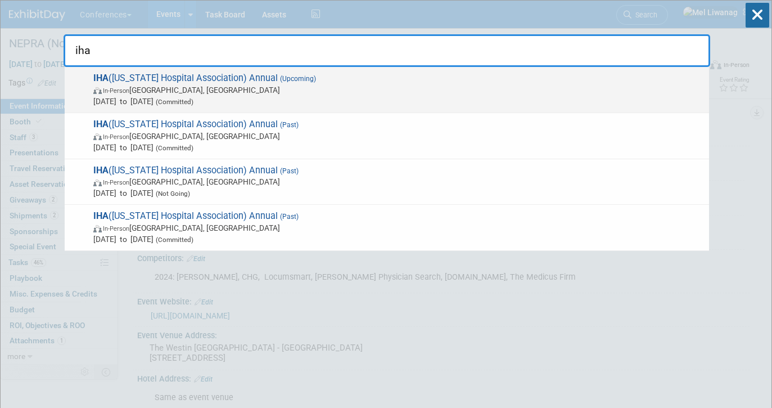
click at [387, 78] on span "IHA (Idaho Hospital Association) Annual (Upcoming) In-Person Sun Valley, ID Oct…" at bounding box center [396, 90] width 613 height 34
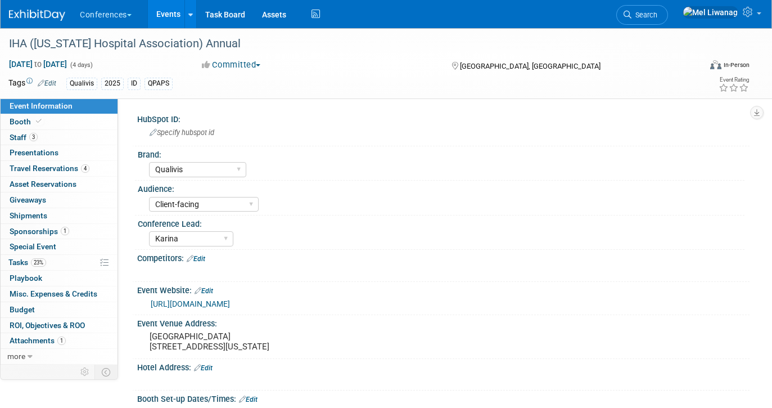
select select "Qualivis"
select select "Client-facing"
select select "Karina"
click at [78, 148] on link "0 Presentations 0" at bounding box center [59, 152] width 117 height 15
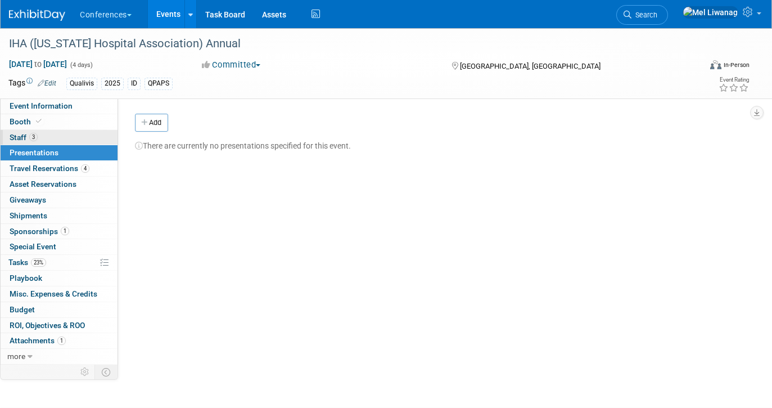
click at [75, 139] on link "3 Staff 3" at bounding box center [59, 137] width 117 height 15
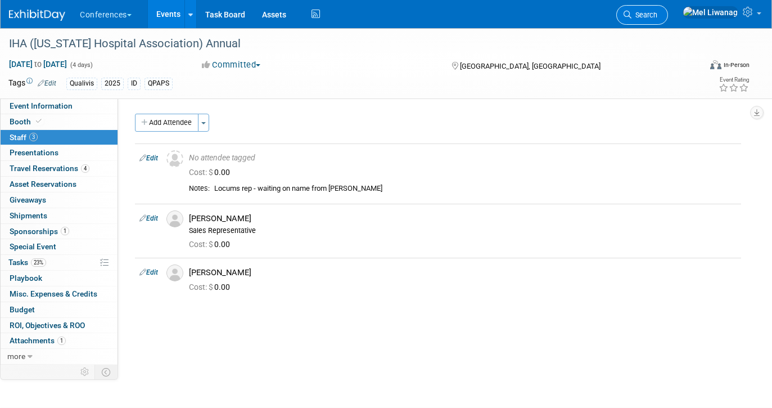
click at [657, 12] on span "Search" at bounding box center [644, 15] width 26 height 8
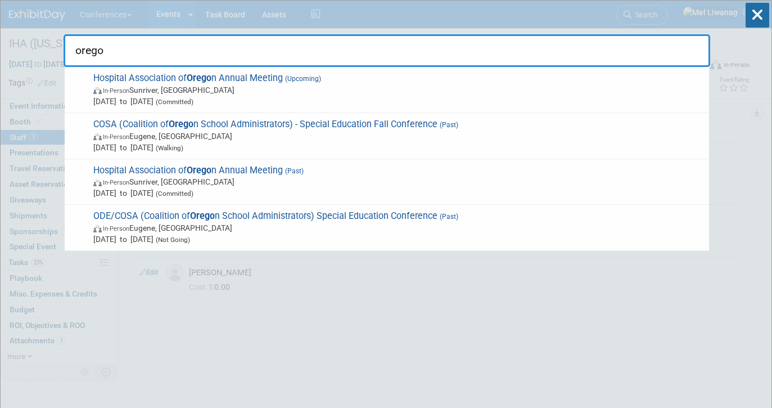
type input "oregon"
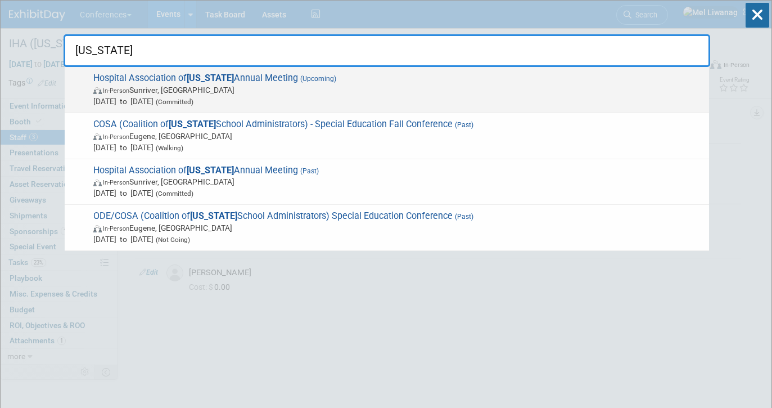
click at [327, 87] on span "In-Person Sunriver, OR" at bounding box center [398, 89] width 610 height 11
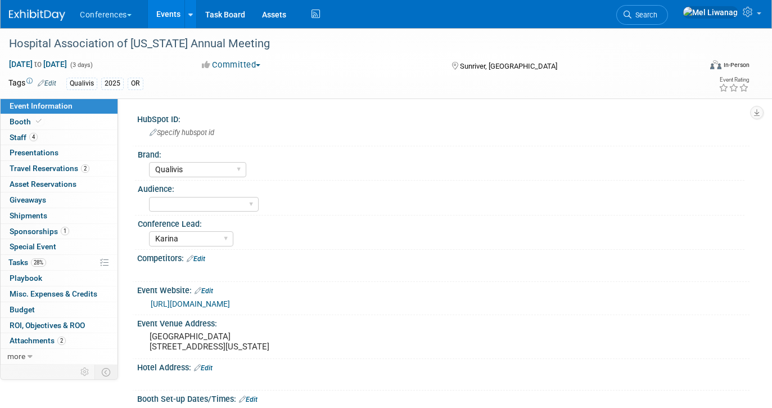
select select "Qualivis"
select select "Karina"
click at [64, 137] on link "4 Staff 4" at bounding box center [59, 137] width 117 height 15
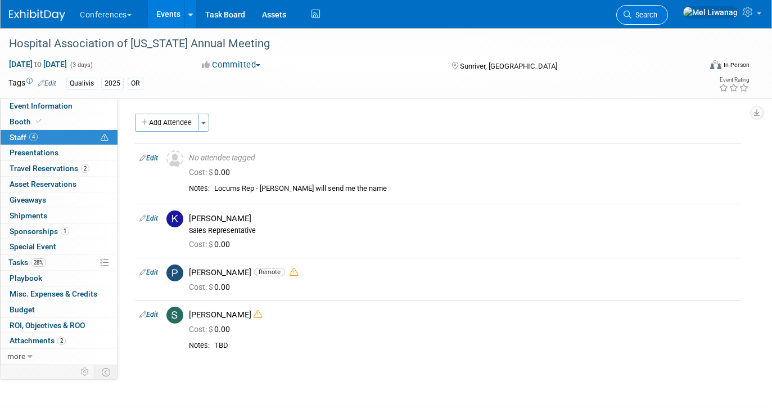
click at [631, 11] on icon at bounding box center [628, 15] width 8 height 8
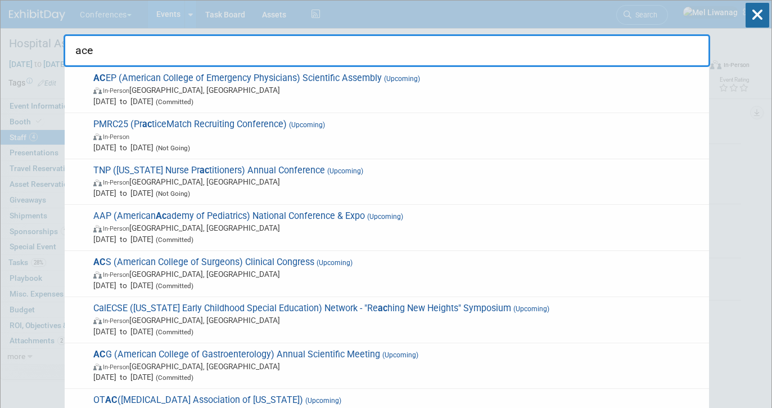
type input "acep"
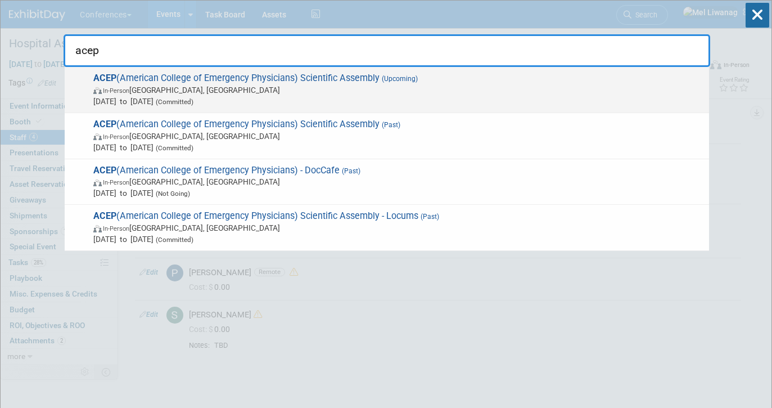
click at [166, 89] on span "In-Person Salt Lake City, UT" at bounding box center [398, 89] width 610 height 11
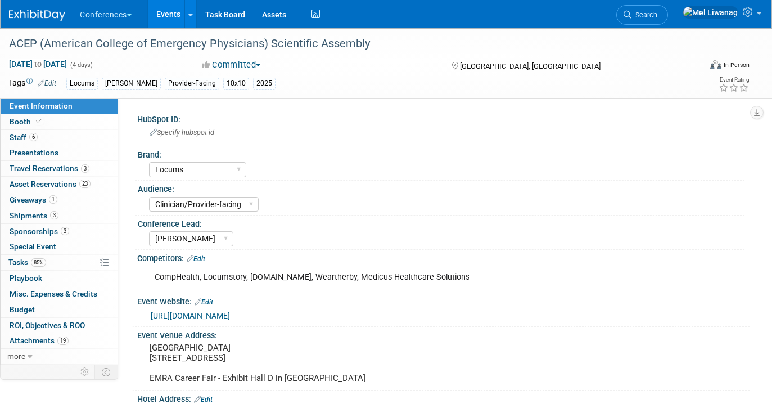
select select "Locums"
select select "Clinician/Provider-facing"
select select "[PERSON_NAME]"
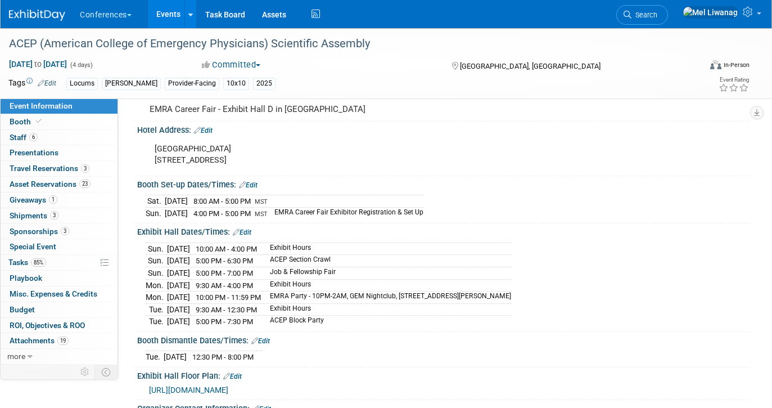
scroll to position [285, 0]
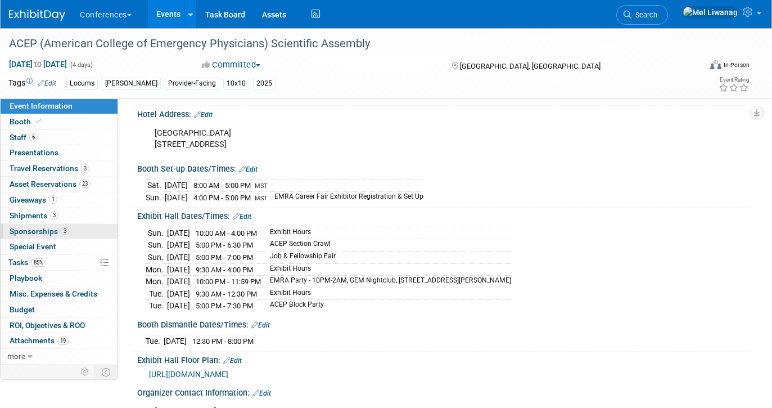
click at [79, 231] on link "3 Sponsorships 3" at bounding box center [59, 231] width 117 height 15
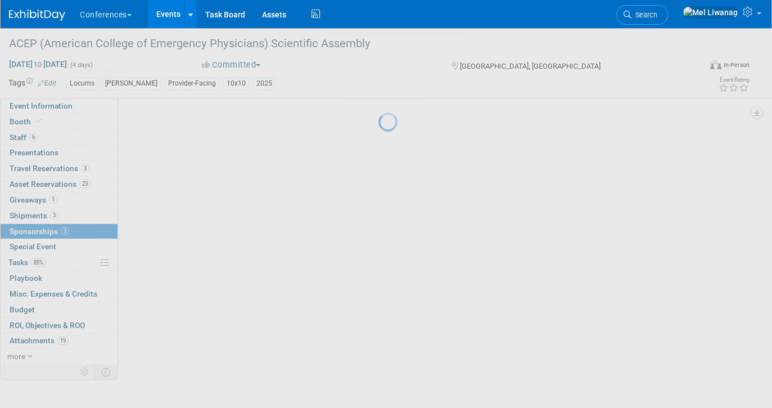
click at [378, 231] on div at bounding box center [386, 204] width 16 height 408
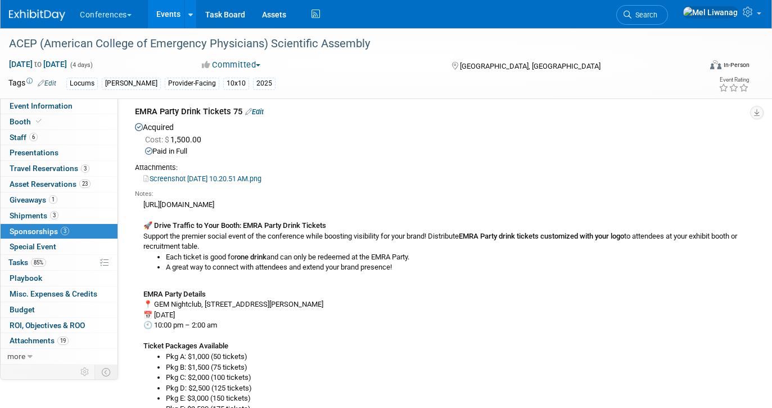
scroll to position [514, 0]
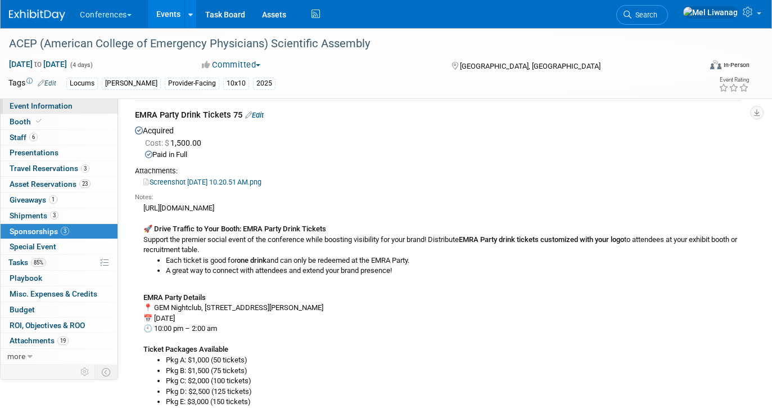
click at [75, 105] on link "Event Information" at bounding box center [59, 105] width 117 height 15
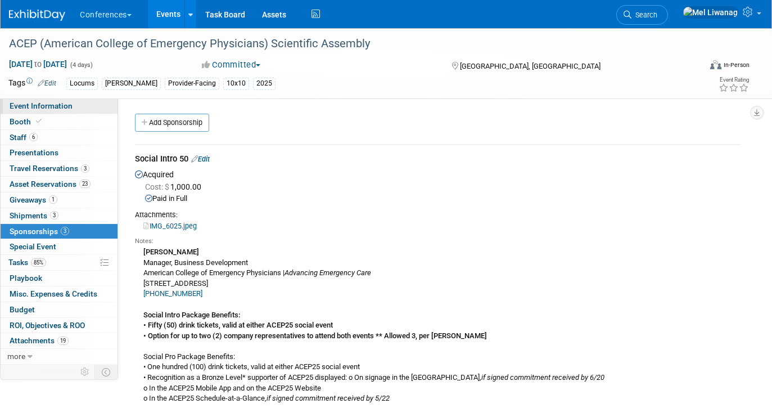
click at [75, 105] on link "Event Information" at bounding box center [59, 105] width 117 height 15
select select "Locums"
select select "Clinician/Provider-facing"
select select "[PERSON_NAME]"
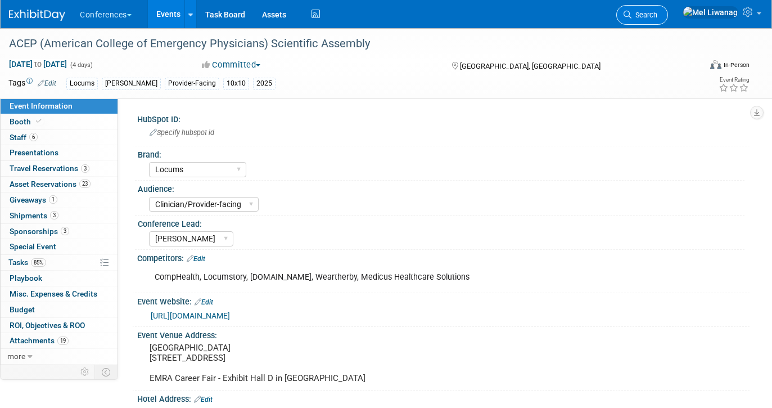
click at [668, 5] on link "Search" at bounding box center [642, 15] width 52 height 20
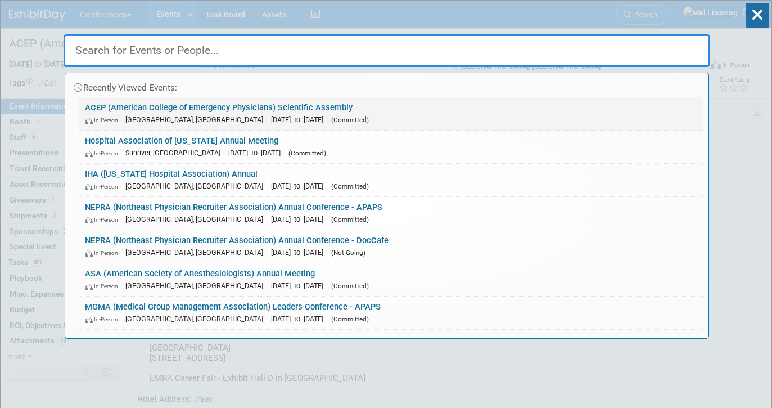
click at [418, 107] on link "ACEP (American College of Emergency Physicians) Scientific Assembly In-Person S…" at bounding box center [391, 113] width 624 height 33
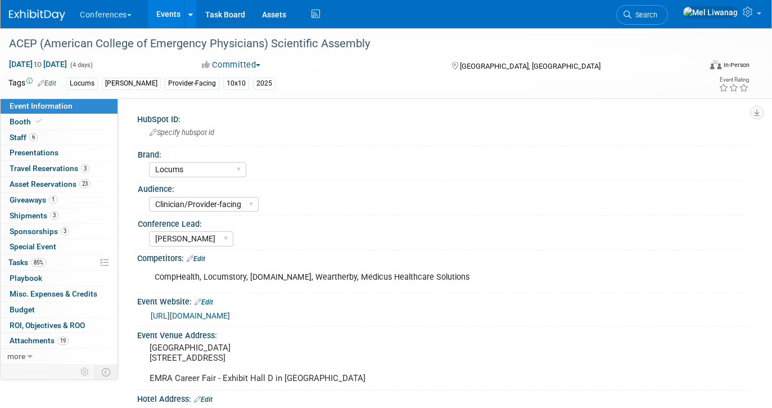
select select "Locums"
select select "Clinician/Provider-facing"
select select "[PERSON_NAME]"
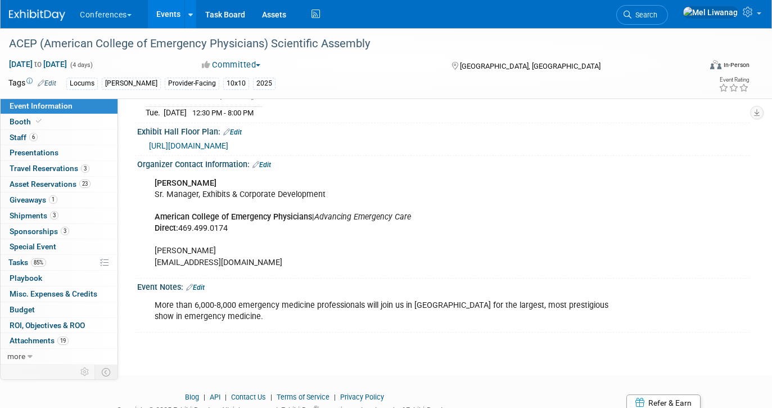
scroll to position [519, 0]
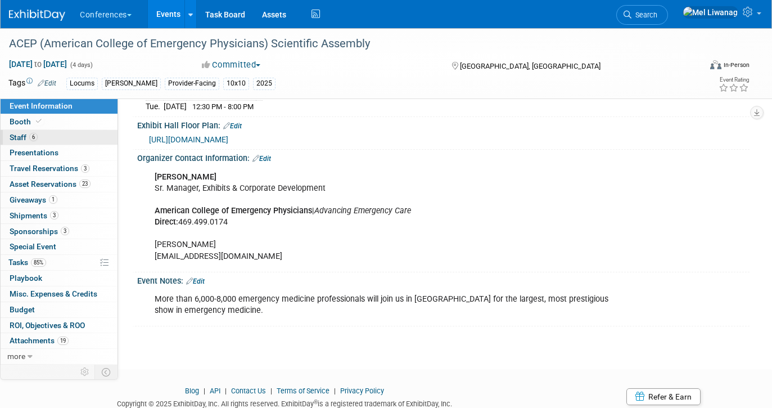
click at [94, 137] on link "6 Staff 6" at bounding box center [59, 137] width 117 height 15
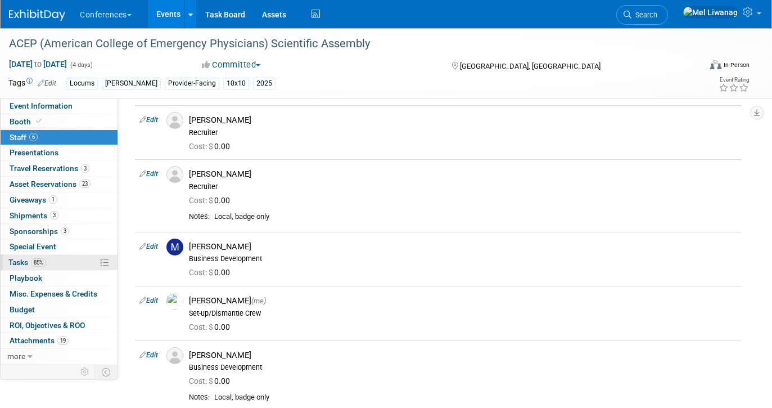
scroll to position [0, 0]
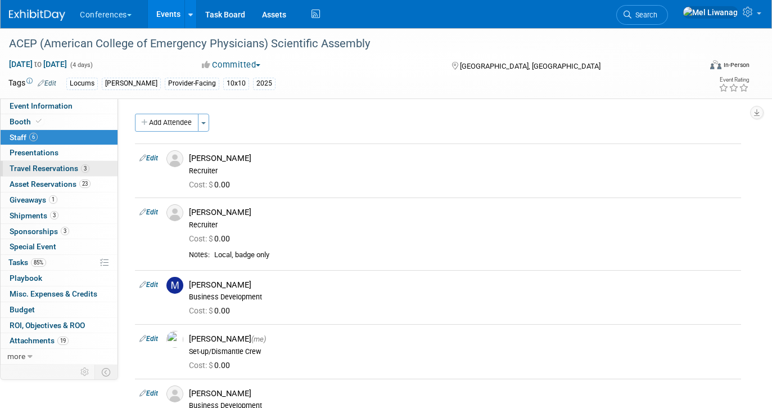
click at [71, 170] on span "Travel Reservations 3" at bounding box center [50, 168] width 80 height 9
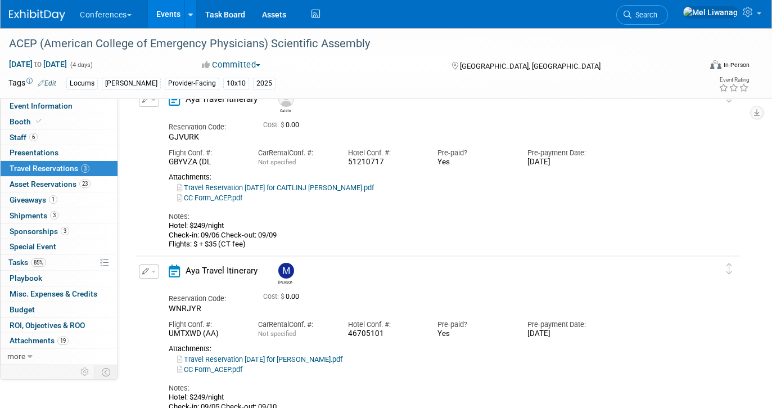
scroll to position [82, 0]
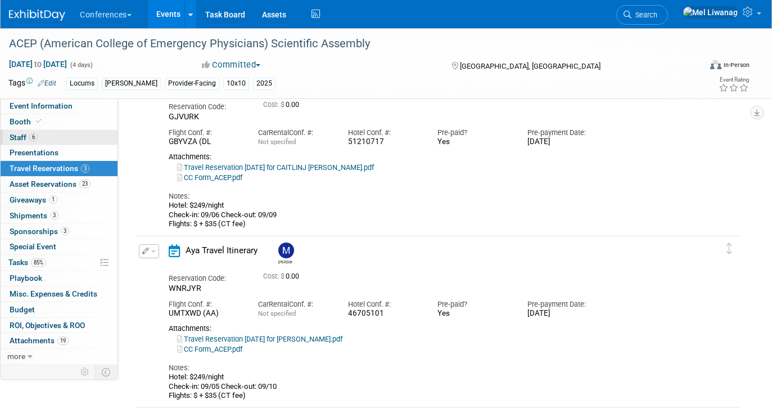
click at [74, 131] on link "6 Staff 6" at bounding box center [59, 137] width 117 height 15
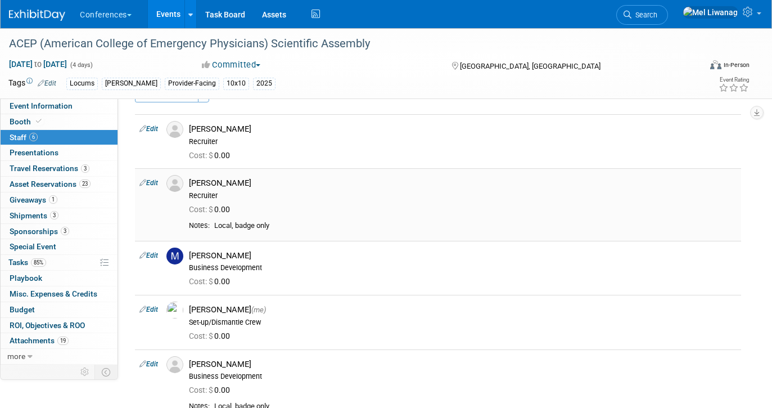
scroll to position [24, 0]
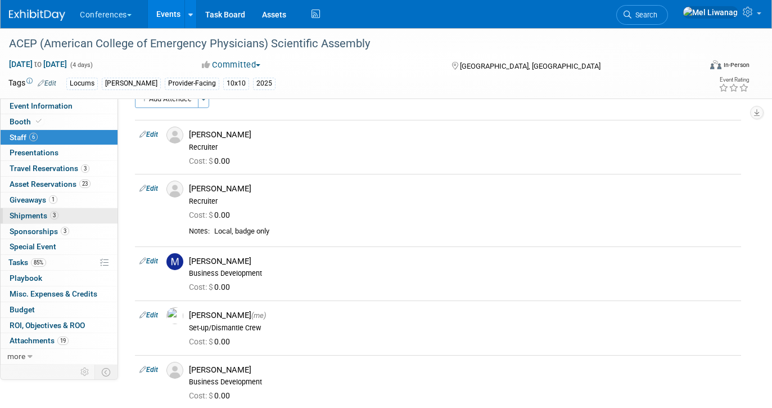
click at [79, 222] on link "3 Shipments 3" at bounding box center [59, 215] width 117 height 15
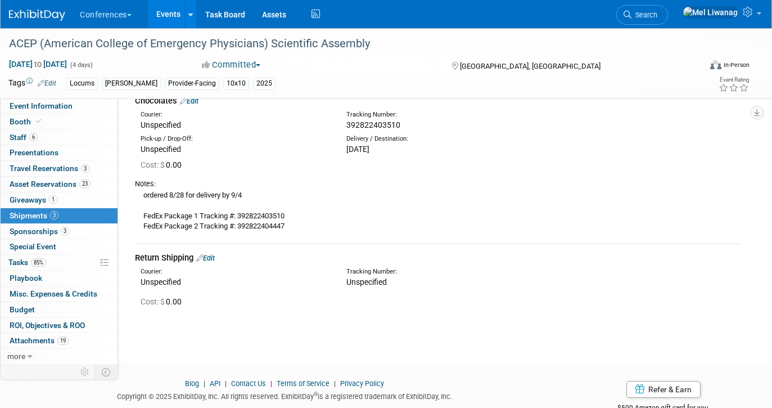
scroll to position [261, 0]
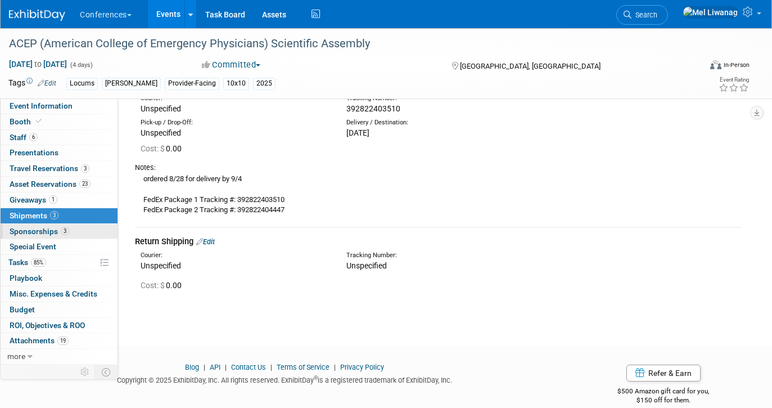
click at [77, 234] on link "3 Sponsorships 3" at bounding box center [59, 231] width 117 height 15
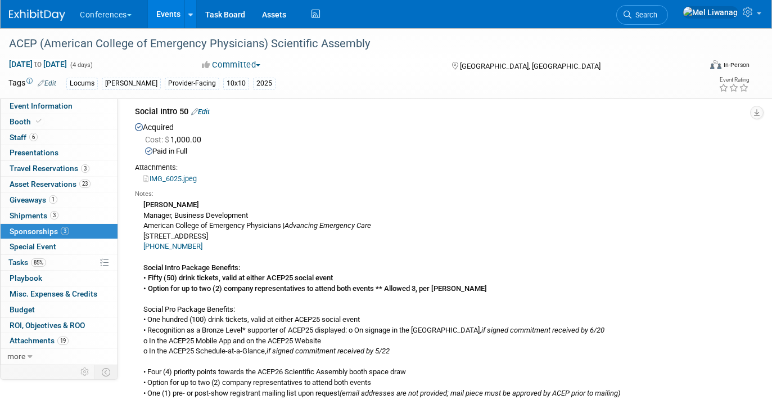
scroll to position [63, 0]
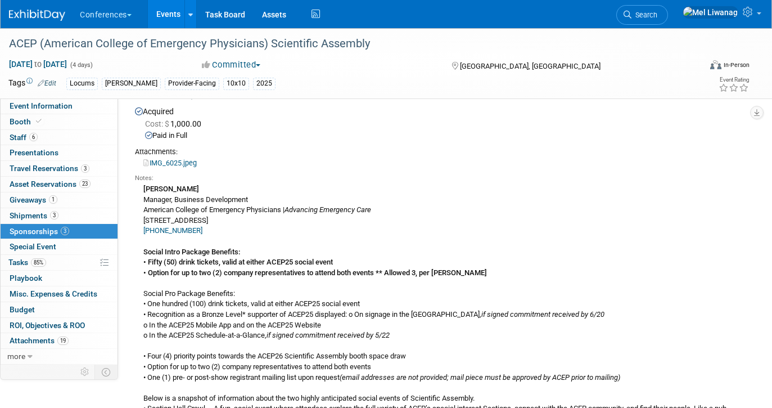
click at [49, 145] on div "6 Staff 6 Staff" at bounding box center [59, 138] width 117 height 16
click at [55, 135] on link "6 Staff 6" at bounding box center [59, 137] width 117 height 15
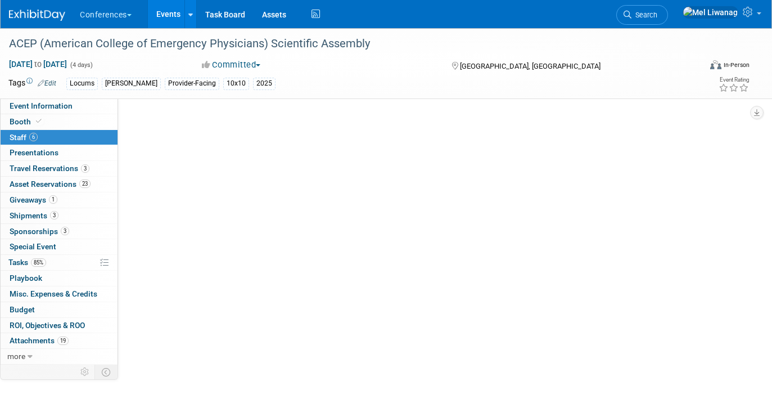
scroll to position [0, 0]
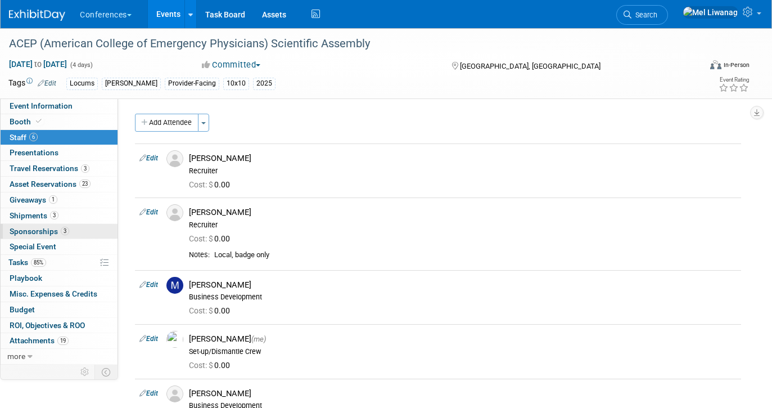
click at [42, 230] on span "Sponsorships 3" at bounding box center [40, 231] width 60 height 9
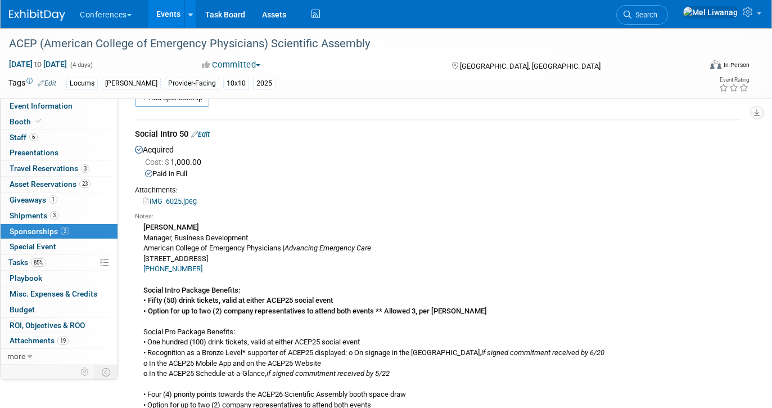
scroll to position [33, 0]
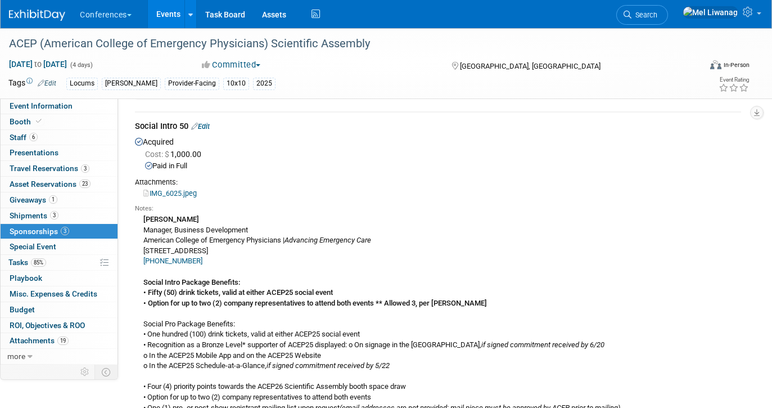
click at [61, 15] on img at bounding box center [37, 15] width 56 height 11
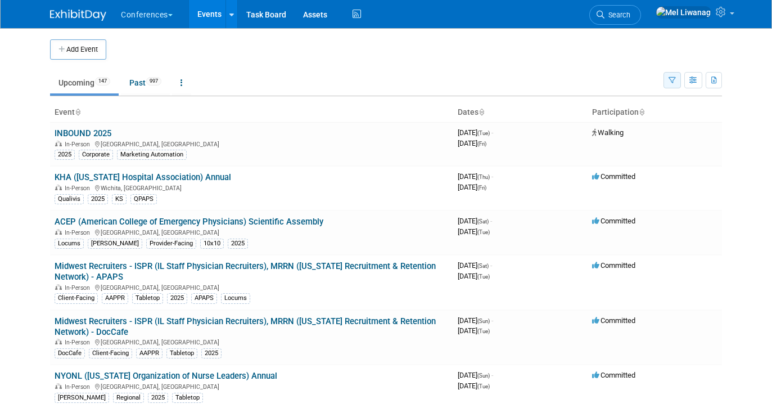
click at [668, 82] on button "button" at bounding box center [672, 80] width 17 height 16
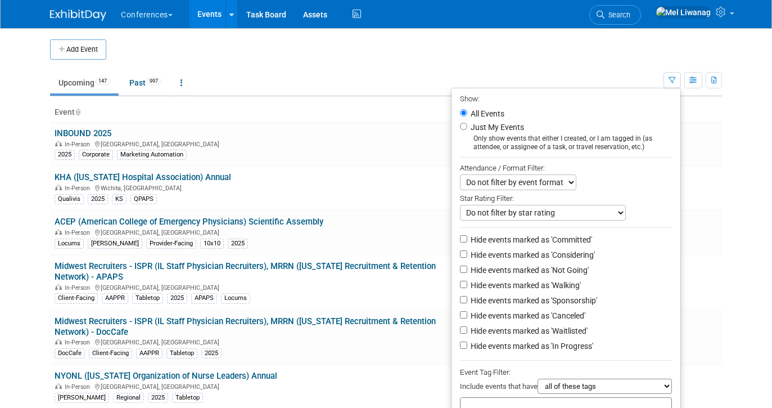
click at [482, 134] on li "Just My Events Only show events that either I created, or I am tagged in (as at…" at bounding box center [566, 135] width 229 height 31
click at [480, 130] on label "Just My Events" at bounding box center [496, 126] width 56 height 11
click at [467, 130] on input "Just My Events" at bounding box center [463, 126] width 7 height 7
radio input "true"
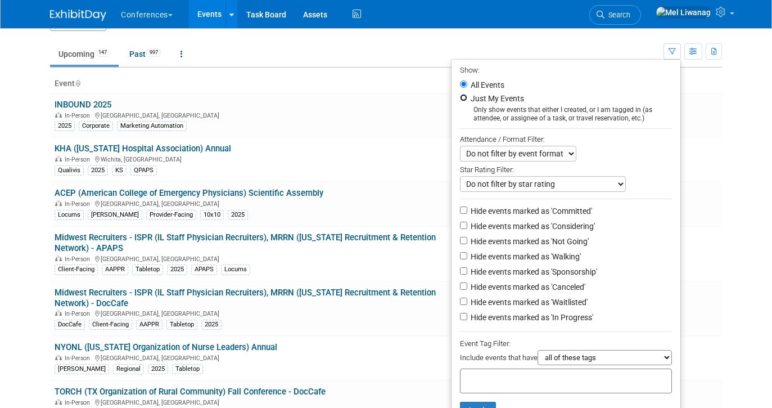
scroll to position [29, 0]
click at [550, 238] on label "Hide events marked as 'Not Going'" at bounding box center [528, 240] width 120 height 11
click at [467, 238] on input "Hide events marked as 'Not Going'" at bounding box center [463, 239] width 7 height 7
checkbox input "true"
click at [541, 307] on label "Hide events marked as 'Waitlisted'" at bounding box center [527, 301] width 119 height 11
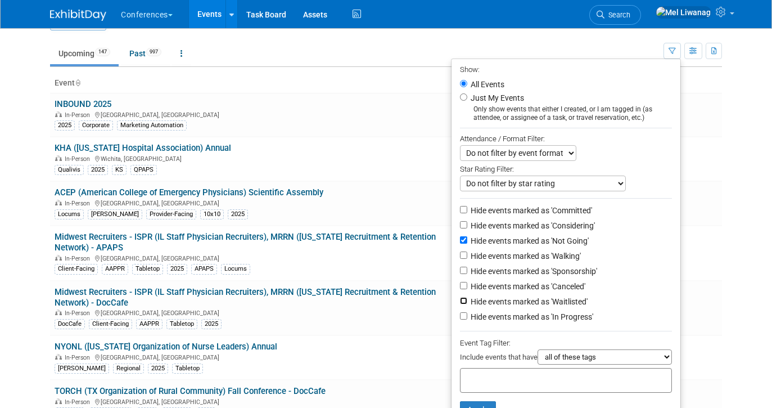
click at [467, 304] on input "Hide events marked as 'Waitlisted'" at bounding box center [463, 300] width 7 height 7
checkbox input "true"
click at [541, 297] on li "Hide events marked as 'Waitlisted'" at bounding box center [566, 302] width 229 height 15
click at [541, 295] on li "Hide events marked as 'Canceled'" at bounding box center [566, 286] width 229 height 15
click at [540, 292] on label "Hide events marked as 'Canceled'" at bounding box center [526, 286] width 117 height 11
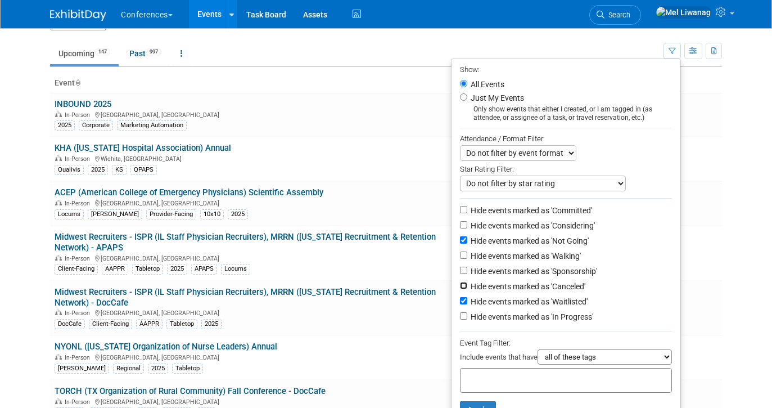
click at [467, 289] on input "Hide events marked as 'Canceled'" at bounding box center [463, 285] width 7 height 7
checkbox input "true"
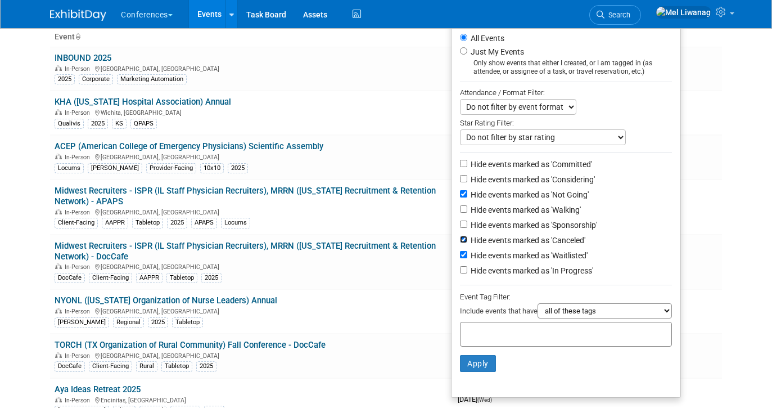
scroll to position [93, 0]
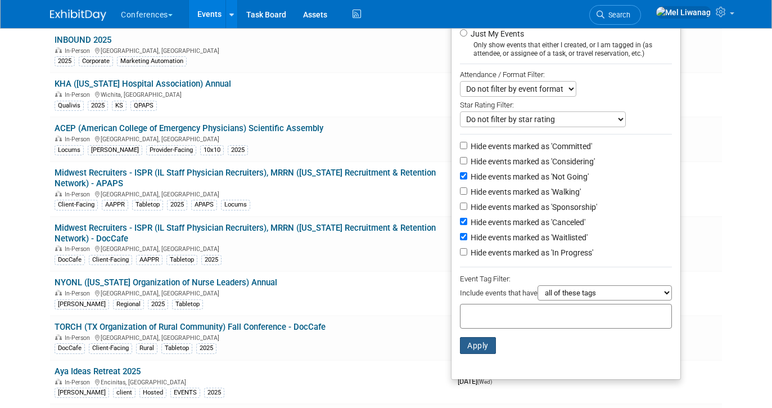
click at [484, 349] on button "Apply" at bounding box center [478, 345] width 36 height 17
